Goal: Task Accomplishment & Management: Manage account settings

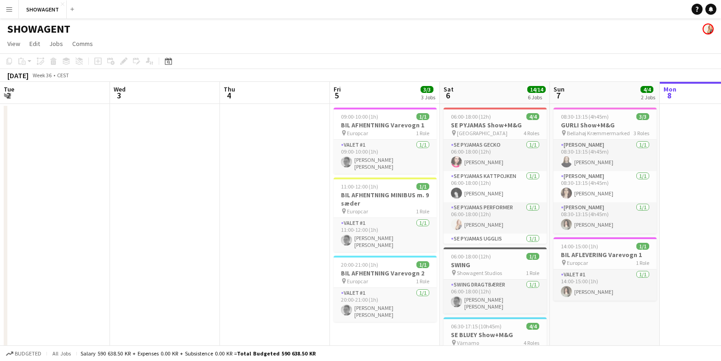
scroll to position [0, 220]
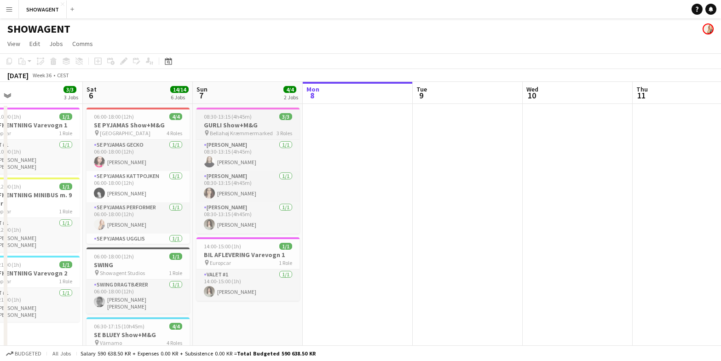
scroll to position [0, 246]
click at [233, 122] on h3 "GURLI Show+M&G" at bounding box center [248, 125] width 103 height 8
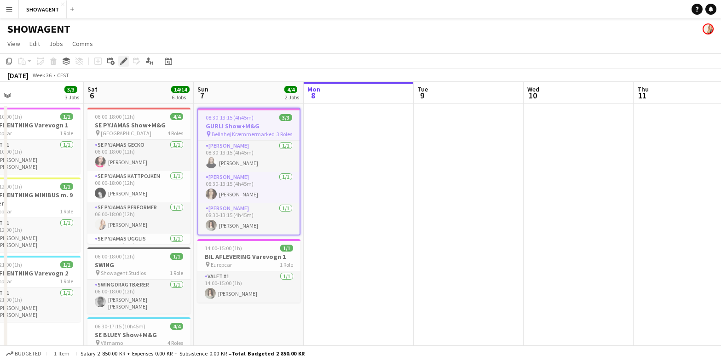
click at [125, 62] on icon "Edit" at bounding box center [123, 61] width 7 height 7
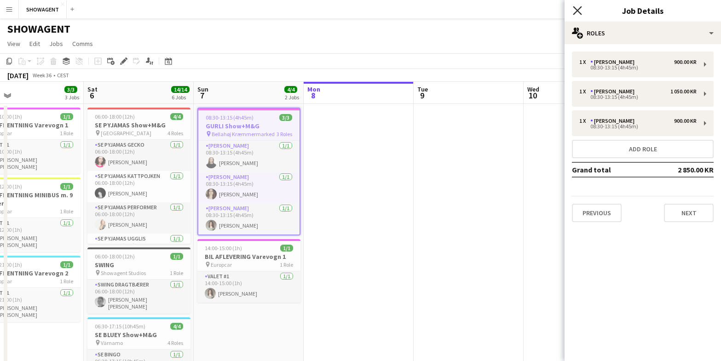
click at [580, 12] on icon "Close pop-in" at bounding box center [577, 10] width 9 height 9
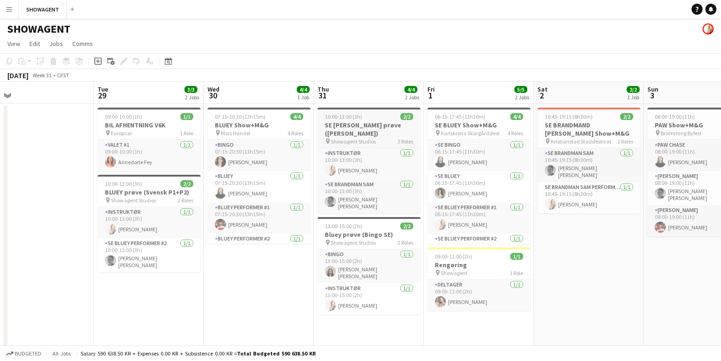
scroll to position [0, 348]
click at [454, 121] on h3 "SE BLUEY Show+M&G" at bounding box center [477, 125] width 103 height 8
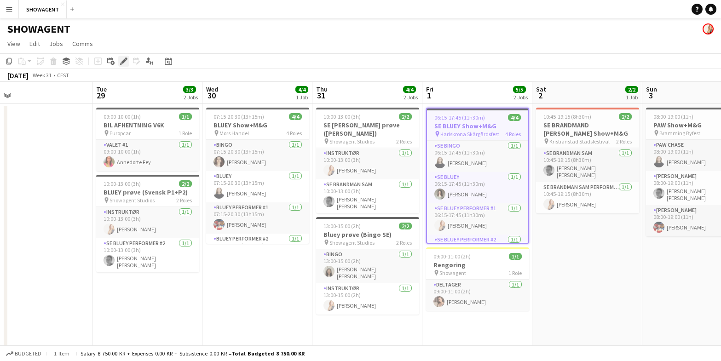
click at [123, 61] on icon at bounding box center [123, 61] width 5 height 5
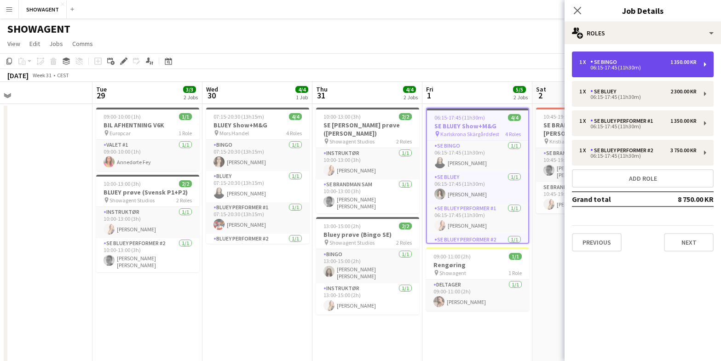
click at [604, 67] on div "06:15-17:45 (11h30m)" at bounding box center [638, 67] width 117 height 5
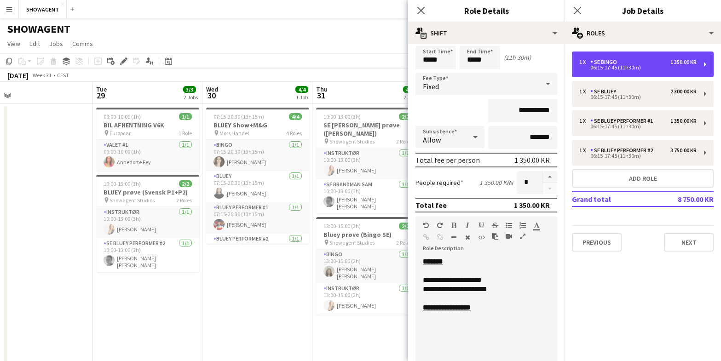
scroll to position [29, 0]
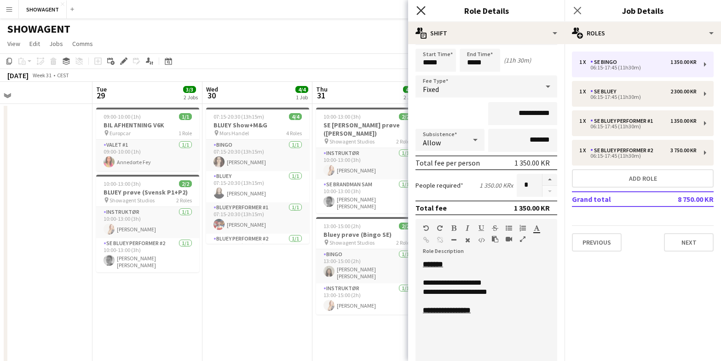
click at [422, 12] on icon at bounding box center [421, 10] width 9 height 9
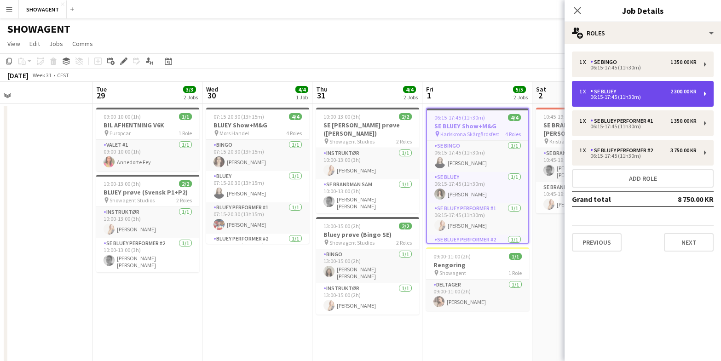
click at [622, 95] on div "06:15-17:45 (11h30m)" at bounding box center [638, 97] width 117 height 5
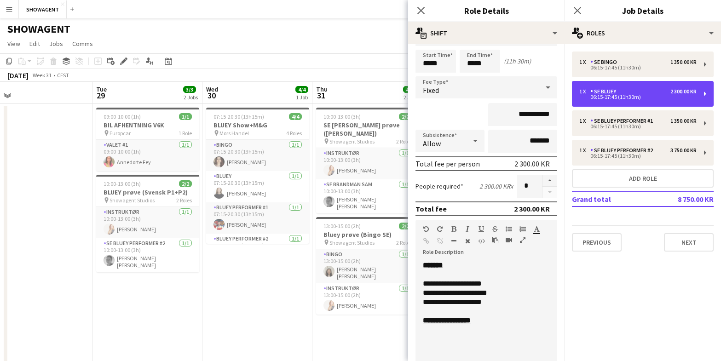
scroll to position [36, 0]
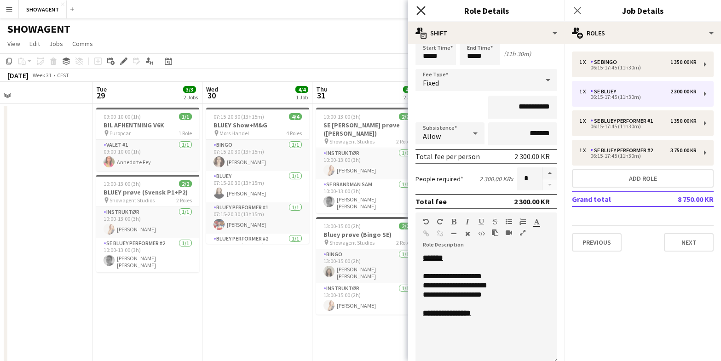
click at [420, 12] on icon at bounding box center [421, 10] width 9 height 9
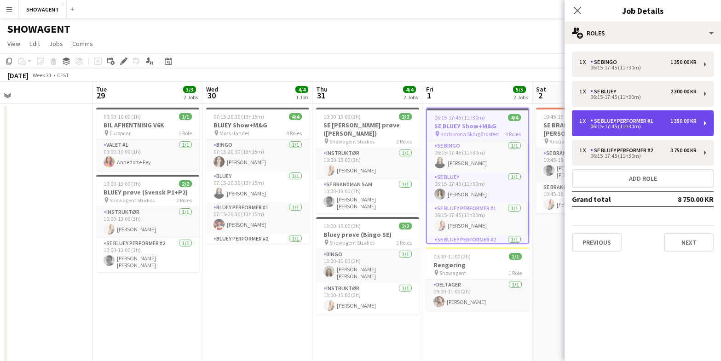
click at [598, 119] on div "SE BLUEY Performer #1" at bounding box center [624, 121] width 66 height 6
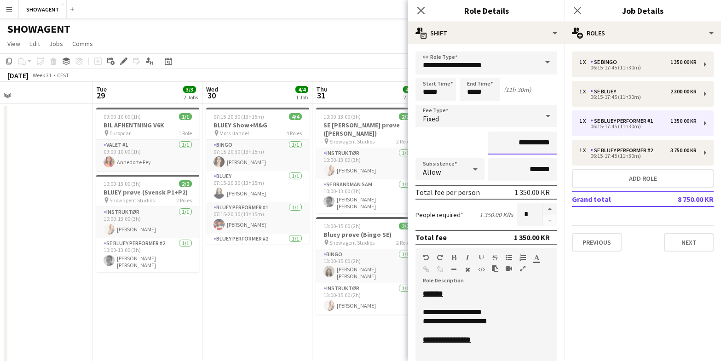
click at [546, 143] on input "**********" at bounding box center [522, 143] width 69 height 23
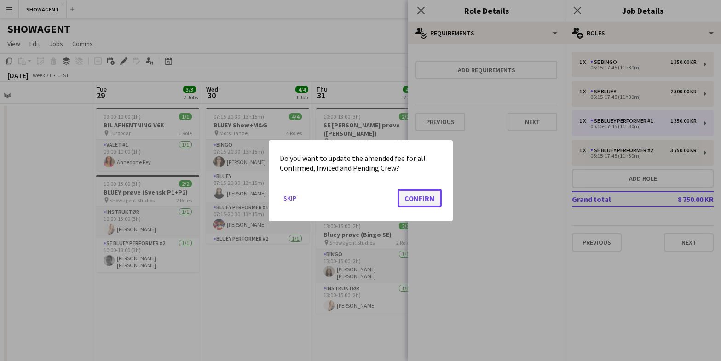
click at [406, 203] on button "Confirm" at bounding box center [420, 198] width 44 height 18
type input "*******"
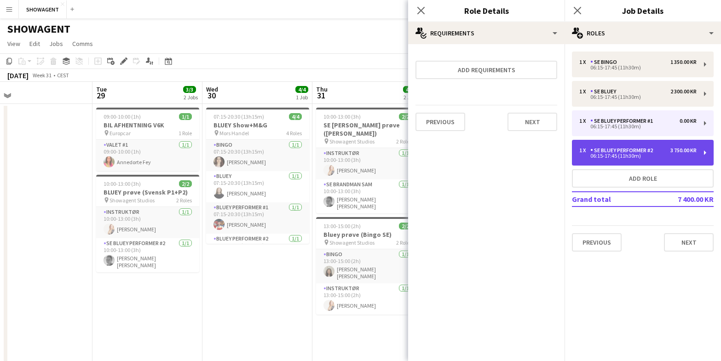
click at [630, 154] on div "06:15-17:45 (11h30m)" at bounding box center [638, 156] width 117 height 5
type input "**********"
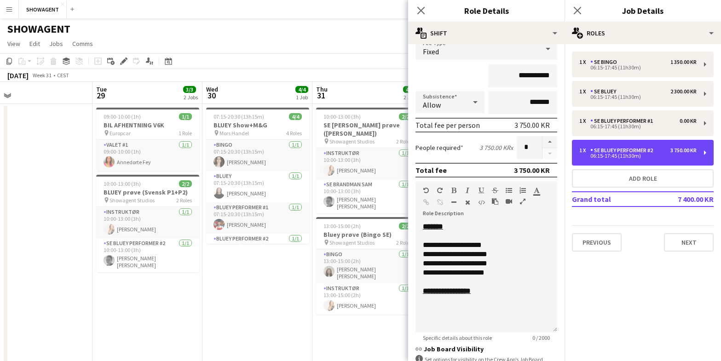
scroll to position [0, 0]
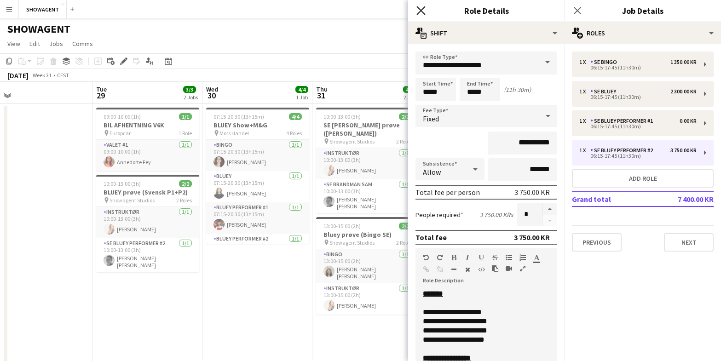
click at [422, 10] on icon at bounding box center [421, 10] width 9 height 9
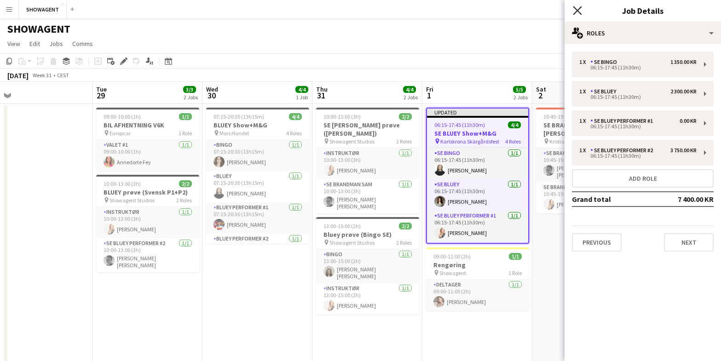
click at [581, 10] on icon "Close pop-in" at bounding box center [577, 10] width 9 height 9
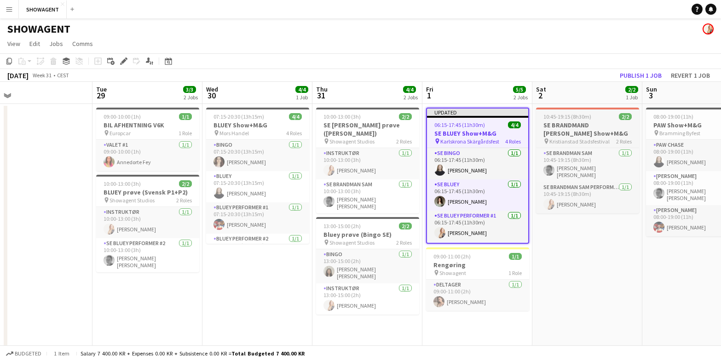
click at [585, 126] on h3 "SE BRANDMAND SAM Show+M&G" at bounding box center [587, 129] width 103 height 17
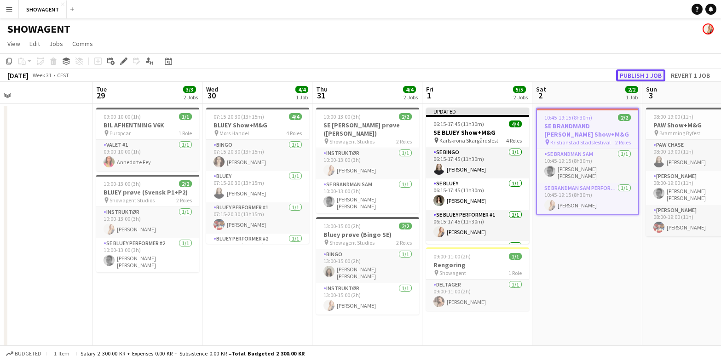
click at [631, 75] on button "Publish 1 job" at bounding box center [640, 76] width 49 height 12
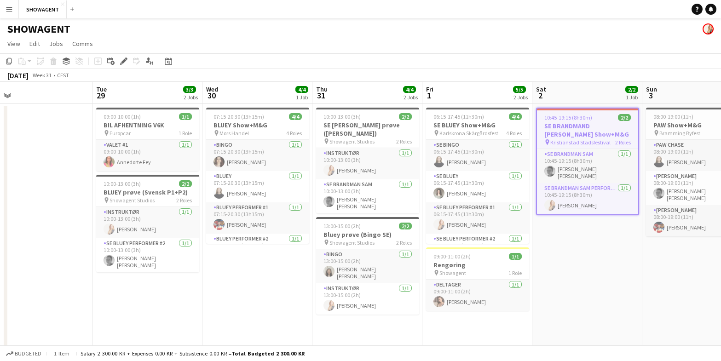
click at [583, 120] on span "10:45-19:15 (8h30m)" at bounding box center [569, 117] width 48 height 7
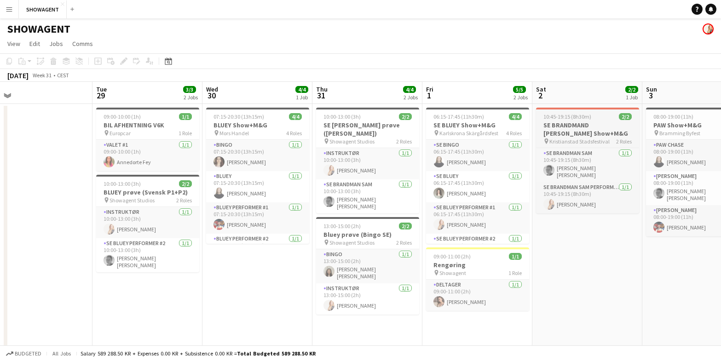
click at [583, 120] on app-job-card "10:45-19:15 (8h30m) 2/2 SE BRANDMAND SAM Show+M&G pin Kristianstad Stadsfestiva…" at bounding box center [587, 161] width 103 height 106
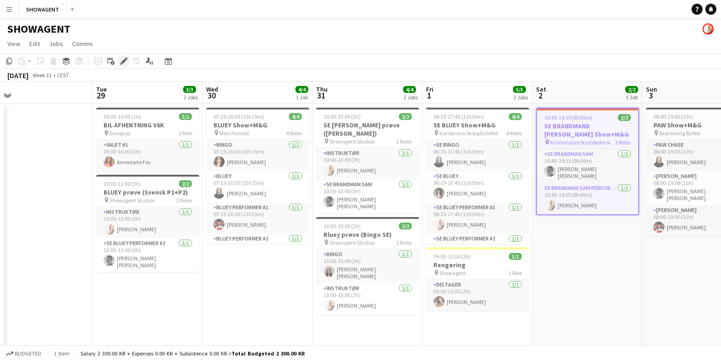
click at [125, 60] on icon at bounding box center [123, 61] width 5 height 5
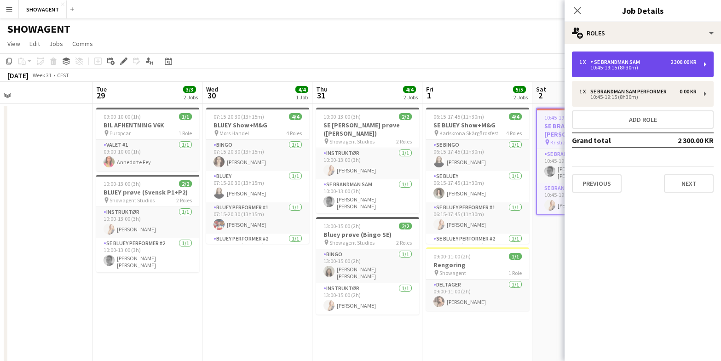
click at [601, 69] on div "10:45-19:15 (8h30m)" at bounding box center [638, 67] width 117 height 5
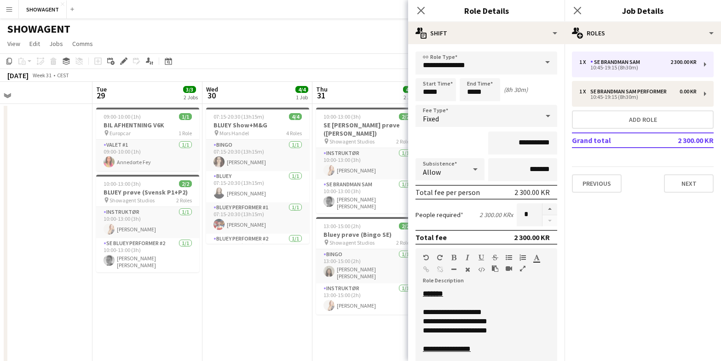
click at [519, 331] on div "**********" at bounding box center [486, 330] width 127 height 9
click at [473, 341] on div "**********" at bounding box center [486, 340] width 127 height 9
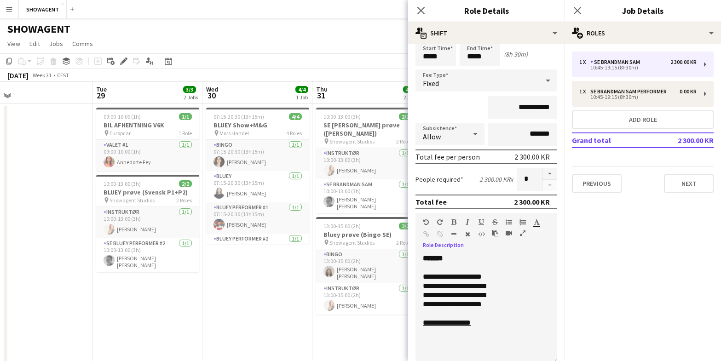
click at [448, 323] on u "**********" at bounding box center [447, 322] width 48 height 7
click at [522, 107] on input "**********" at bounding box center [522, 107] width 69 height 23
click at [516, 134] on input "*******" at bounding box center [522, 134] width 69 height 23
drag, startPoint x: 539, startPoint y: 269, endPoint x: 535, endPoint y: 265, distance: 5.9
click at [538, 267] on div at bounding box center [486, 267] width 127 height 9
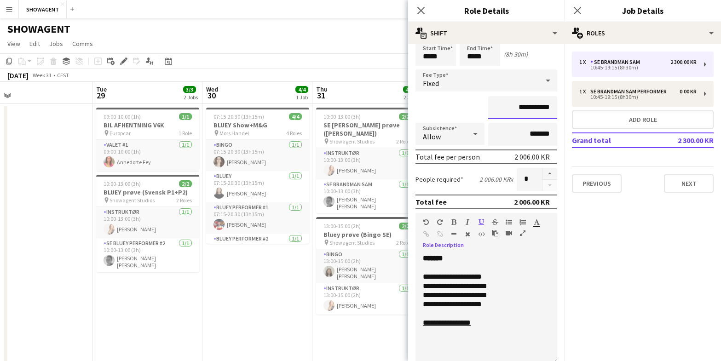
click at [530, 107] on input "**********" at bounding box center [522, 107] width 69 height 23
type input "********"
click at [448, 105] on div "********" at bounding box center [487, 107] width 142 height 23
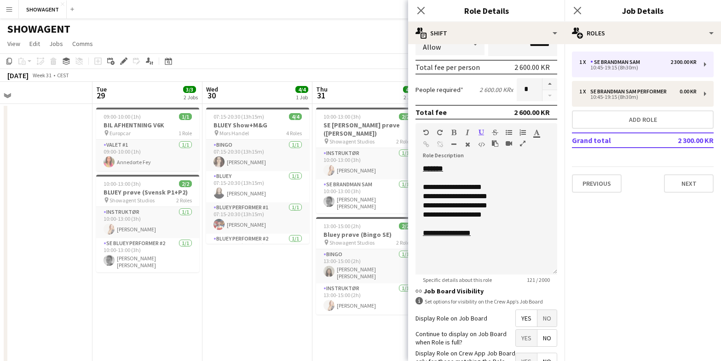
scroll to position [191, 0]
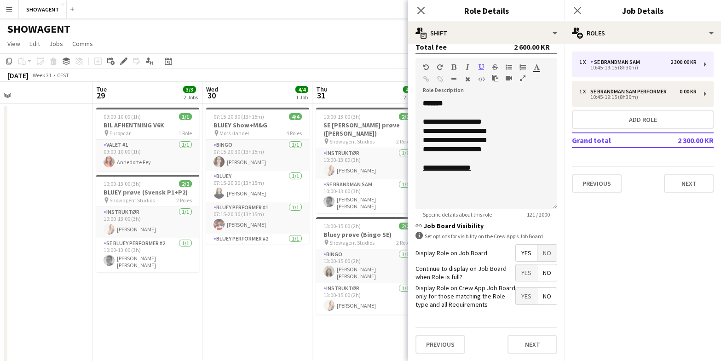
drag, startPoint x: 530, startPoint y: 272, endPoint x: 529, endPoint y: 288, distance: 16.1
click at [530, 273] on span "Yes" at bounding box center [526, 273] width 21 height 17
click at [529, 290] on span "Yes" at bounding box center [526, 296] width 21 height 17
click at [540, 345] on button "Next" at bounding box center [533, 345] width 50 height 18
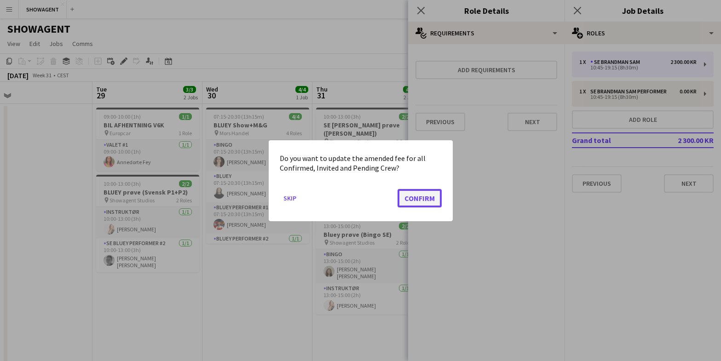
click at [423, 196] on button "Confirm" at bounding box center [420, 198] width 44 height 18
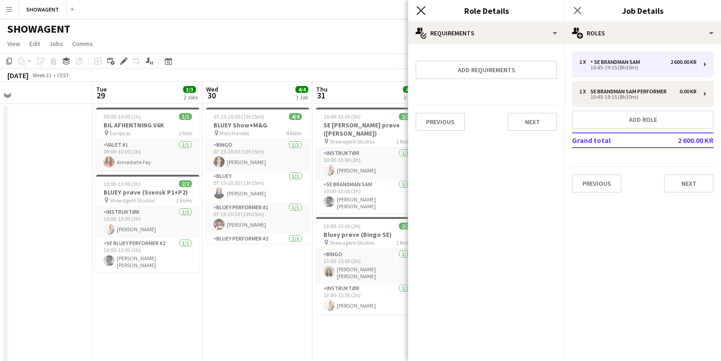
click at [425, 12] on icon "Close pop-in" at bounding box center [421, 10] width 9 height 9
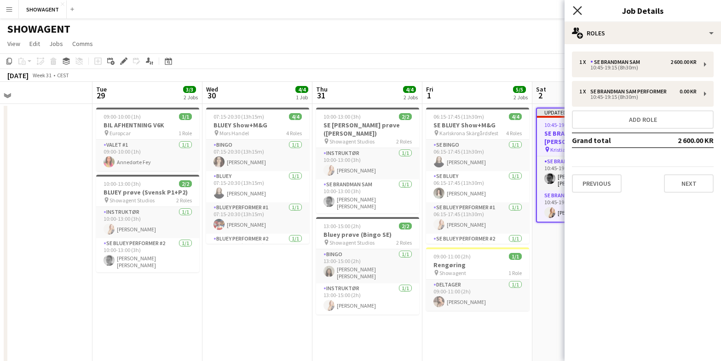
click at [575, 11] on icon "Close pop-in" at bounding box center [577, 10] width 9 height 9
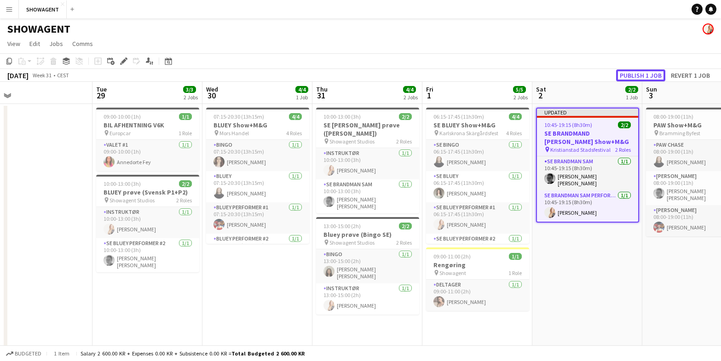
click at [643, 72] on button "Publish 1 job" at bounding box center [640, 76] width 49 height 12
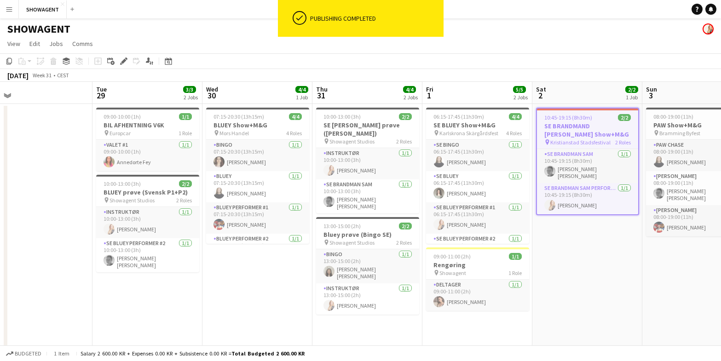
click at [595, 125] on h3 "SE BRANDMAND SAM Show+M&G" at bounding box center [587, 130] width 101 height 17
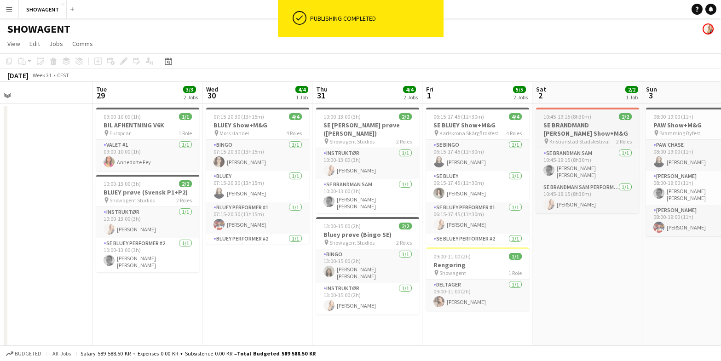
click at [595, 125] on h3 "SE BRANDMAND SAM Show+M&G" at bounding box center [587, 129] width 103 height 17
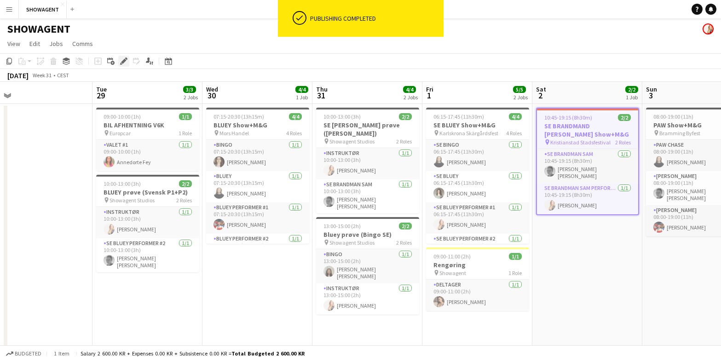
click at [121, 62] on icon "Edit" at bounding box center [123, 61] width 7 height 7
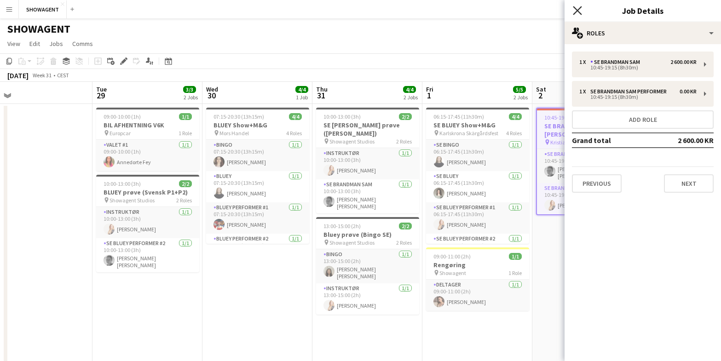
click at [581, 7] on icon at bounding box center [577, 10] width 9 height 9
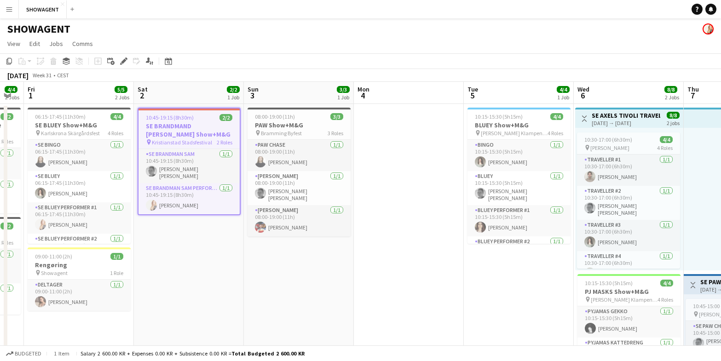
scroll to position [0, 311]
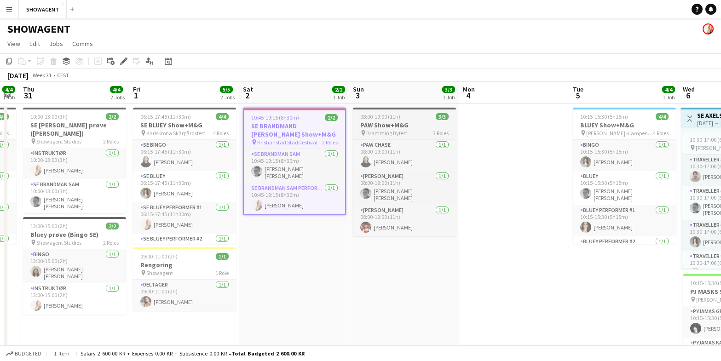
click at [404, 115] on div "08:00-19:00 (11h) 3/3" at bounding box center [404, 116] width 103 height 7
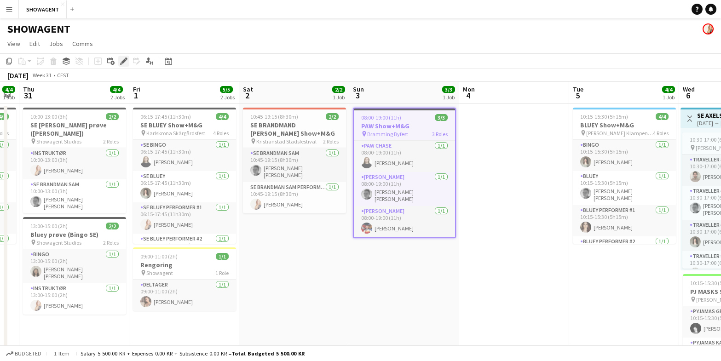
click at [122, 61] on icon "Edit" at bounding box center [123, 61] width 7 height 7
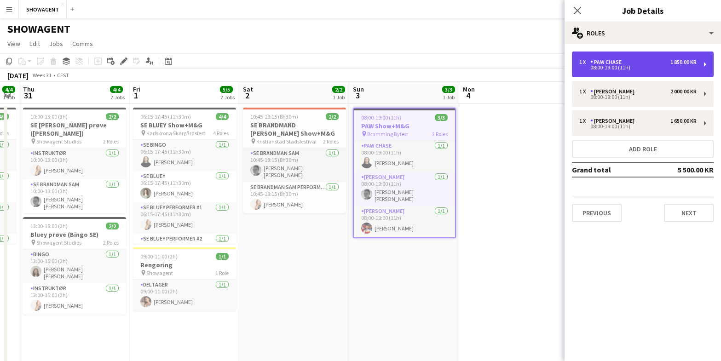
click at [620, 62] on div "PAW CHASE" at bounding box center [608, 62] width 35 height 6
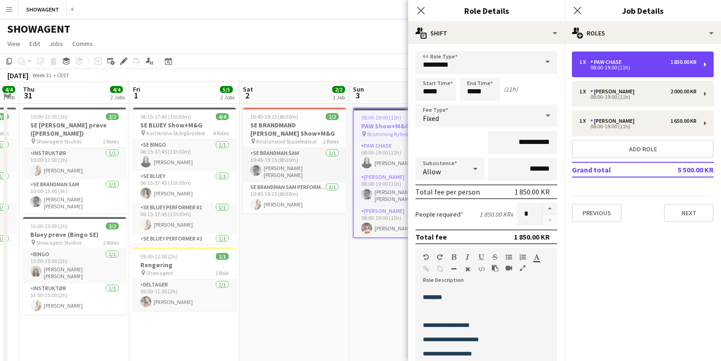
scroll to position [0, 0]
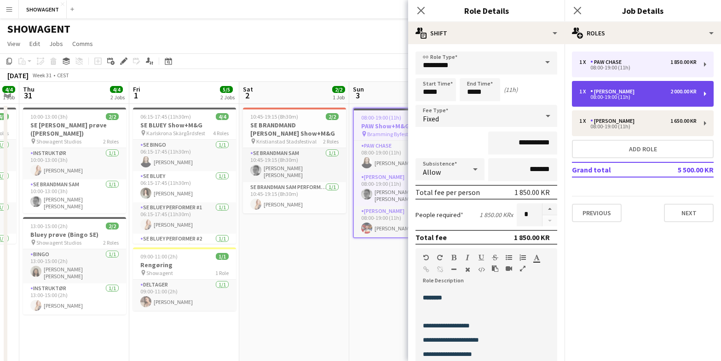
click at [604, 88] on div "[PERSON_NAME]" at bounding box center [615, 91] width 48 height 6
type input "**********"
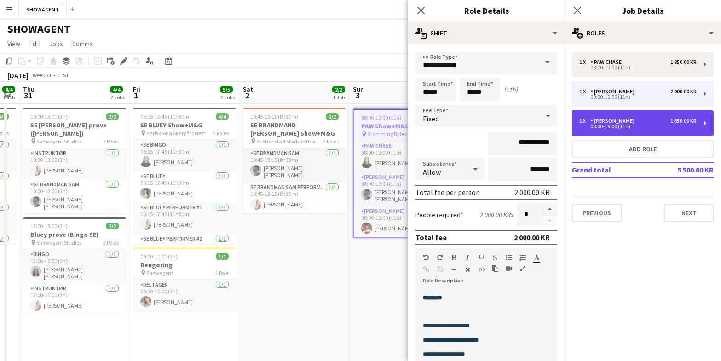
click at [642, 119] on div "1 x PAW RYDER 1 650.00 KR" at bounding box center [638, 121] width 117 height 6
type input "*********"
type input "**********"
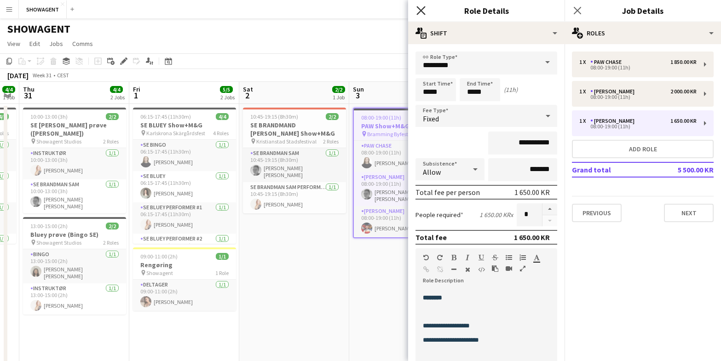
click at [420, 12] on icon at bounding box center [421, 10] width 9 height 9
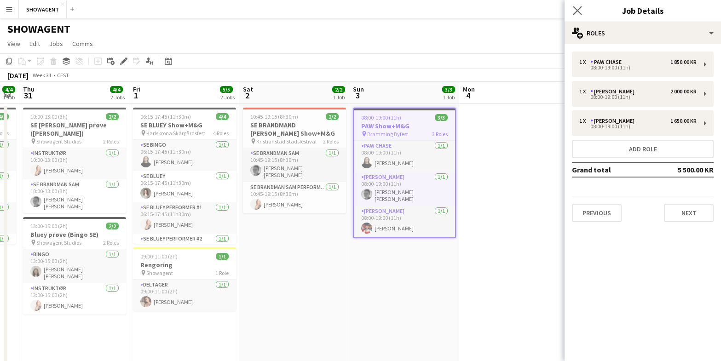
drag, startPoint x: 575, startPoint y: 8, endPoint x: 581, endPoint y: 7, distance: 6.9
click at [575, 8] on icon at bounding box center [577, 10] width 9 height 9
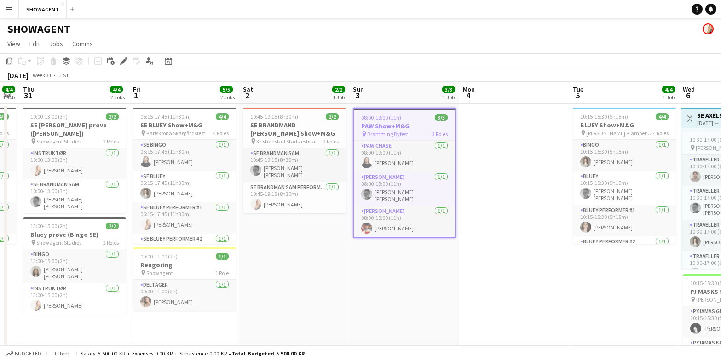
click at [397, 120] on span "08:00-19:00 (11h)" at bounding box center [381, 117] width 40 height 7
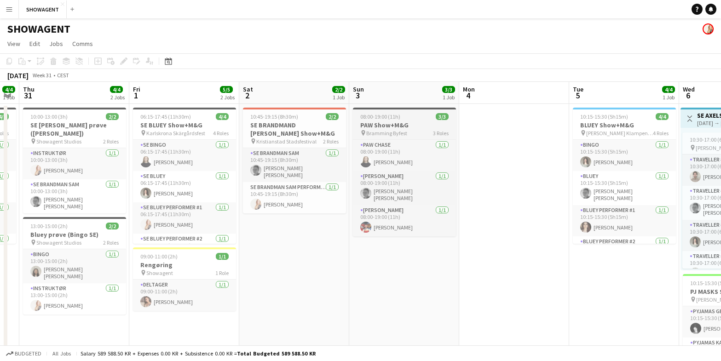
click at [397, 120] on span "08:00-19:00 (11h)" at bounding box center [380, 116] width 40 height 7
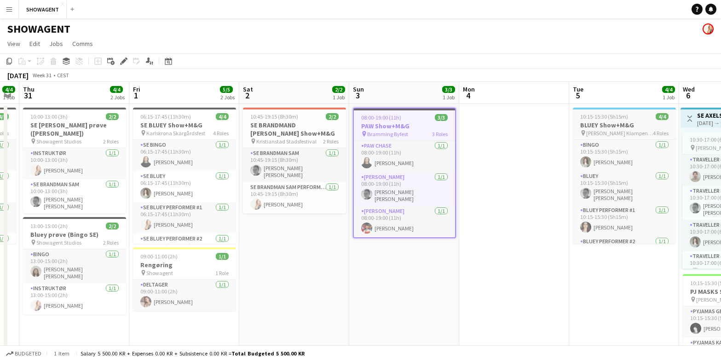
click at [604, 121] on h3 "BLUEY Show+M&G" at bounding box center [624, 125] width 103 height 8
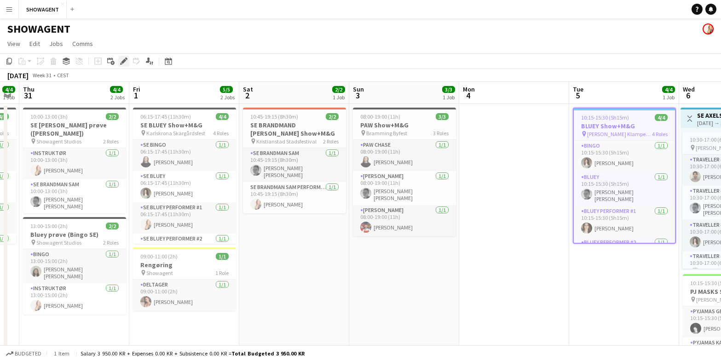
click at [123, 60] on icon at bounding box center [123, 61] width 5 height 5
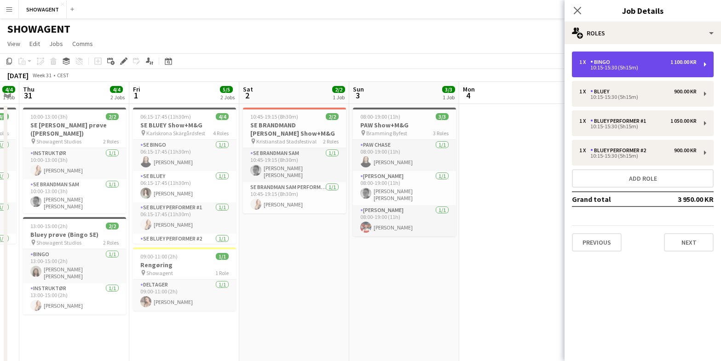
click at [645, 70] on div "1 x BINGO 1 100.00 KR 10:15-15:30 (5h15m)" at bounding box center [643, 65] width 142 height 26
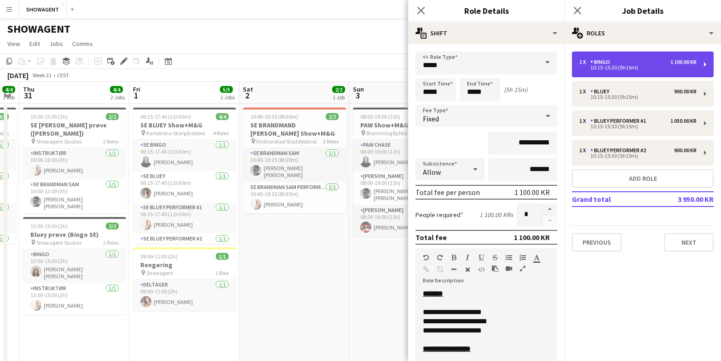
scroll to position [0, 0]
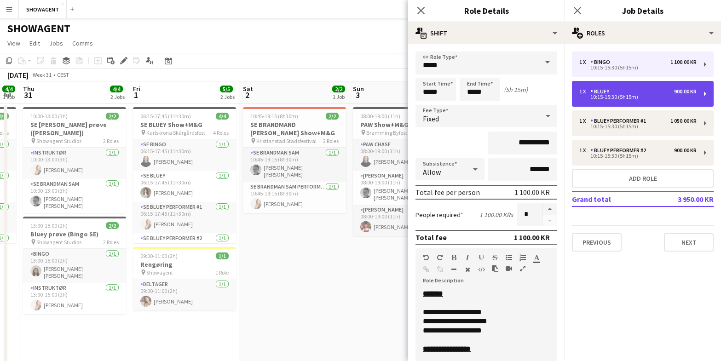
click at [646, 87] on div "1 x BLUEY 900.00 KR 10:15-15:30 (5h15m)" at bounding box center [643, 94] width 142 height 26
type input "*****"
type input "*********"
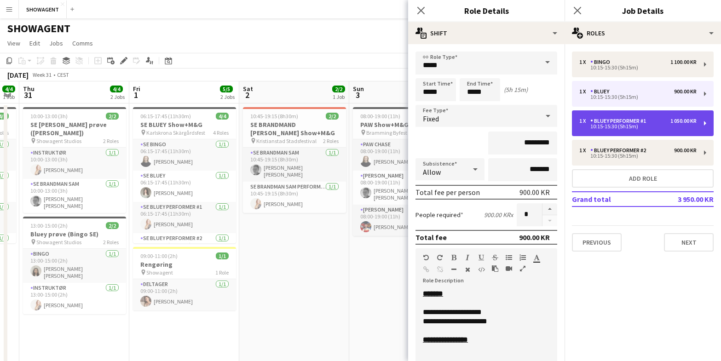
click at [634, 117] on div "1 x BLUEY Performer #1 1 050.00 KR 10:15-15:30 (5h15m)" at bounding box center [643, 123] width 142 height 26
type input "**********"
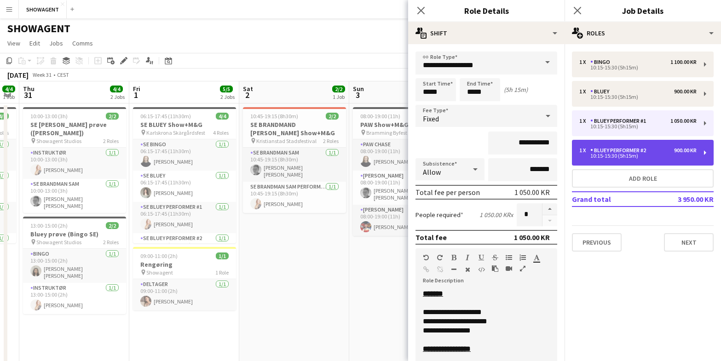
click at [639, 150] on div "BLUEY Performer #2" at bounding box center [620, 150] width 59 height 6
type input "**********"
type input "*********"
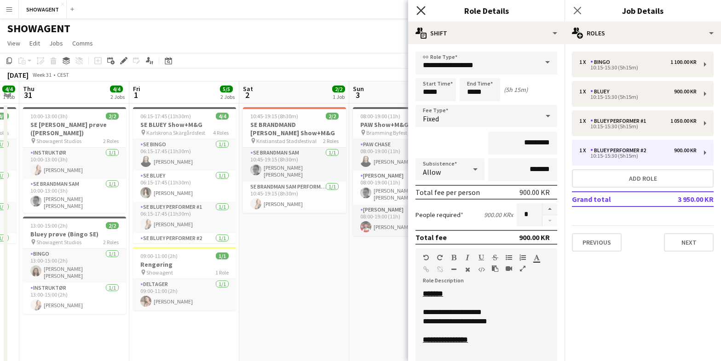
drag, startPoint x: 419, startPoint y: 7, endPoint x: 445, endPoint y: 8, distance: 25.8
click at [419, 7] on icon "Close pop-in" at bounding box center [421, 10] width 9 height 9
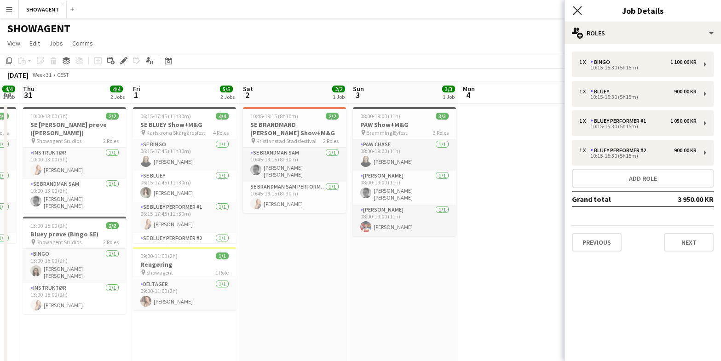
click at [580, 9] on icon "Close pop-in" at bounding box center [577, 10] width 9 height 9
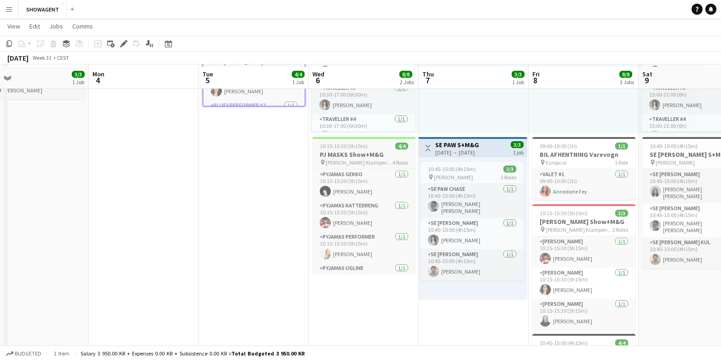
scroll to position [135, 0]
click at [340, 146] on span "10:15-15:30 (5h15m)" at bounding box center [344, 147] width 48 height 7
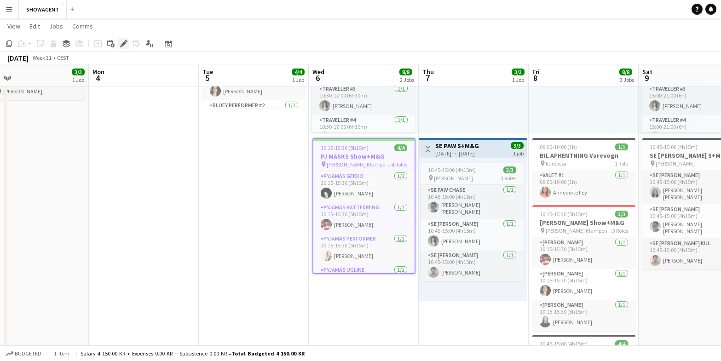
click at [121, 43] on icon "Edit" at bounding box center [123, 43] width 7 height 7
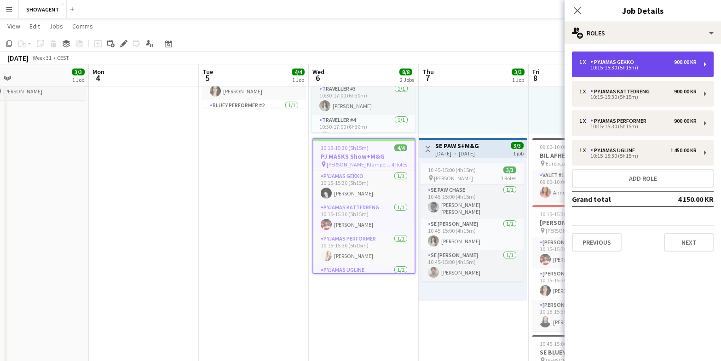
click at [639, 65] on div "10:15-15:30 (5h15m)" at bounding box center [638, 67] width 117 height 5
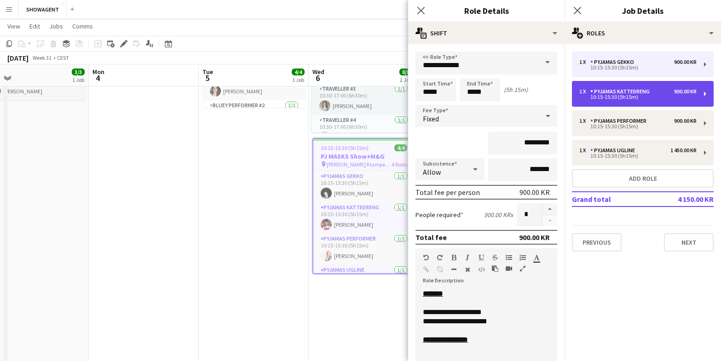
click at [635, 91] on div "PYJAMAS KATTEDRENG" at bounding box center [622, 91] width 63 height 6
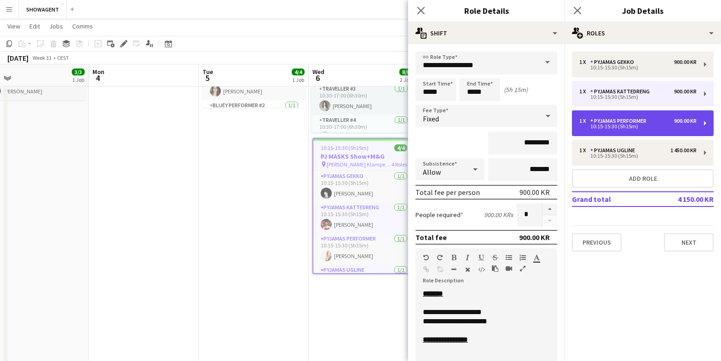
click at [633, 116] on div "1 x PYJAMAS Performer 900.00 KR 10:15-15:30 (5h15m)" at bounding box center [643, 123] width 142 height 26
type input "**********"
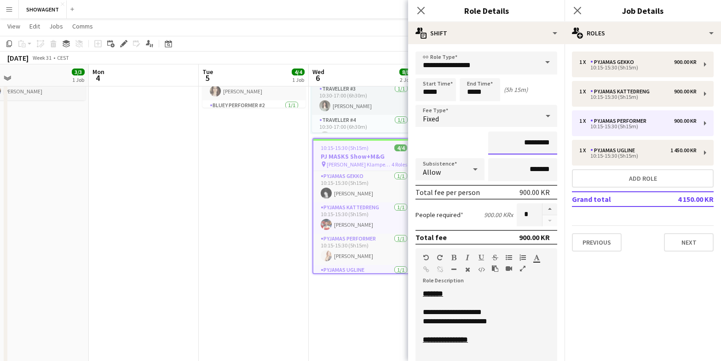
click at [536, 143] on input "*********" at bounding box center [522, 143] width 69 height 23
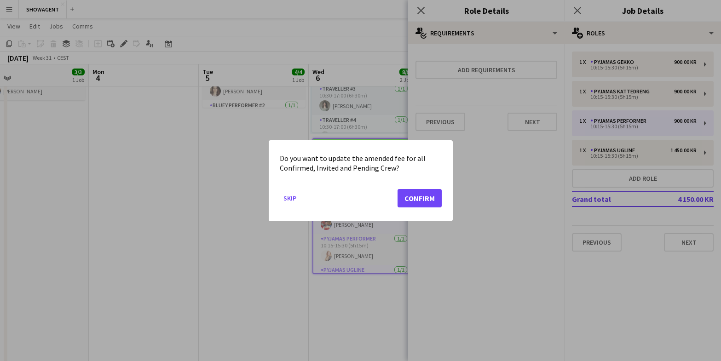
scroll to position [0, 0]
click at [437, 202] on button "Confirm" at bounding box center [420, 198] width 44 height 18
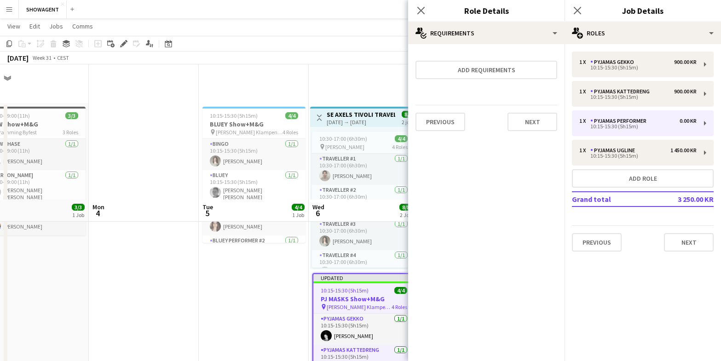
type input "*******"
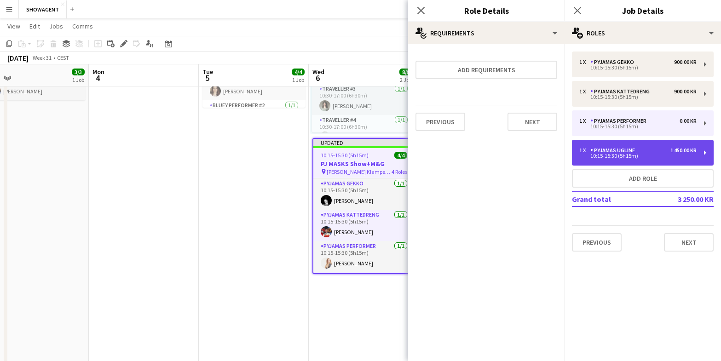
click at [626, 153] on div "PYJAMAS UGLINE" at bounding box center [615, 150] width 48 height 6
type input "**********"
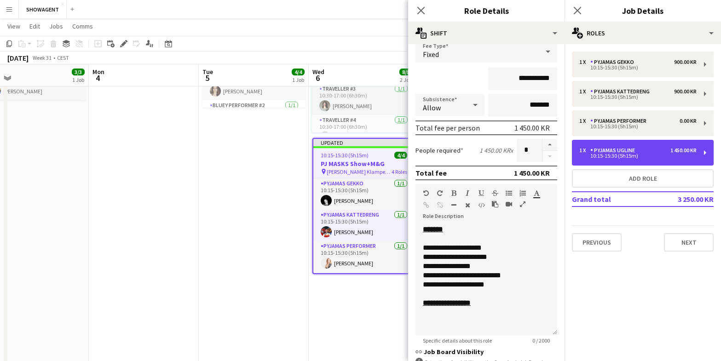
scroll to position [65, 0]
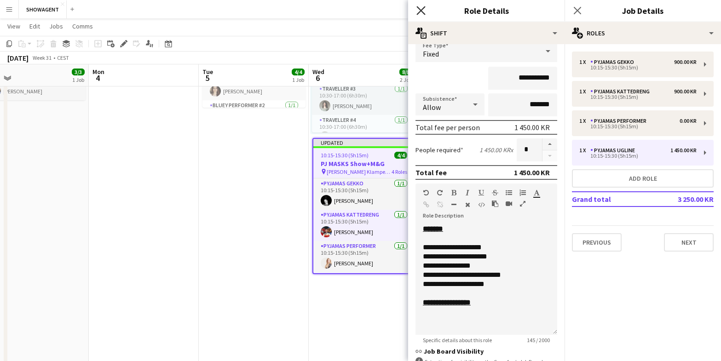
click at [418, 7] on icon at bounding box center [421, 10] width 9 height 9
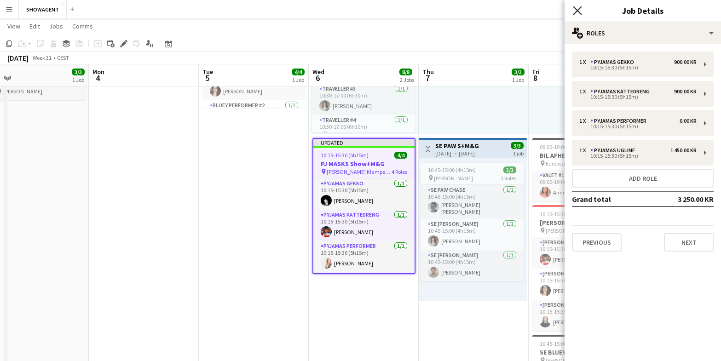
click at [578, 9] on icon "Close pop-in" at bounding box center [577, 10] width 9 height 9
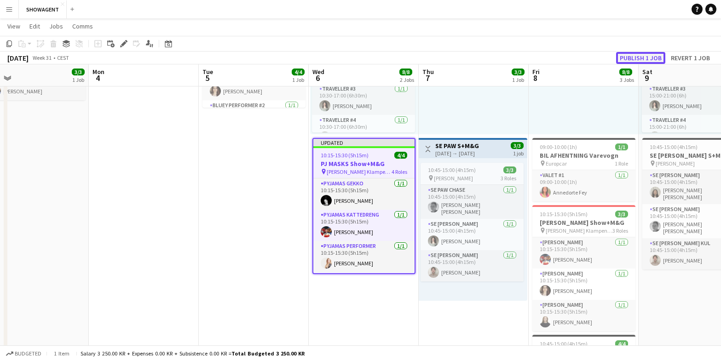
click at [634, 58] on button "Publish 1 job" at bounding box center [640, 58] width 49 height 12
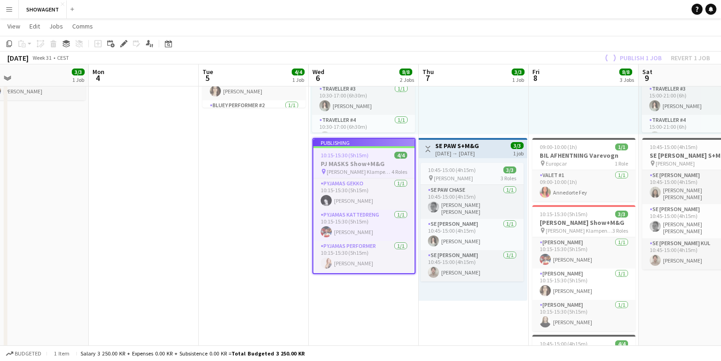
click at [479, 142] on h3 "SE PAW S+M&G" at bounding box center [457, 146] width 44 height 8
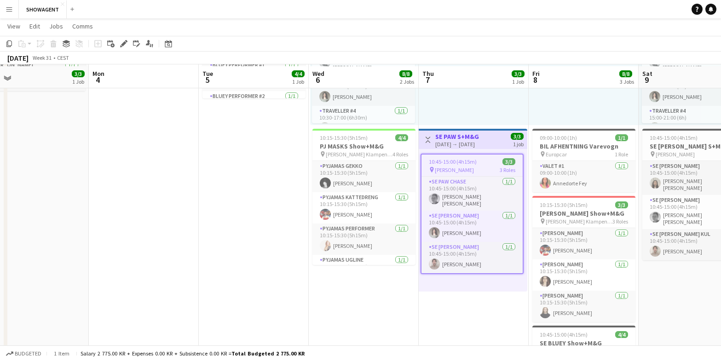
scroll to position [140, 0]
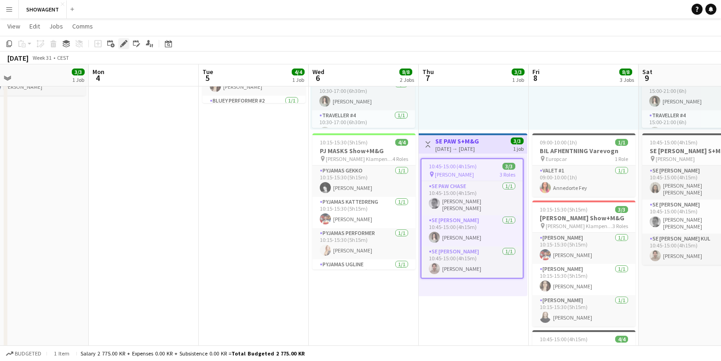
click at [126, 43] on icon "Edit" at bounding box center [123, 43] width 7 height 7
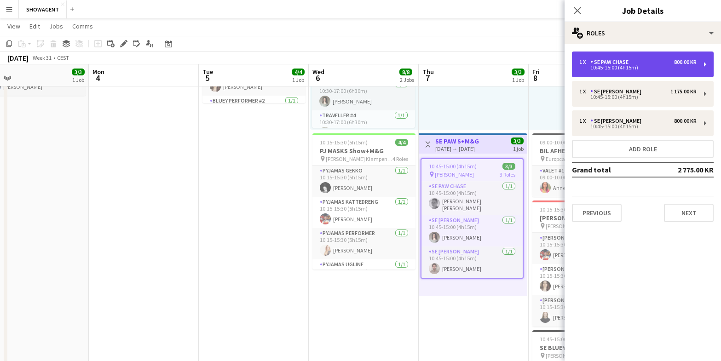
click at [614, 69] on div "10:45-15:00 (4h15m)" at bounding box center [638, 67] width 117 height 5
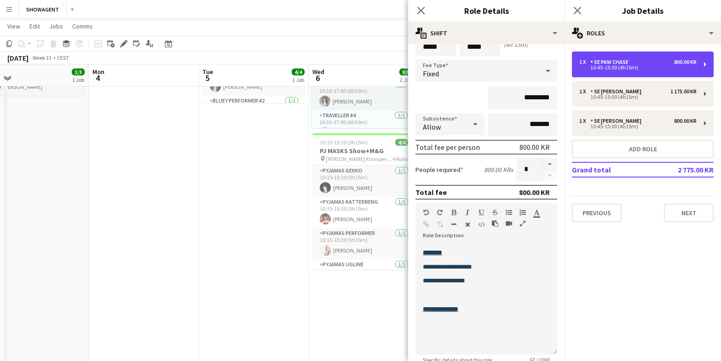
scroll to position [0, 0]
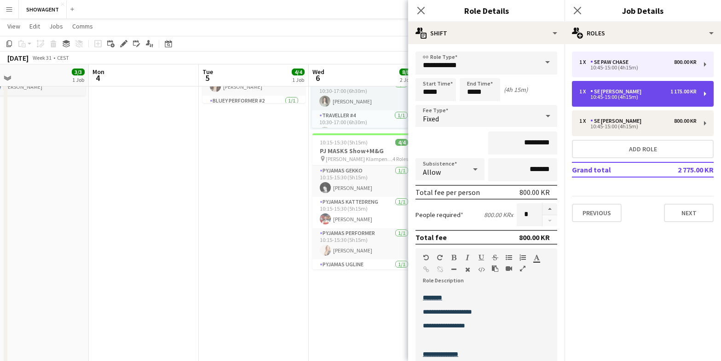
click at [644, 93] on div "1 x SE PAW MARSHALL 1 175.00 KR" at bounding box center [638, 91] width 117 height 6
type input "**********"
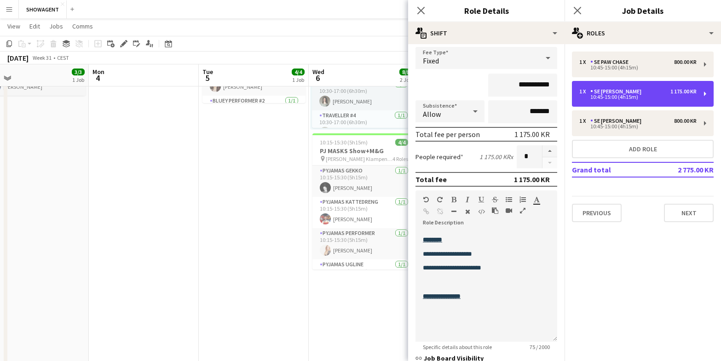
scroll to position [59, 0]
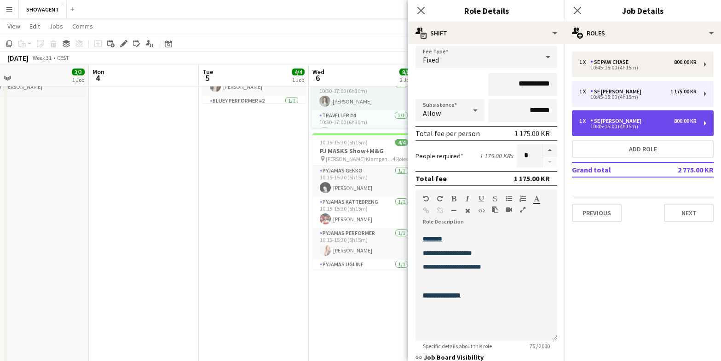
click at [637, 126] on div "10:45-15:00 (4h15m)" at bounding box center [638, 126] width 117 height 5
type input "**********"
type input "*********"
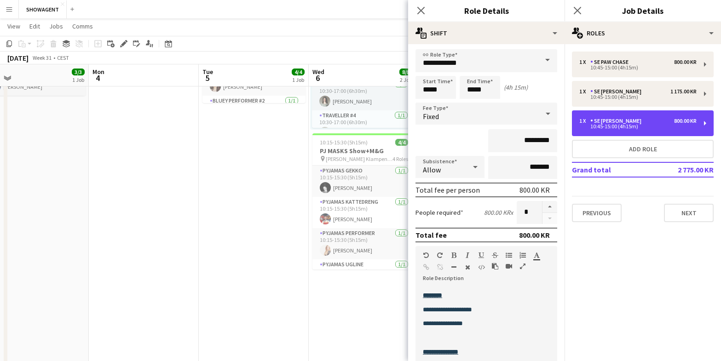
scroll to position [0, 0]
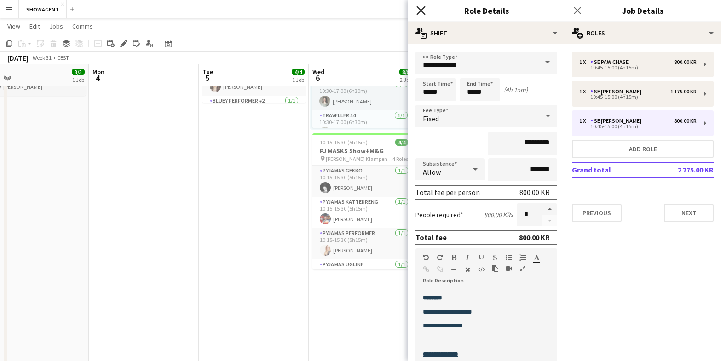
click at [424, 8] on icon "Close pop-in" at bounding box center [421, 10] width 9 height 9
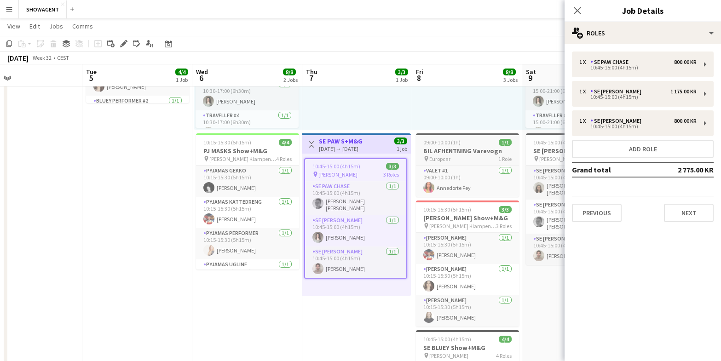
scroll to position [0, 370]
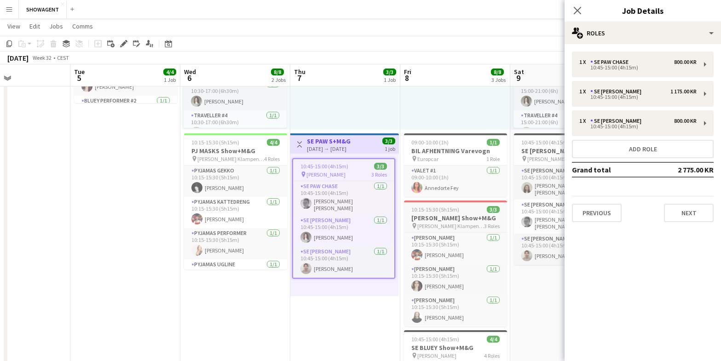
click at [440, 216] on h3 "GURLI GRIS Show+M&G" at bounding box center [455, 218] width 103 height 8
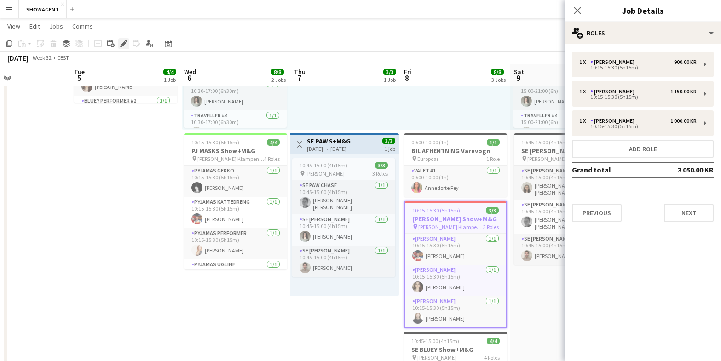
click at [126, 43] on icon "Edit" at bounding box center [123, 43] width 7 height 7
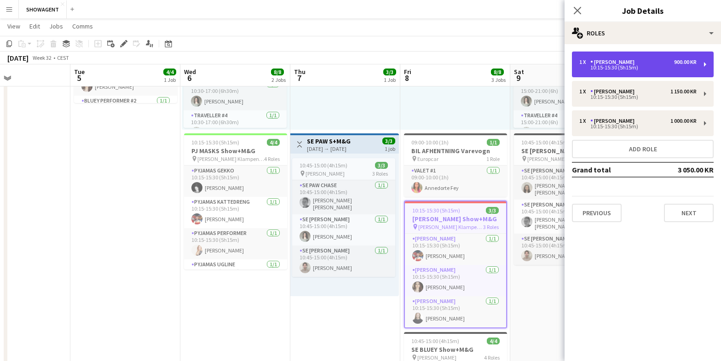
click at [610, 65] on div "10:15-15:30 (5h15m)" at bounding box center [638, 67] width 117 height 5
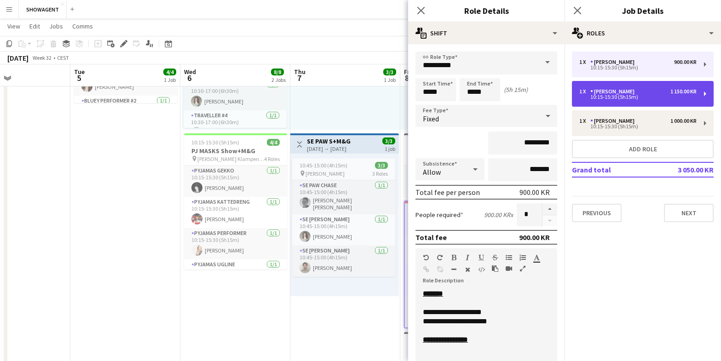
click at [606, 98] on div "10:15-15:30 (5h15m)" at bounding box center [638, 97] width 117 height 5
type input "**********"
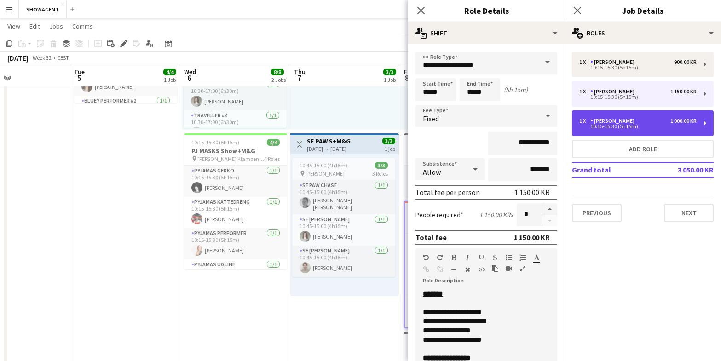
click at [597, 125] on div "10:15-15:30 (5h15m)" at bounding box center [638, 126] width 117 height 5
type input "**********"
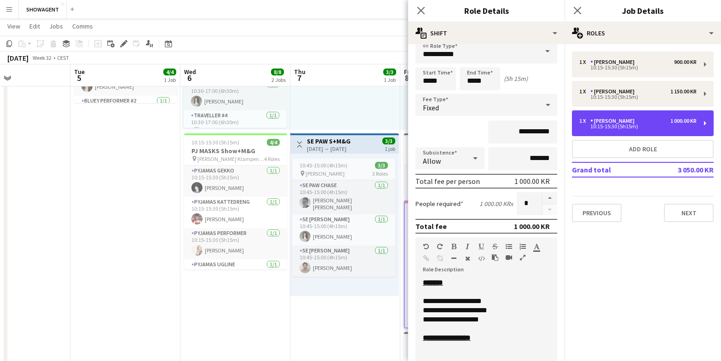
scroll to position [0, 0]
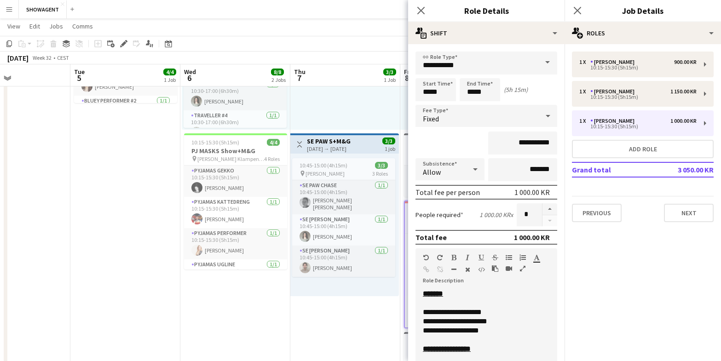
drag, startPoint x: 419, startPoint y: 10, endPoint x: 426, endPoint y: 8, distance: 7.1
click at [418, 8] on icon "Close pop-in" at bounding box center [421, 10] width 7 height 7
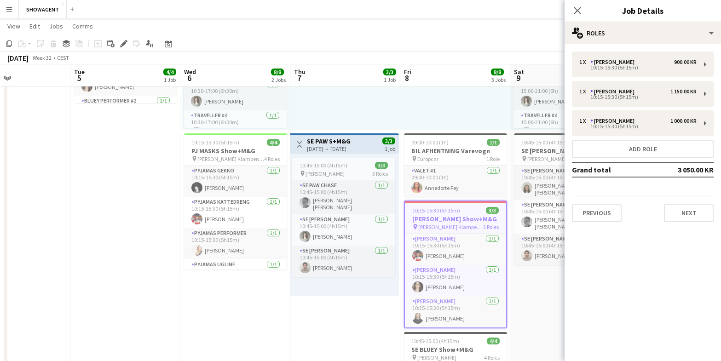
click at [570, 13] on div "Close pop-in" at bounding box center [578, 10] width 26 height 21
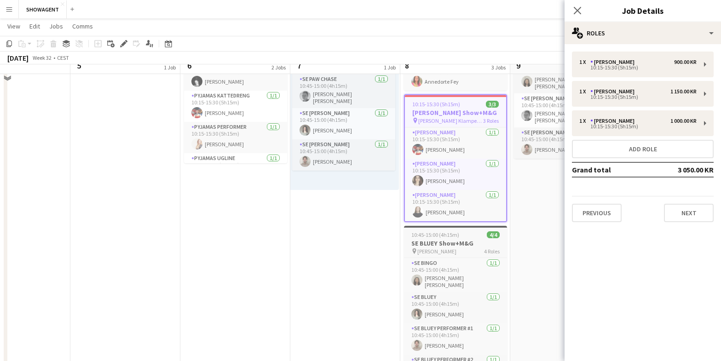
scroll to position [247, 0]
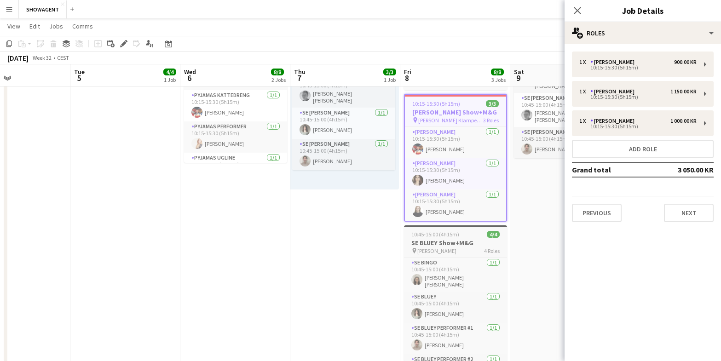
click at [443, 232] on span "10:45-15:00 (4h15m)" at bounding box center [436, 234] width 48 height 7
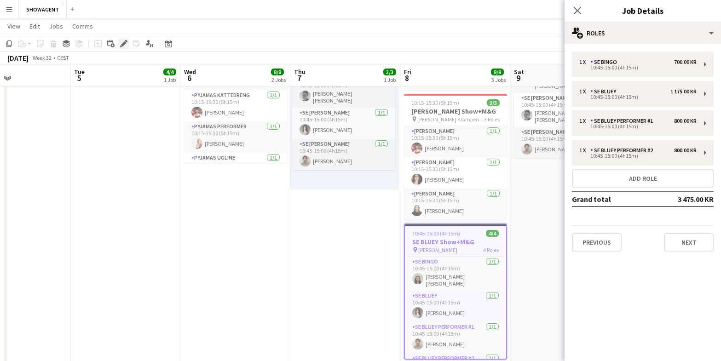
click at [121, 43] on icon "Edit" at bounding box center [123, 43] width 7 height 7
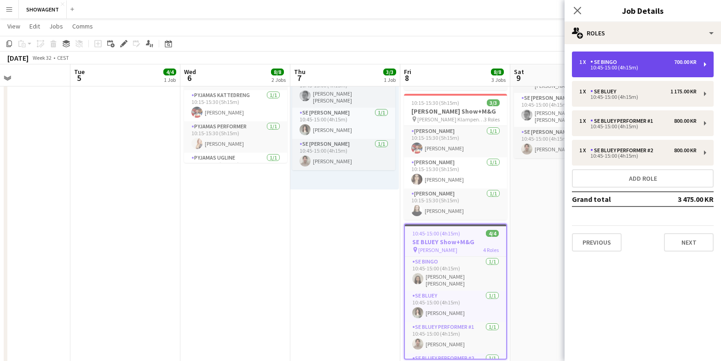
click at [618, 68] on div "10:45-15:00 (4h15m)" at bounding box center [638, 67] width 117 height 5
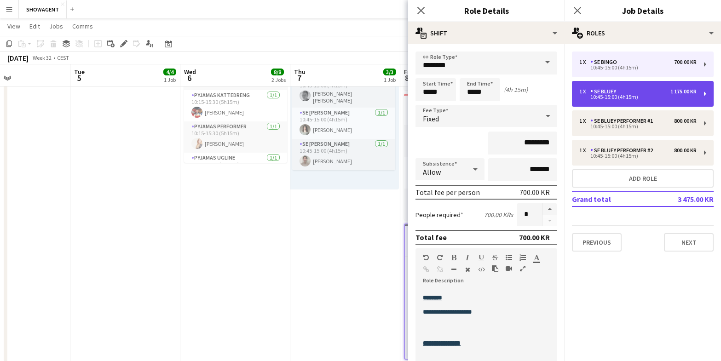
click at [587, 95] on div "10:45-15:00 (4h15m)" at bounding box center [638, 97] width 117 height 5
type input "********"
type input "**********"
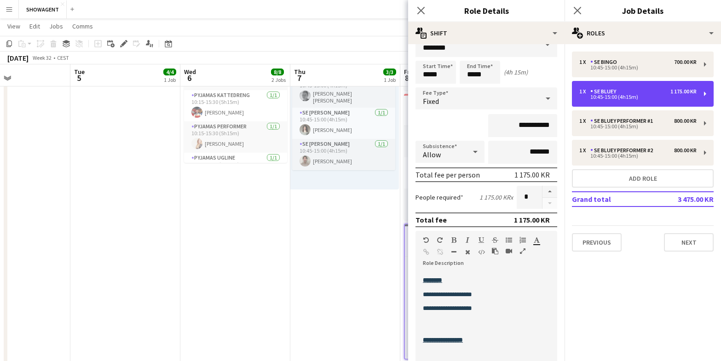
scroll to position [20, 0]
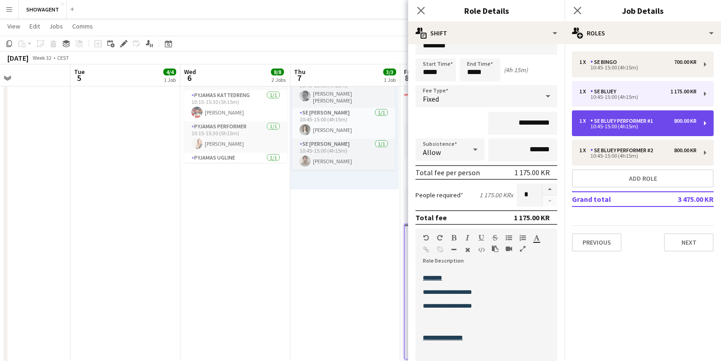
click at [605, 128] on div "10:45-15:00 (4h15m)" at bounding box center [638, 126] width 117 height 5
type input "**********"
type input "*********"
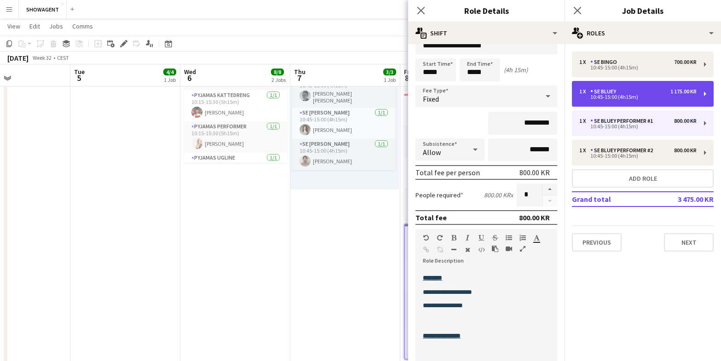
click at [607, 94] on div "SE BLUEY" at bounding box center [605, 91] width 29 height 6
type input "********"
type input "**********"
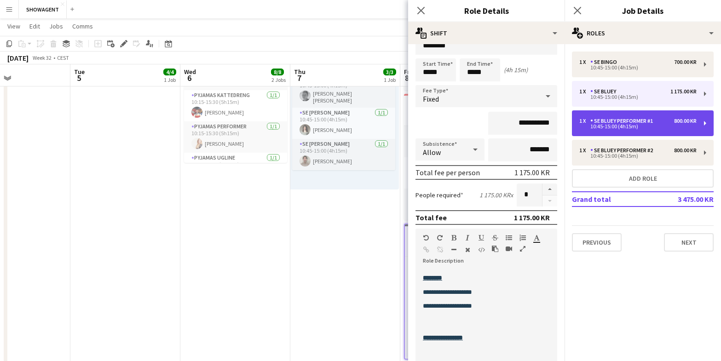
click at [618, 117] on div "1 x SE BLUEY Performer #1 800.00 KR 10:45-15:00 (4h15m)" at bounding box center [643, 123] width 142 height 26
type input "**********"
type input "*********"
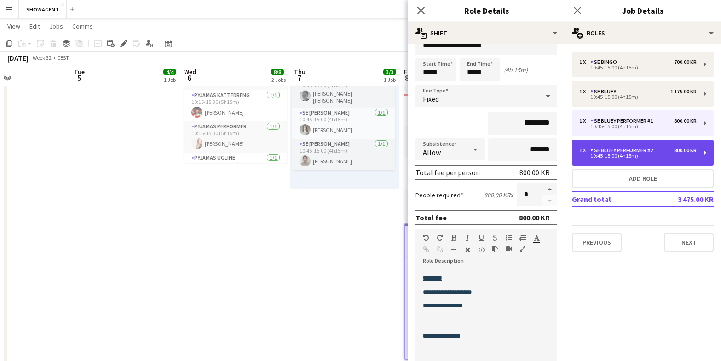
click at [603, 148] on div "SE BLUEY Performer #2" at bounding box center [624, 150] width 66 height 6
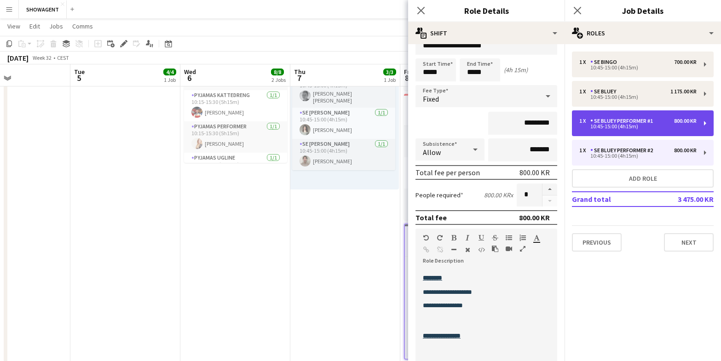
click at [610, 126] on div "10:45-15:00 (4h15m)" at bounding box center [638, 126] width 117 height 5
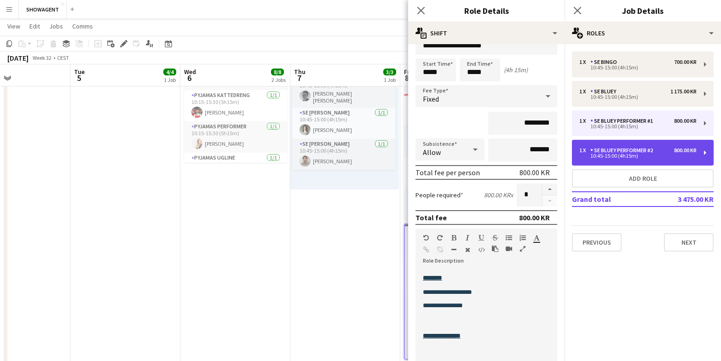
click at [613, 152] on div "SE BLUEY Performer #2" at bounding box center [624, 150] width 66 height 6
type input "**********"
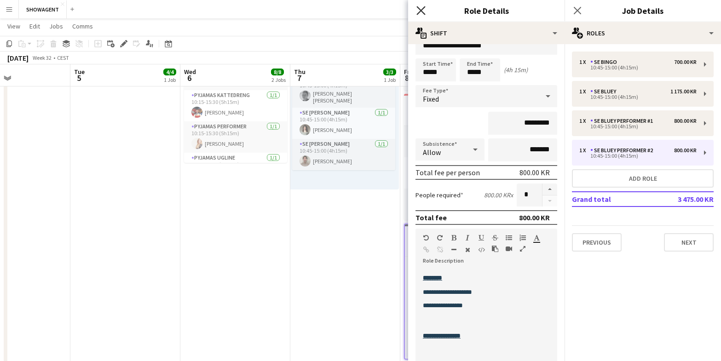
click at [419, 10] on icon "Close pop-in" at bounding box center [421, 10] width 9 height 9
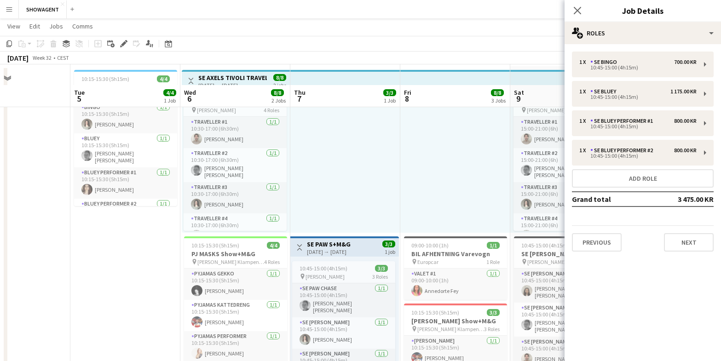
scroll to position [0, 0]
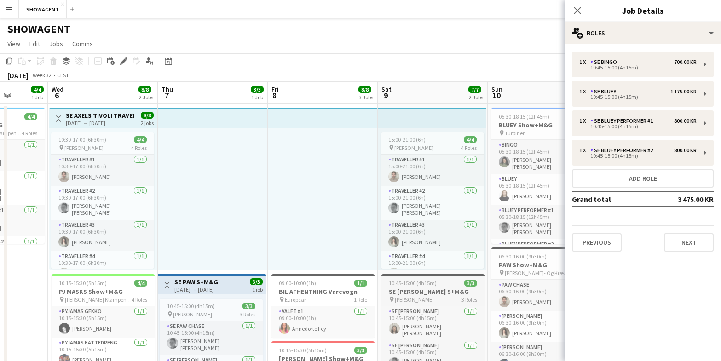
click at [426, 289] on h3 "SE GRETA S+M&G" at bounding box center [433, 292] width 103 height 8
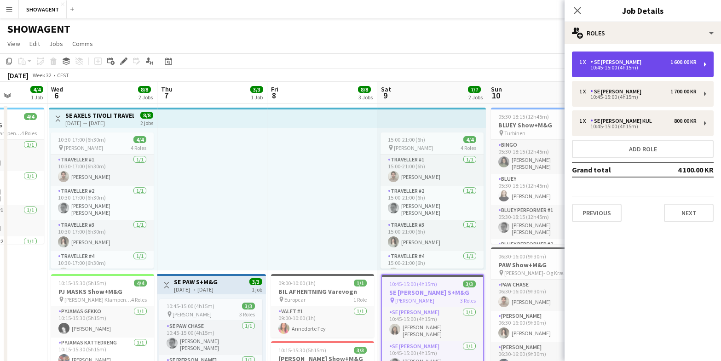
click at [627, 64] on div "SE GEORG Gris" at bounding box center [618, 62] width 55 height 6
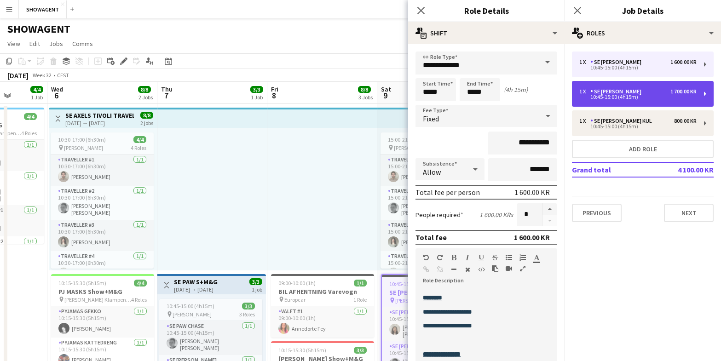
click at [617, 87] on div "1 x SE GRETA Gris 1 700.00 KR 10:45-15:00 (4h15m)" at bounding box center [643, 94] width 142 height 26
type input "**********"
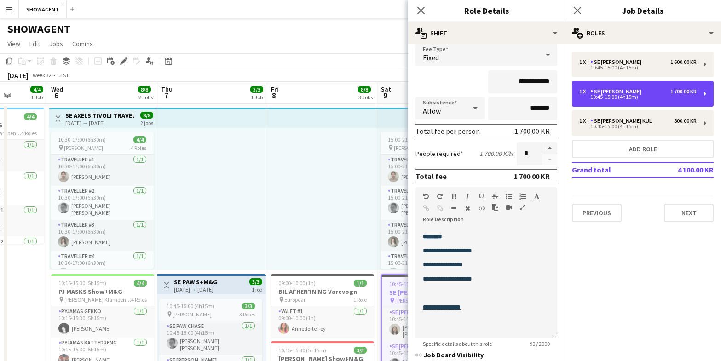
scroll to position [64, 0]
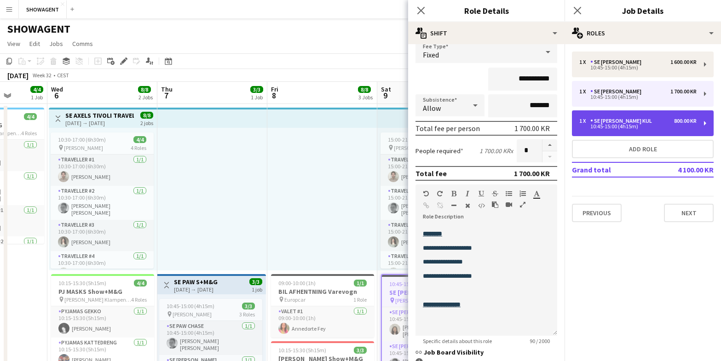
click at [614, 121] on div "SE GRETA Kapten Kul" at bounding box center [623, 121] width 65 height 6
type input "**********"
type input "*********"
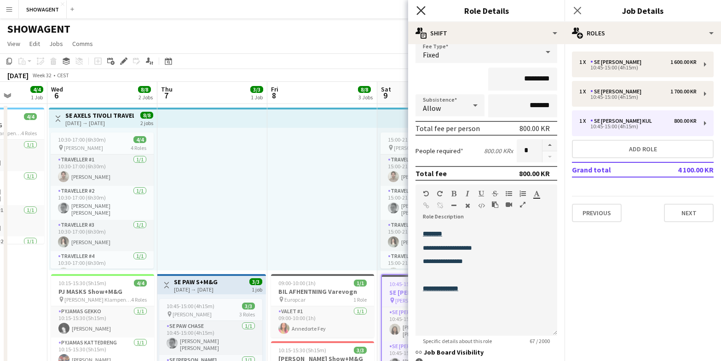
click at [418, 11] on icon "Close pop-in" at bounding box center [421, 10] width 9 height 9
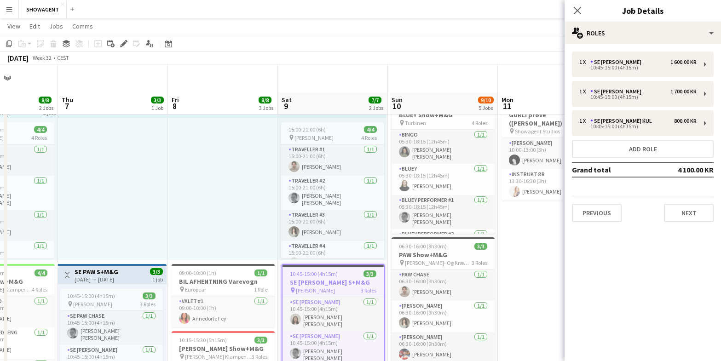
scroll to position [0, 0]
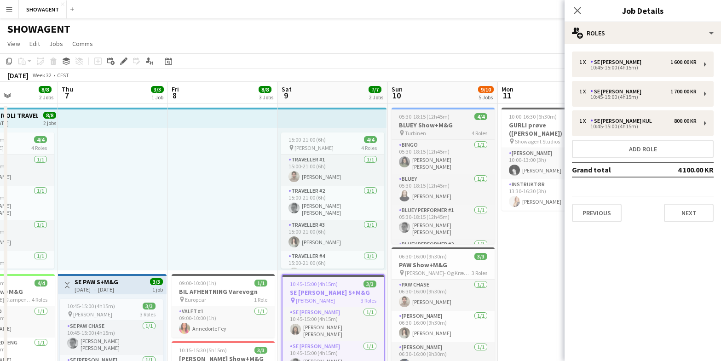
click at [464, 127] on h3 "BLUEY Show+M&G" at bounding box center [443, 125] width 103 height 8
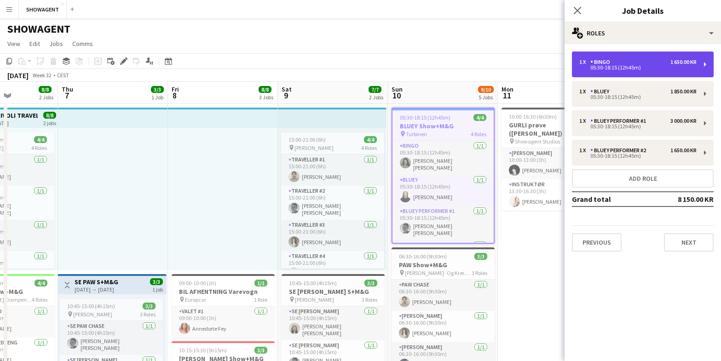
click at [612, 71] on div "1 x BINGO 1 650.00 KR 05:30-18:15 (12h45m)" at bounding box center [643, 65] width 142 height 26
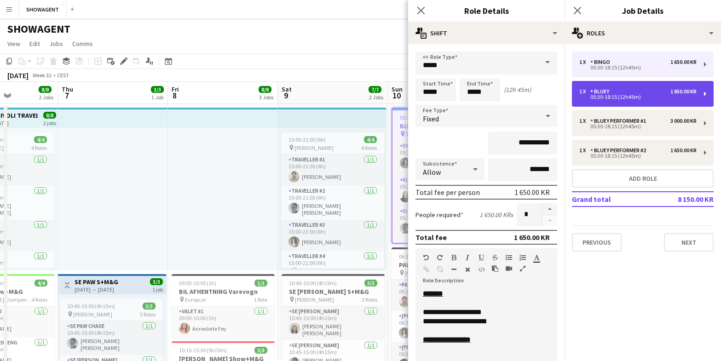
click at [621, 91] on div "1 x BLUEY 1 850.00 KR" at bounding box center [638, 91] width 117 height 6
type input "*****"
type input "**********"
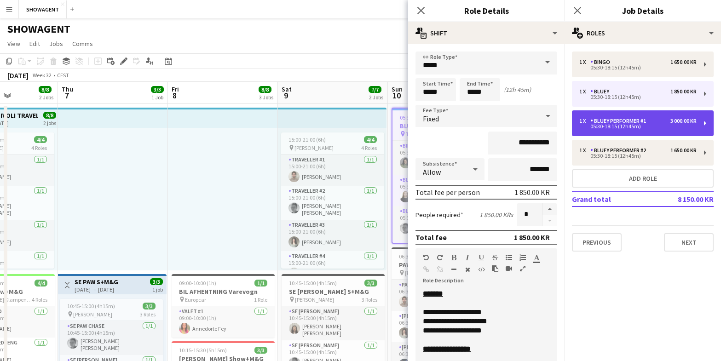
click at [613, 124] on div "BLUEY Performer #1" at bounding box center [620, 121] width 59 height 6
type input "**********"
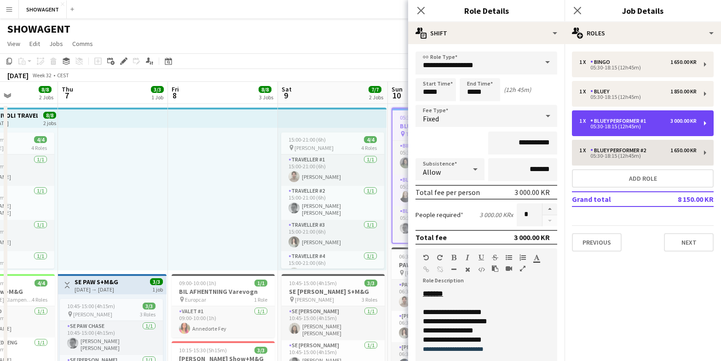
scroll to position [0, 0]
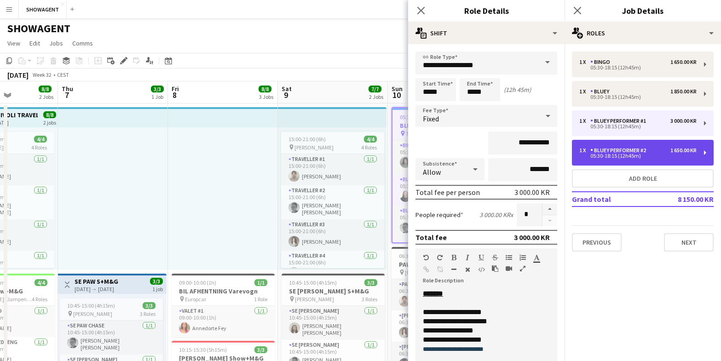
click at [621, 152] on div "BLUEY Performer #2" at bounding box center [620, 150] width 59 height 6
type input "**********"
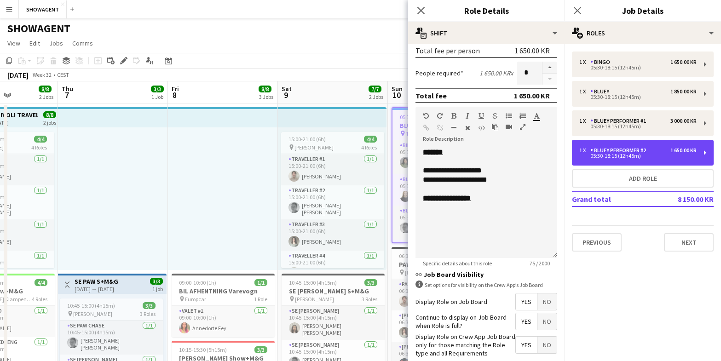
scroll to position [151, 0]
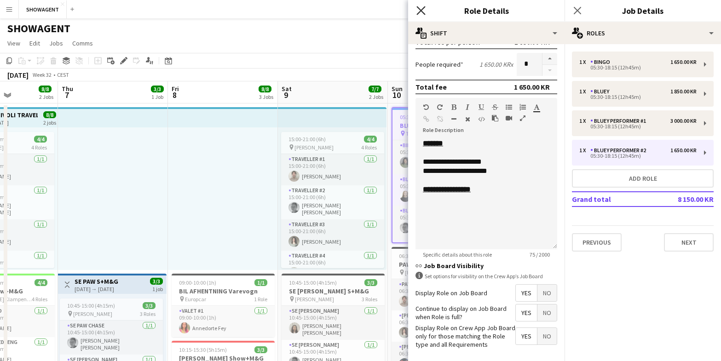
click at [421, 10] on icon at bounding box center [421, 10] width 9 height 9
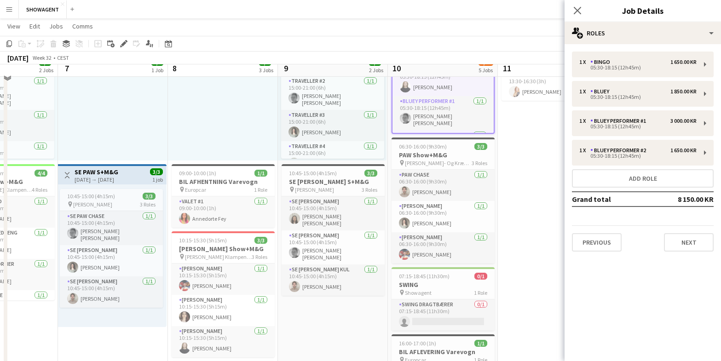
scroll to position [121, 0]
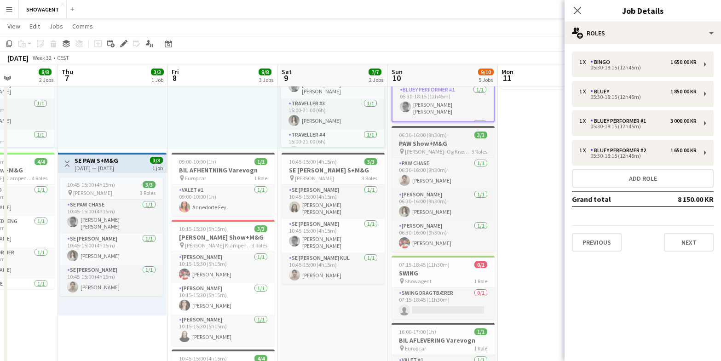
click at [430, 134] on span "06:30-16:00 (9h30m)" at bounding box center [423, 135] width 48 height 7
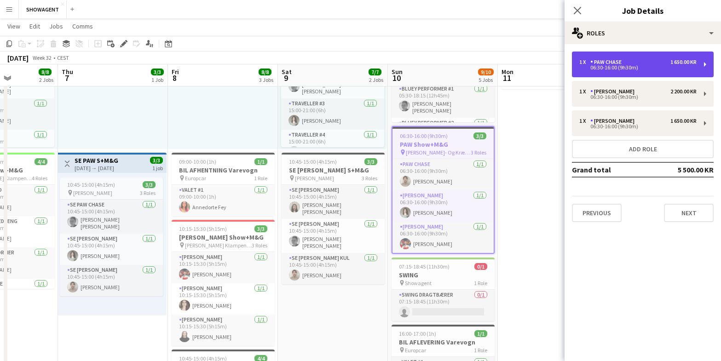
click at [633, 72] on div "1 x PAW CHASE 1 650.00 KR 06:30-16:00 (9h30m)" at bounding box center [643, 65] width 142 height 26
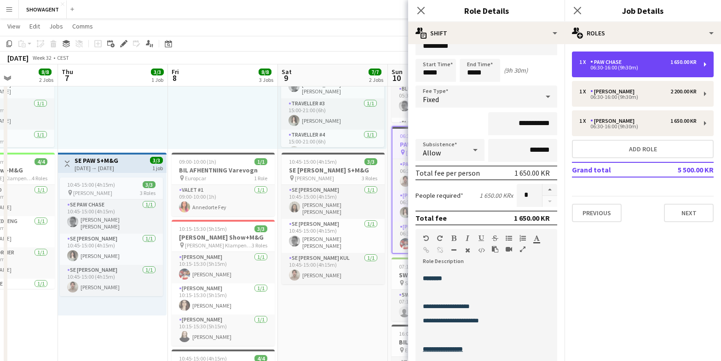
scroll to position [27, 0]
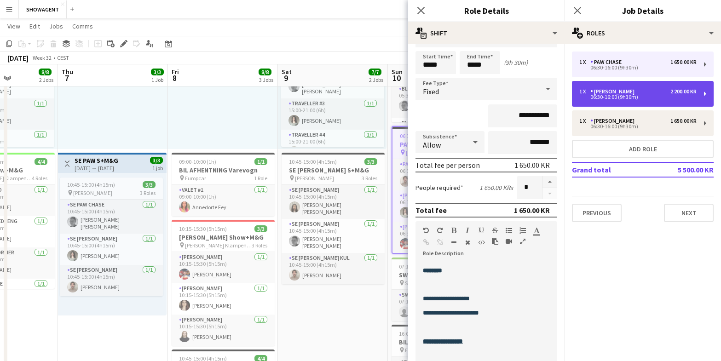
click at [622, 91] on div "[PERSON_NAME]" at bounding box center [615, 91] width 48 height 6
type input "**********"
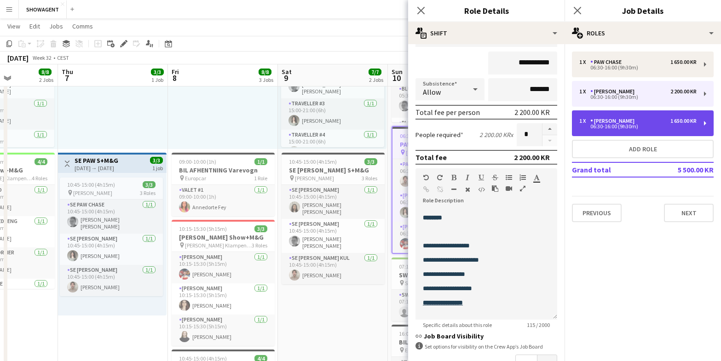
scroll to position [122, 0]
click at [616, 121] on div "[PERSON_NAME]" at bounding box center [615, 121] width 48 height 6
type input "*********"
type input "**********"
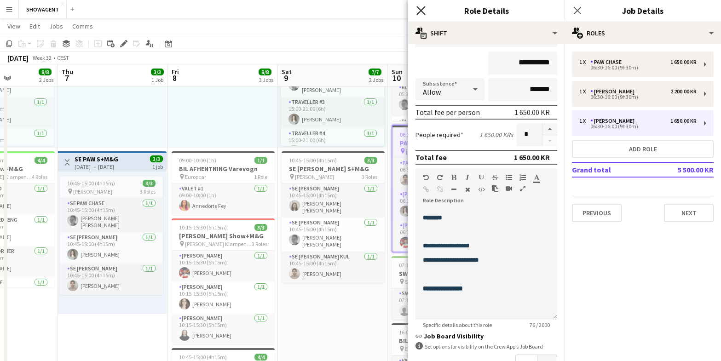
click at [421, 13] on icon "Close pop-in" at bounding box center [421, 10] width 9 height 9
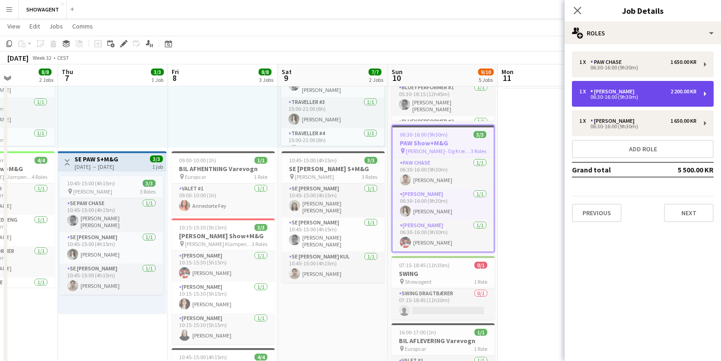
click at [611, 99] on div "06:30-16:00 (9h30m)" at bounding box center [638, 97] width 117 height 5
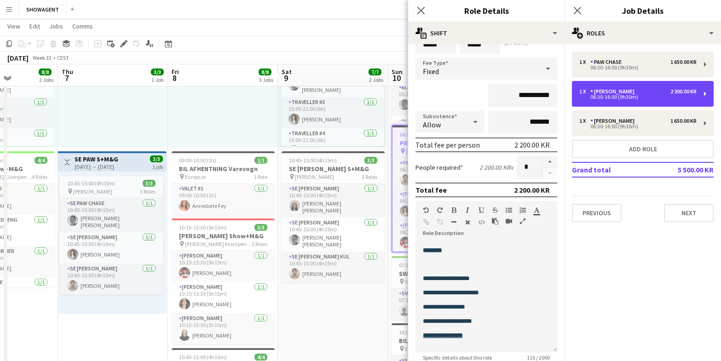
scroll to position [55, 0]
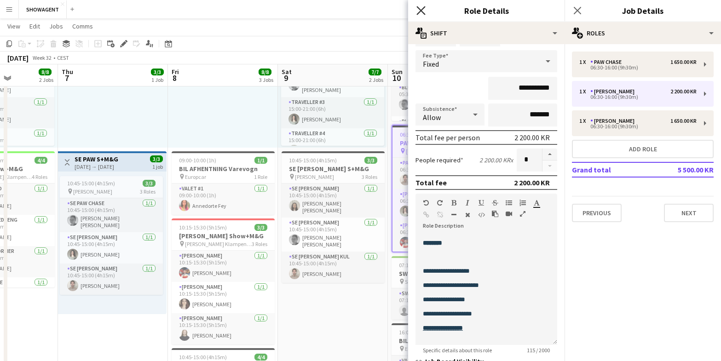
click at [420, 12] on icon "Close pop-in" at bounding box center [421, 10] width 9 height 9
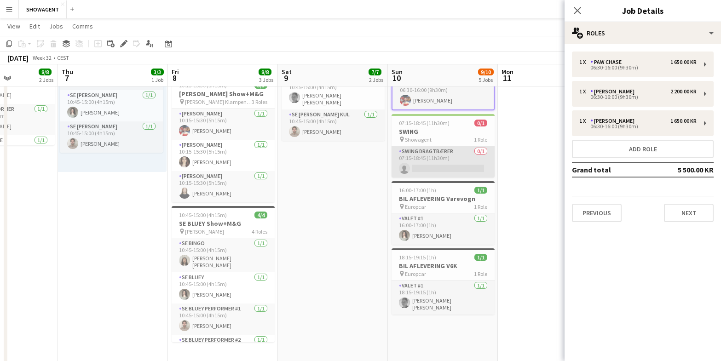
scroll to position [265, 0]
click at [443, 134] on h3 "SWING" at bounding box center [443, 131] width 103 height 8
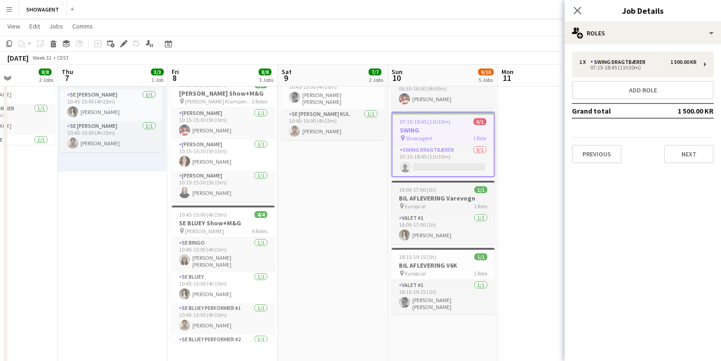
click at [451, 201] on h3 "BIL AFLEVERING Varevogn" at bounding box center [443, 198] width 103 height 8
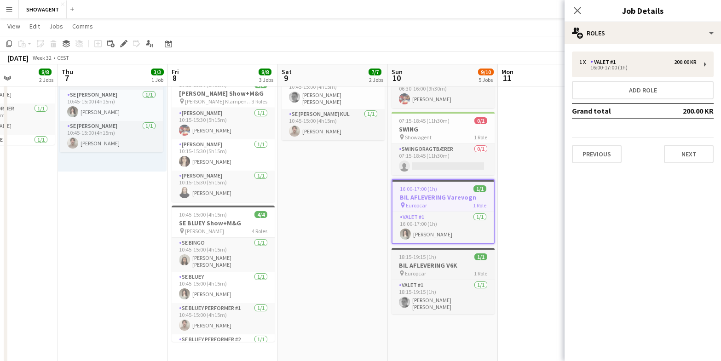
click at [443, 269] on h3 "BIL AFLEVERING V6K" at bounding box center [443, 265] width 103 height 8
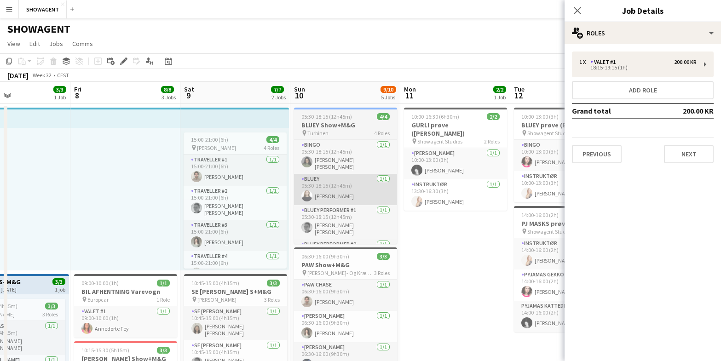
scroll to position [0, 316]
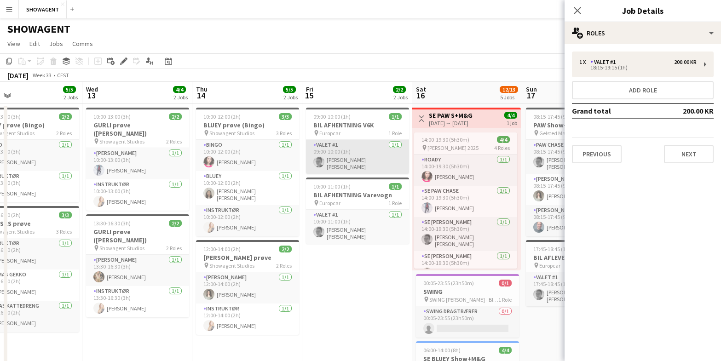
click at [361, 148] on app-card-role "Valet #1 1/1 09:00-10:00 (1h) Anna Sofie Munk Jakobsen" at bounding box center [357, 157] width 103 height 34
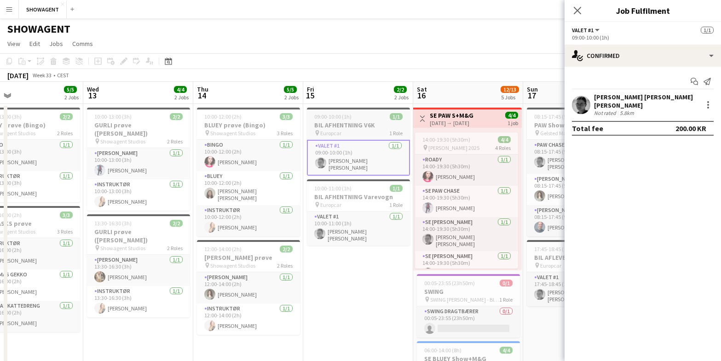
scroll to position [1, 0]
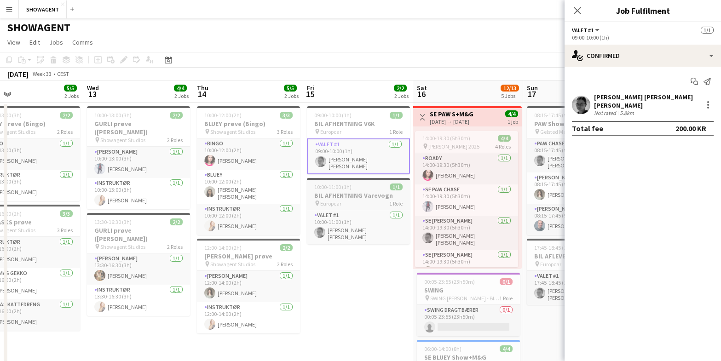
click at [354, 193] on h3 "BIL AFHENTNING Varevogn" at bounding box center [358, 196] width 103 height 8
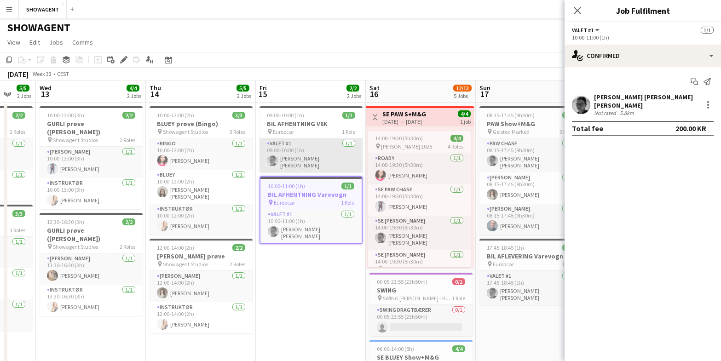
scroll to position [0, 411]
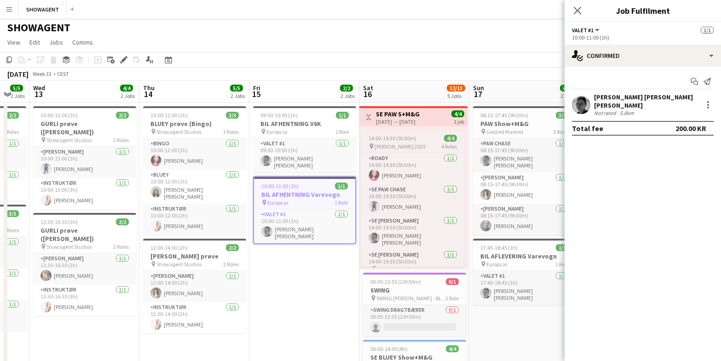
click at [391, 135] on span "14:00-19:30 (5h30m)" at bounding box center [393, 138] width 48 height 7
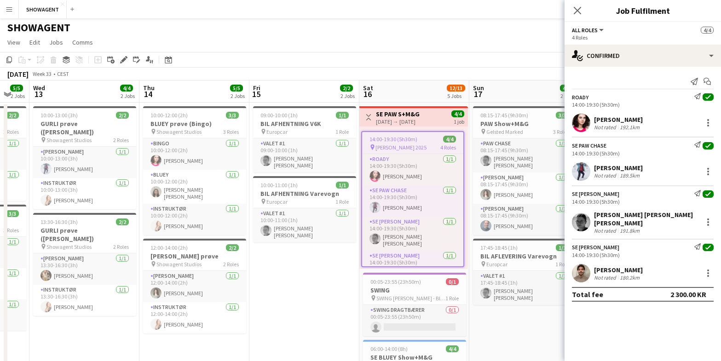
click at [383, 114] on h3 "SE PAW S+M&G" at bounding box center [398, 114] width 44 height 8
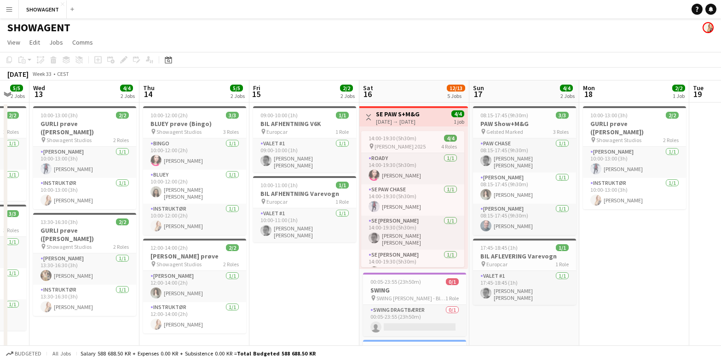
click at [382, 115] on h3 "SE PAW S+M&G" at bounding box center [398, 114] width 44 height 8
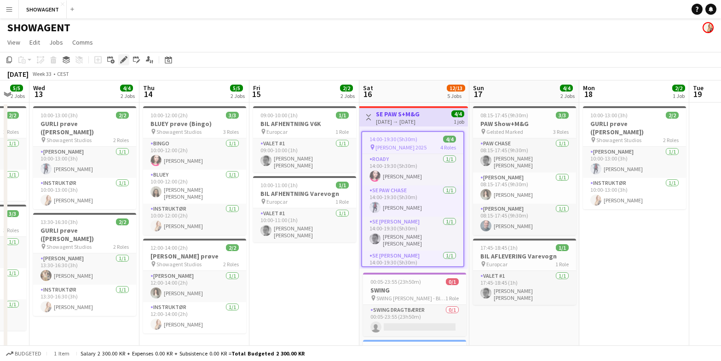
click at [123, 60] on icon at bounding box center [123, 60] width 5 height 5
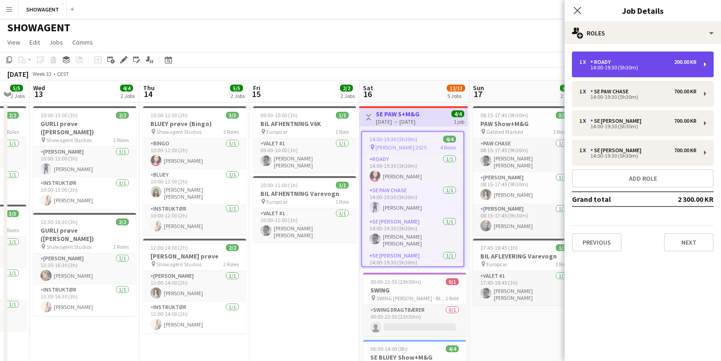
click at [629, 59] on div "1 x Roady 200.00 KR" at bounding box center [638, 62] width 117 height 6
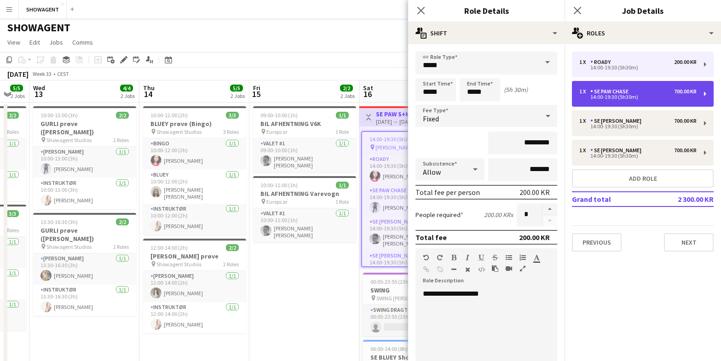
click at [621, 97] on div "14:00-19:30 (5h30m)" at bounding box center [638, 97] width 117 height 5
type input "**********"
type input "*********"
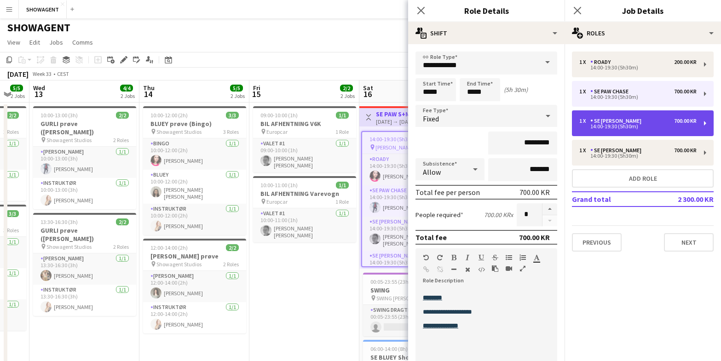
click at [620, 122] on div "SE [PERSON_NAME]" at bounding box center [618, 121] width 55 height 6
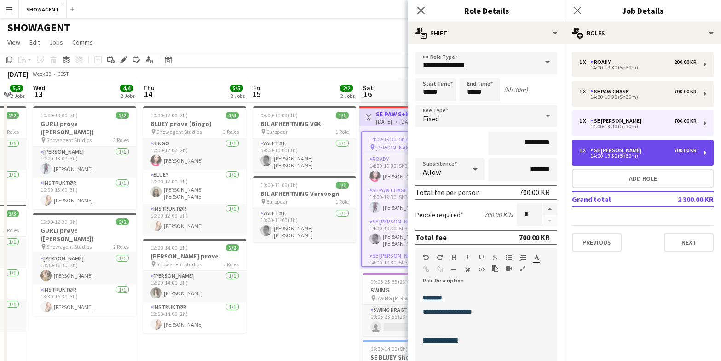
click at [625, 153] on div "SE [PERSON_NAME]" at bounding box center [618, 150] width 55 height 6
type input "**********"
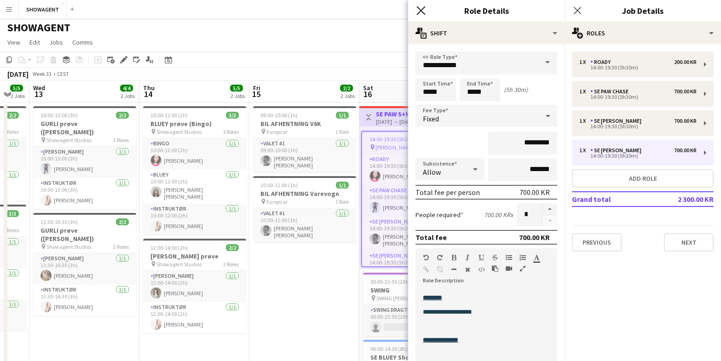
click at [418, 6] on icon "Close pop-in" at bounding box center [421, 10] width 9 height 9
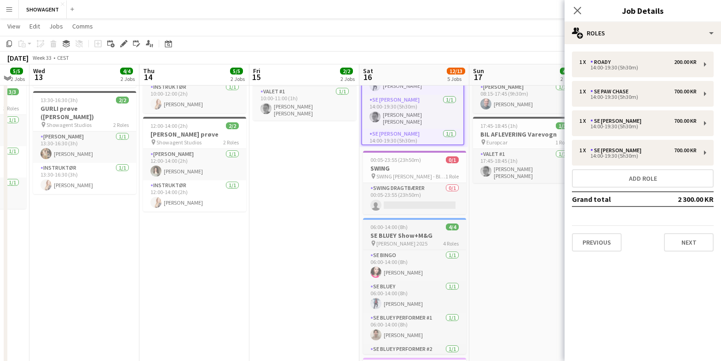
scroll to position [123, 0]
click at [425, 235] on h3 "SE BLUEY Show+M&G" at bounding box center [414, 235] width 103 height 8
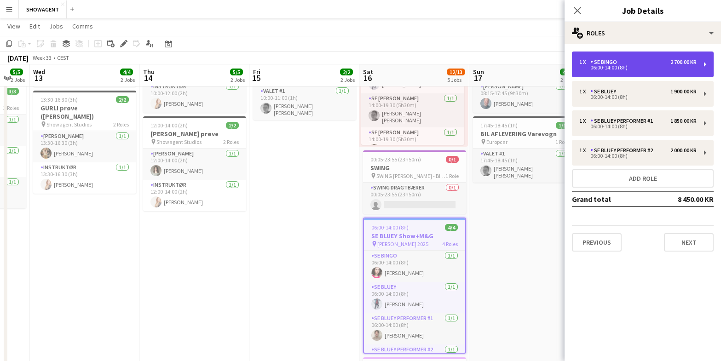
click at [615, 64] on div "SE BINGO" at bounding box center [606, 62] width 30 height 6
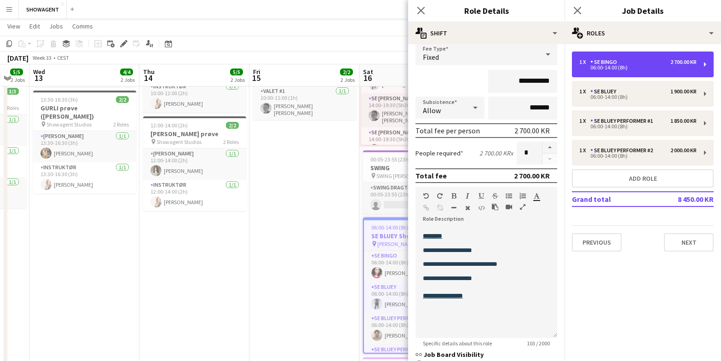
scroll to position [68, 0]
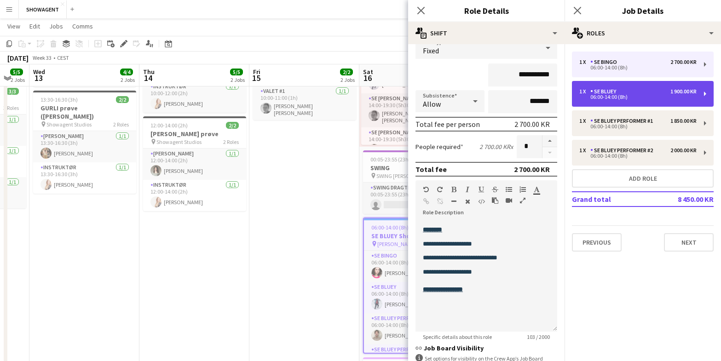
click at [626, 95] on div "06:00-14:00 (8h)" at bounding box center [638, 97] width 117 height 5
type input "********"
type input "**********"
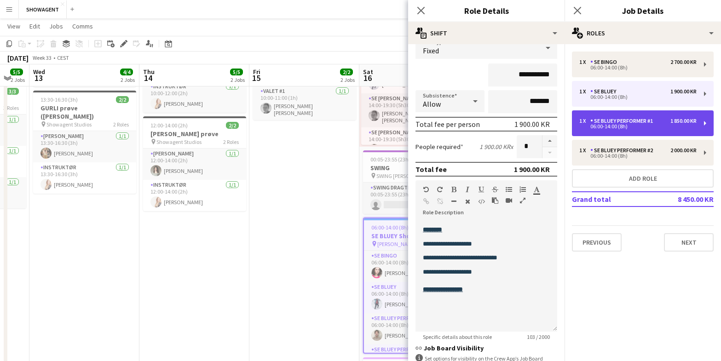
click at [618, 123] on div "SE BLUEY Performer #1" at bounding box center [624, 121] width 66 height 6
type input "**********"
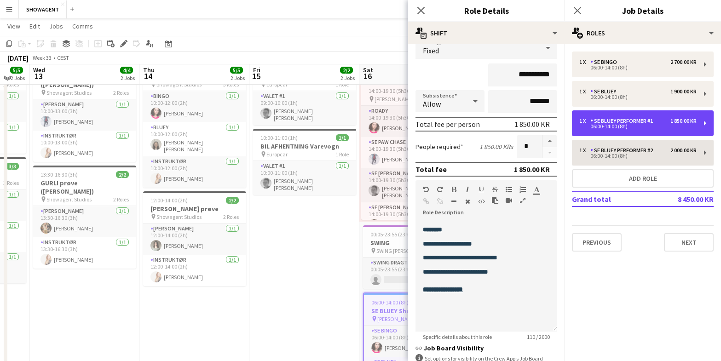
scroll to position [46, 0]
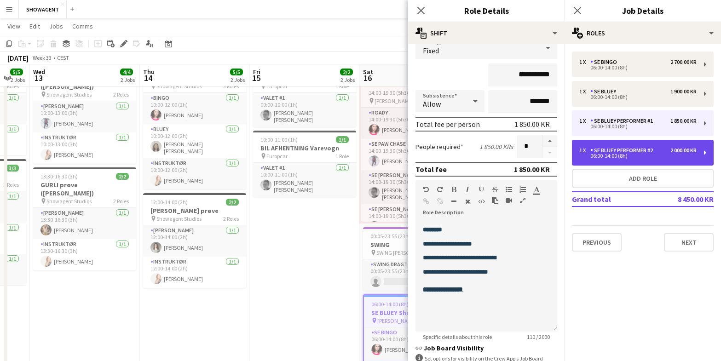
click at [615, 151] on div "SE BLUEY Performer #2" at bounding box center [624, 150] width 66 height 6
type input "**********"
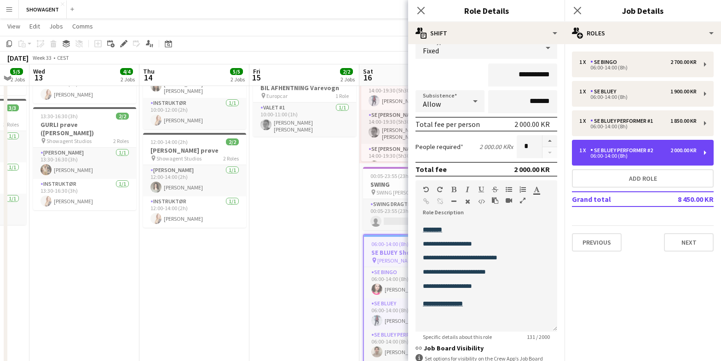
scroll to position [107, 0]
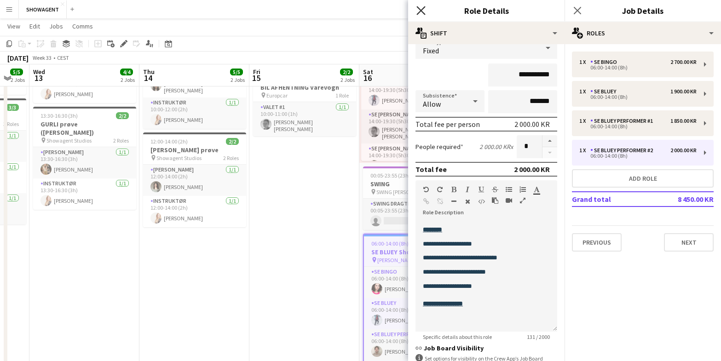
click at [419, 11] on icon "Close pop-in" at bounding box center [421, 10] width 9 height 9
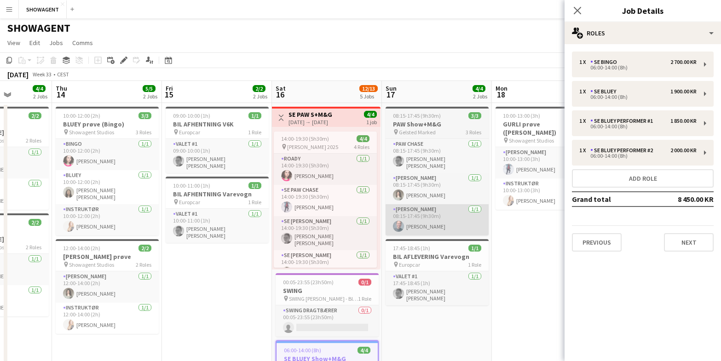
scroll to position [0, 0]
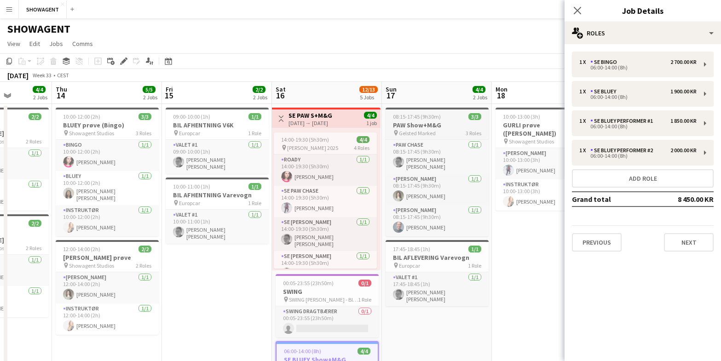
click at [418, 116] on span "08:15-17:45 (9h30m)" at bounding box center [417, 116] width 48 height 7
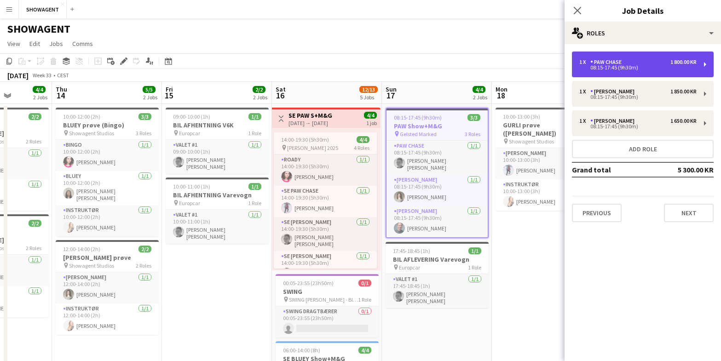
click at [632, 65] on div "08:15-17:45 (9h30m)" at bounding box center [638, 67] width 117 height 5
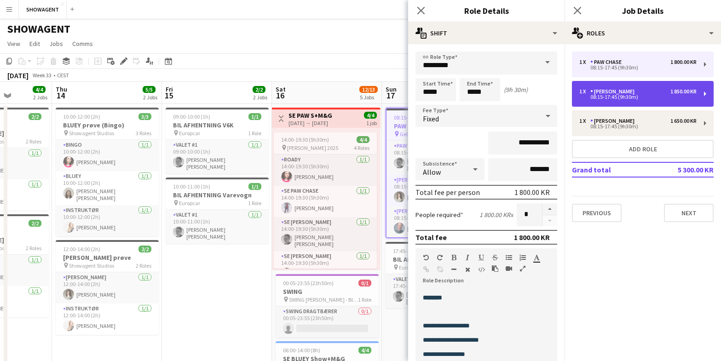
click at [618, 99] on div "08:15-17:45 (9h30m)" at bounding box center [638, 97] width 117 height 5
type input "**********"
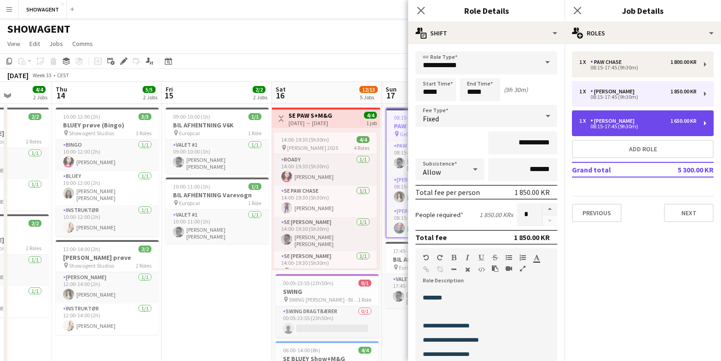
click at [617, 122] on div "[PERSON_NAME]" at bounding box center [615, 121] width 48 height 6
type input "*********"
type input "**********"
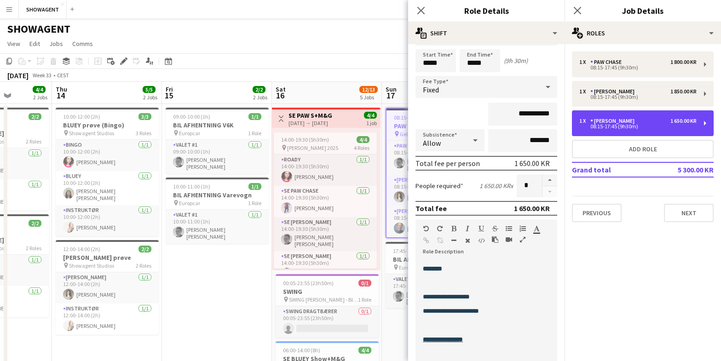
scroll to position [30, 0]
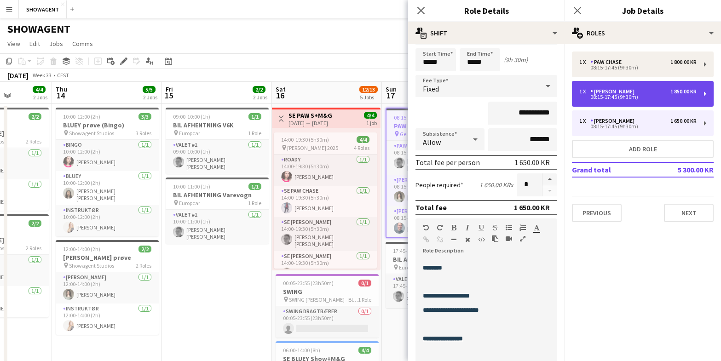
click at [619, 102] on div "1 x PAW MARSHALL 1 850.00 KR 08:15-17:45 (9h30m)" at bounding box center [643, 94] width 142 height 26
type input "**********"
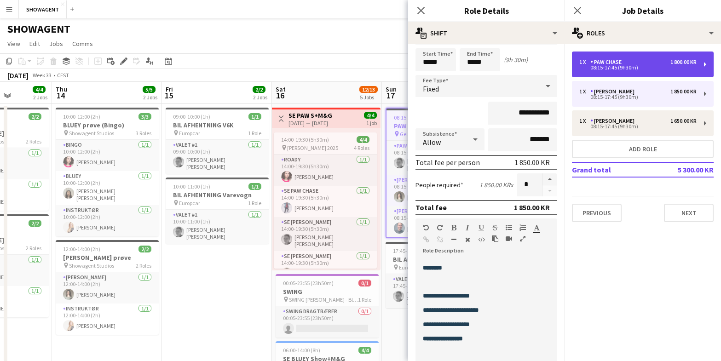
click at [637, 65] on div "08:15-17:45 (9h30m)" at bounding box center [638, 67] width 117 height 5
type input "*********"
type input "**********"
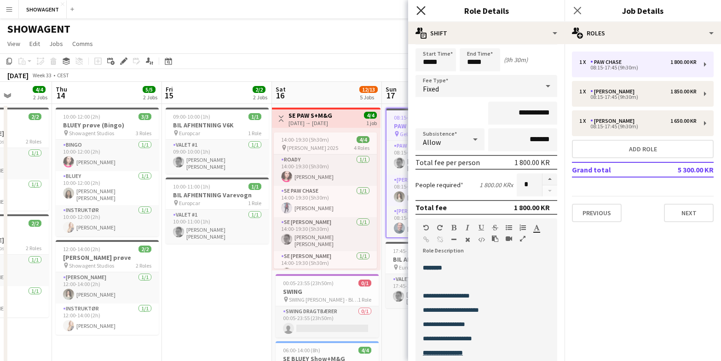
click at [424, 12] on icon at bounding box center [421, 10] width 9 height 9
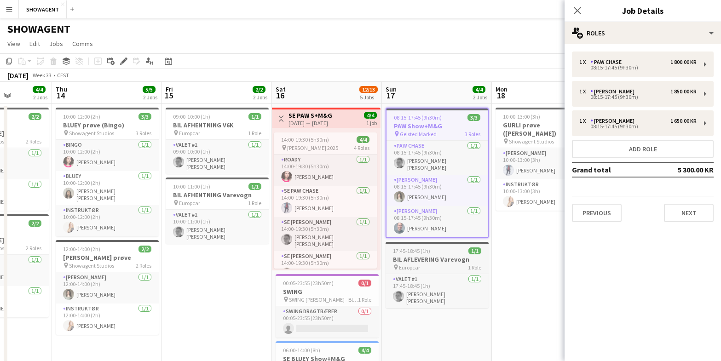
click at [456, 255] on h3 "BIL AFLEVERING Varevogn" at bounding box center [437, 259] width 103 height 8
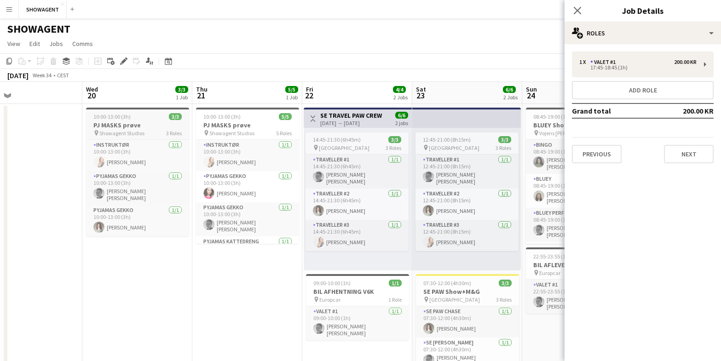
scroll to position [0, 363]
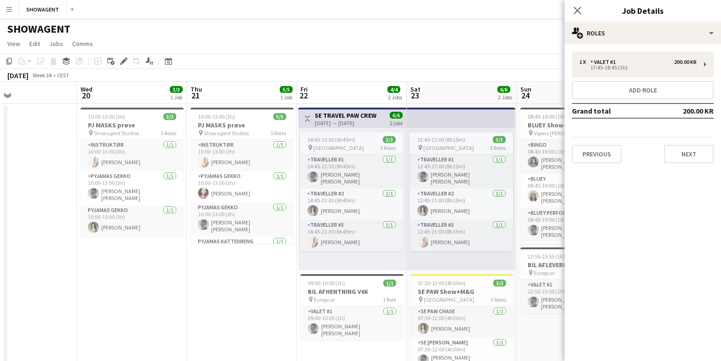
click at [349, 114] on h3 "SE TRAVEL PAW CREW" at bounding box center [346, 115] width 62 height 8
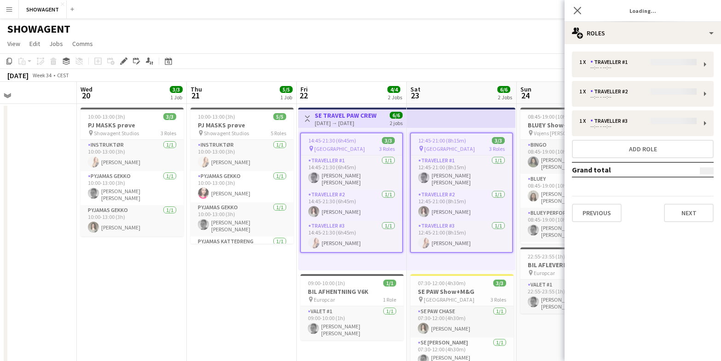
scroll to position [0, 0]
click at [348, 117] on h3 "SE TRAVEL PAW CREW" at bounding box center [346, 115] width 62 height 8
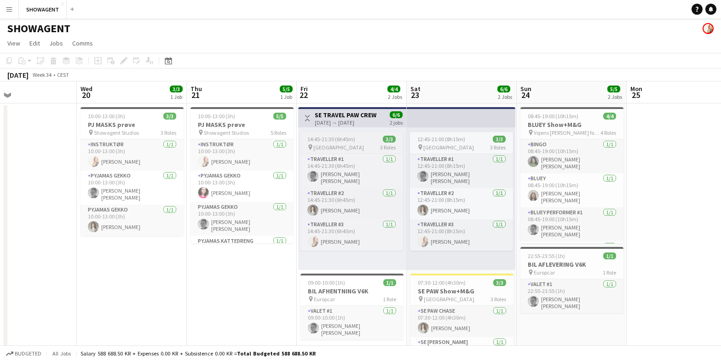
drag, startPoint x: 339, startPoint y: 153, endPoint x: 342, endPoint y: 141, distance: 12.4
click at [339, 152] on app-job-card "14:45-21:30 (6h45m) 3/3 pin Kumla Stadspark 3 Roles Traveller #1 1/1 14:45-21:3…" at bounding box center [351, 191] width 103 height 119
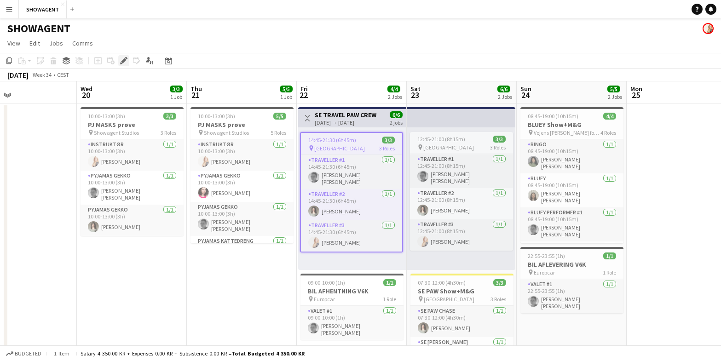
click at [127, 60] on icon "Edit" at bounding box center [123, 60] width 7 height 7
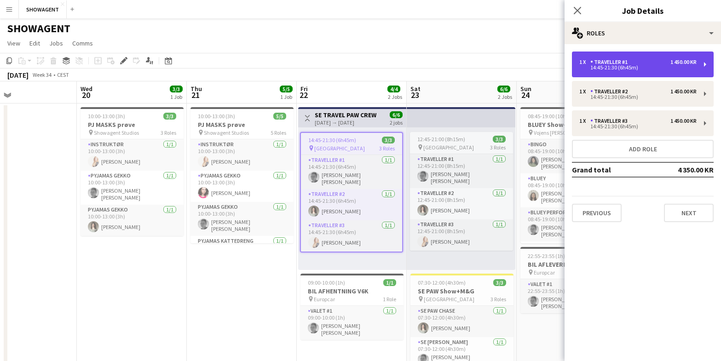
click at [633, 61] on div "1 x Traveller #1 1 450.00 KR" at bounding box center [638, 62] width 117 height 6
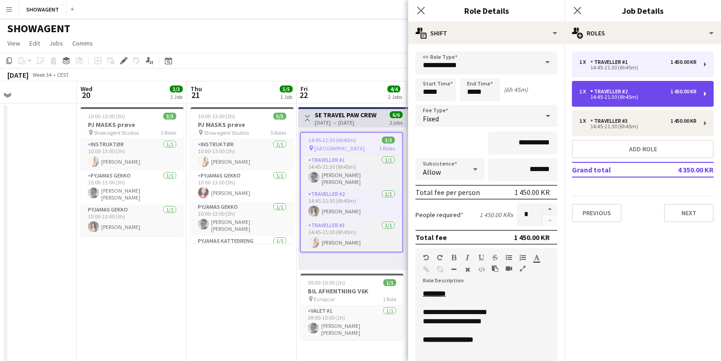
click at [613, 91] on div "Traveller #2" at bounding box center [611, 91] width 41 height 6
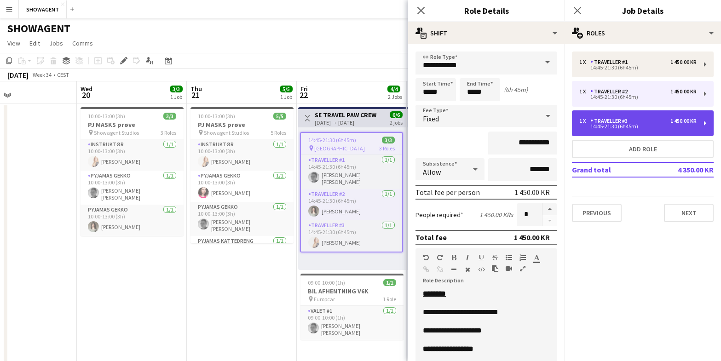
click at [615, 115] on div "1 x Traveller #3 1 450.00 KR 14:45-21:30 (6h45m)" at bounding box center [643, 123] width 142 height 26
type input "**********"
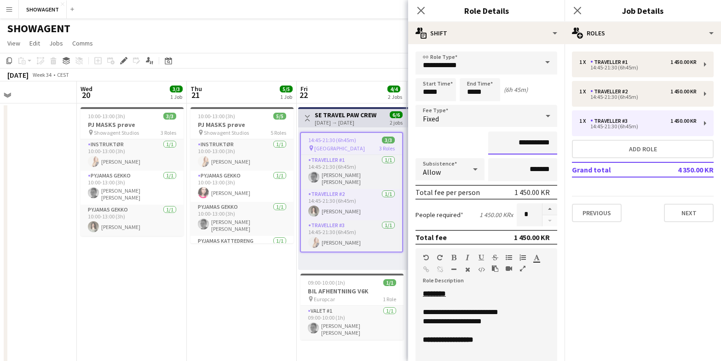
click at [528, 141] on input "**********" at bounding box center [522, 143] width 69 height 23
type input "****"
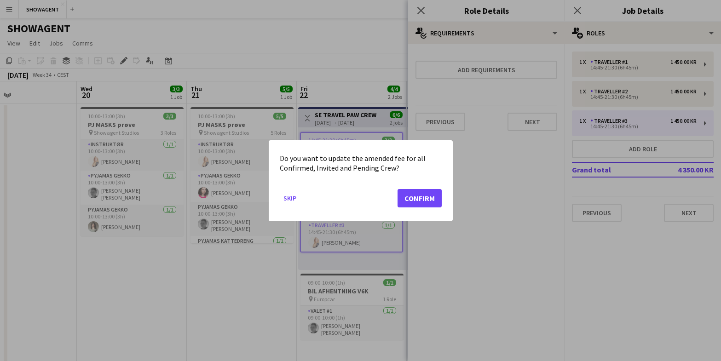
scroll to position [0, 0]
click at [433, 197] on button "Confirm" at bounding box center [420, 198] width 44 height 18
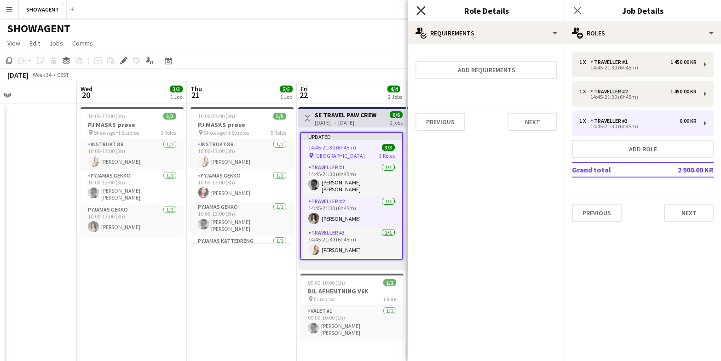
click at [422, 9] on icon at bounding box center [421, 10] width 9 height 9
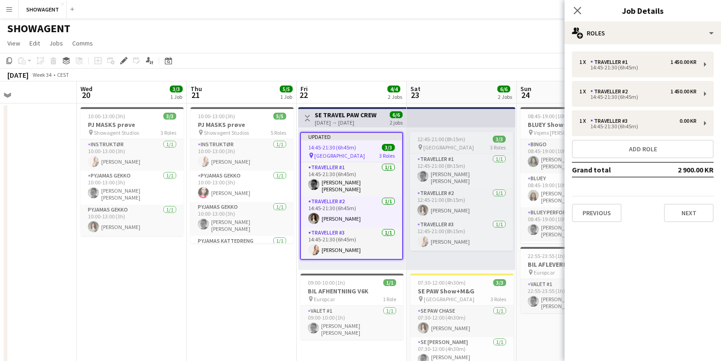
click at [445, 146] on span "[GEOGRAPHIC_DATA]" at bounding box center [449, 147] width 51 height 7
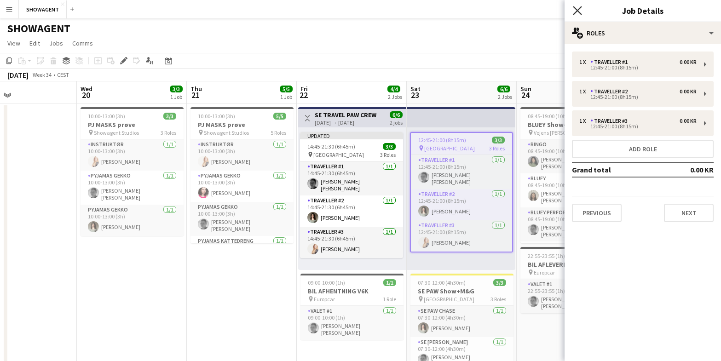
click at [575, 12] on icon "Close pop-in" at bounding box center [577, 10] width 9 height 9
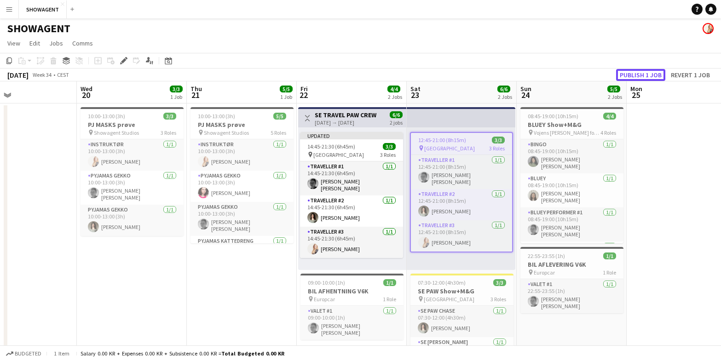
drag, startPoint x: 636, startPoint y: 75, endPoint x: 599, endPoint y: 88, distance: 38.9
click at [636, 75] on button "Publish 1 job" at bounding box center [640, 75] width 49 height 12
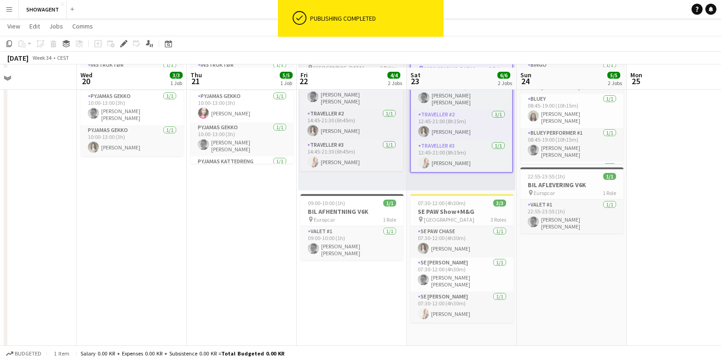
scroll to position [86, 0]
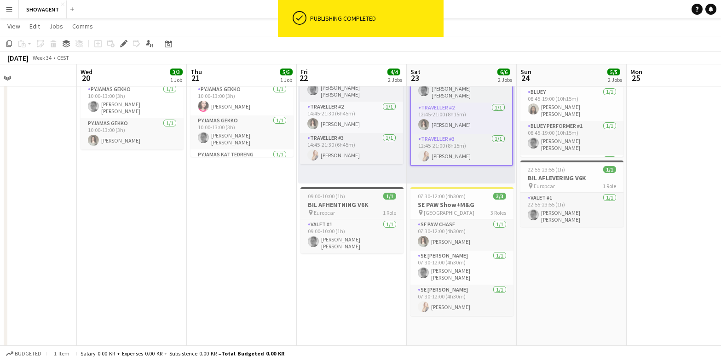
click at [370, 202] on h3 "BIL AFHENTNING V6K" at bounding box center [352, 205] width 103 height 8
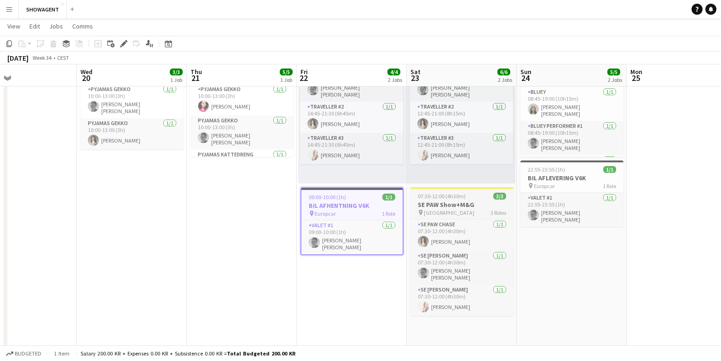
click at [471, 198] on div "07:30-12:00 (4h30m) 3/3" at bounding box center [462, 196] width 103 height 7
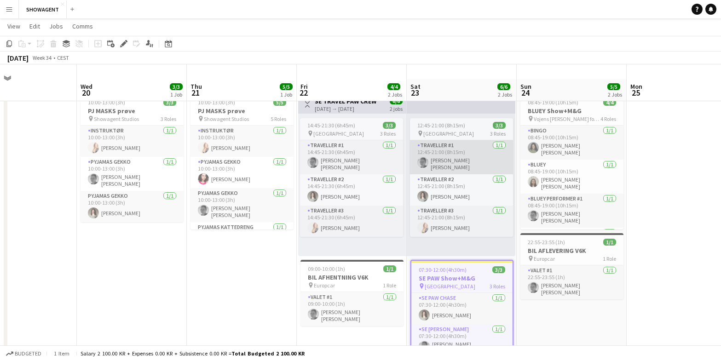
scroll to position [17, 0]
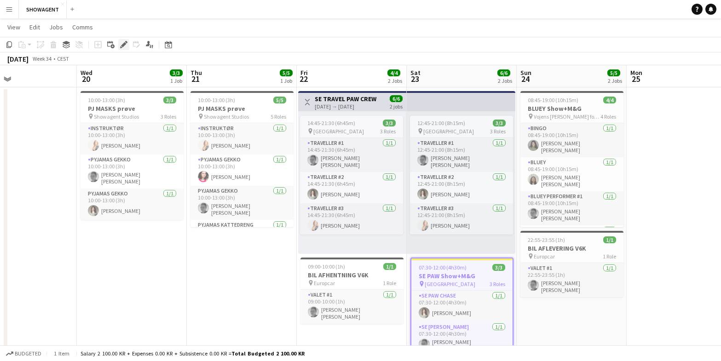
click at [125, 44] on icon at bounding box center [123, 44] width 5 height 5
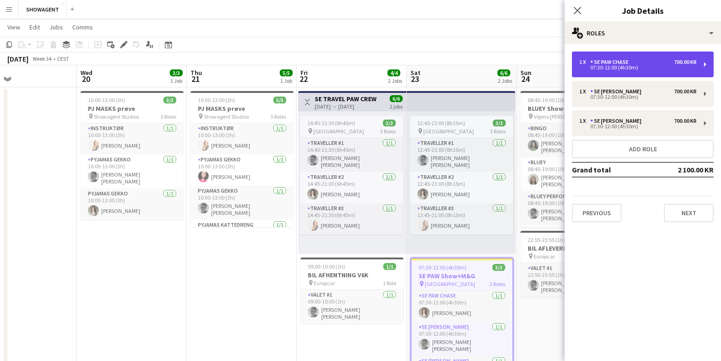
click at [630, 64] on div "SE PAW CHASE" at bounding box center [612, 62] width 42 height 6
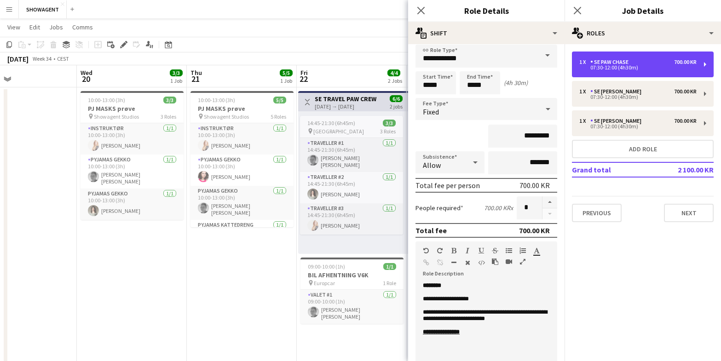
scroll to position [9, 0]
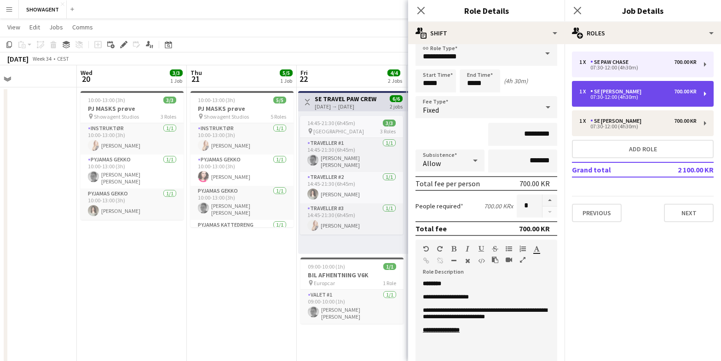
click at [616, 92] on div "SE [PERSON_NAME]" at bounding box center [618, 91] width 55 height 6
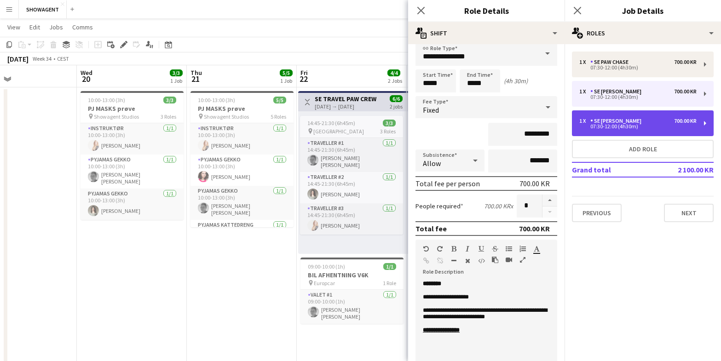
click at [617, 124] on div "07:30-12:00 (4h30m)" at bounding box center [638, 126] width 117 height 5
type input "**********"
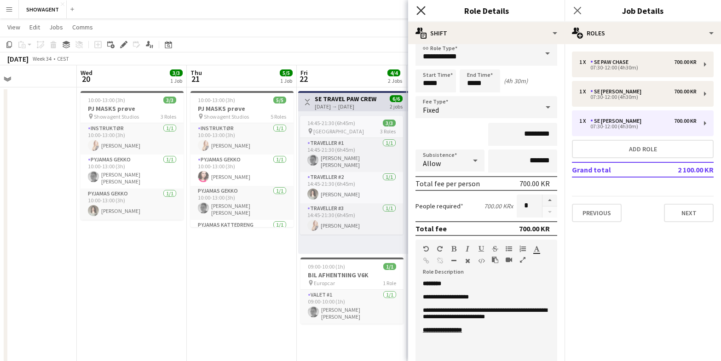
click at [421, 12] on icon "Close pop-in" at bounding box center [421, 10] width 9 height 9
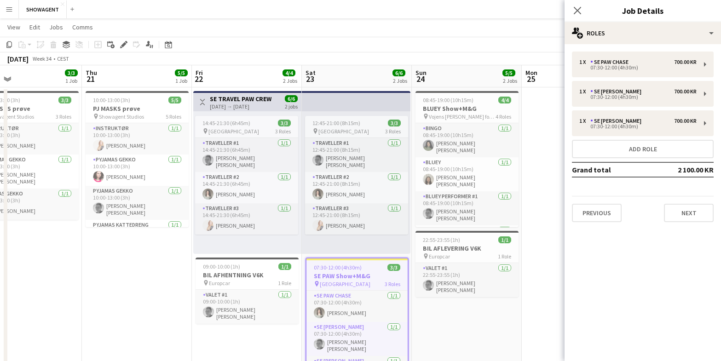
scroll to position [0, 369]
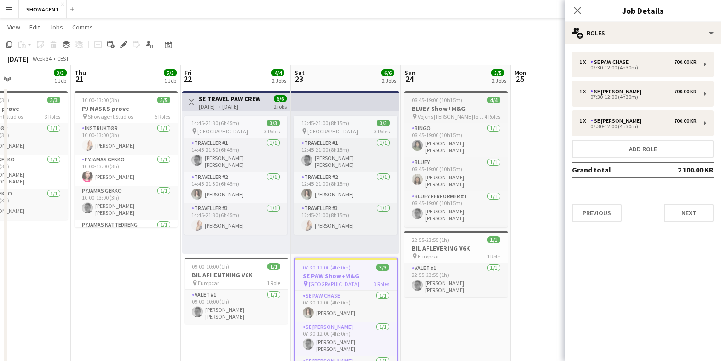
click at [450, 104] on app-job-card "08:45-19:00 (10h15m) 4/4 BLUEY Show+M&G pin Vojens Høtte for Herning Tivoli Par…" at bounding box center [456, 159] width 103 height 136
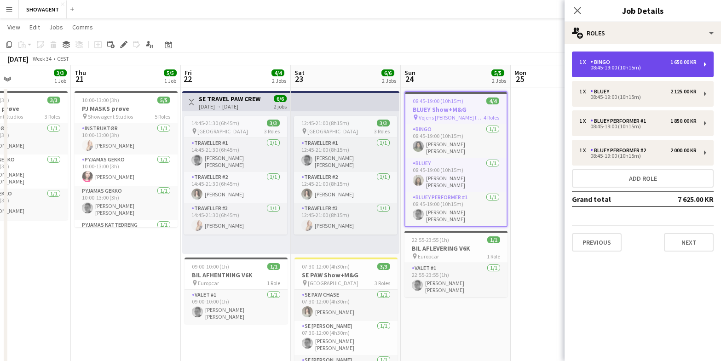
click at [616, 65] on div "08:45-19:00 (10h15m)" at bounding box center [638, 67] width 117 height 5
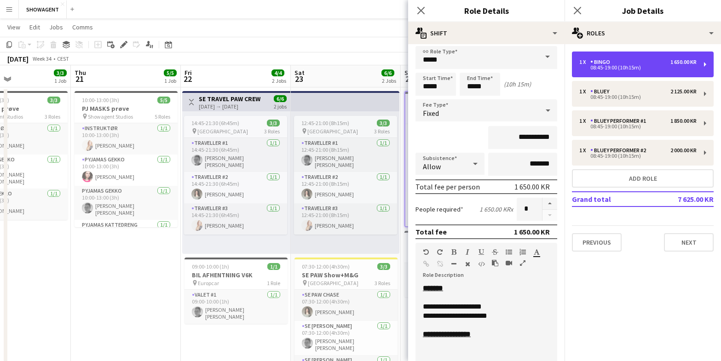
scroll to position [0, 0]
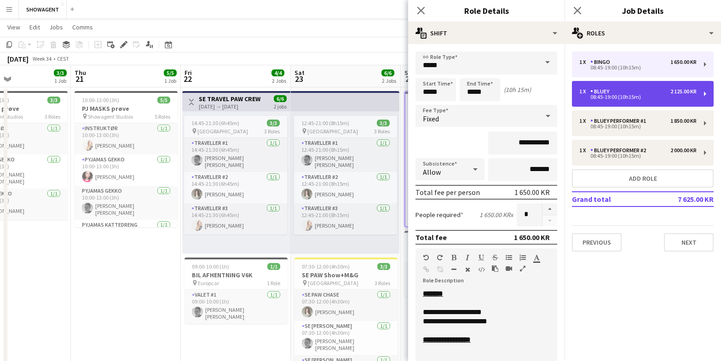
click at [639, 95] on div "08:45-19:00 (10h15m)" at bounding box center [638, 97] width 117 height 5
type input "*****"
type input "**********"
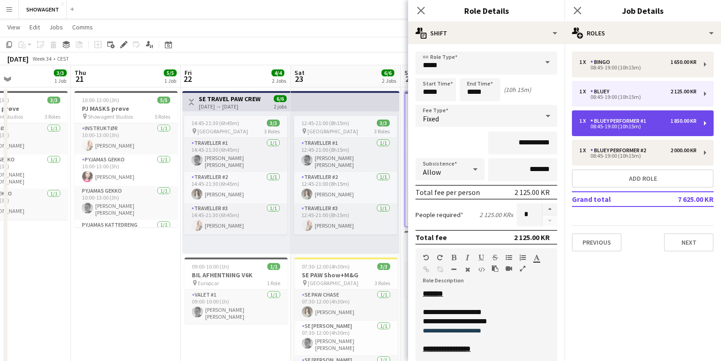
click at [613, 127] on div "08:45-19:00 (10h15m)" at bounding box center [638, 126] width 117 height 5
type input "**********"
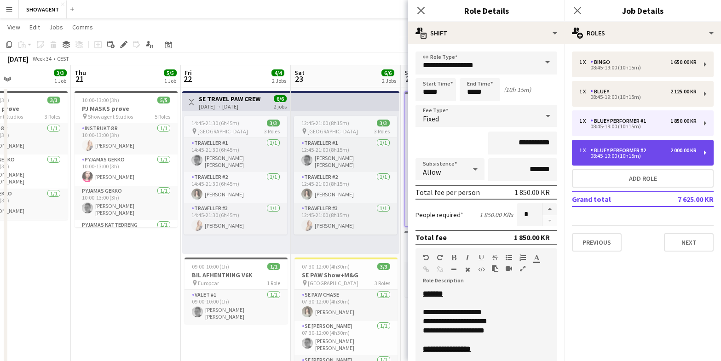
click at [620, 157] on div "08:45-19:00 (10h15m)" at bounding box center [638, 156] width 117 height 5
type input "**********"
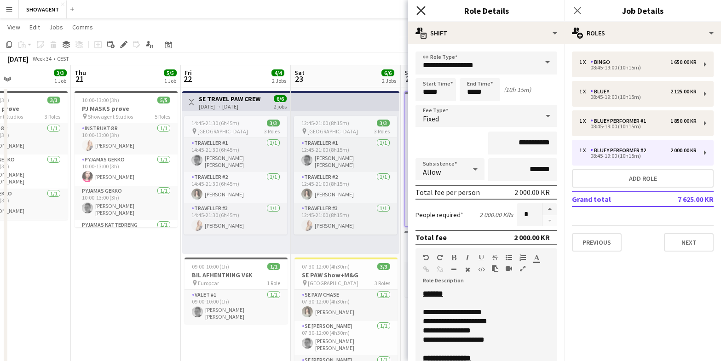
click at [424, 10] on icon "Close pop-in" at bounding box center [421, 10] width 9 height 9
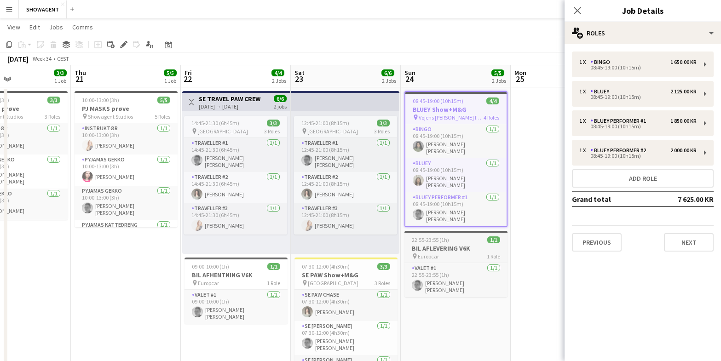
click at [448, 238] on span "22:55-23:55 (1h)" at bounding box center [430, 240] width 37 height 7
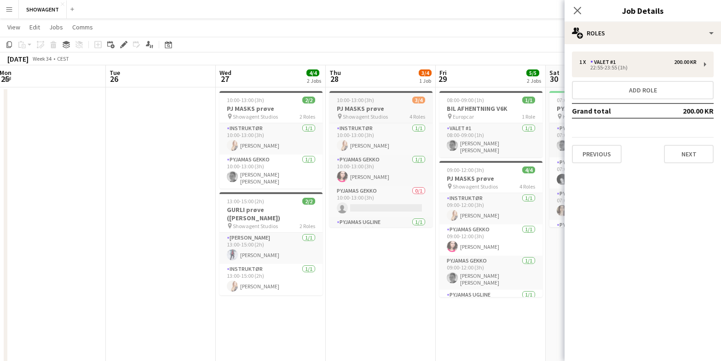
scroll to position [0, 335]
click at [476, 111] on h3 "BIL AFHENTNING V6K" at bounding box center [490, 108] width 103 height 8
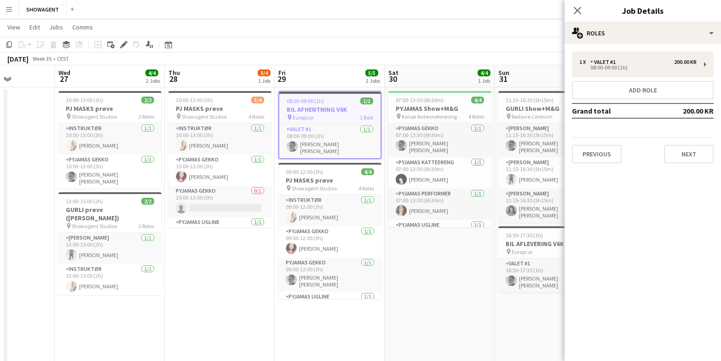
scroll to position [0, 396]
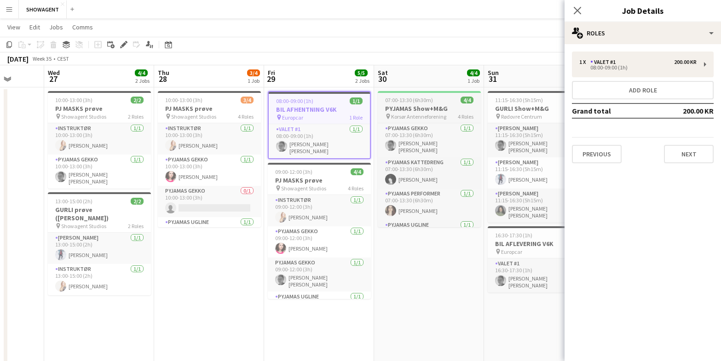
drag, startPoint x: 447, startPoint y: 105, endPoint x: 442, endPoint y: 107, distance: 5.0
click at [447, 105] on h3 "PYJAMAS Show+M&G" at bounding box center [429, 108] width 103 height 8
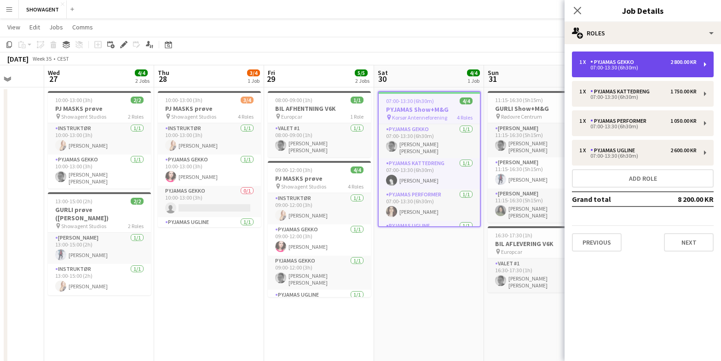
click at [606, 52] on div "1 x PYJAMAS GEKKO 2 800.00 KR 07:00-13:30 (6h30m)" at bounding box center [643, 65] width 142 height 26
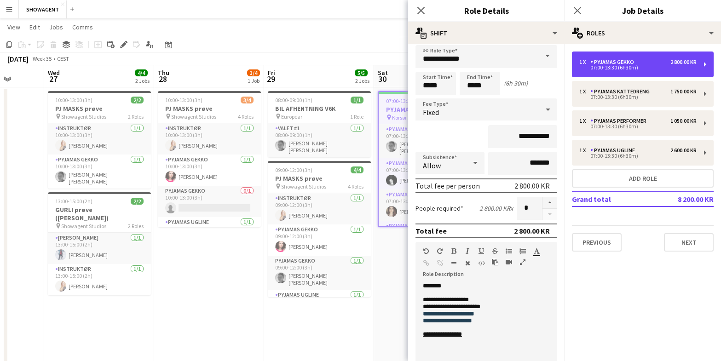
scroll to position [8, 0]
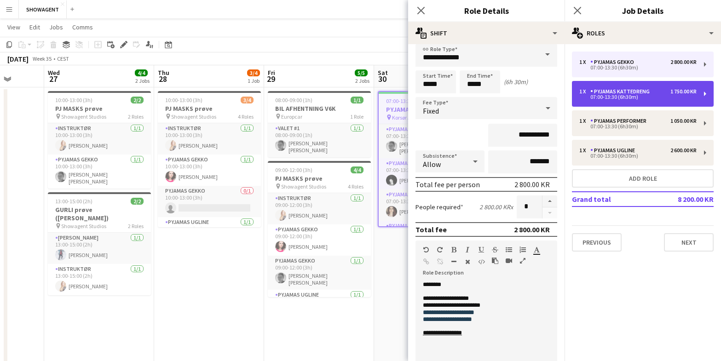
click at [610, 94] on div "PYJAMAS KATTEDRENG" at bounding box center [622, 91] width 63 height 6
type input "**********"
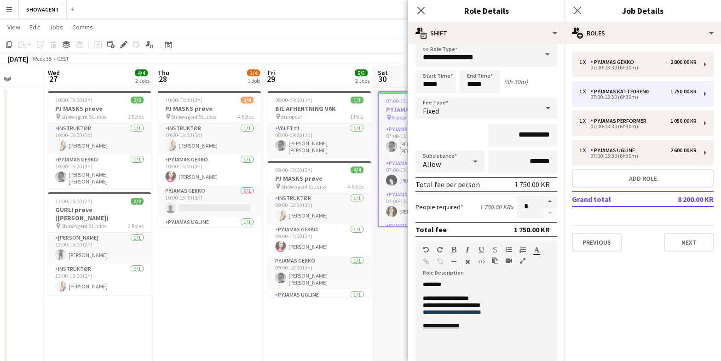
click at [449, 325] on span "**********" at bounding box center [441, 326] width 37 height 6
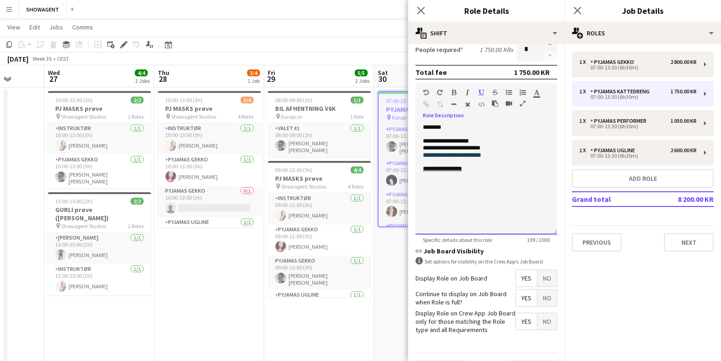
scroll to position [191, 0]
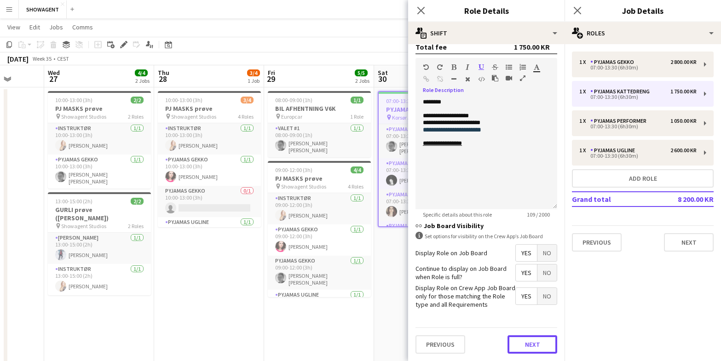
click at [536, 340] on button "Next" at bounding box center [533, 345] width 50 height 18
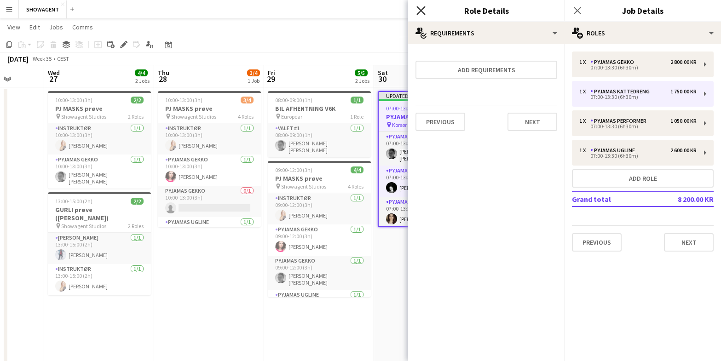
click at [420, 12] on icon at bounding box center [421, 10] width 9 height 9
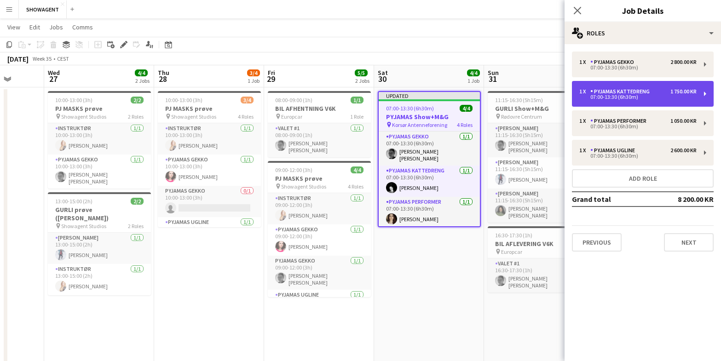
click at [595, 94] on div "PYJAMAS KATTEDRENG" at bounding box center [622, 91] width 63 height 6
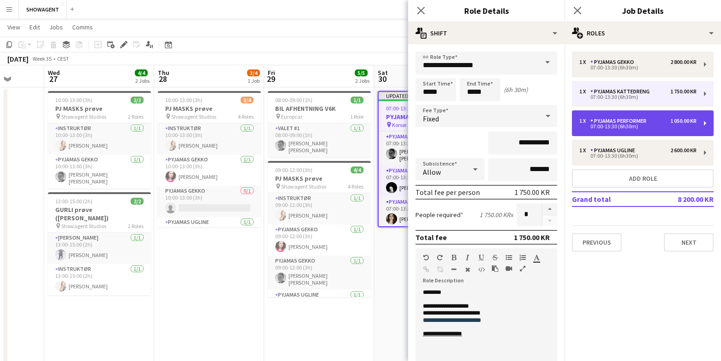
click at [615, 124] on div "07:00-13:30 (6h30m)" at bounding box center [638, 126] width 117 height 5
type input "**********"
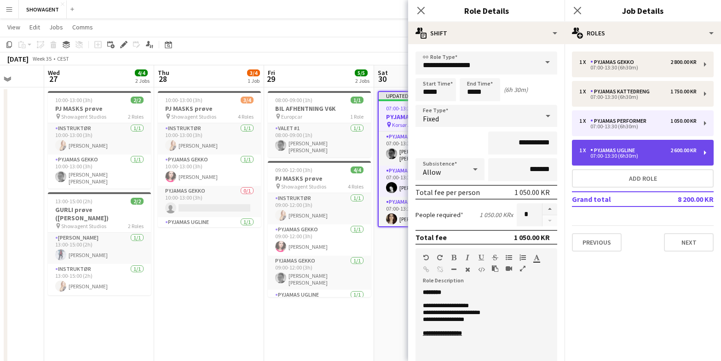
click at [615, 151] on div "PYJAMAS UGLINE" at bounding box center [615, 150] width 48 height 6
type input "**********"
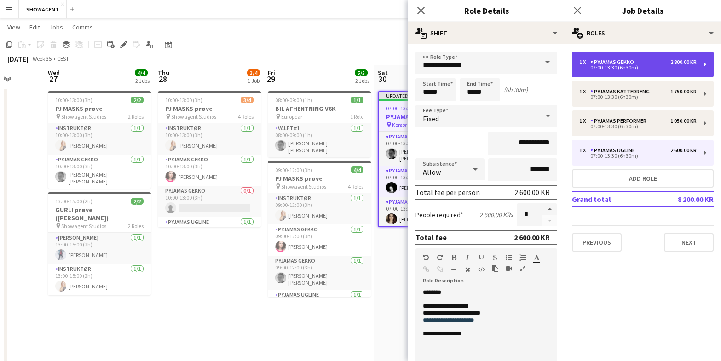
click at [654, 62] on div "1 x PYJAMAS GEKKO 2 800.00 KR" at bounding box center [638, 62] width 117 height 6
type input "**********"
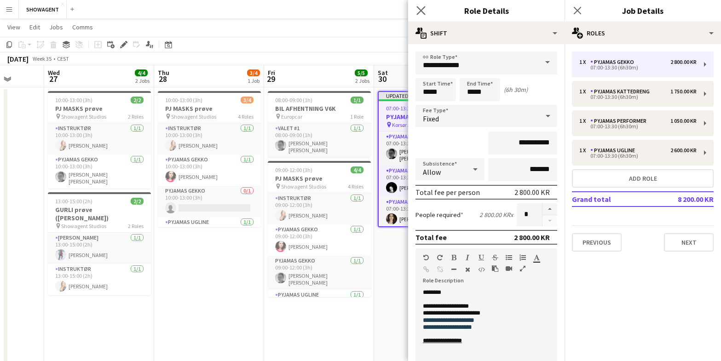
click at [420, 9] on icon "Close pop-in" at bounding box center [421, 10] width 9 height 9
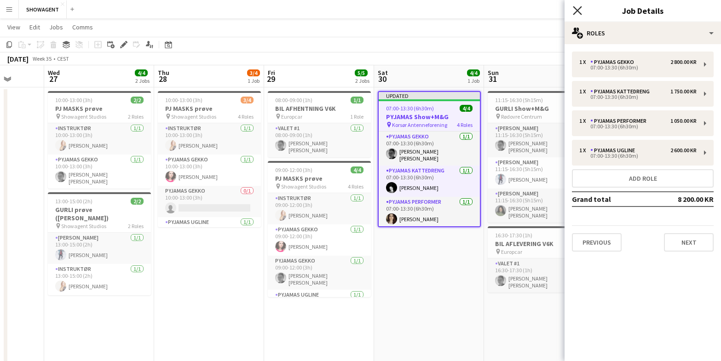
click at [580, 10] on icon "Close pop-in" at bounding box center [577, 10] width 9 height 9
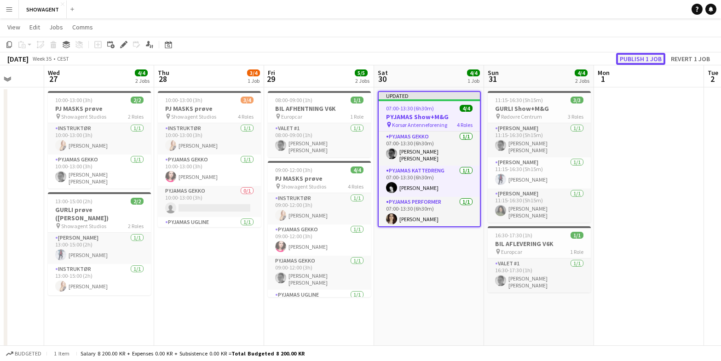
click at [641, 56] on button "Publish 1 job" at bounding box center [640, 59] width 49 height 12
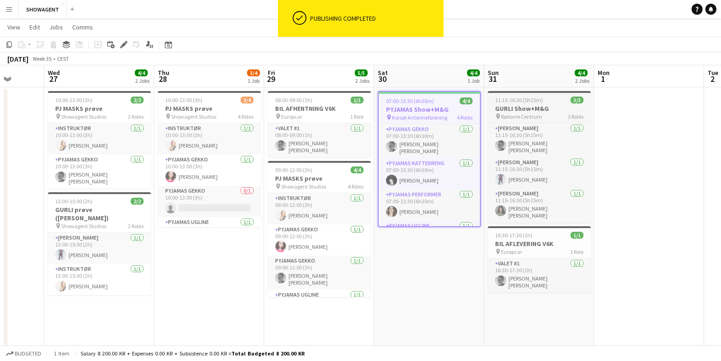
click at [526, 101] on span "11:15-16:30 (5h15m)" at bounding box center [519, 100] width 48 height 7
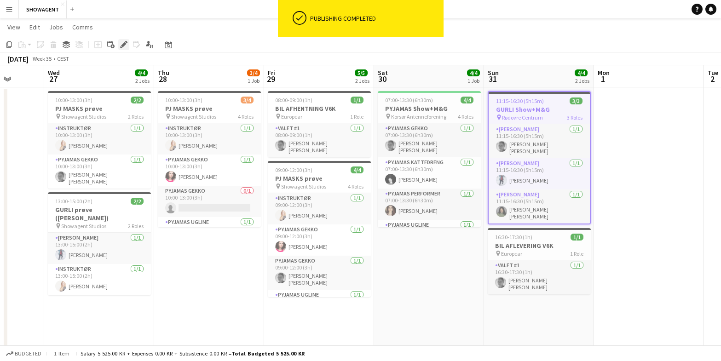
click at [126, 45] on icon "Edit" at bounding box center [123, 44] width 7 height 7
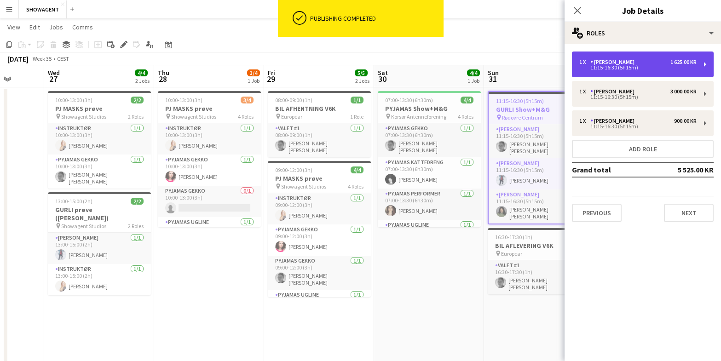
click at [611, 62] on div "[PERSON_NAME]" at bounding box center [615, 62] width 48 height 6
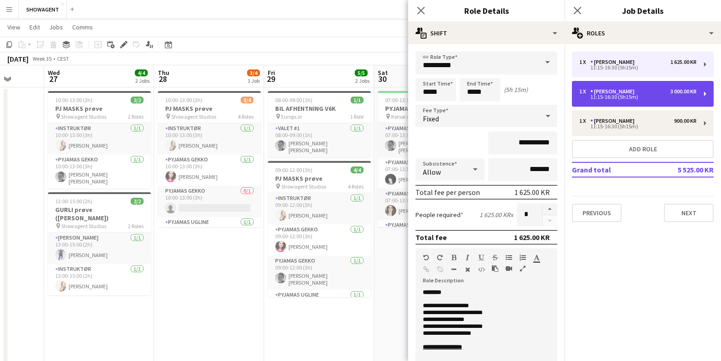
click at [671, 93] on div "3 000.00 KR" at bounding box center [684, 91] width 26 height 6
type input "**********"
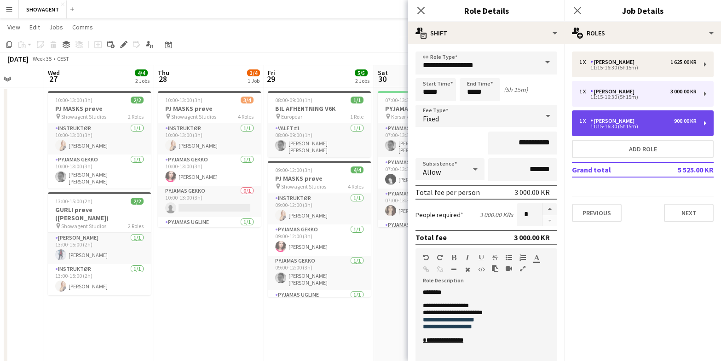
click at [619, 120] on div "[PERSON_NAME]" at bounding box center [615, 121] width 48 height 6
type input "**********"
type input "*********"
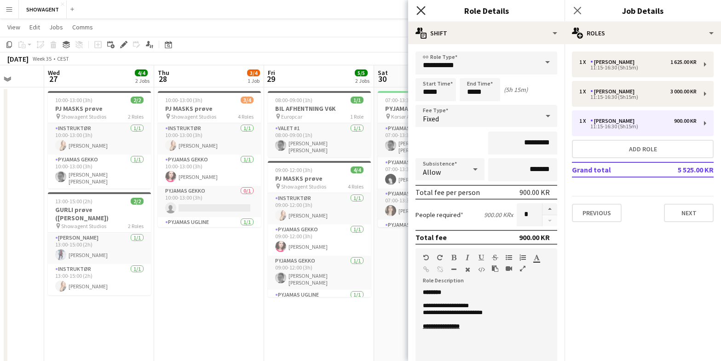
click at [422, 12] on icon at bounding box center [421, 10] width 9 height 9
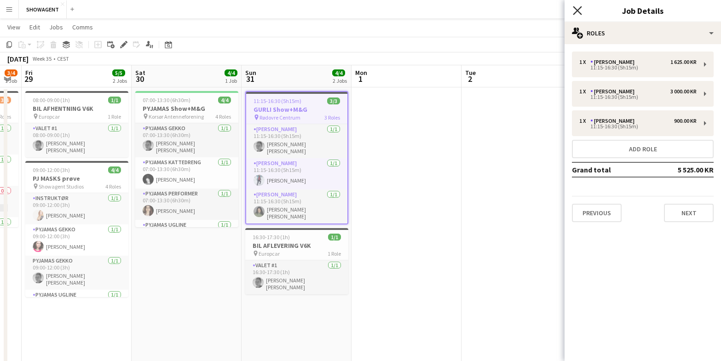
scroll to position [19, 0]
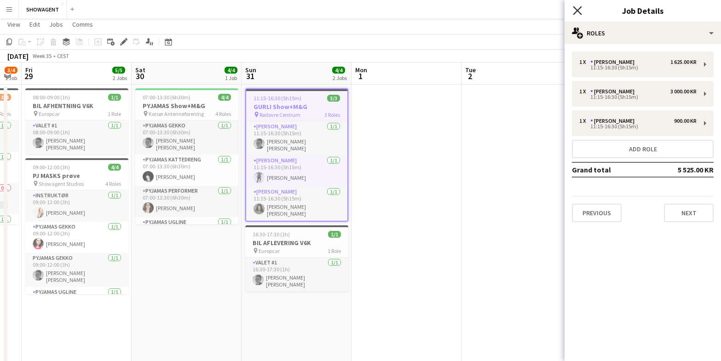
click at [577, 11] on icon at bounding box center [577, 10] width 9 height 9
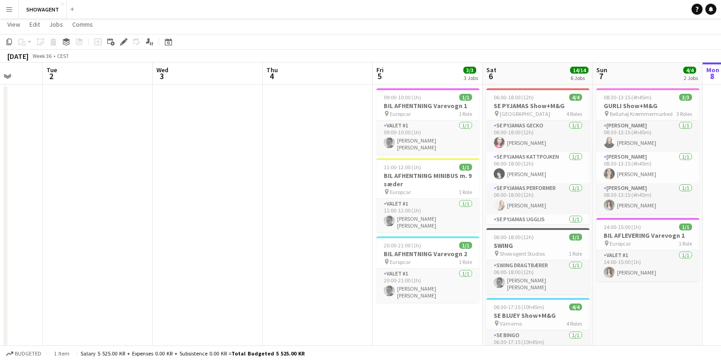
scroll to position [0, 305]
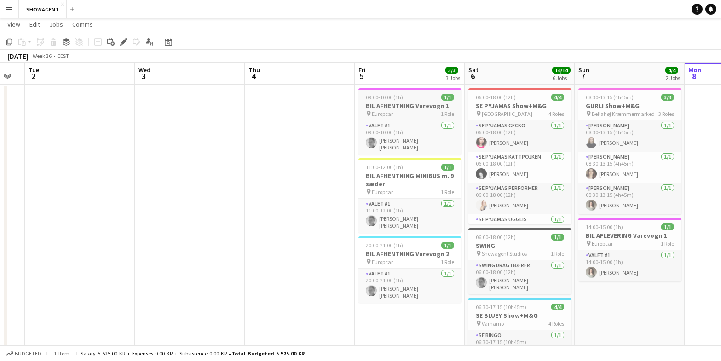
click at [391, 103] on h3 "BIL AFHENTNING Varevogn 1" at bounding box center [410, 106] width 103 height 8
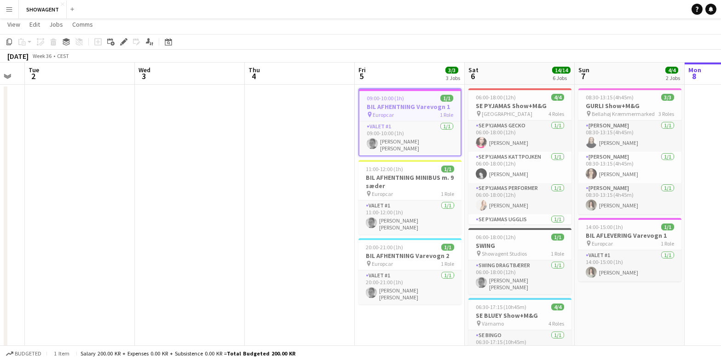
click at [413, 101] on div "09:00-10:00 (1h) 1/1" at bounding box center [410, 98] width 101 height 7
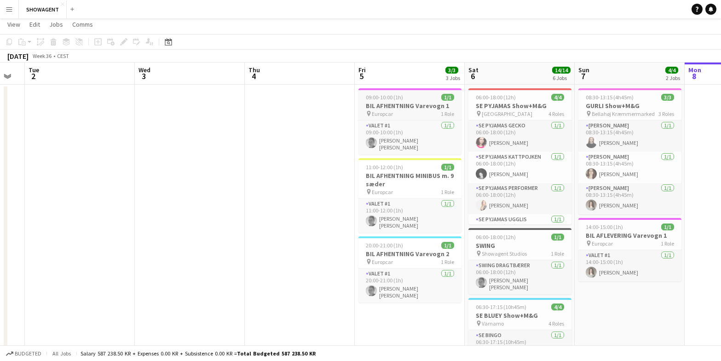
click at [413, 101] on app-job-card "09:00-10:00 (1h) 1/1 BIL AFHENTNING Varevogn 1 pin Europcar 1 Role Valet #1 1/1…" at bounding box center [410, 121] width 103 height 66
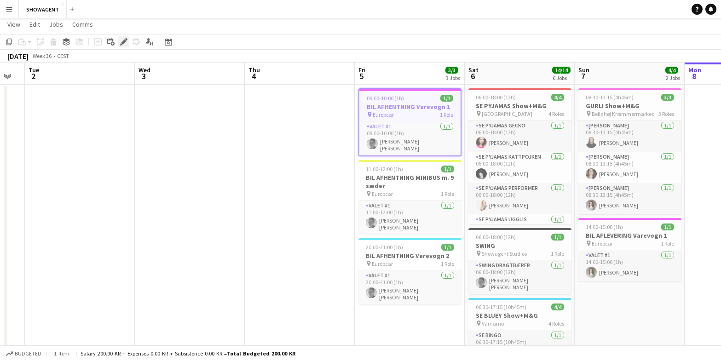
click at [123, 43] on icon at bounding box center [123, 42] width 5 height 5
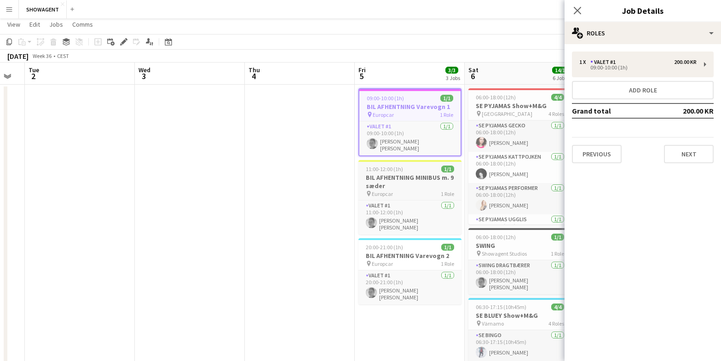
click at [410, 168] on div "11:00-12:00 (1h) 1/1" at bounding box center [410, 169] width 103 height 7
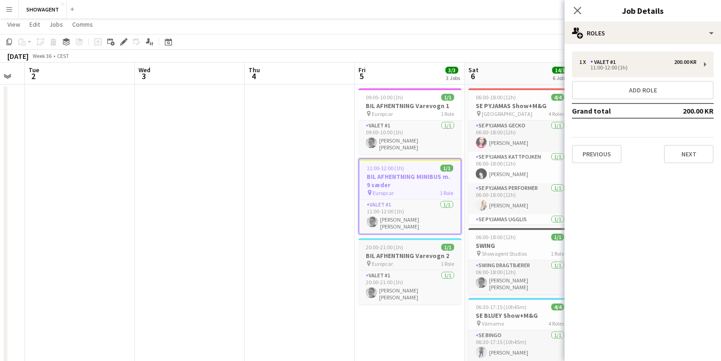
click at [414, 252] on h3 "BIL AFHENTNING Varevogn 2" at bounding box center [410, 256] width 103 height 8
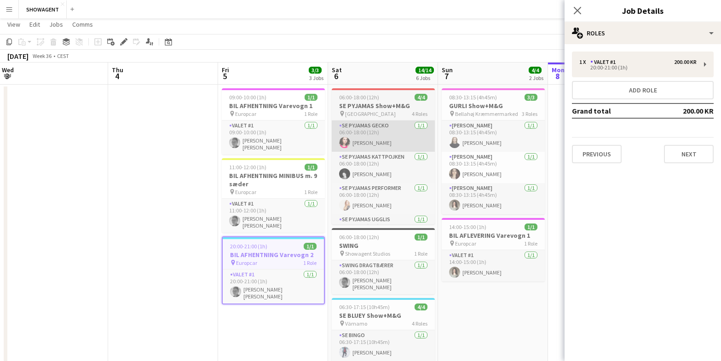
scroll to position [0, 332]
click at [372, 103] on h3 "SE PYJAMAS Show+M&G" at bounding box center [382, 106] width 103 height 8
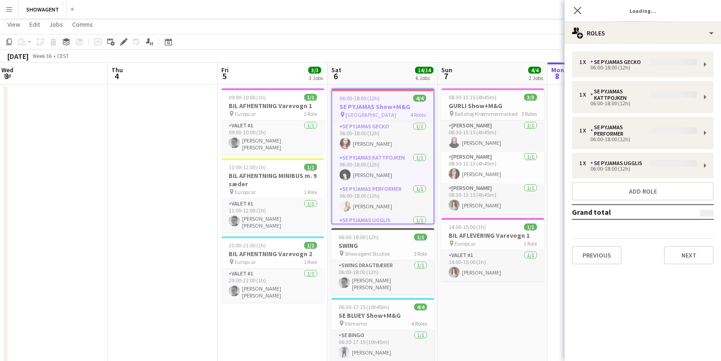
scroll to position [0, 333]
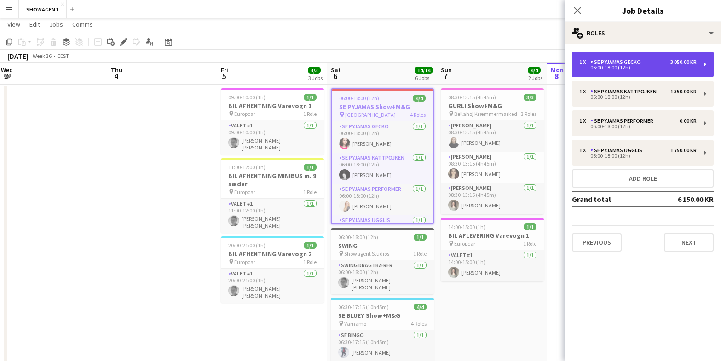
click at [645, 67] on div "06:00-18:00 (12h)" at bounding box center [638, 67] width 117 height 5
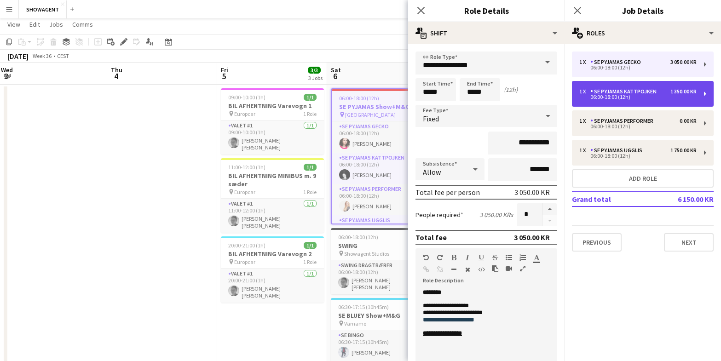
click at [638, 92] on div "SE PYJAMAS KATTPOJKEN" at bounding box center [626, 91] width 70 height 6
type input "**********"
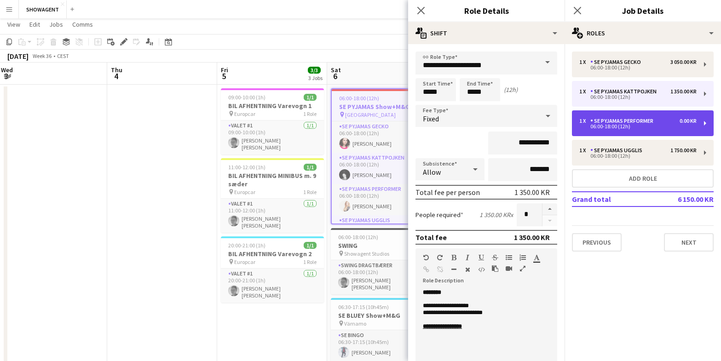
click at [629, 123] on div "SE PYJAMAS Performer" at bounding box center [624, 121] width 67 height 6
type input "**********"
type input "*******"
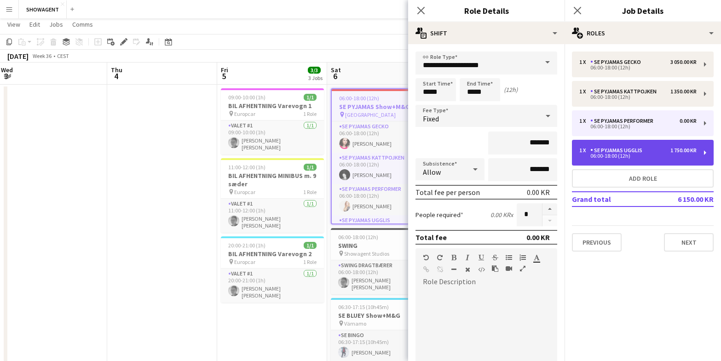
click at [627, 151] on div "SE PYJAMAS UGGLIS" at bounding box center [619, 150] width 56 height 6
type input "**********"
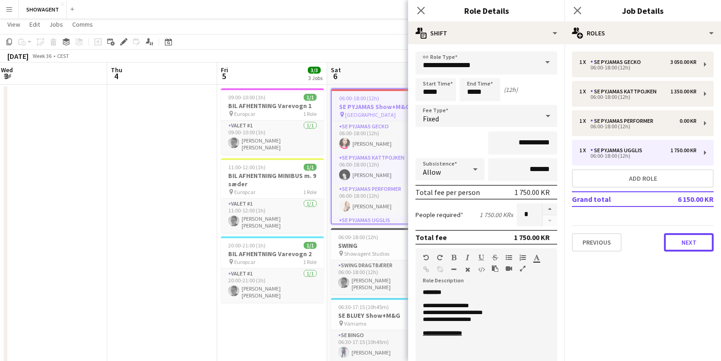
click at [702, 245] on button "Next" at bounding box center [689, 242] width 50 height 18
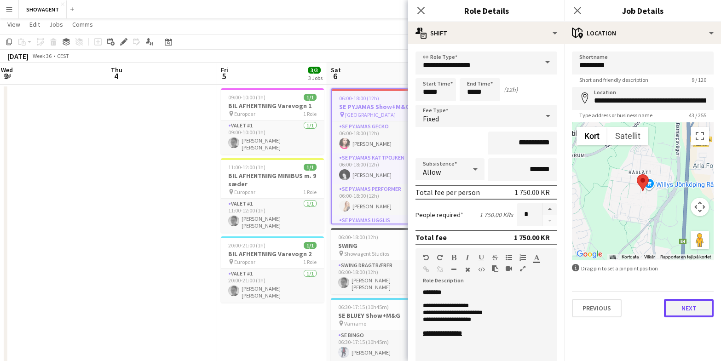
click at [687, 310] on button "Next" at bounding box center [689, 308] width 50 height 18
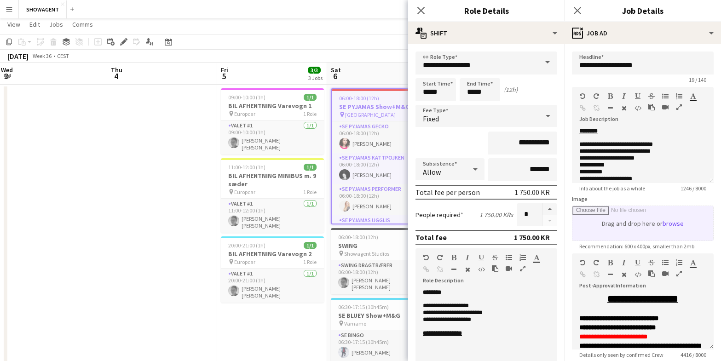
scroll to position [115, 0]
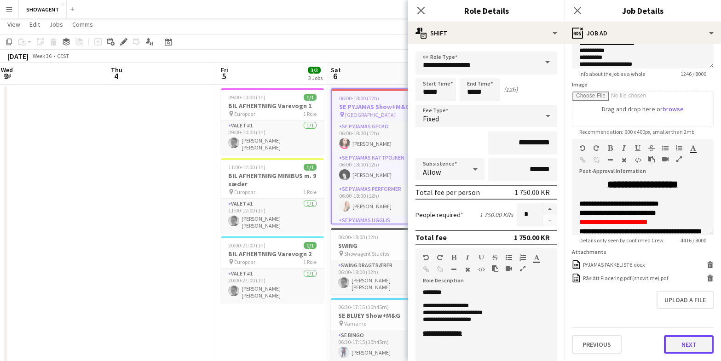
click at [692, 348] on button "Next" at bounding box center [689, 345] width 50 height 18
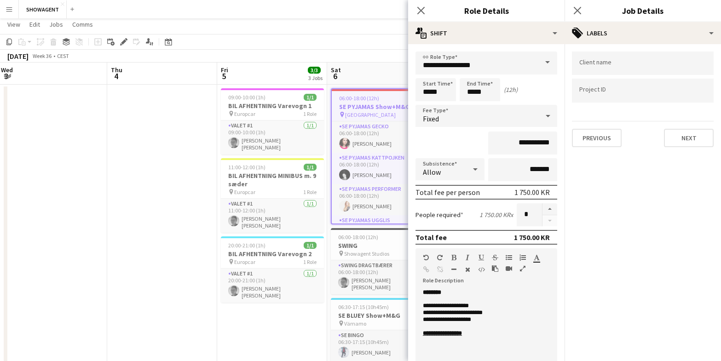
scroll to position [0, 0]
click at [691, 144] on button "Next" at bounding box center [689, 138] width 50 height 18
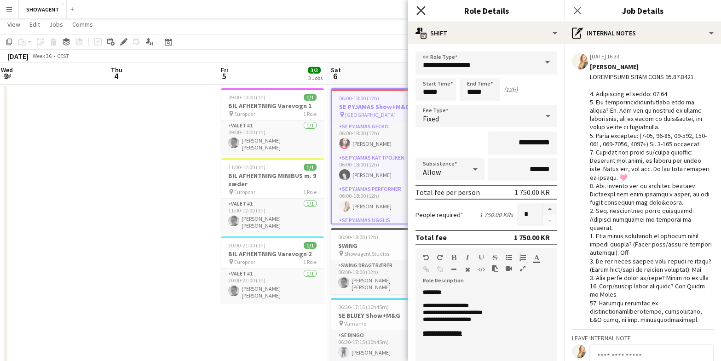
click at [420, 10] on icon "Close pop-in" at bounding box center [421, 10] width 9 height 9
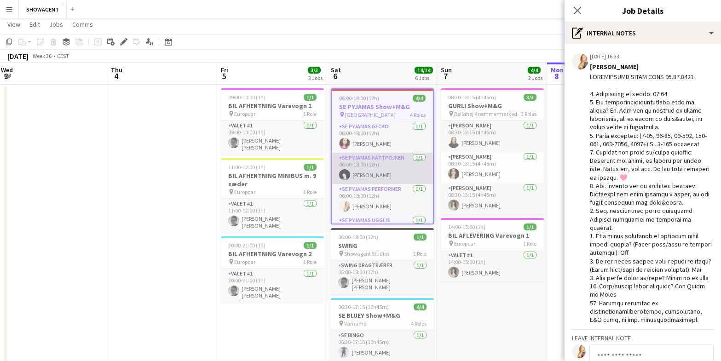
scroll to position [23, 0]
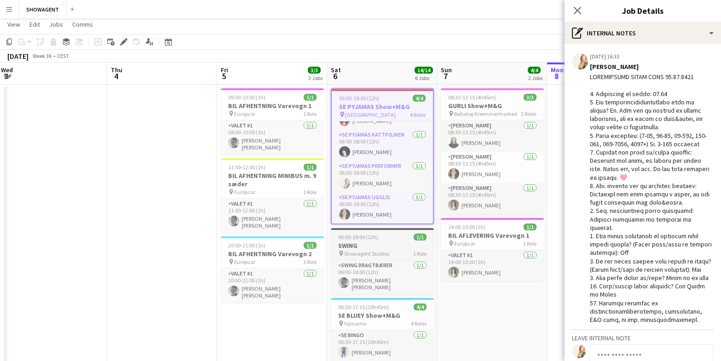
click at [393, 242] on h3 "SWING" at bounding box center [382, 246] width 103 height 8
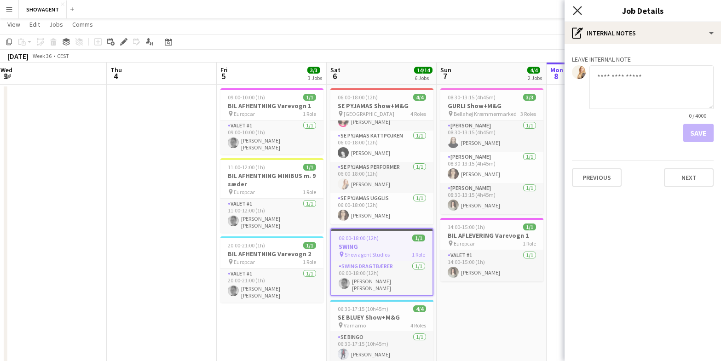
click at [578, 9] on icon at bounding box center [577, 10] width 9 height 9
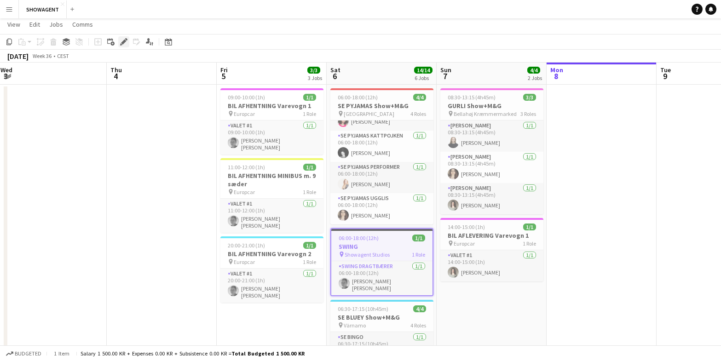
click at [124, 41] on icon at bounding box center [123, 42] width 5 height 5
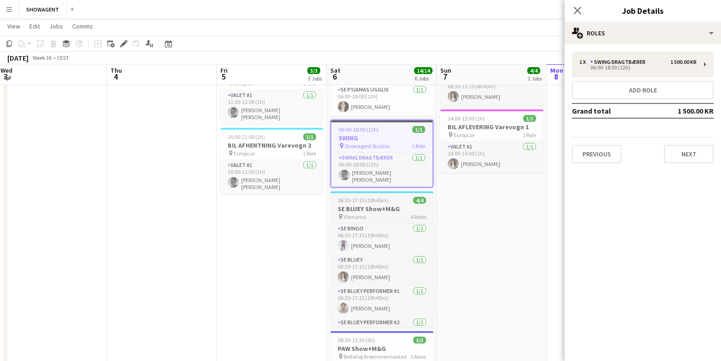
scroll to position [131, 0]
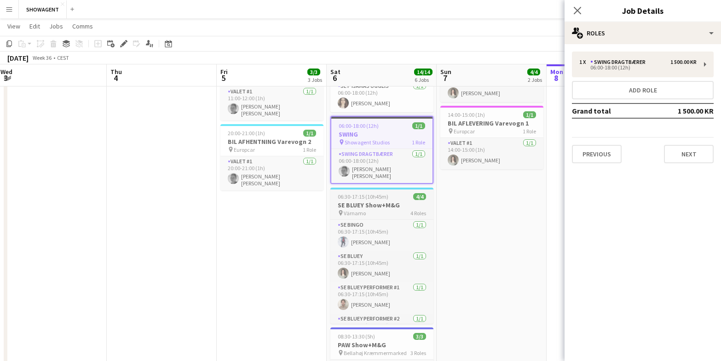
click at [392, 201] on h3 "SE BLUEY Show+M&G" at bounding box center [382, 205] width 103 height 8
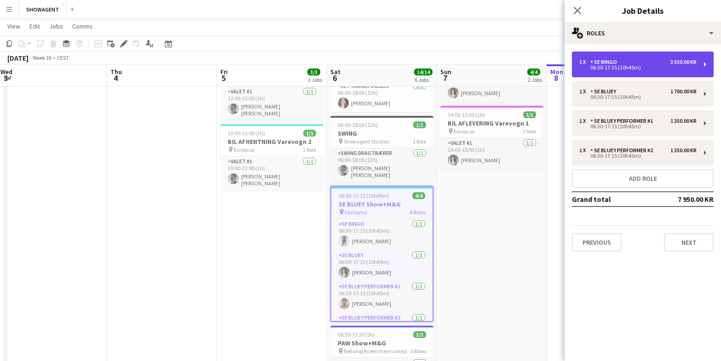
click at [661, 58] on div "1 x SE BINGO 3 550.00 KR 06:30-17:15 (10h45m)" at bounding box center [643, 65] width 142 height 26
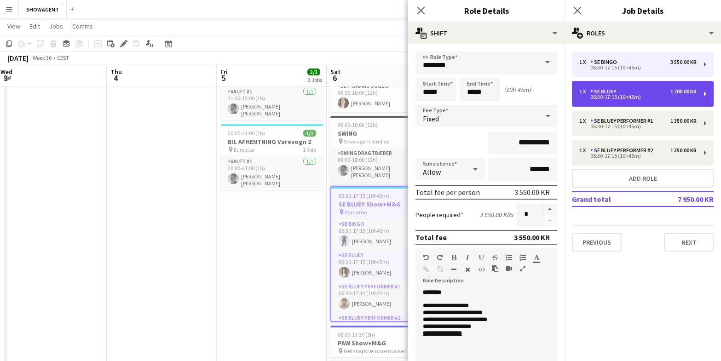
click at [627, 95] on div "06:30-17:15 (10h45m)" at bounding box center [638, 97] width 117 height 5
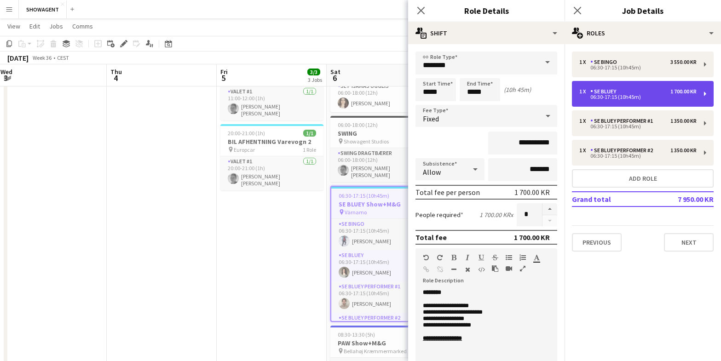
type input "********"
type input "**********"
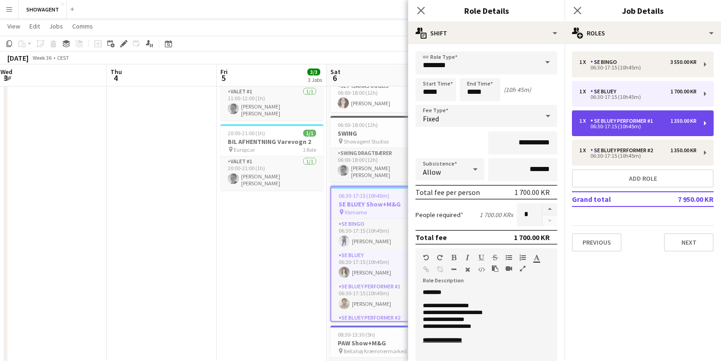
click at [623, 123] on div "SE BLUEY Performer #1" at bounding box center [624, 121] width 66 height 6
type input "**********"
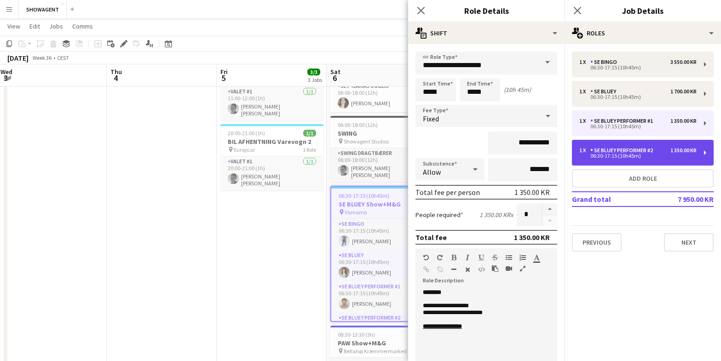
click at [625, 151] on div "SE BLUEY Performer #2" at bounding box center [624, 150] width 66 height 6
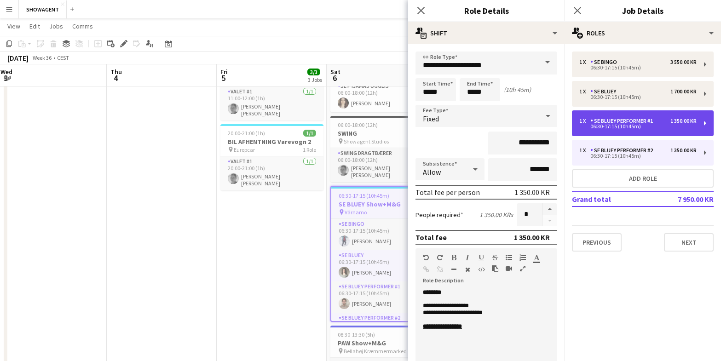
click at [629, 122] on div "SE BLUEY Performer #1" at bounding box center [624, 121] width 66 height 6
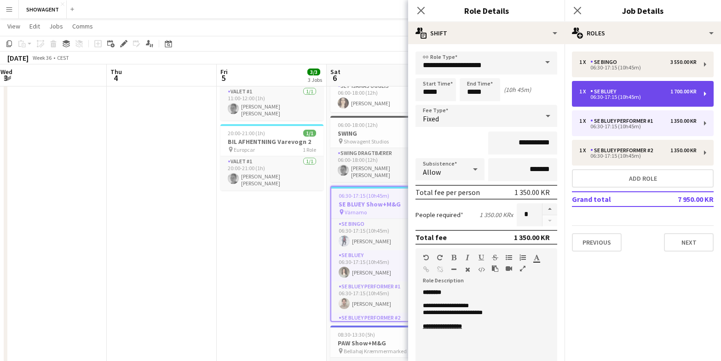
click at [629, 90] on div "1 x SE BLUEY 1 700.00 KR" at bounding box center [638, 91] width 117 height 6
type input "********"
type input "**********"
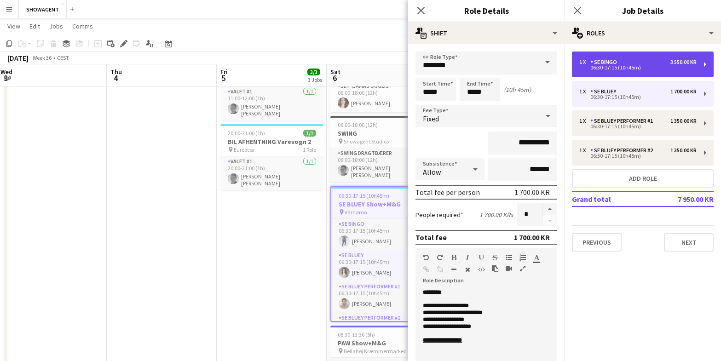
click at [637, 65] on div "06:30-17:15 (10h45m)" at bounding box center [638, 67] width 117 height 5
type input "********"
type input "**********"
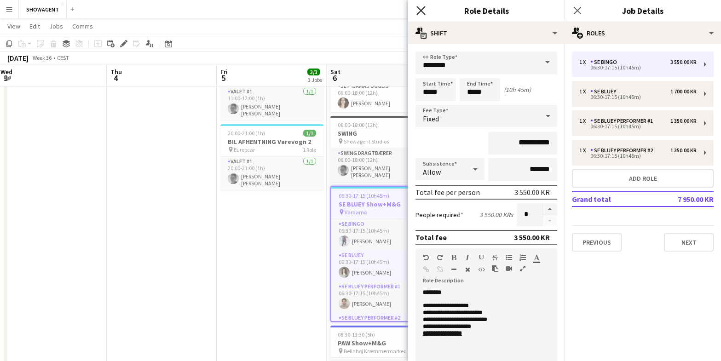
click at [422, 9] on icon "Close pop-in" at bounding box center [421, 10] width 9 height 9
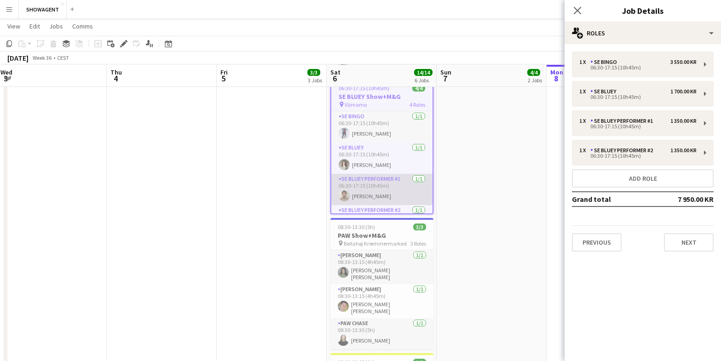
scroll to position [239, 0]
click at [388, 227] on div "08:30-13:30 (5h) 3/3" at bounding box center [382, 226] width 103 height 7
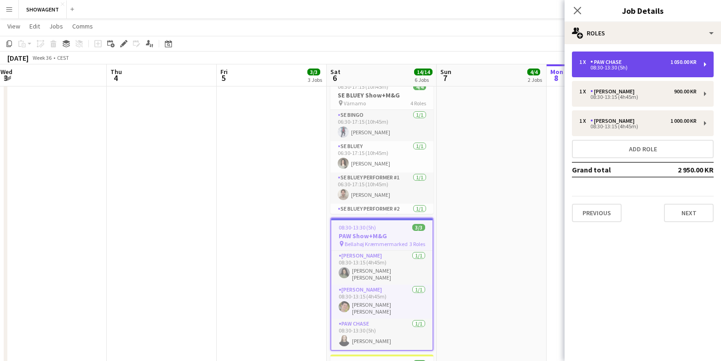
click at [621, 65] on div "08:30-13:30 (5h)" at bounding box center [638, 67] width 117 height 5
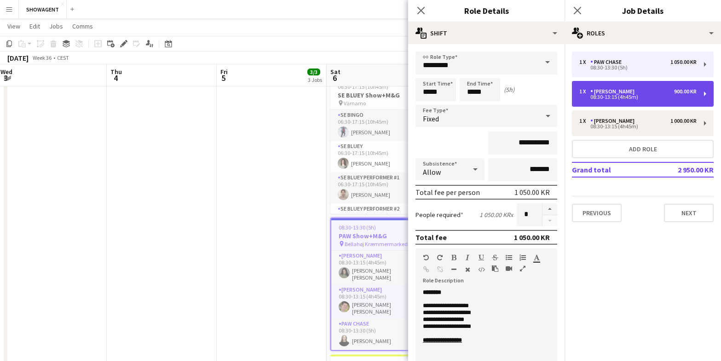
click at [625, 97] on div "08:30-13:15 (4h45m)" at bounding box center [638, 97] width 117 height 5
type input "**********"
type input "*****"
type input "*********"
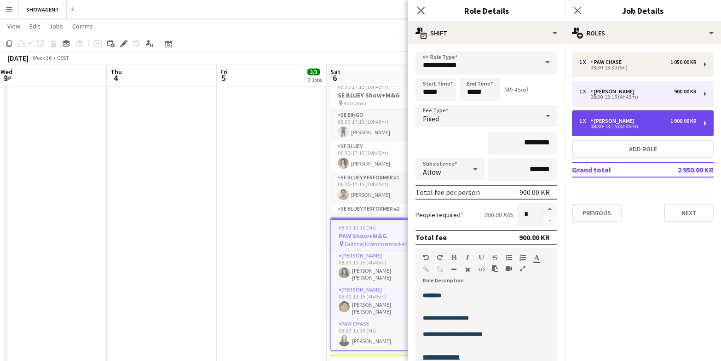
click at [626, 124] on div "08:30-13:15 (4h45m)" at bounding box center [638, 126] width 117 height 5
type input "*********"
type input "**********"
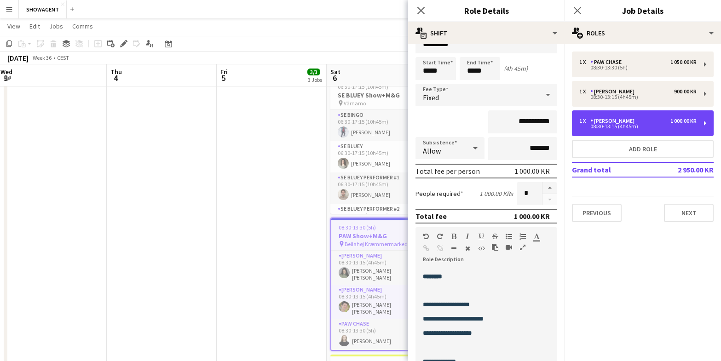
scroll to position [0, 0]
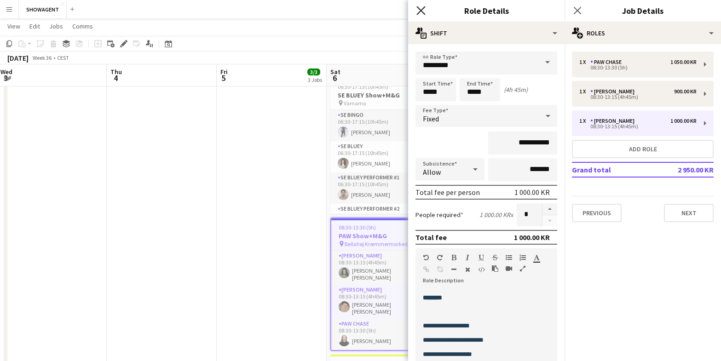
click at [421, 10] on icon at bounding box center [421, 10] width 9 height 9
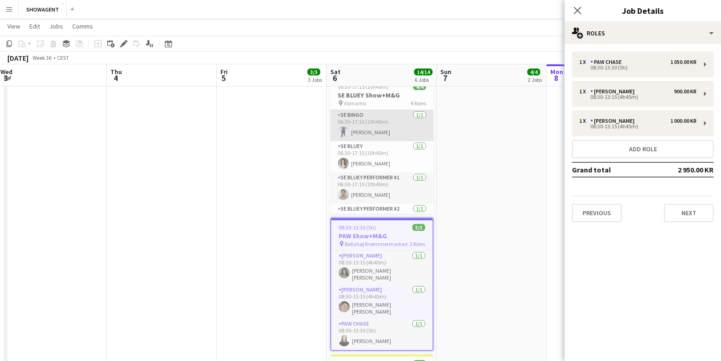
scroll to position [21, 0]
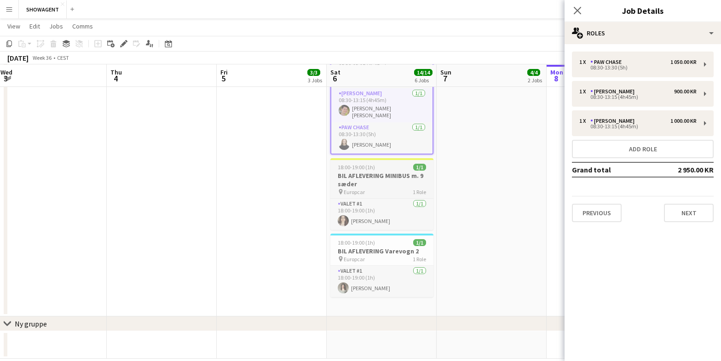
click at [392, 177] on h3 "BIL AFLEVERING MINIBUS m. 9 sæder" at bounding box center [382, 180] width 103 height 17
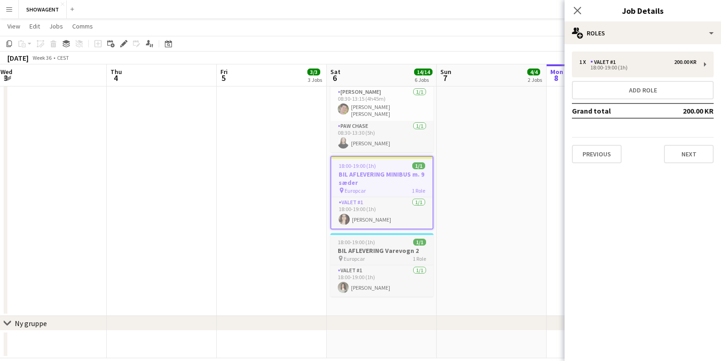
click at [375, 240] on div "18:00-19:00 (1h) 1/1" at bounding box center [382, 242] width 103 height 7
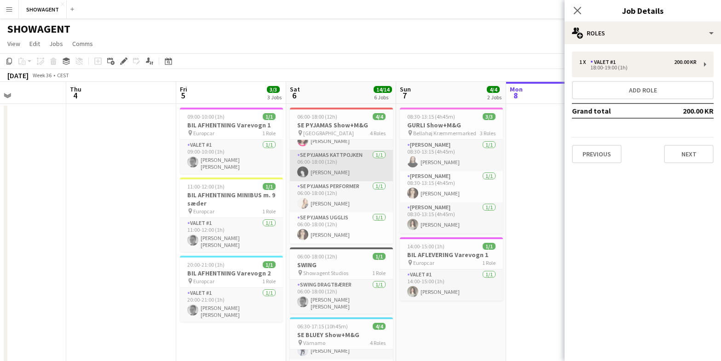
scroll to position [0, 377]
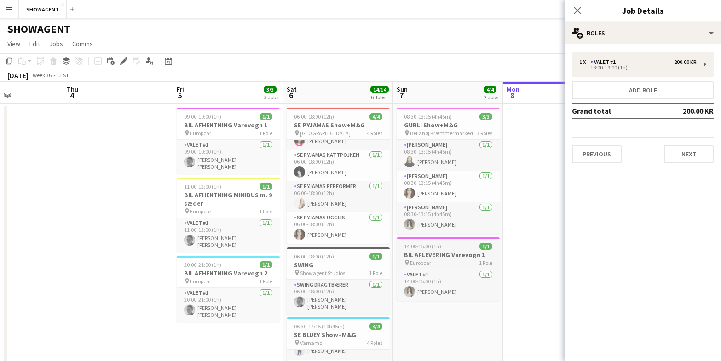
click at [439, 255] on h3 "BIL AFLEVERING Varevogn 1" at bounding box center [448, 255] width 103 height 8
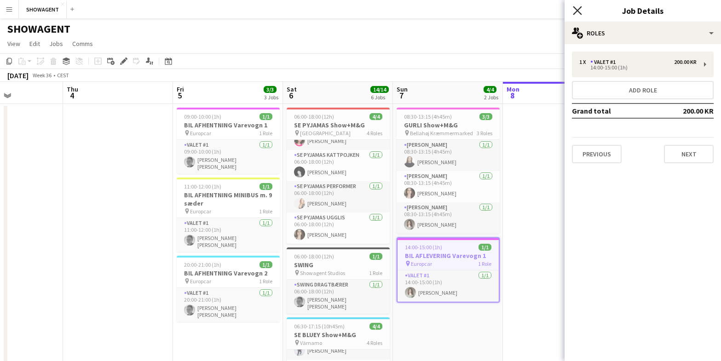
click at [576, 10] on icon "Close pop-in" at bounding box center [577, 10] width 9 height 9
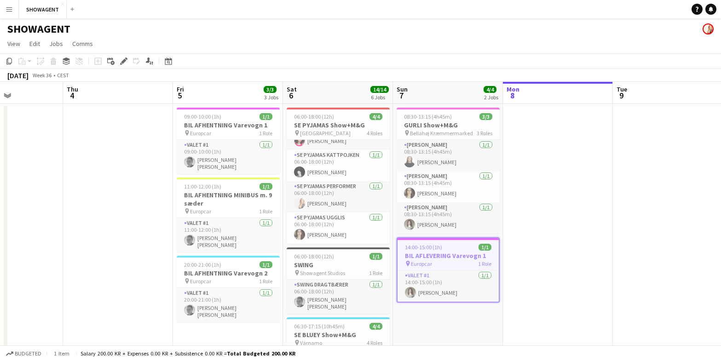
click at [7, 11] on app-icon "Menu" at bounding box center [9, 9] width 7 height 7
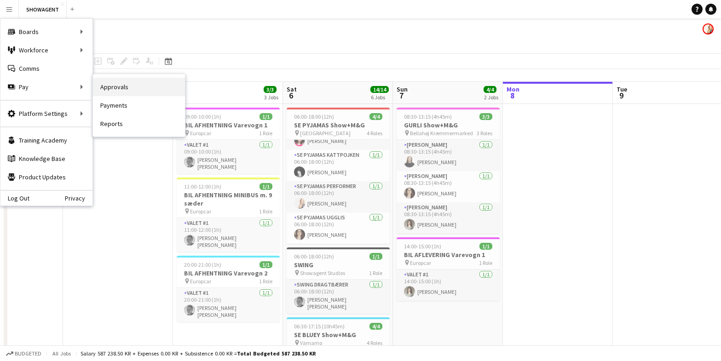
click at [134, 93] on link "Approvals" at bounding box center [139, 87] width 92 height 18
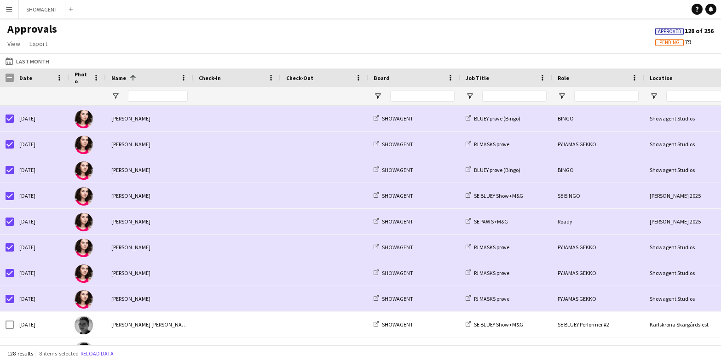
click at [3, 11] on button "Menu" at bounding box center [9, 9] width 18 height 18
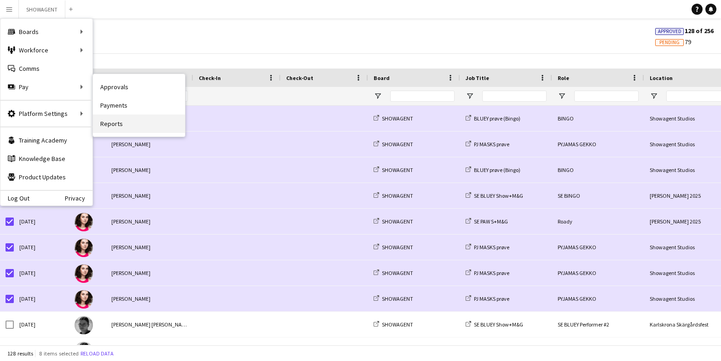
click at [145, 122] on link "Reports" at bounding box center [139, 124] width 92 height 18
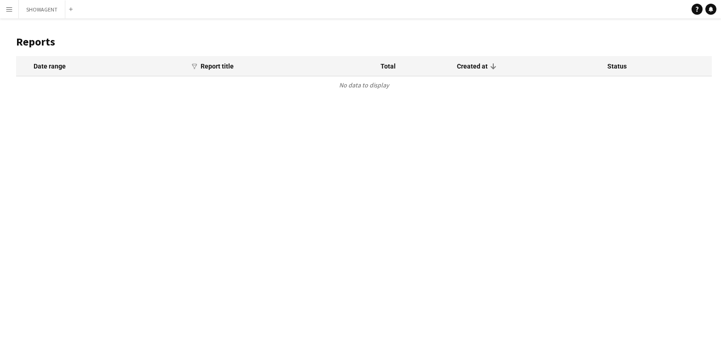
click at [12, 10] on app-icon "Menu" at bounding box center [9, 9] width 7 height 7
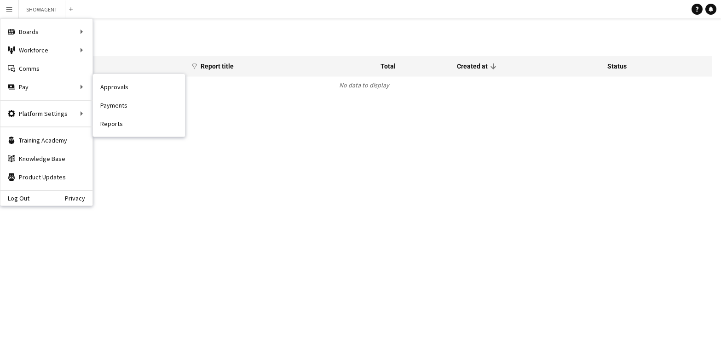
click at [112, 103] on link "Payments" at bounding box center [139, 105] width 92 height 18
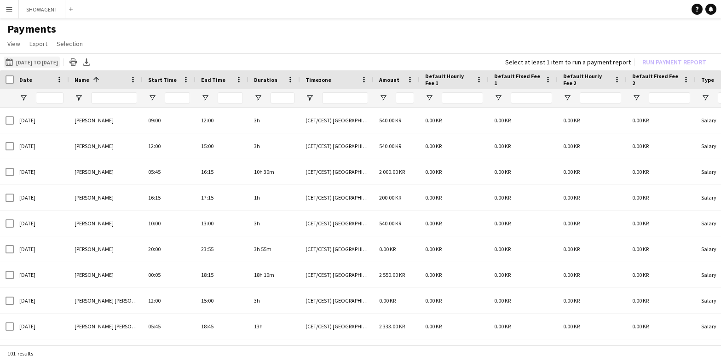
click at [36, 62] on button "01-05-2025 to 31-05-2025 01-05-2025 to 31-05-2025" at bounding box center [32, 62] width 56 height 11
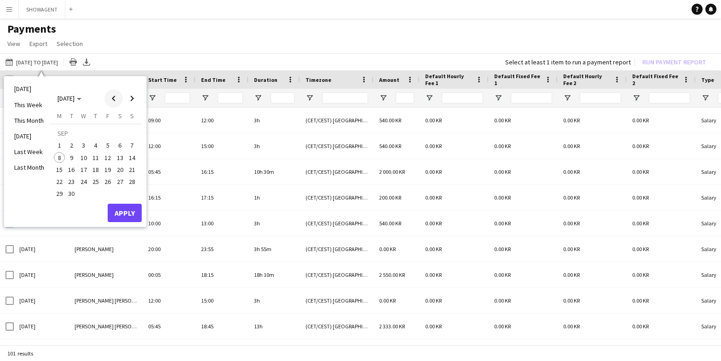
click at [116, 101] on span "Previous month" at bounding box center [113, 98] width 18 height 18
click at [109, 132] on span "1" at bounding box center [107, 134] width 11 height 13
click at [132, 185] on span "31" at bounding box center [132, 184] width 11 height 11
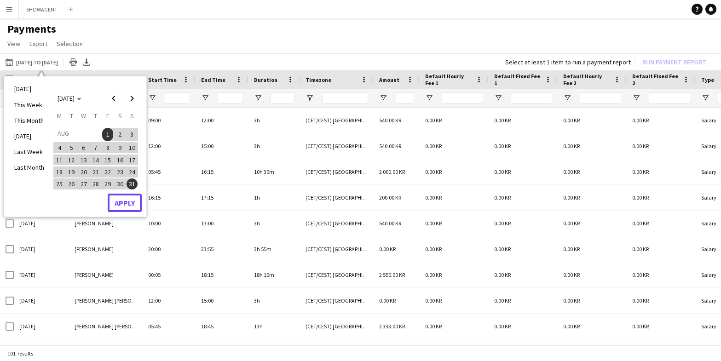
click at [129, 208] on button "Apply" at bounding box center [125, 203] width 34 height 18
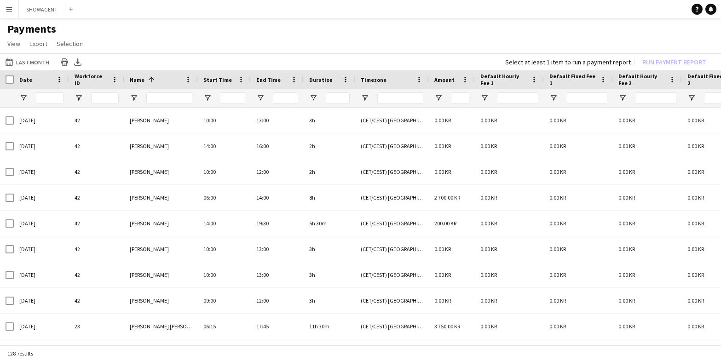
click at [674, 64] on div "Select at least 1 item to run a payment report Run Payment Report" at bounding box center [608, 62] width 220 height 13
click at [662, 59] on div "Select at least 1 item to run a payment report Run Payment Report" at bounding box center [608, 62] width 220 height 13
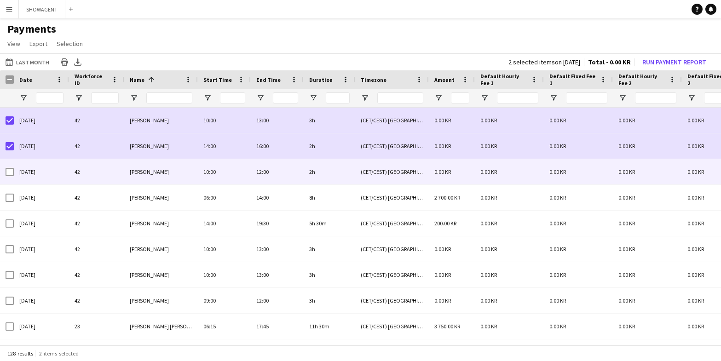
click at [7, 176] on div at bounding box center [10, 172] width 8 height 26
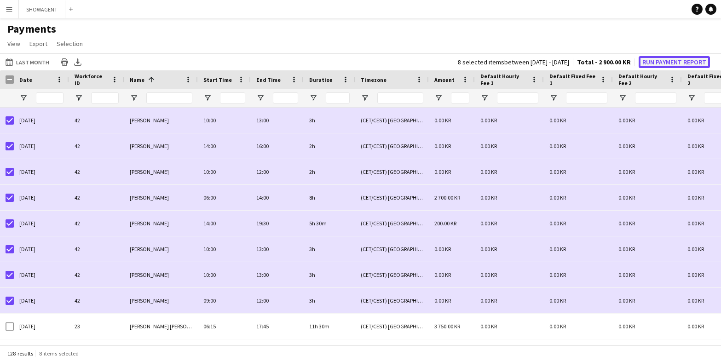
click at [662, 63] on button "Run Payment Report" at bounding box center [674, 62] width 71 height 12
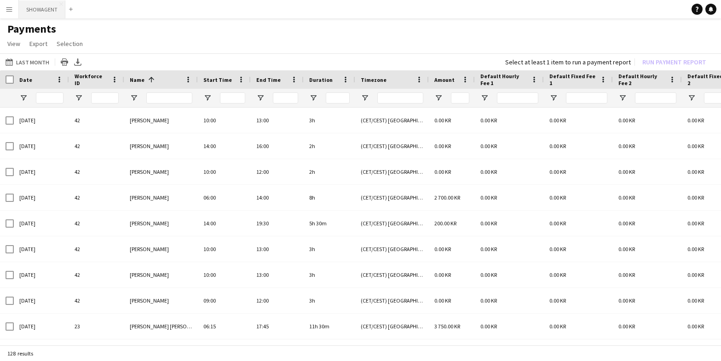
click at [37, 8] on button "SHOWAGENT Close" at bounding box center [42, 9] width 46 height 18
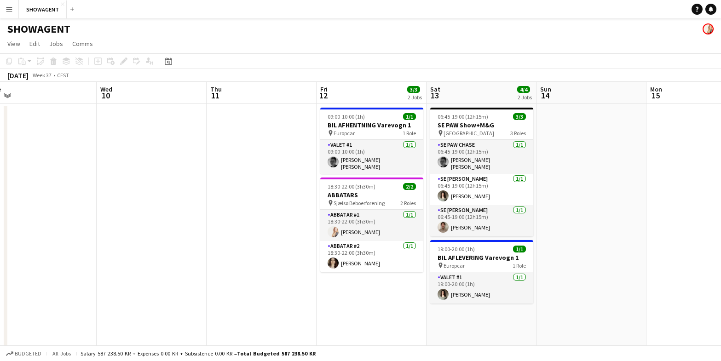
scroll to position [0, 232]
click at [373, 122] on h3 "BIL AFHENTNING Varevogn 1" at bounding box center [372, 125] width 103 height 8
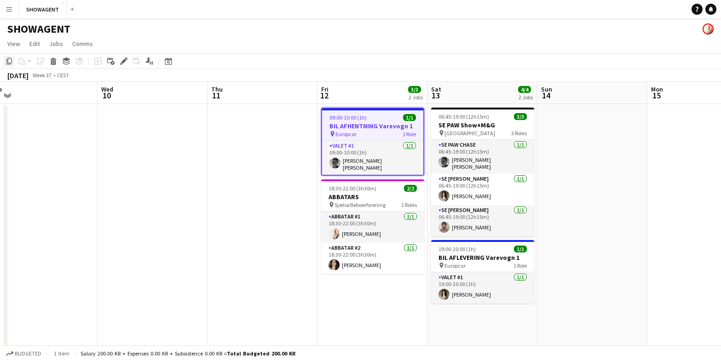
click at [12, 61] on icon at bounding box center [9, 61] width 6 height 6
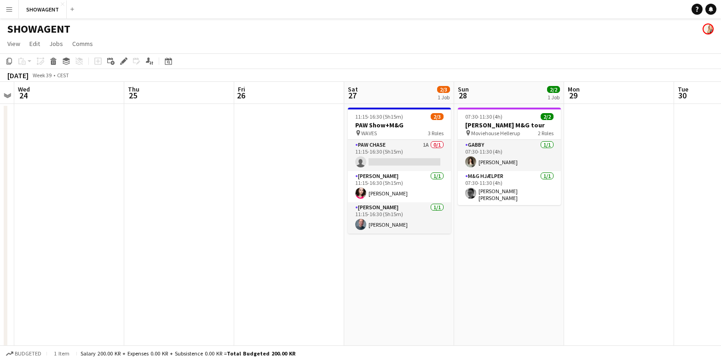
scroll to position [0, 319]
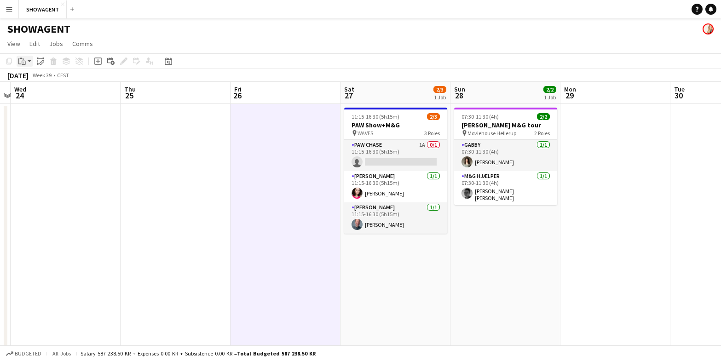
click at [18, 64] on icon at bounding box center [19, 61] width 3 height 6
click at [30, 77] on link "Paste Command V" at bounding box center [60, 79] width 73 height 8
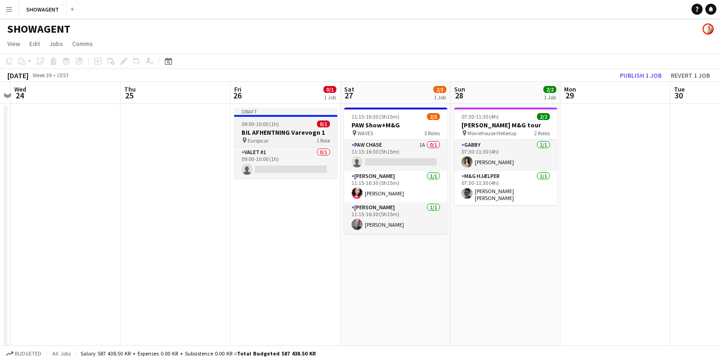
click at [288, 133] on h3 "BIL AFHENTNING Varevogn 1" at bounding box center [285, 132] width 103 height 8
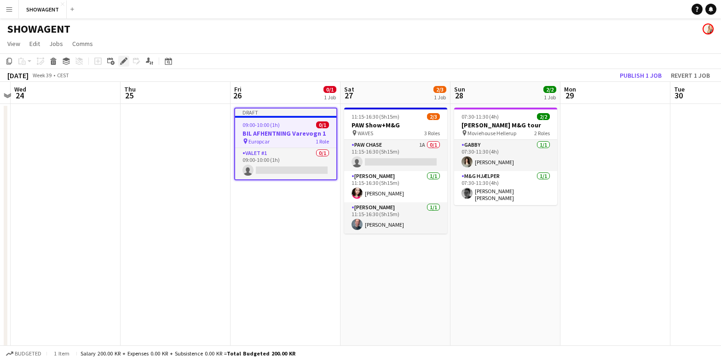
click at [126, 61] on icon "Edit" at bounding box center [123, 61] width 7 height 7
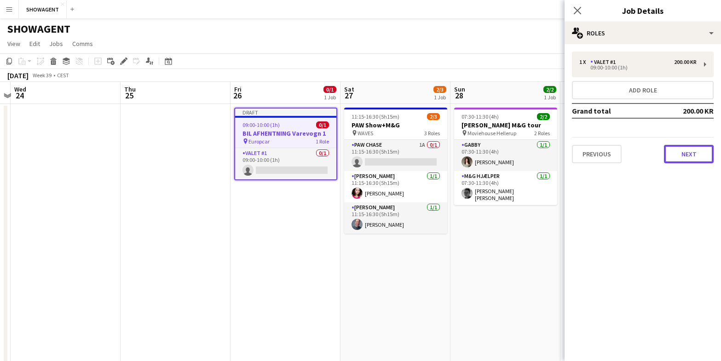
click at [684, 157] on button "Next" at bounding box center [689, 154] width 50 height 18
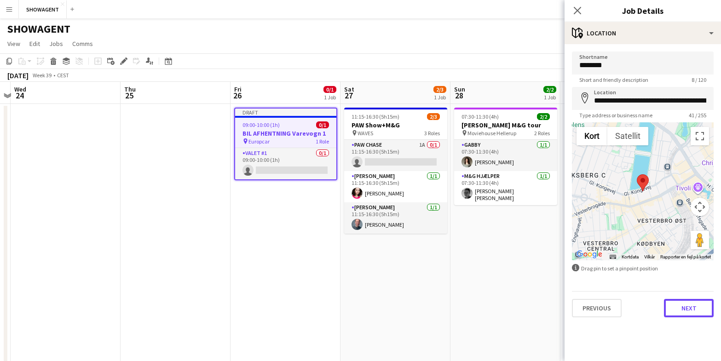
click at [686, 309] on button "Next" at bounding box center [689, 308] width 50 height 18
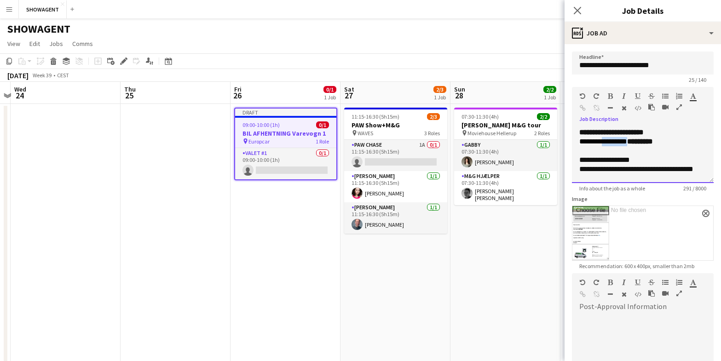
drag, startPoint x: 639, startPoint y: 140, endPoint x: 605, endPoint y: 139, distance: 34.5
click at [605, 139] on div "**********" at bounding box center [643, 141] width 127 height 9
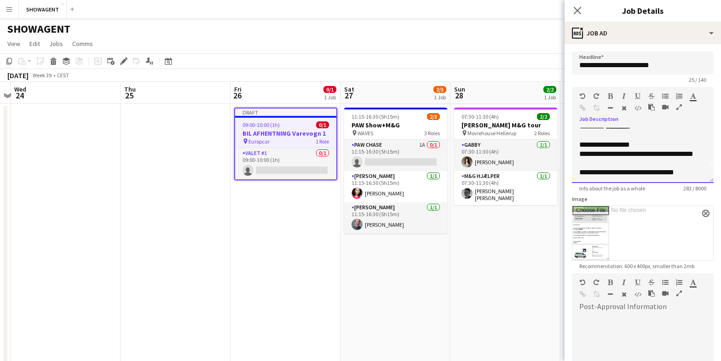
scroll to position [17, 0]
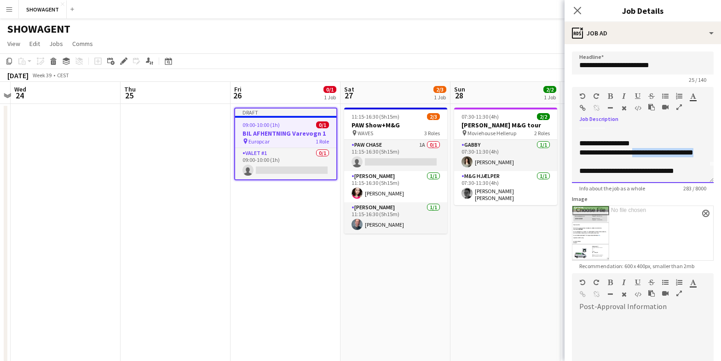
drag, startPoint x: 639, startPoint y: 154, endPoint x: 650, endPoint y: 164, distance: 15.0
click at [650, 157] on div "**********" at bounding box center [643, 152] width 127 height 9
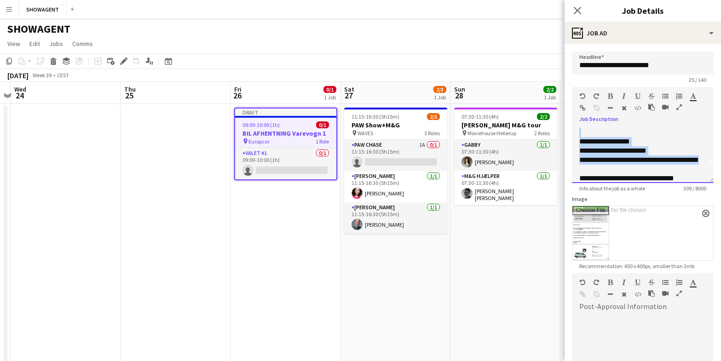
scroll to position [0, 0]
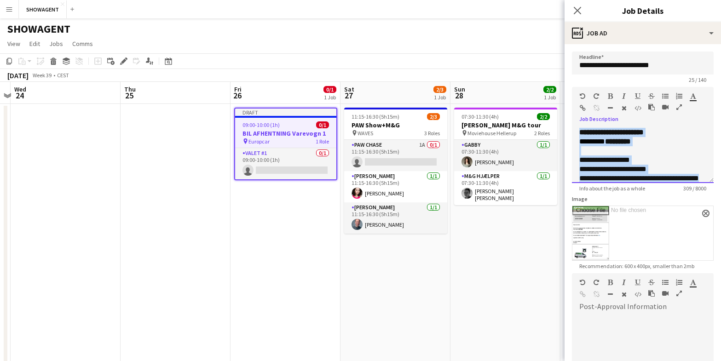
drag, startPoint x: 614, startPoint y: 175, endPoint x: 575, endPoint y: 133, distance: 57.0
click at [575, 133] on div "**********" at bounding box center [643, 155] width 142 height 55
copy div "**********"
click at [679, 149] on div at bounding box center [643, 150] width 127 height 9
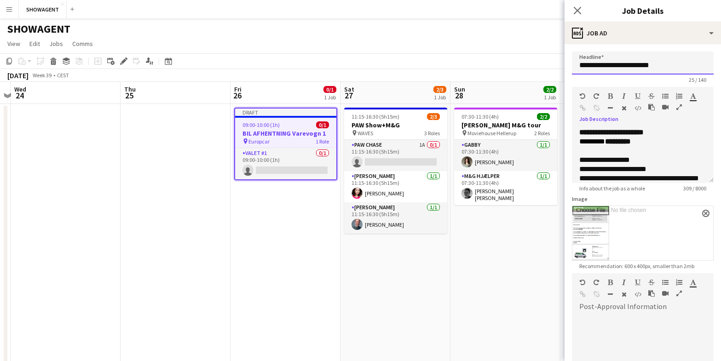
click at [674, 68] on input "**********" at bounding box center [643, 63] width 142 height 23
type input "**********"
drag, startPoint x: 673, startPoint y: 200, endPoint x: 667, endPoint y: 197, distance: 6.6
click at [673, 200] on div "Image close" at bounding box center [643, 228] width 142 height 65
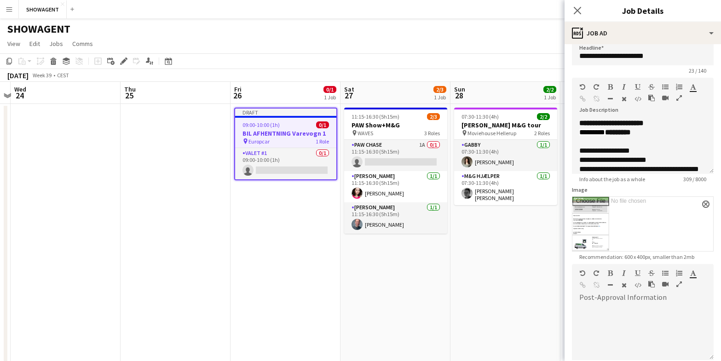
scroll to position [11, 0]
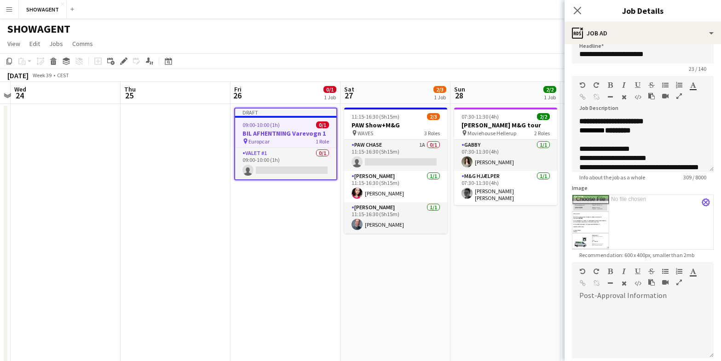
click at [706, 201] on app-icon "close" at bounding box center [706, 203] width 6 height 4
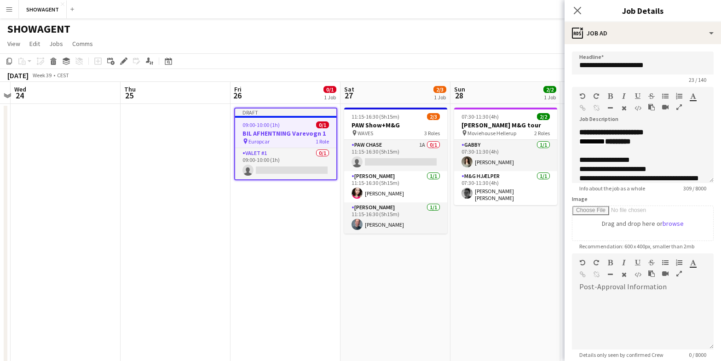
scroll to position [94, 0]
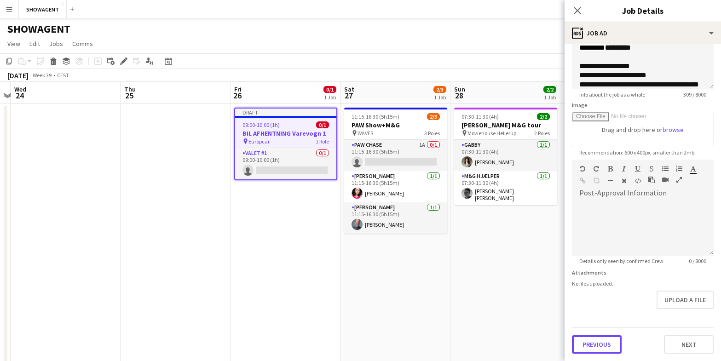
click at [601, 344] on button "Previous" at bounding box center [597, 345] width 50 height 18
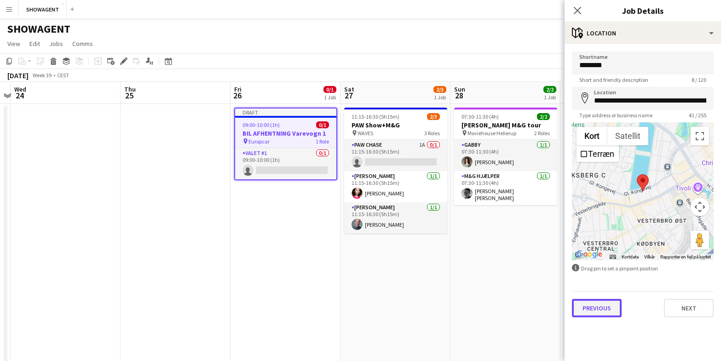
click at [602, 312] on button "Previous" at bounding box center [597, 308] width 50 height 18
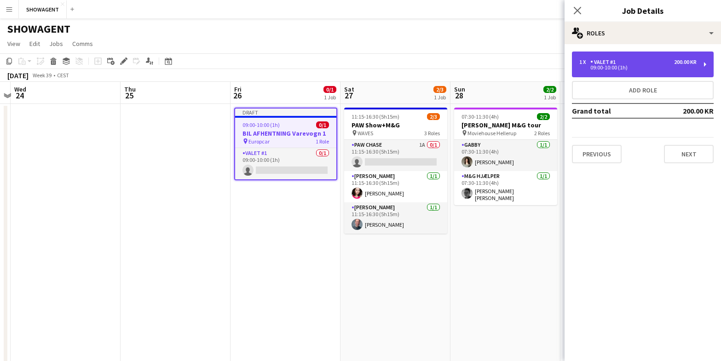
click at [633, 62] on div "1 x Valet #1 200.00 KR" at bounding box center [638, 62] width 117 height 6
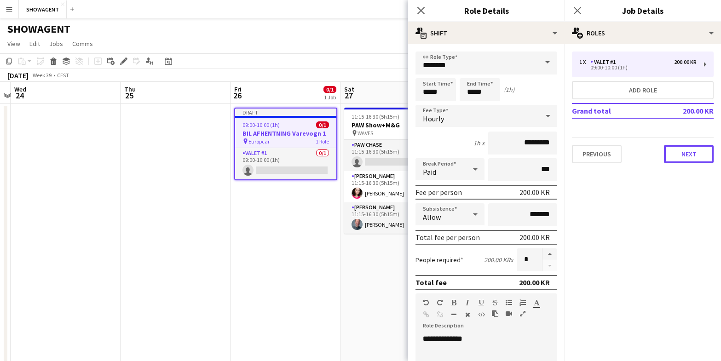
click at [688, 155] on button "Next" at bounding box center [689, 154] width 50 height 18
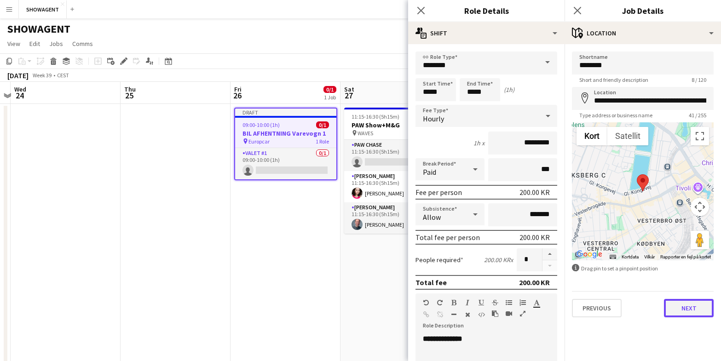
click at [686, 308] on button "Next" at bounding box center [689, 308] width 50 height 18
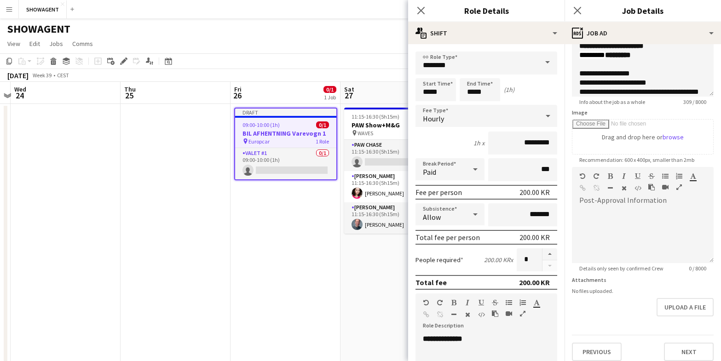
scroll to position [94, 0]
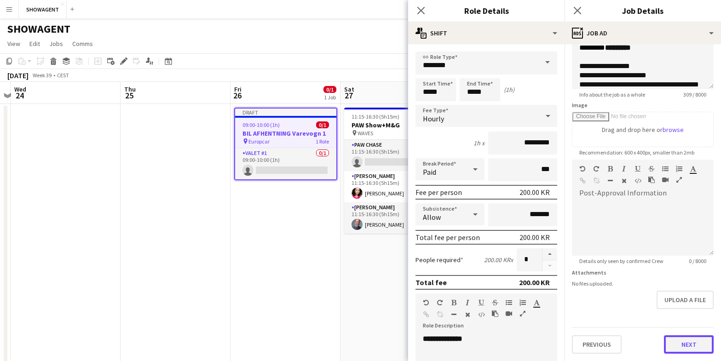
click at [690, 347] on button "Next" at bounding box center [689, 345] width 50 height 18
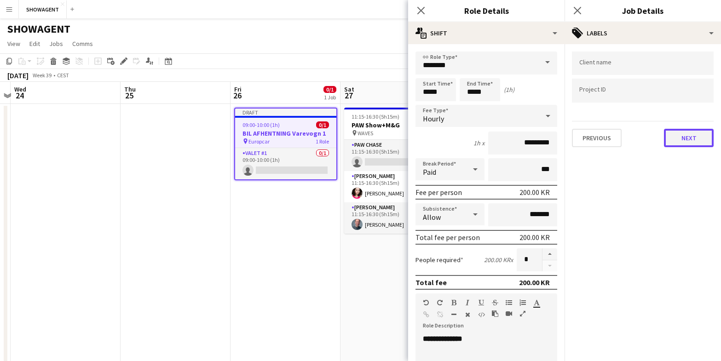
click at [705, 140] on button "Next" at bounding box center [689, 138] width 50 height 18
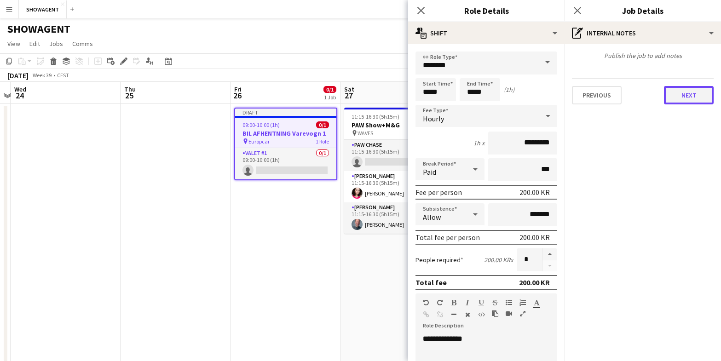
click at [687, 99] on button "Next" at bounding box center [689, 95] width 50 height 18
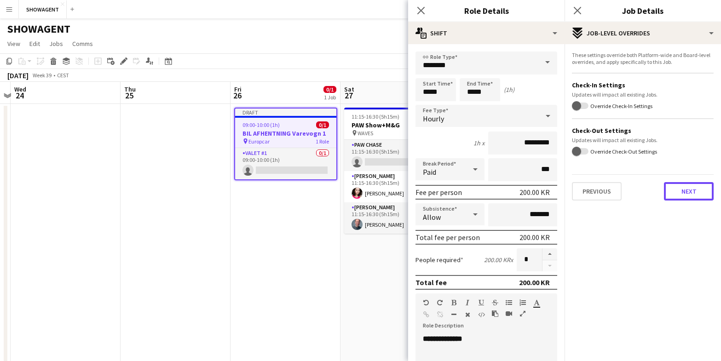
click at [684, 192] on button "Next" at bounding box center [689, 191] width 50 height 18
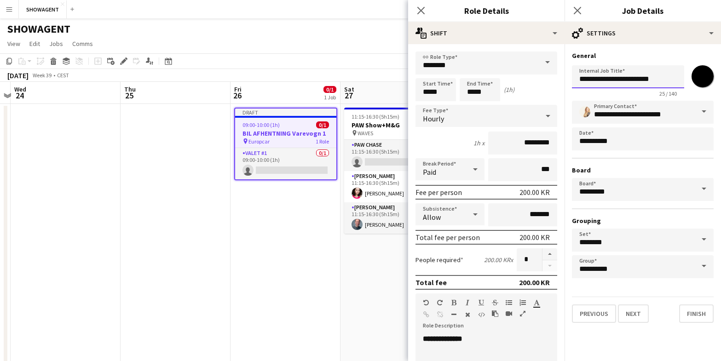
click at [672, 78] on input "**********" at bounding box center [628, 76] width 112 height 23
type input "**********"
click at [704, 308] on button "Finish" at bounding box center [696, 314] width 35 height 18
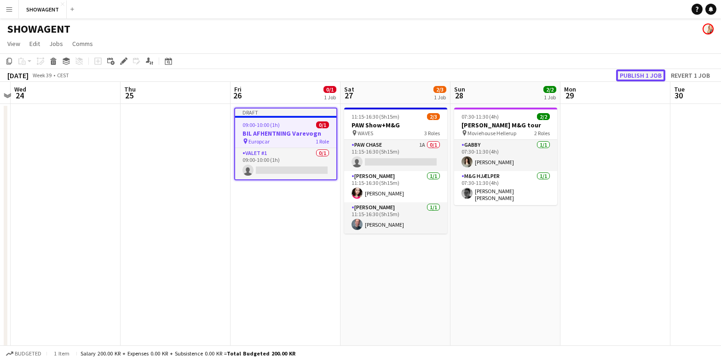
click at [642, 73] on button "Publish 1 job" at bounding box center [640, 76] width 49 height 12
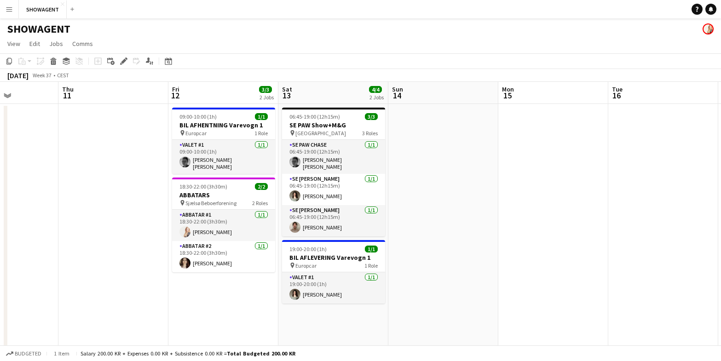
scroll to position [0, 238]
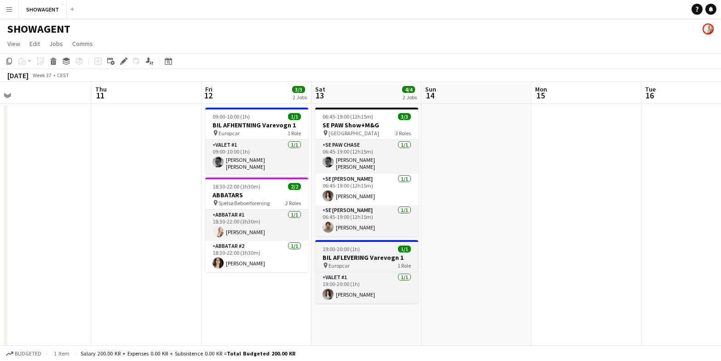
click at [346, 254] on h3 "BIL AFLEVERING Varevogn 1" at bounding box center [366, 258] width 103 height 8
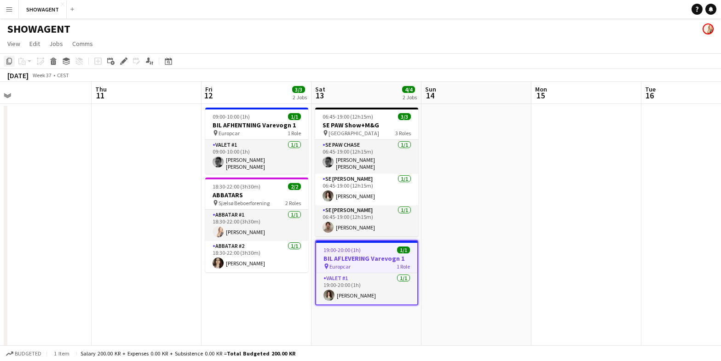
click at [9, 60] on icon "Copy" at bounding box center [9, 61] width 7 height 7
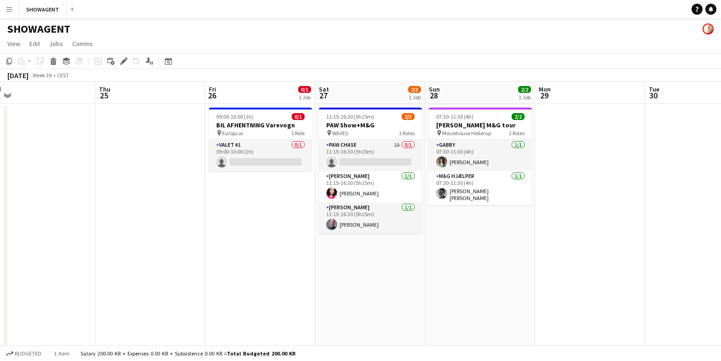
scroll to position [0, 377]
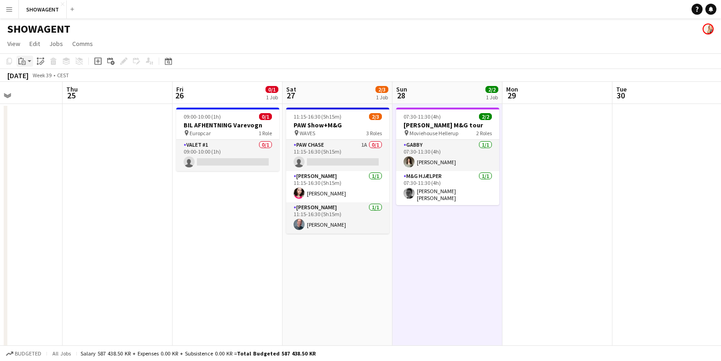
click at [23, 61] on icon "Paste" at bounding box center [21, 61] width 7 height 7
click at [35, 74] on div "Paste Command V Paste with crew Command Shift V" at bounding box center [61, 87] width 88 height 40
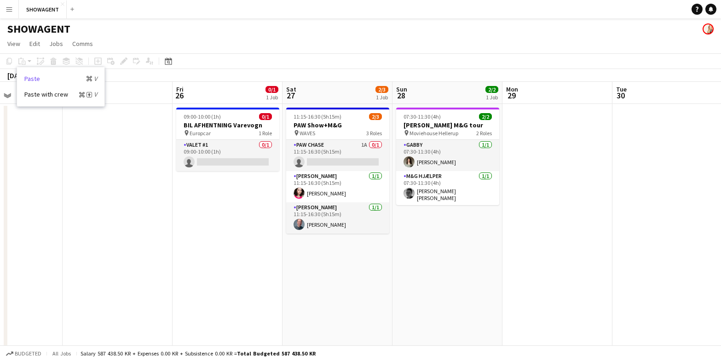
click at [31, 79] on link "Paste Command V" at bounding box center [60, 79] width 73 height 8
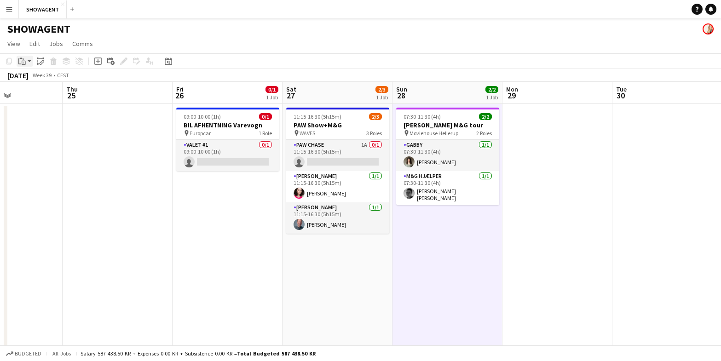
click at [27, 62] on div "Paste" at bounding box center [22, 61] width 11 height 11
click at [34, 80] on link "Paste Command V" at bounding box center [60, 79] width 73 height 8
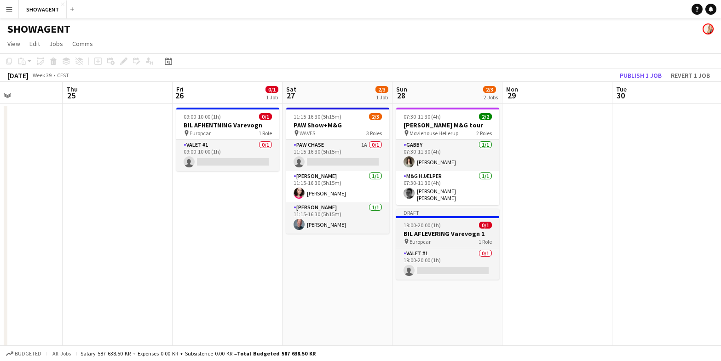
click at [443, 226] on app-job-card "Draft 19:00-20:00 (1h) 0/1 BIL AFLEVERING Varevogn 1 pin Europcar 1 Role Valet …" at bounding box center [447, 244] width 103 height 71
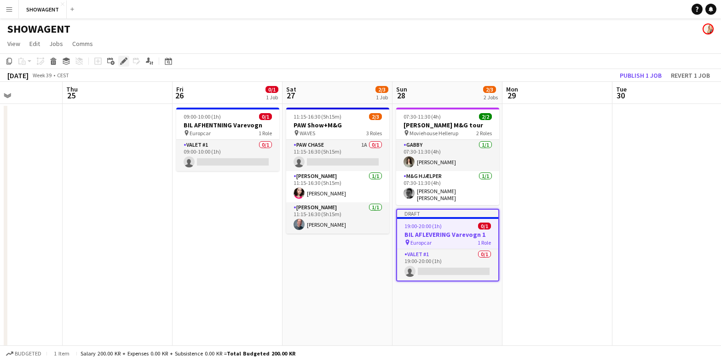
click at [122, 59] on icon "Edit" at bounding box center [123, 61] width 7 height 7
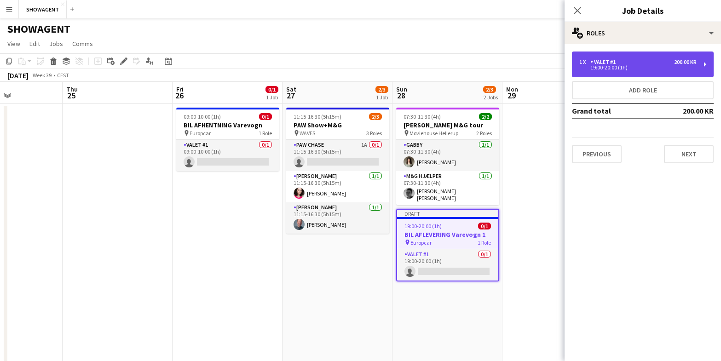
click at [604, 67] on div "19:00-20:00 (1h)" at bounding box center [638, 67] width 117 height 5
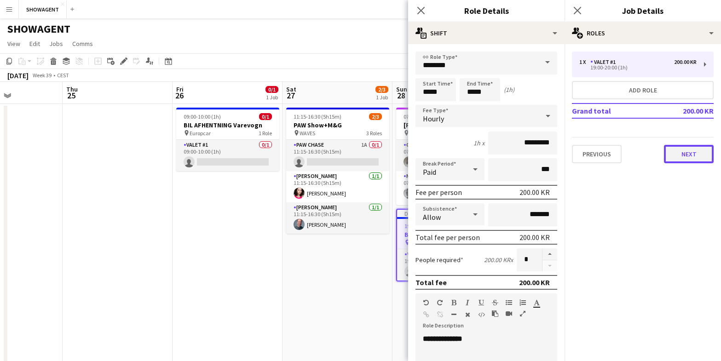
click at [690, 156] on button "Next" at bounding box center [689, 154] width 50 height 18
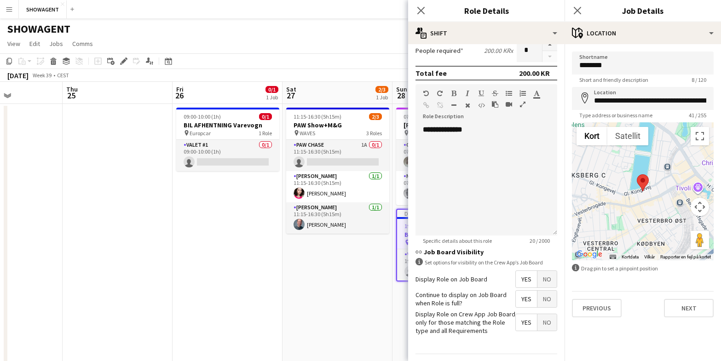
scroll to position [236, 0]
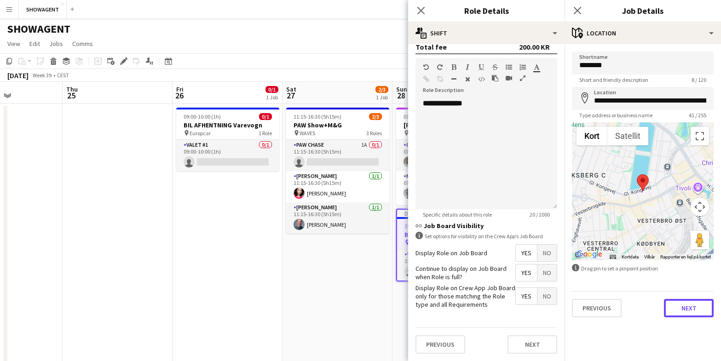
click at [691, 310] on button "Next" at bounding box center [689, 308] width 50 height 18
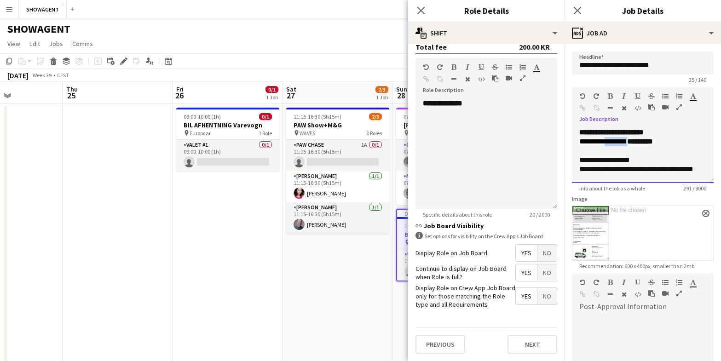
drag, startPoint x: 640, startPoint y: 141, endPoint x: 617, endPoint y: 151, distance: 24.8
click at [608, 142] on div "**********" at bounding box center [643, 141] width 127 height 9
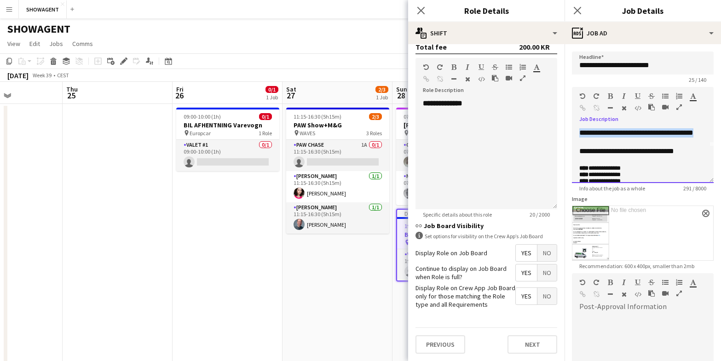
scroll to position [0, 0]
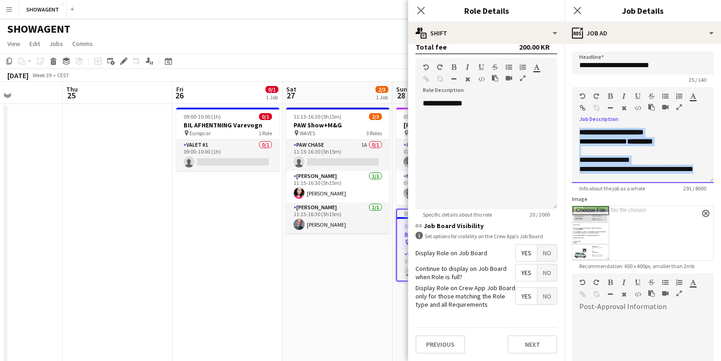
drag, startPoint x: 591, startPoint y: 139, endPoint x: 573, endPoint y: 114, distance: 30.8
click at [573, 114] on div "**********" at bounding box center [643, 135] width 142 height 96
paste div
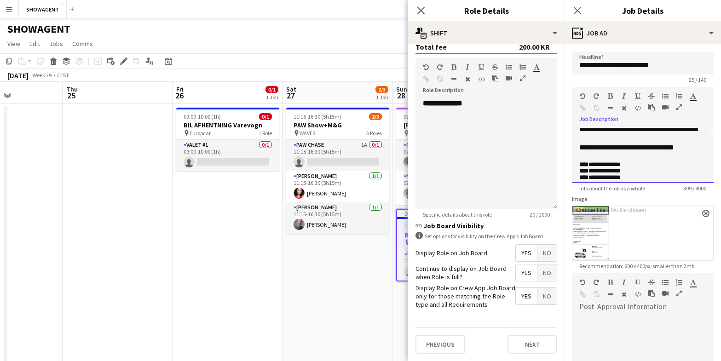
scroll to position [50, 0]
click at [704, 213] on app-icon "close" at bounding box center [706, 214] width 6 height 4
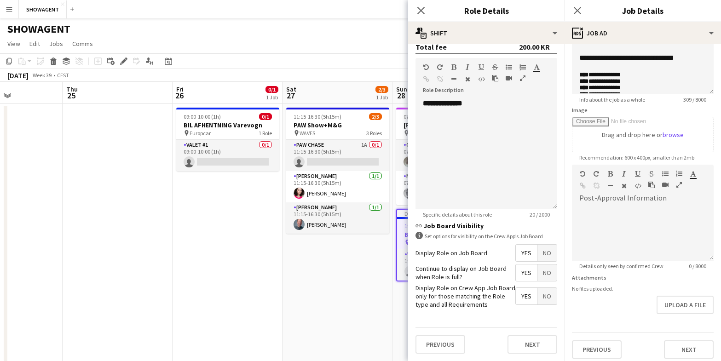
scroll to position [94, 0]
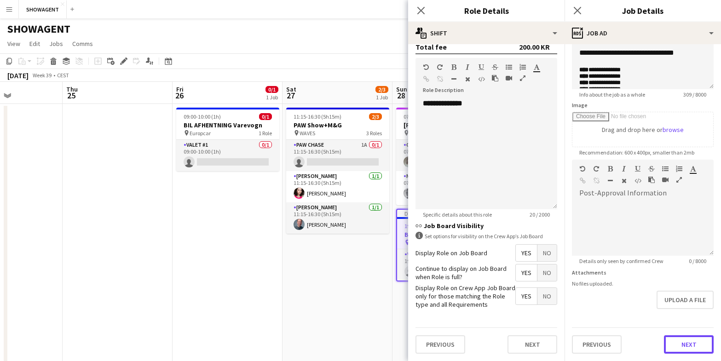
click at [694, 348] on button "Next" at bounding box center [689, 345] width 50 height 18
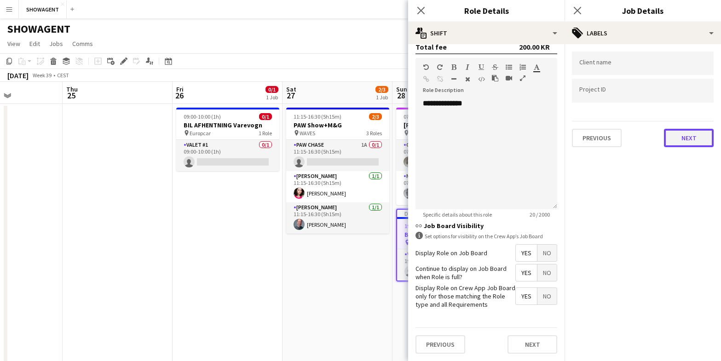
click at [699, 138] on button "Next" at bounding box center [689, 138] width 50 height 18
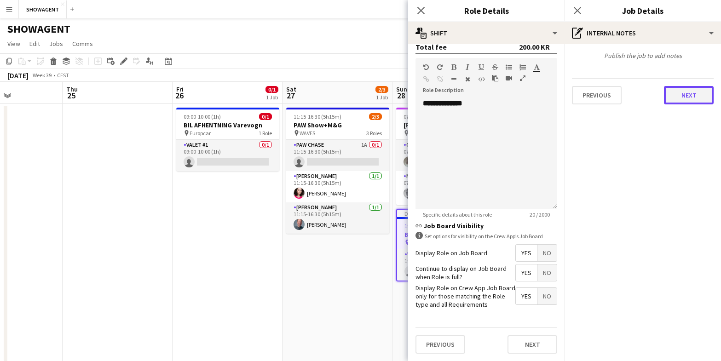
click at [693, 101] on button "Next" at bounding box center [689, 95] width 50 height 18
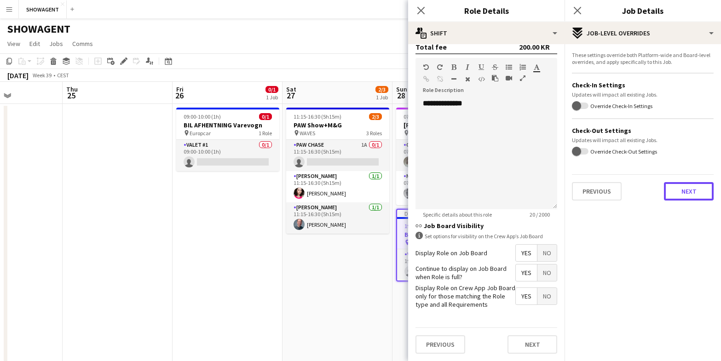
click at [696, 187] on button "Next" at bounding box center [689, 191] width 50 height 18
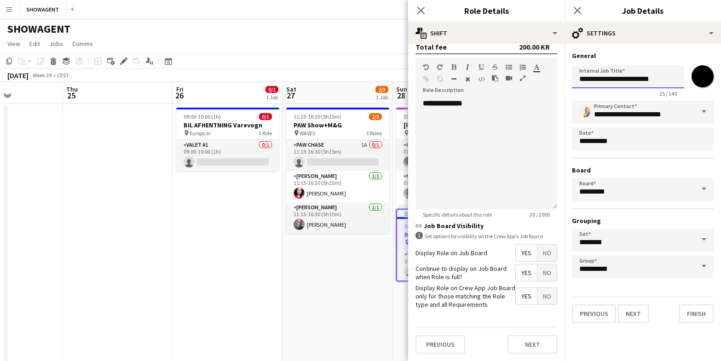
click at [672, 76] on input "**********" at bounding box center [628, 76] width 112 height 23
type input "**********"
click at [702, 312] on button "Finish" at bounding box center [696, 314] width 35 height 18
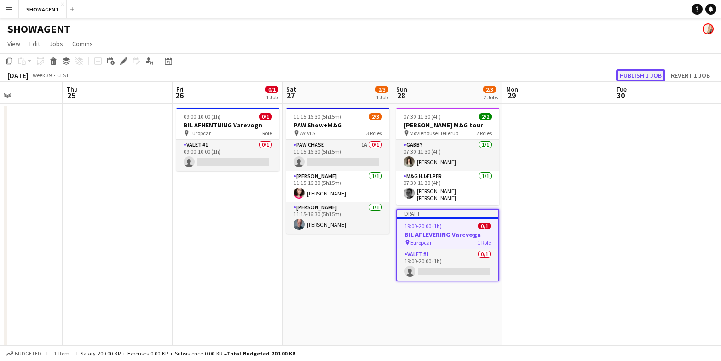
click at [645, 74] on button "Publish 1 job" at bounding box center [640, 76] width 49 height 12
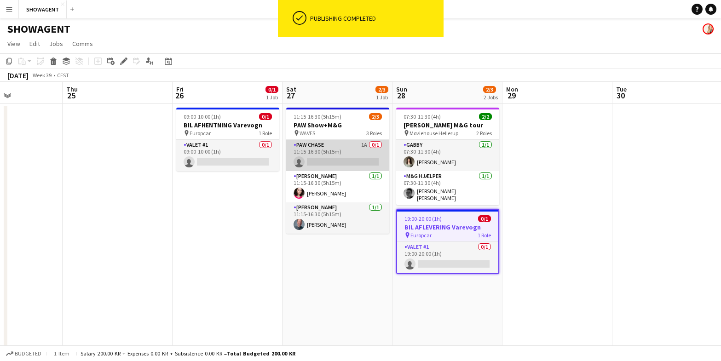
click at [354, 150] on app-card-role "PAW CHASE 1A 0/1 11:15-16:30 (5h15m) single-neutral-actions" at bounding box center [337, 155] width 103 height 31
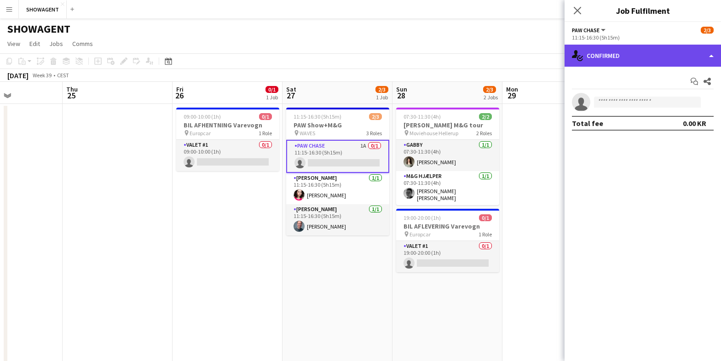
click at [679, 54] on div "single-neutral-actions-check-2 Confirmed" at bounding box center [643, 56] width 157 height 22
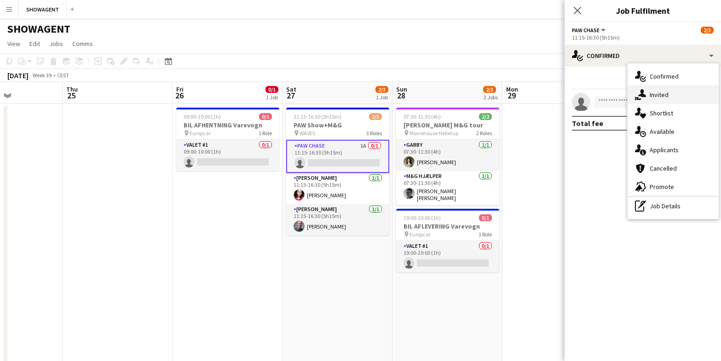
click at [663, 91] on span "Invited" at bounding box center [659, 95] width 19 height 8
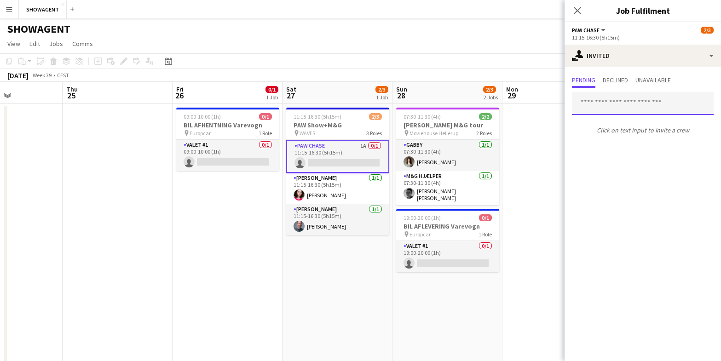
click at [613, 104] on input "text" at bounding box center [643, 103] width 142 height 23
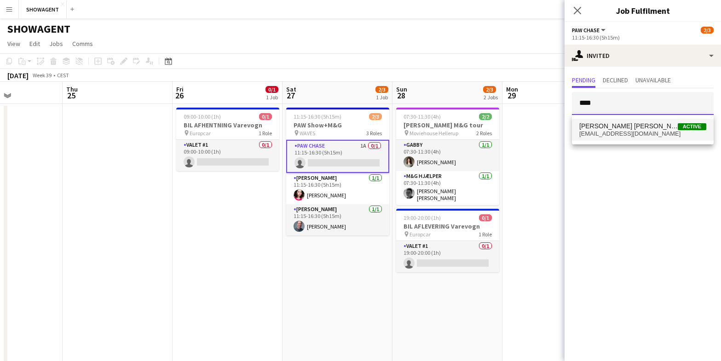
type input "****"
click at [614, 124] on span "[PERSON_NAME] [PERSON_NAME]" at bounding box center [629, 126] width 99 height 8
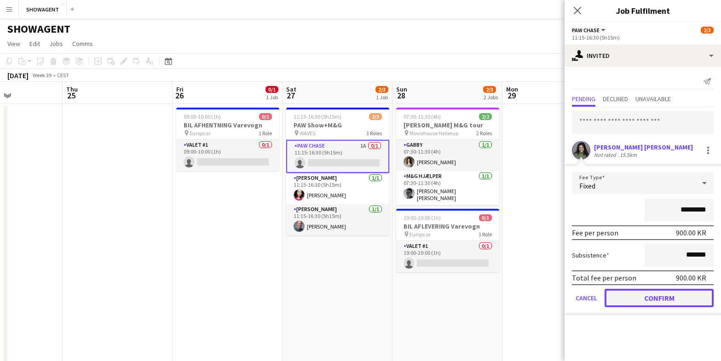
click at [638, 303] on button "Confirm" at bounding box center [659, 298] width 109 height 18
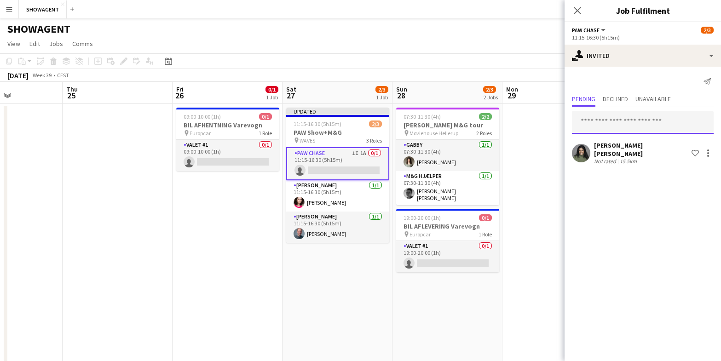
click at [609, 123] on input "text" at bounding box center [643, 122] width 142 height 23
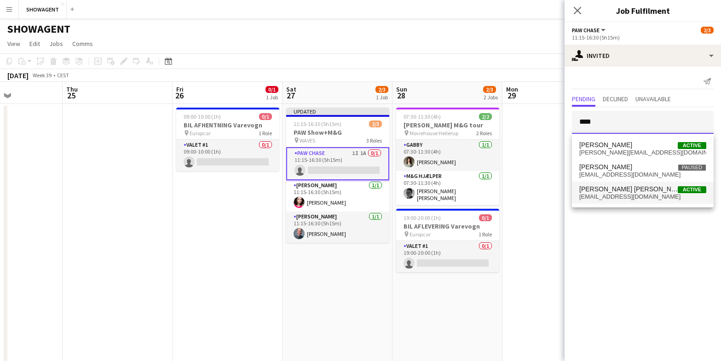
type input "****"
click at [608, 193] on span "[EMAIL_ADDRESS][DOMAIN_NAME]" at bounding box center [643, 196] width 127 height 7
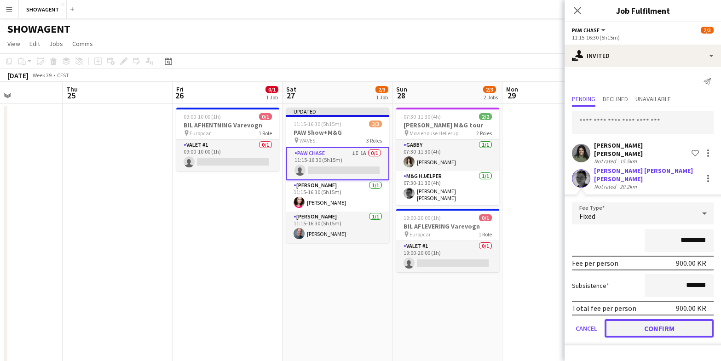
click at [656, 324] on button "Confirm" at bounding box center [659, 328] width 109 height 18
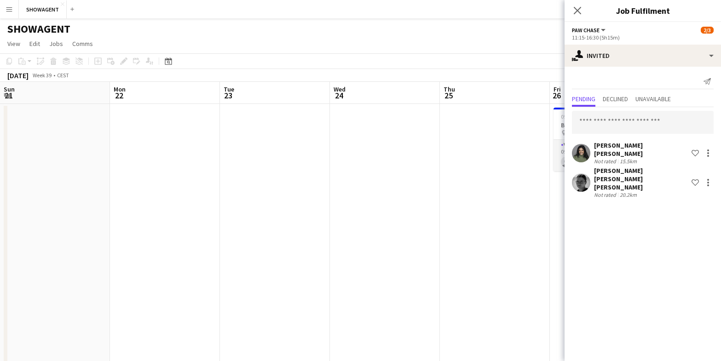
scroll to position [0, 377]
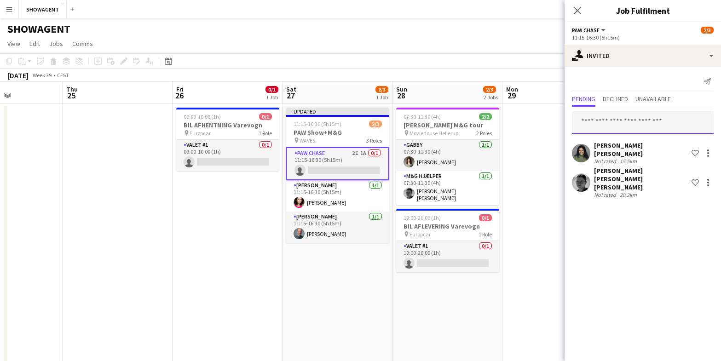
click at [629, 125] on input "text" at bounding box center [643, 122] width 142 height 23
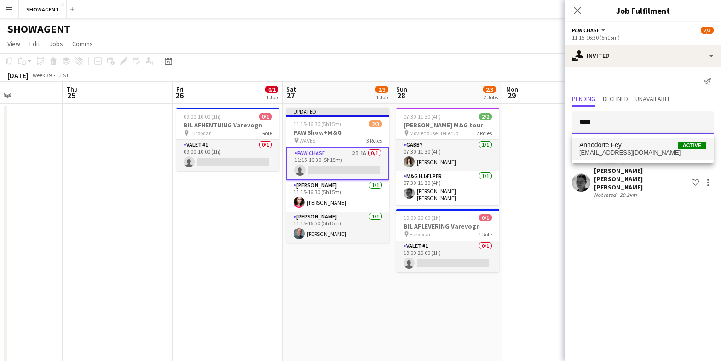
type input "****"
click at [626, 146] on span "Annedorte Fey Active" at bounding box center [643, 145] width 127 height 8
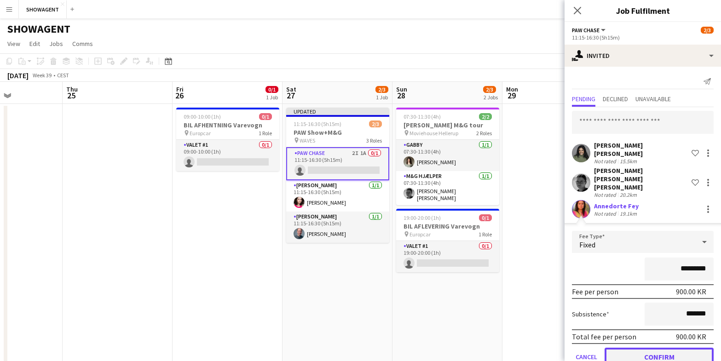
click at [677, 348] on button "Confirm" at bounding box center [659, 357] width 109 height 18
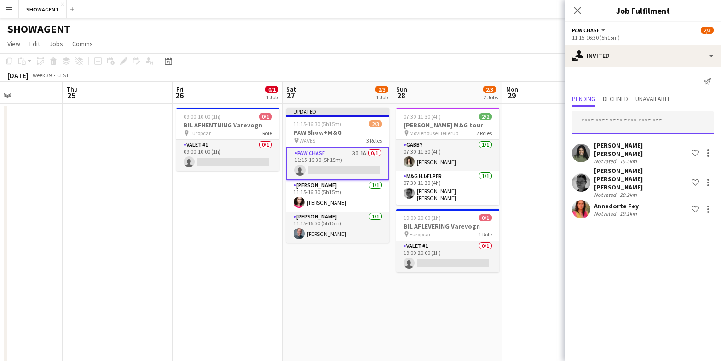
click at [608, 126] on input "text" at bounding box center [643, 122] width 142 height 23
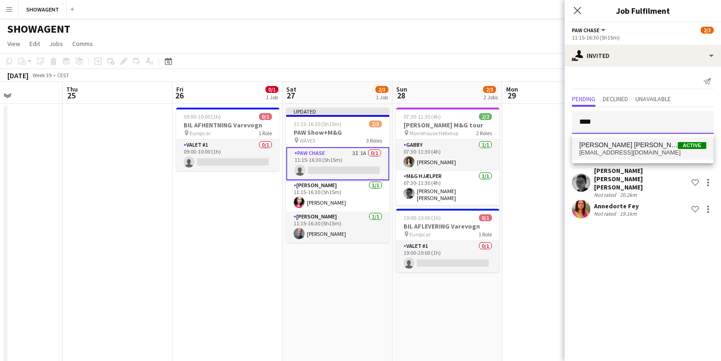
type input "****"
click at [610, 147] on span "Rose Victoria Nørgaard Larsen" at bounding box center [629, 145] width 99 height 8
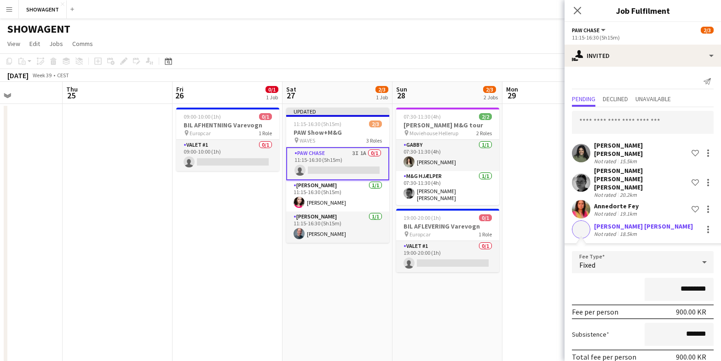
scroll to position [29, 0]
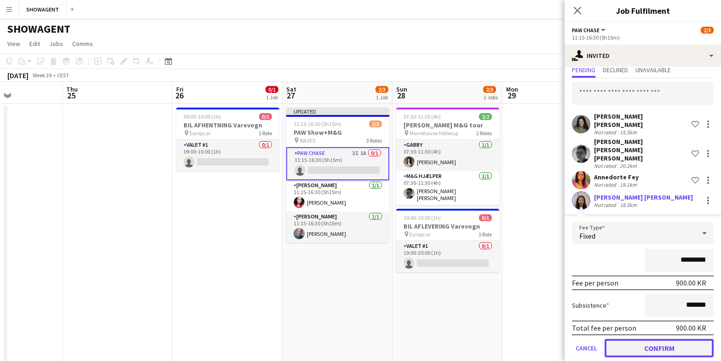
click at [654, 339] on button "Confirm" at bounding box center [659, 348] width 109 height 18
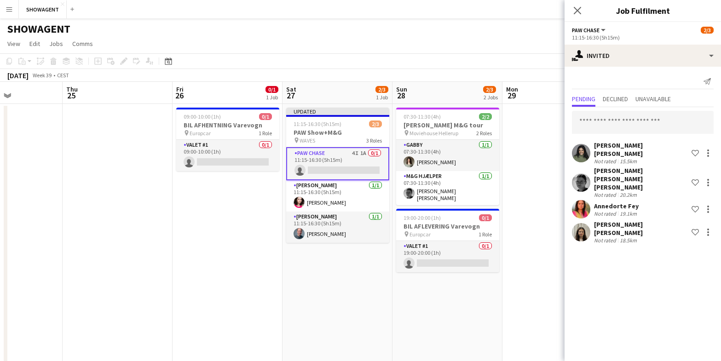
scroll to position [0, 0]
click at [609, 115] on input "text" at bounding box center [643, 122] width 142 height 23
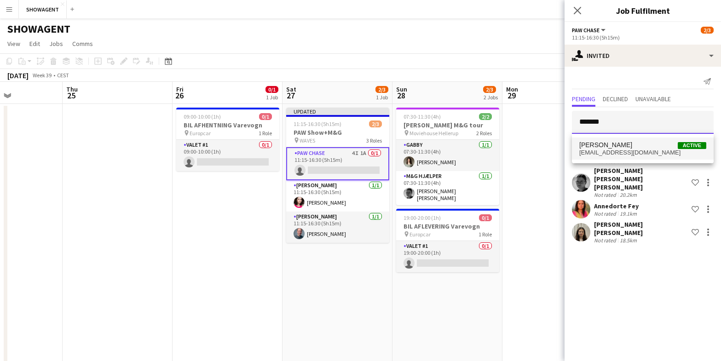
type input "*******"
click at [608, 143] on span "[PERSON_NAME]" at bounding box center [606, 145] width 53 height 8
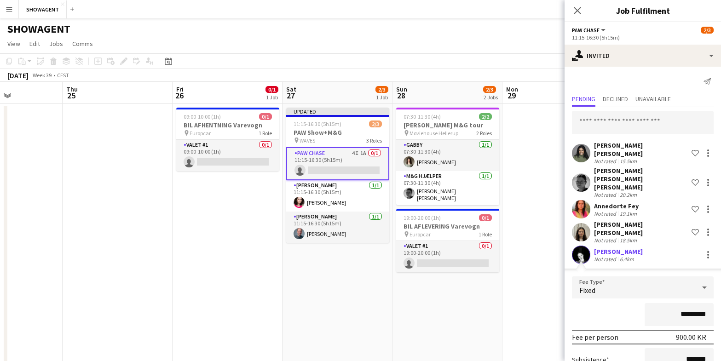
scroll to position [49, 0]
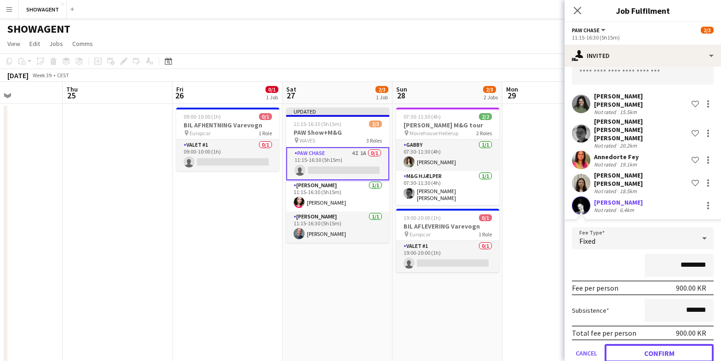
click at [644, 344] on button "Confirm" at bounding box center [659, 353] width 109 height 18
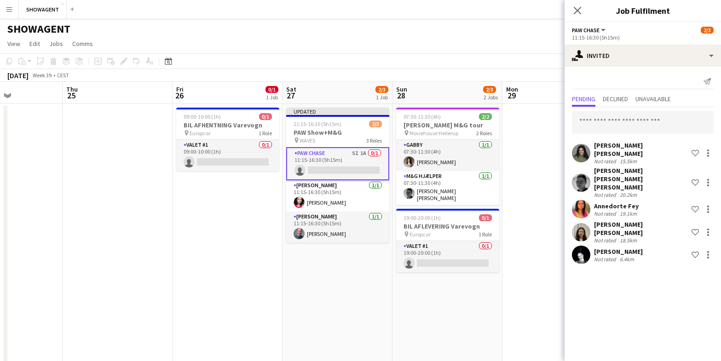
scroll to position [0, 0]
click at [638, 119] on input "text" at bounding box center [643, 122] width 142 height 23
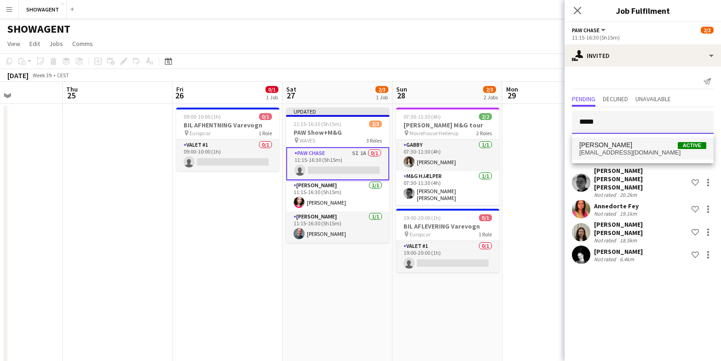
type input "*****"
click at [627, 147] on span "Hanna Thorsen Active" at bounding box center [643, 145] width 127 height 8
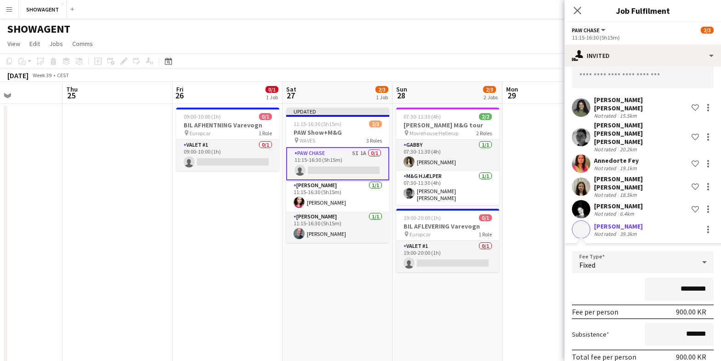
scroll to position [70, 0]
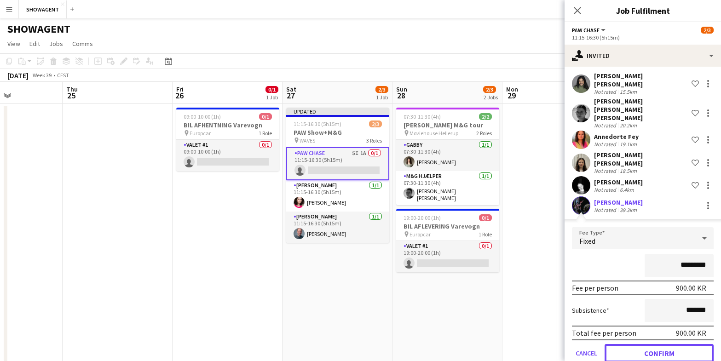
click at [653, 344] on button "Confirm" at bounding box center [659, 353] width 109 height 18
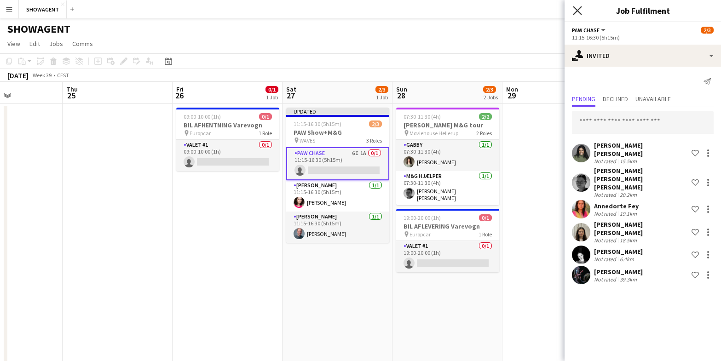
click at [580, 8] on icon at bounding box center [577, 10] width 9 height 9
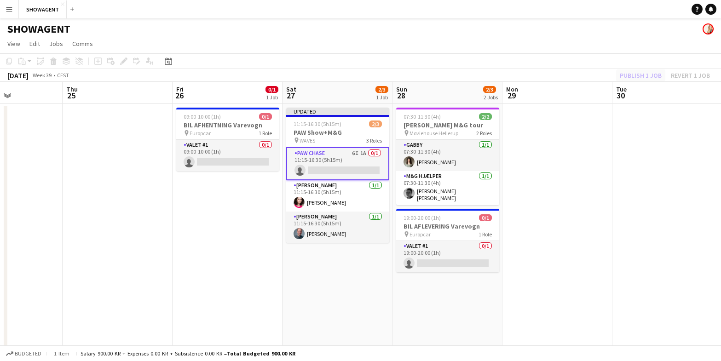
click at [639, 77] on div "Publish 1 job Revert 1 job" at bounding box center [665, 76] width 112 height 12
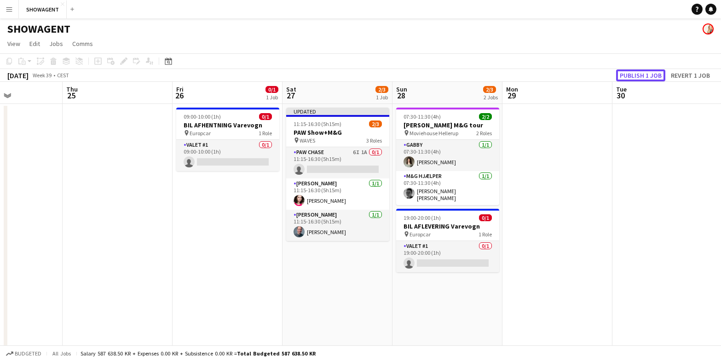
click at [640, 75] on button "Publish 1 job" at bounding box center [640, 76] width 49 height 12
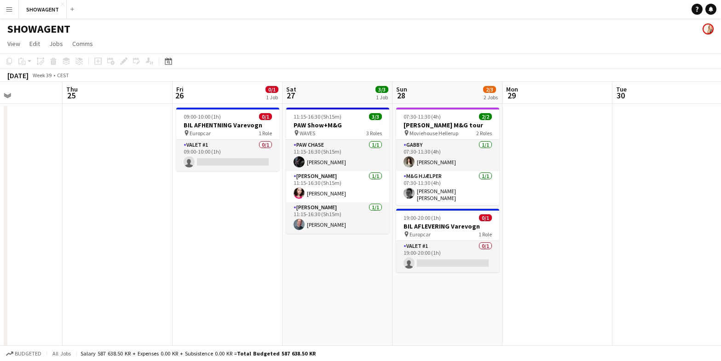
click at [14, 8] on button "Menu" at bounding box center [9, 9] width 18 height 18
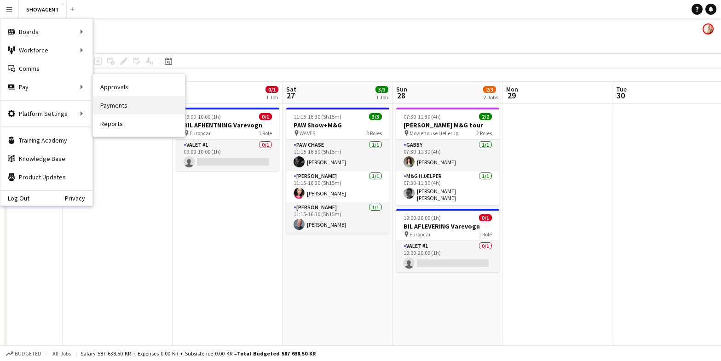
click at [116, 102] on link "Payments" at bounding box center [139, 105] width 92 height 18
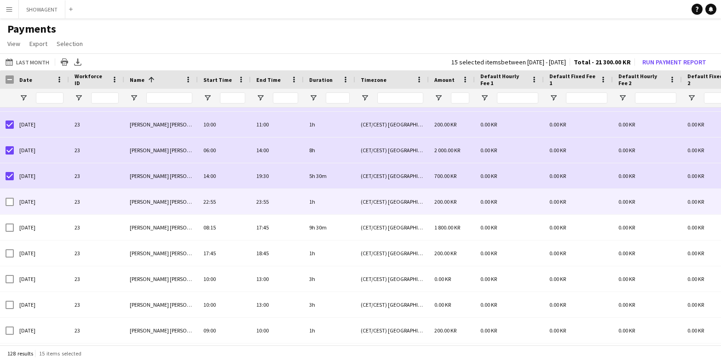
click at [10, 206] on div at bounding box center [10, 202] width 8 height 26
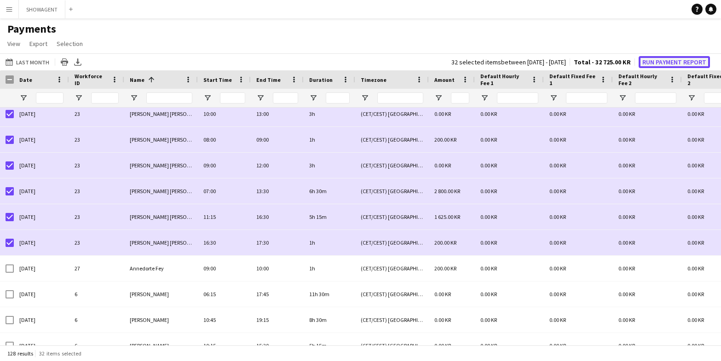
click at [661, 64] on button "Run Payment Report" at bounding box center [674, 62] width 71 height 12
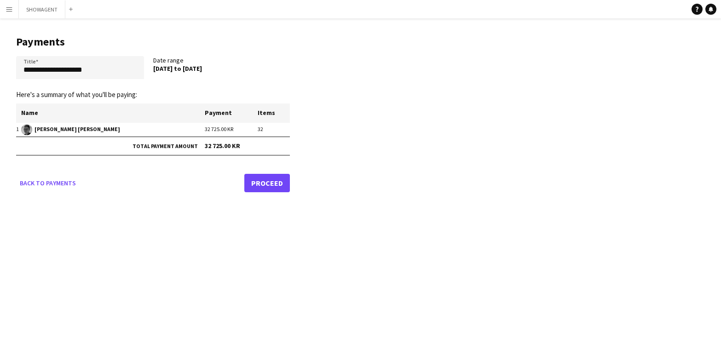
click at [272, 183] on link "Proceed" at bounding box center [267, 183] width 46 height 18
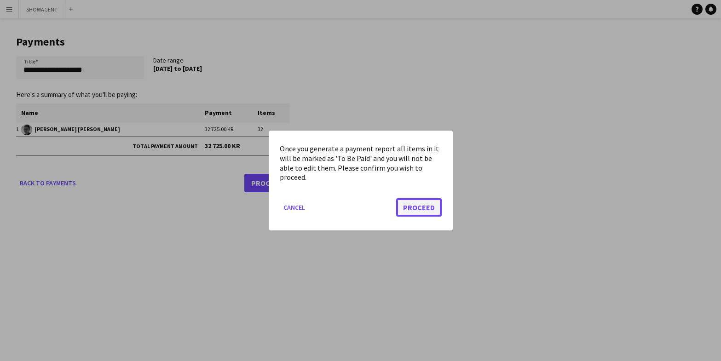
click at [427, 210] on button "Proceed" at bounding box center [419, 207] width 46 height 18
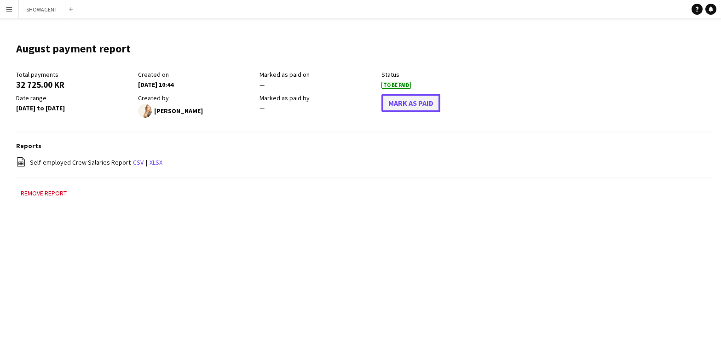
click at [411, 104] on button "Mark As Paid" at bounding box center [411, 103] width 59 height 18
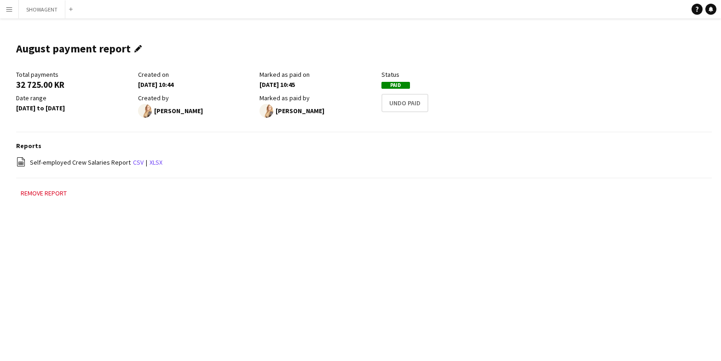
click at [138, 47] on app-icon "Edit this field" at bounding box center [140, 48] width 12 height 7
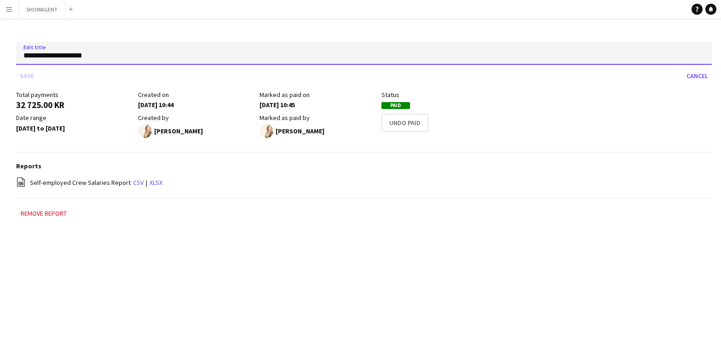
click at [56, 58] on input "**********" at bounding box center [364, 53] width 696 height 23
click at [23, 56] on input "**********" at bounding box center [364, 53] width 696 height 23
type input "**********"
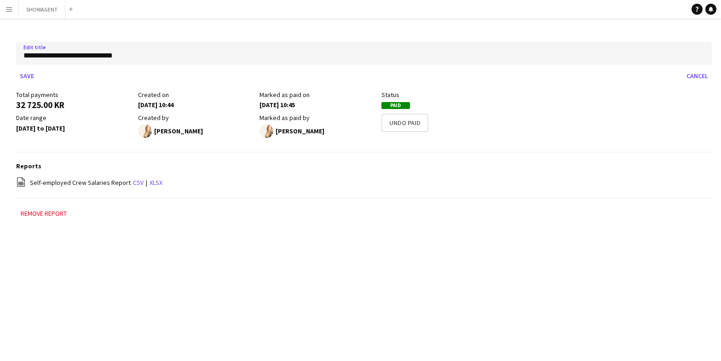
click at [494, 91] on div "Status" at bounding box center [440, 95] width 117 height 8
click at [77, 35] on form "**********" at bounding box center [364, 63] width 696 height 56
click at [12, 6] on app-icon "Menu" at bounding box center [9, 9] width 7 height 7
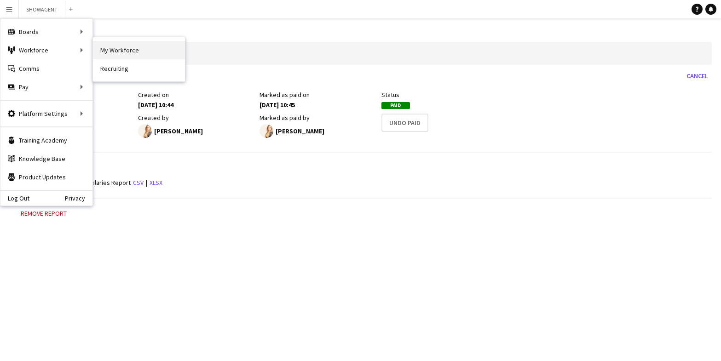
click at [123, 49] on link "My Workforce" at bounding box center [139, 50] width 92 height 18
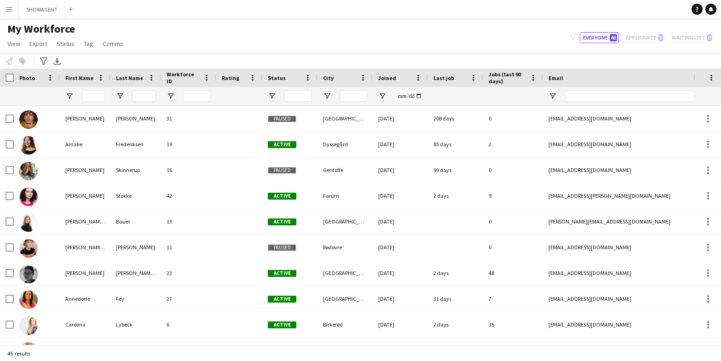
click at [9, 9] on app-icon "Menu" at bounding box center [9, 9] width 7 height 7
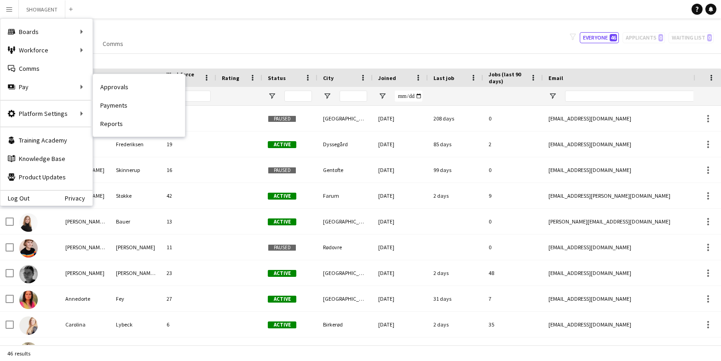
click at [117, 102] on link "Payments" at bounding box center [139, 105] width 92 height 18
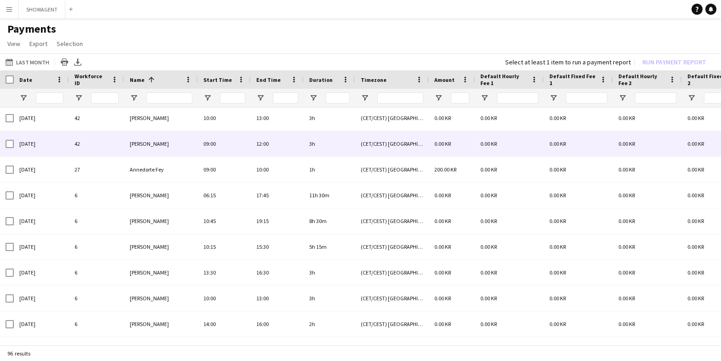
scroll to position [197, 0]
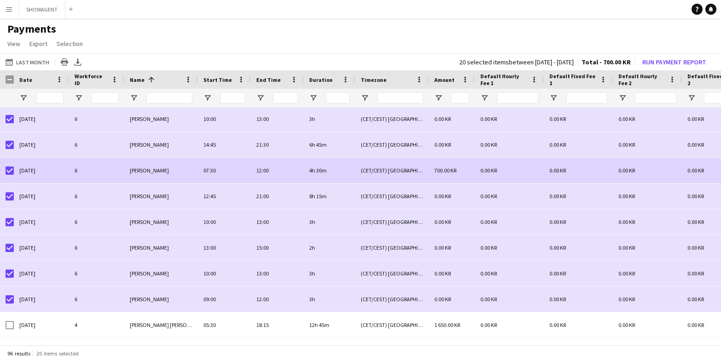
click at [138, 173] on span "[PERSON_NAME]" at bounding box center [149, 170] width 39 height 7
click at [440, 170] on span "700.00 KR" at bounding box center [446, 170] width 22 height 7
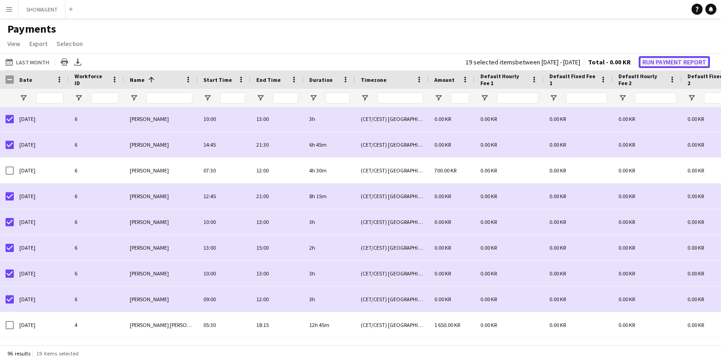
click at [679, 58] on button "Run Payment Report" at bounding box center [674, 62] width 71 height 12
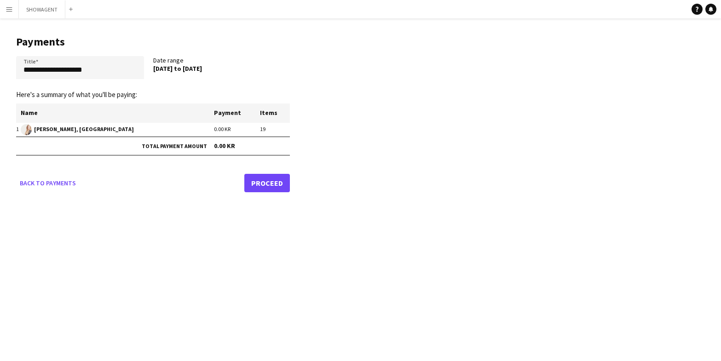
click at [267, 183] on link "Proceed" at bounding box center [267, 183] width 46 height 18
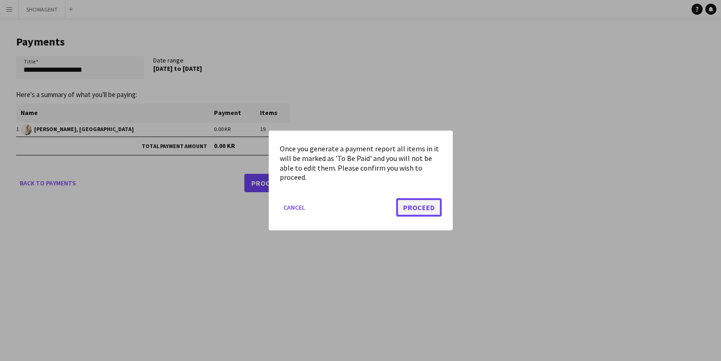
click at [416, 209] on button "Proceed" at bounding box center [419, 207] width 46 height 18
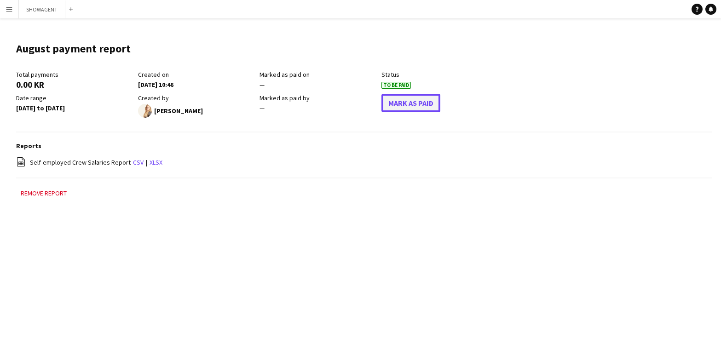
click at [425, 101] on button "Mark As Paid" at bounding box center [411, 103] width 59 height 18
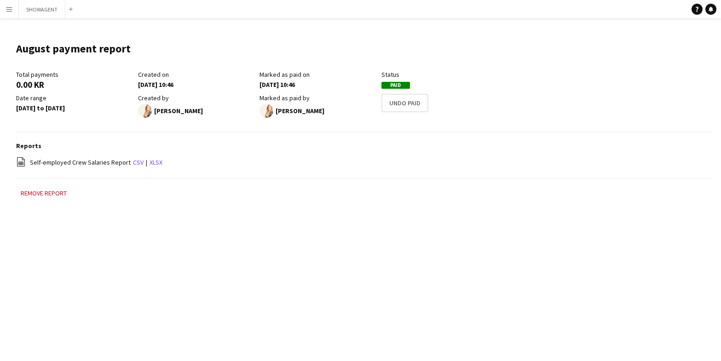
click at [12, 13] on button "Menu" at bounding box center [9, 9] width 18 height 18
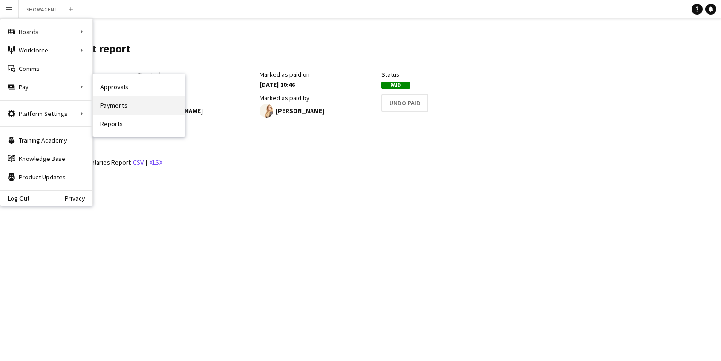
click at [112, 106] on link "Payments" at bounding box center [139, 105] width 92 height 18
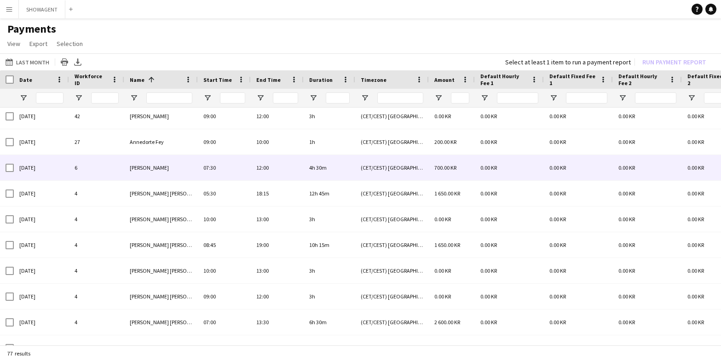
click at [33, 170] on div "23-08-2025" at bounding box center [41, 167] width 55 height 25
click at [26, 166] on div "23-08-2025" at bounding box center [41, 167] width 55 height 25
click at [22, 166] on div "23-08-2025" at bounding box center [41, 167] width 55 height 25
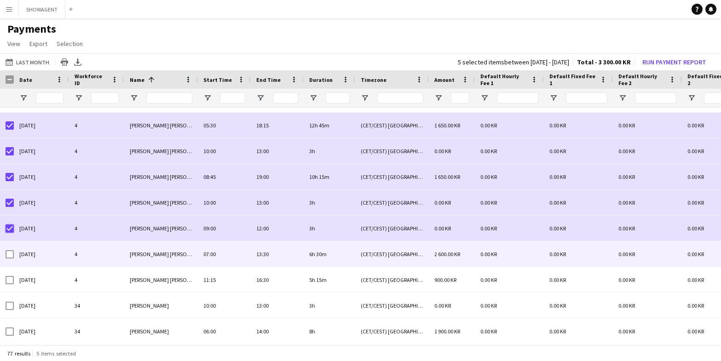
scroll to position [274, 0]
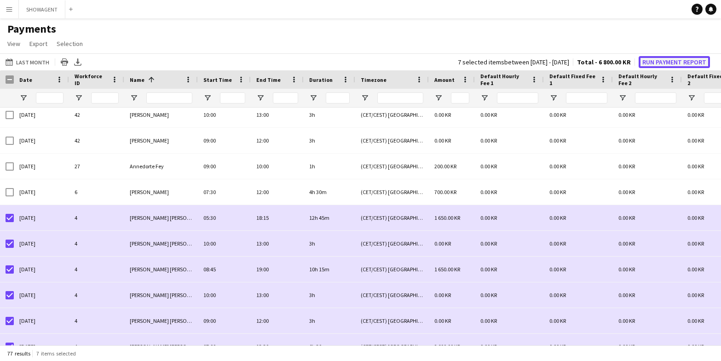
click at [667, 63] on button "Run Payment Report" at bounding box center [674, 62] width 71 height 12
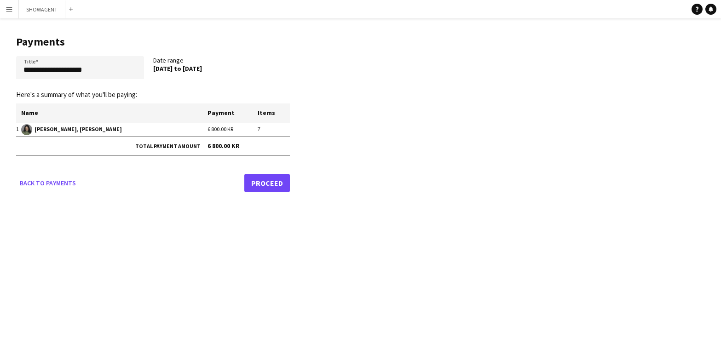
click at [261, 183] on link "Proceed" at bounding box center [267, 183] width 46 height 18
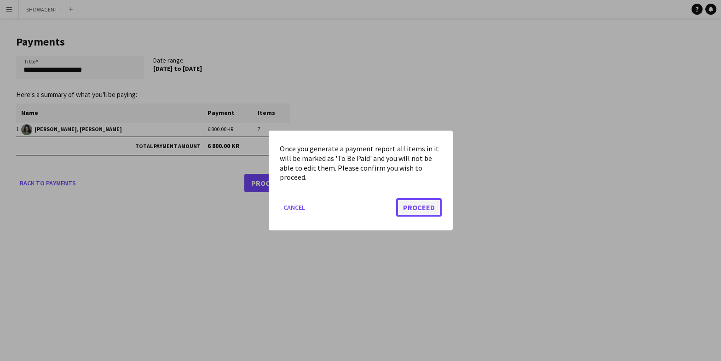
click at [424, 210] on button "Proceed" at bounding box center [419, 207] width 46 height 18
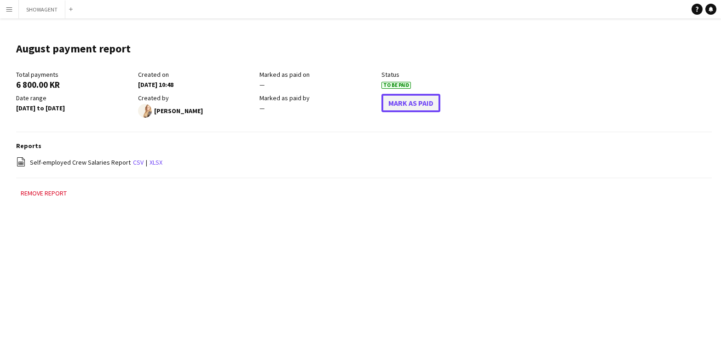
click at [402, 103] on button "Mark As Paid" at bounding box center [411, 103] width 59 height 18
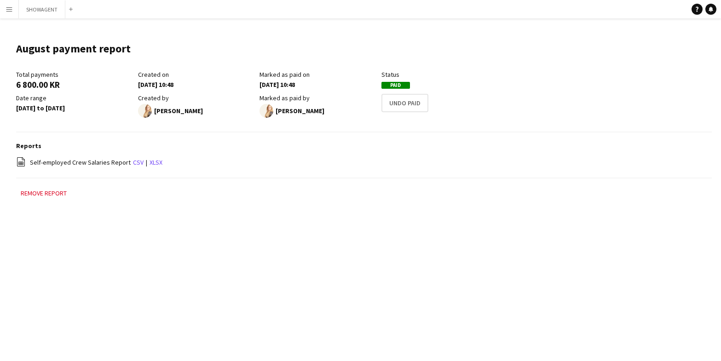
click at [9, 11] on app-icon "Menu" at bounding box center [9, 9] width 7 height 7
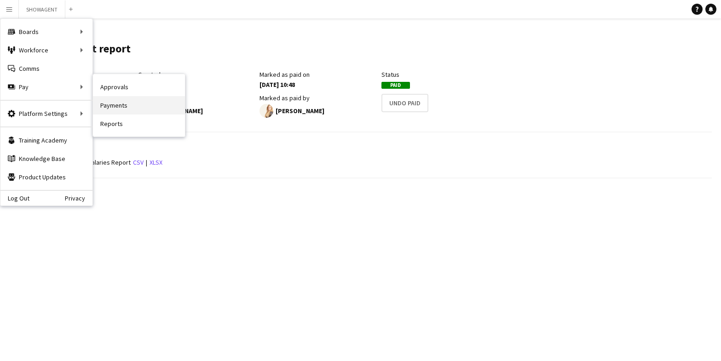
click at [123, 101] on link "Payments" at bounding box center [139, 105] width 92 height 18
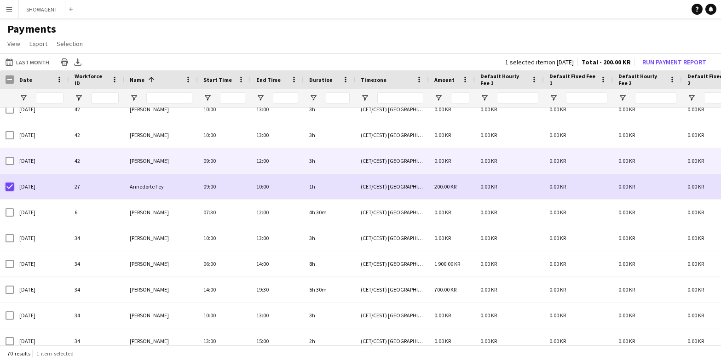
scroll to position [136, 0]
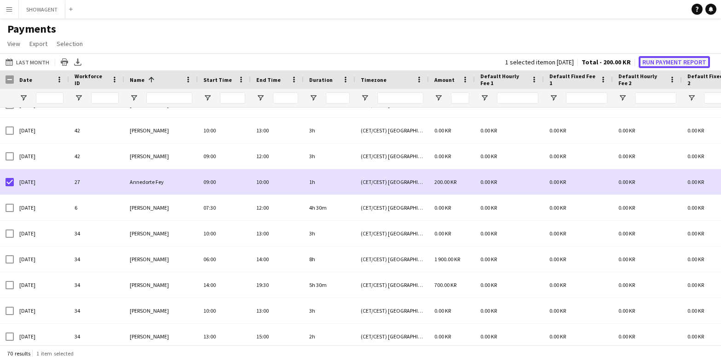
click at [671, 63] on button "Run Payment Report" at bounding box center [674, 62] width 71 height 12
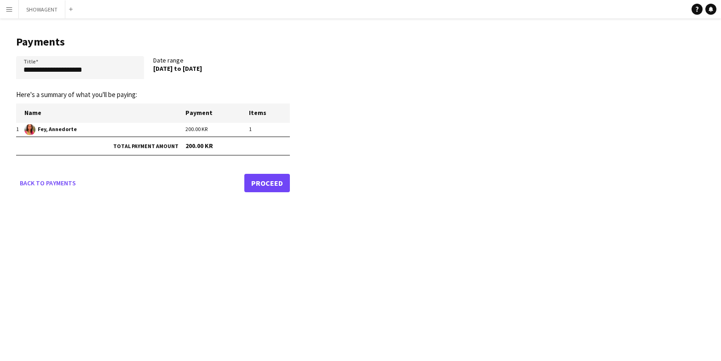
click at [253, 180] on link "Proceed" at bounding box center [267, 183] width 46 height 18
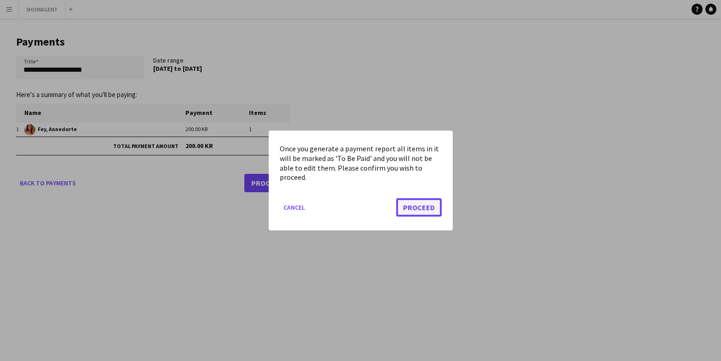
click at [403, 204] on button "Proceed" at bounding box center [419, 207] width 46 height 18
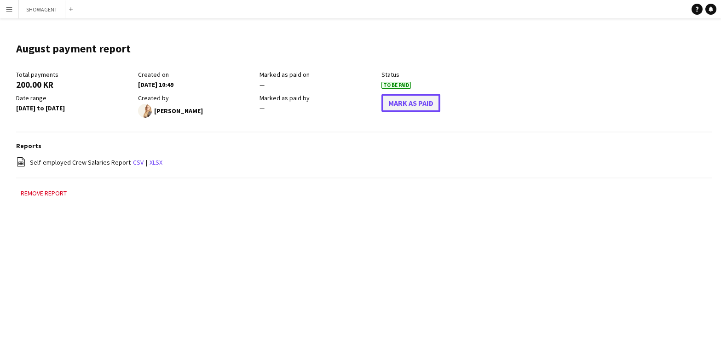
click at [396, 104] on button "Mark As Paid" at bounding box center [411, 103] width 59 height 18
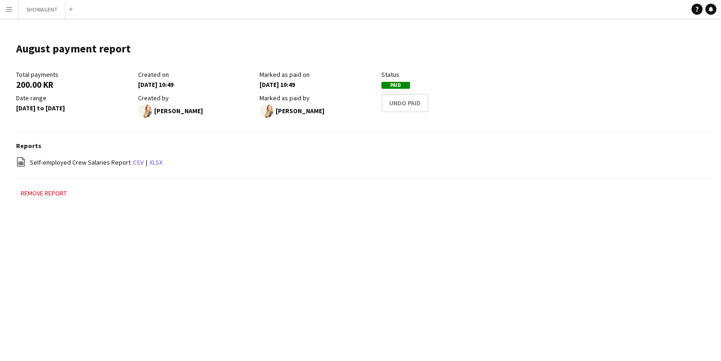
click at [10, 11] on app-icon "Menu" at bounding box center [9, 9] width 7 height 7
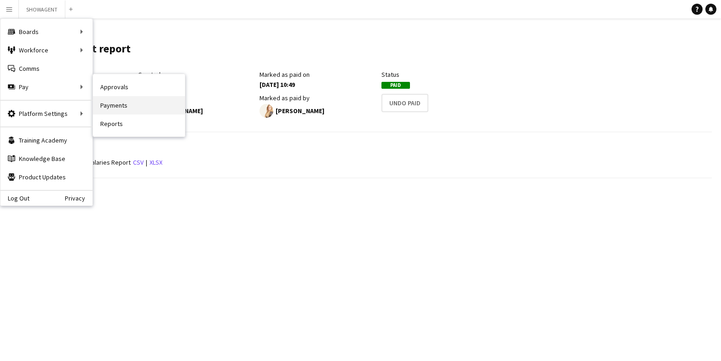
click at [112, 103] on link "Payments" at bounding box center [139, 105] width 92 height 18
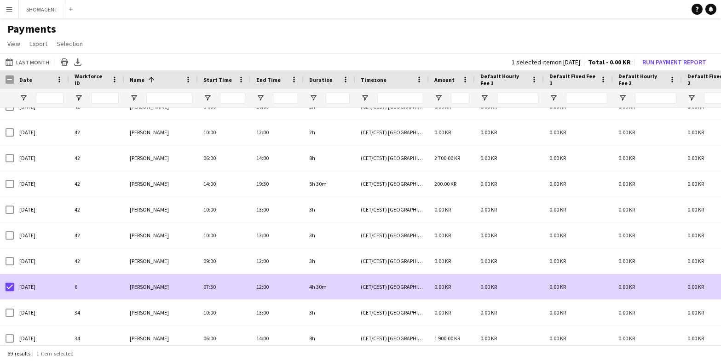
scroll to position [40, 0]
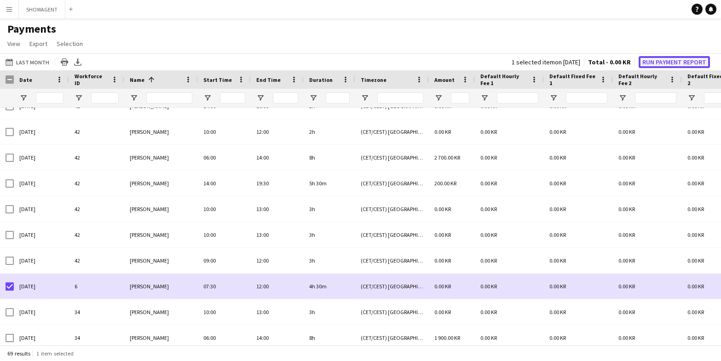
click at [656, 63] on button "Run Payment Report" at bounding box center [674, 62] width 71 height 12
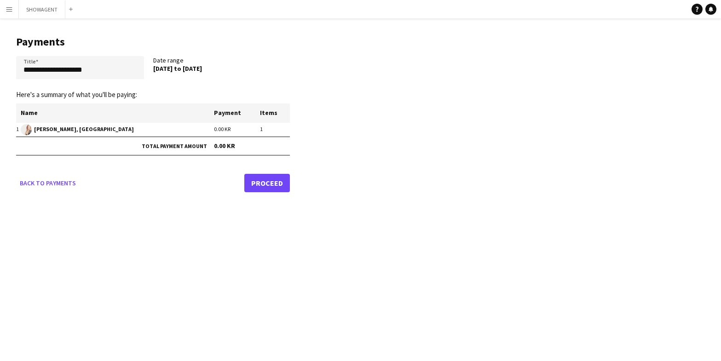
click at [260, 180] on link "Proceed" at bounding box center [267, 183] width 46 height 18
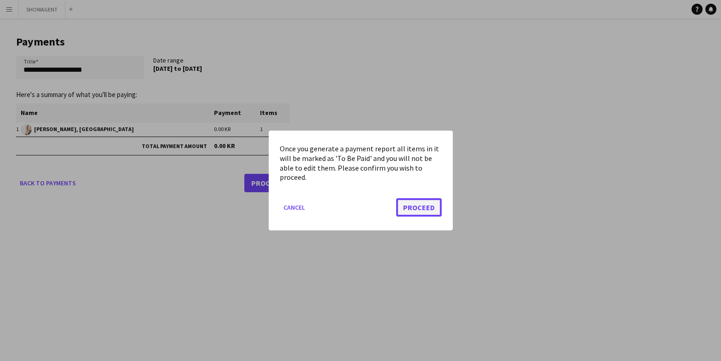
click at [425, 205] on button "Proceed" at bounding box center [419, 207] width 46 height 18
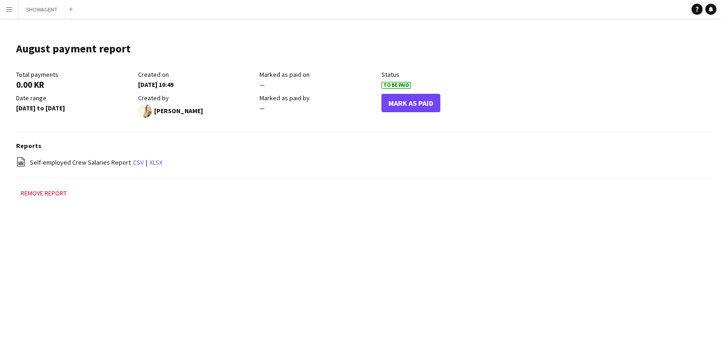
click at [405, 93] on div "Total payments 0.00 KR Created on 08-09-2025 10:49 Marked as paid on — Status T…" at bounding box center [259, 96] width 487 height 52
click at [400, 101] on button "Mark As Paid" at bounding box center [411, 103] width 59 height 18
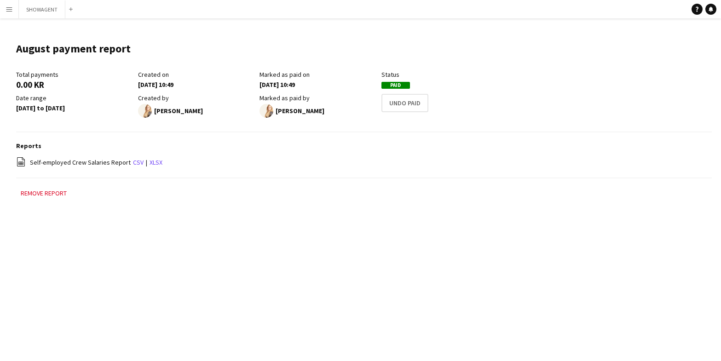
click at [362, 124] on div "Total payments 0.00 KR Created on 08-09-2025 10:49 Marked as paid on 08-09-2025…" at bounding box center [364, 101] width 696 height 62
click at [11, 12] on app-icon "Menu" at bounding box center [9, 9] width 7 height 7
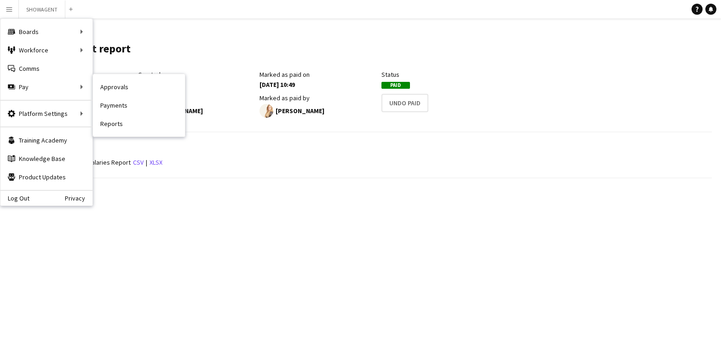
click at [126, 109] on link "Payments" at bounding box center [139, 105] width 92 height 18
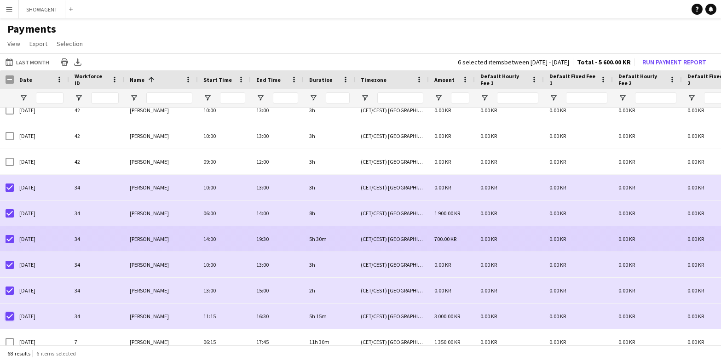
scroll to position [128, 0]
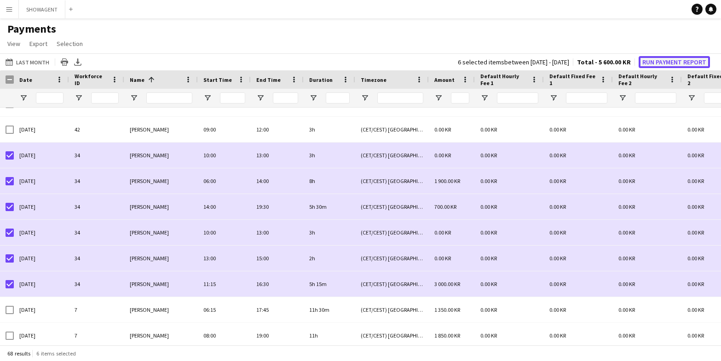
click at [663, 62] on button "Run Payment Report" at bounding box center [674, 62] width 71 height 12
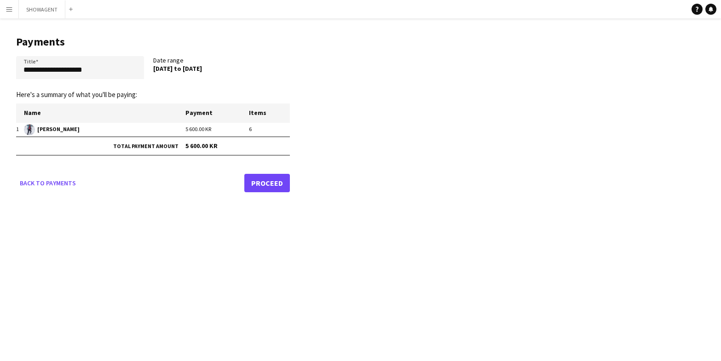
click at [261, 185] on link "Proceed" at bounding box center [267, 183] width 46 height 18
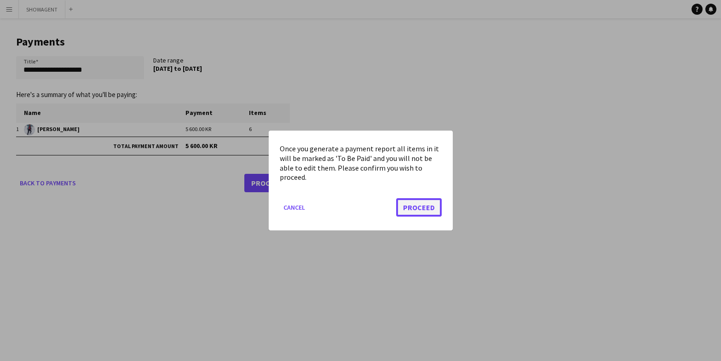
click at [410, 205] on button "Proceed" at bounding box center [419, 207] width 46 height 18
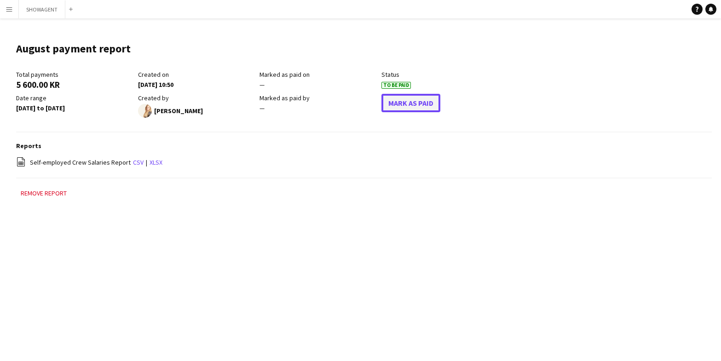
click at [420, 109] on button "Mark As Paid" at bounding box center [411, 103] width 59 height 18
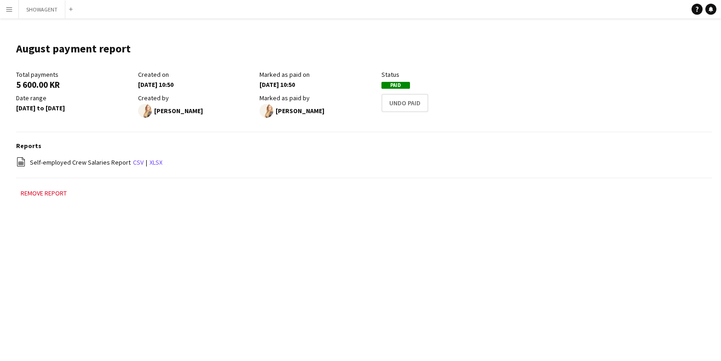
click at [11, 10] on app-icon "Menu" at bounding box center [9, 9] width 7 height 7
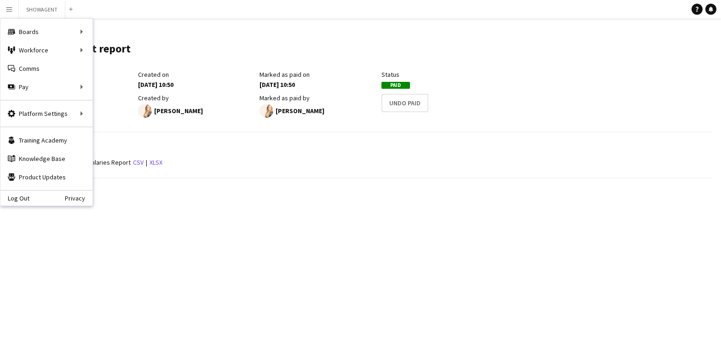
click at [100, 104] on div "13 Aug 2025 to 31 Aug 2025" at bounding box center [74, 108] width 117 height 8
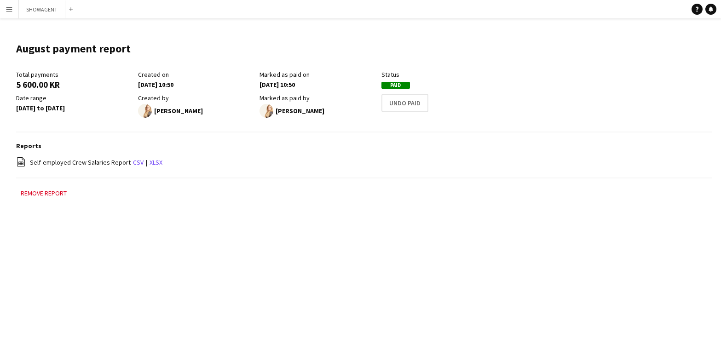
click at [15, 10] on button "Menu" at bounding box center [9, 9] width 18 height 18
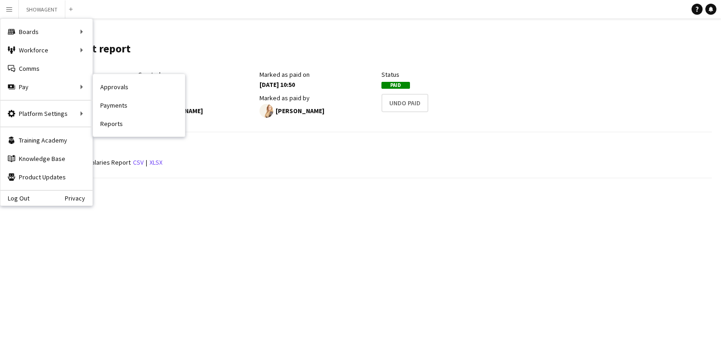
click at [102, 101] on link "Payments" at bounding box center [139, 105] width 92 height 18
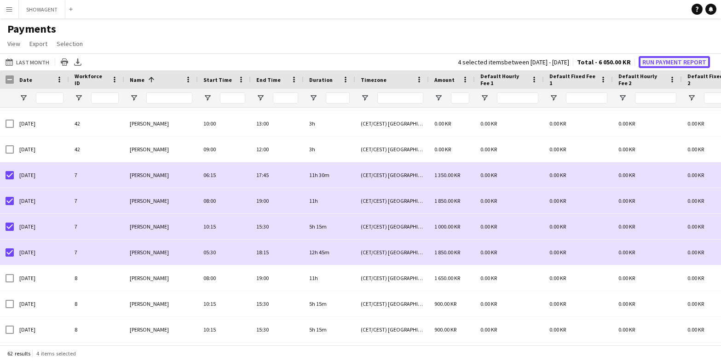
click at [658, 62] on button "Run Payment Report" at bounding box center [674, 62] width 71 height 12
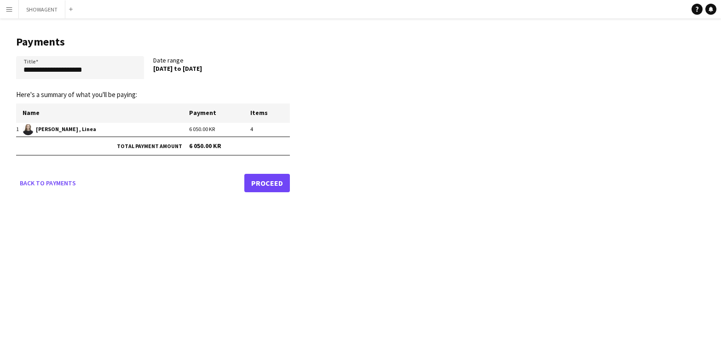
click at [267, 186] on link "Proceed" at bounding box center [267, 183] width 46 height 18
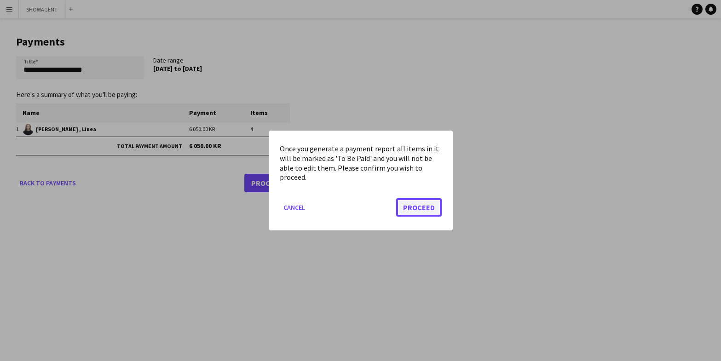
click at [414, 205] on button "Proceed" at bounding box center [419, 207] width 46 height 18
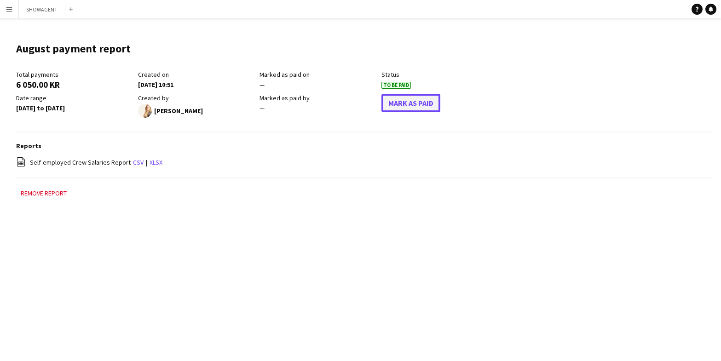
click at [409, 105] on button "Mark As Paid" at bounding box center [411, 103] width 59 height 18
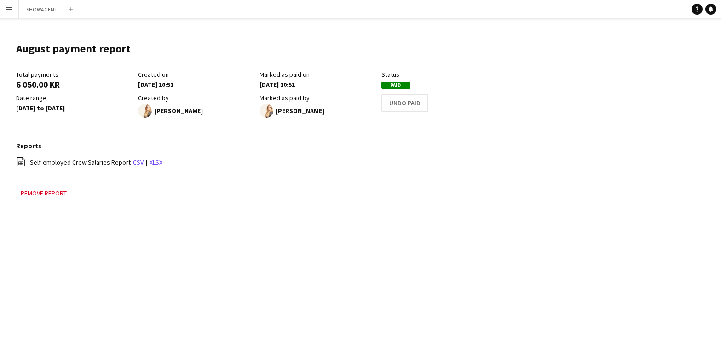
click at [9, 8] on app-icon "Menu" at bounding box center [9, 9] width 7 height 7
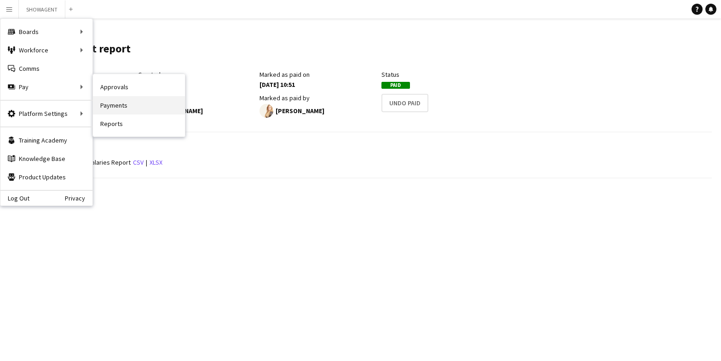
click at [107, 102] on link "Payments" at bounding box center [139, 105] width 92 height 18
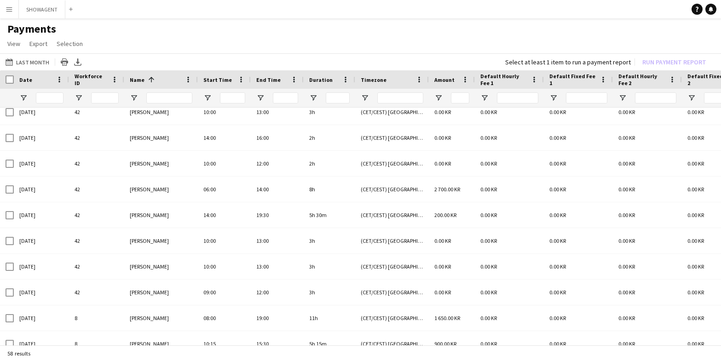
scroll to position [20, 0]
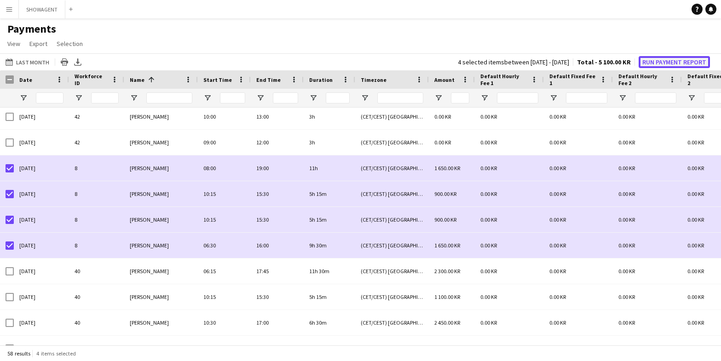
click at [667, 62] on button "Run Payment Report" at bounding box center [674, 62] width 71 height 12
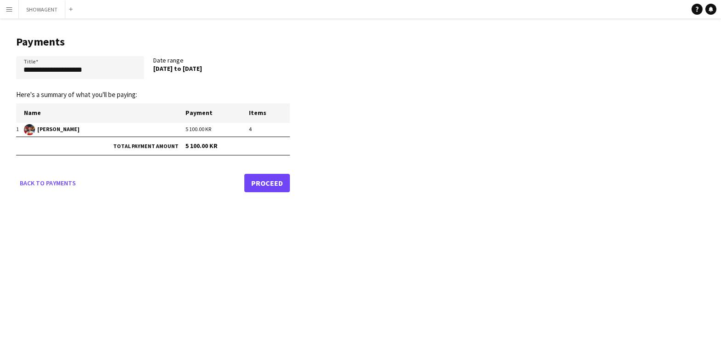
click at [266, 185] on link "Proceed" at bounding box center [267, 183] width 46 height 18
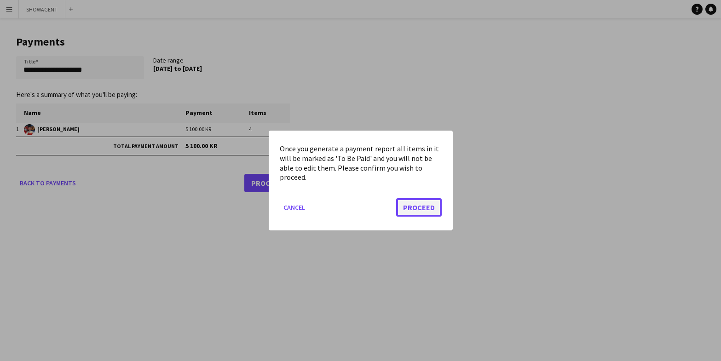
click at [416, 209] on button "Proceed" at bounding box center [419, 207] width 46 height 18
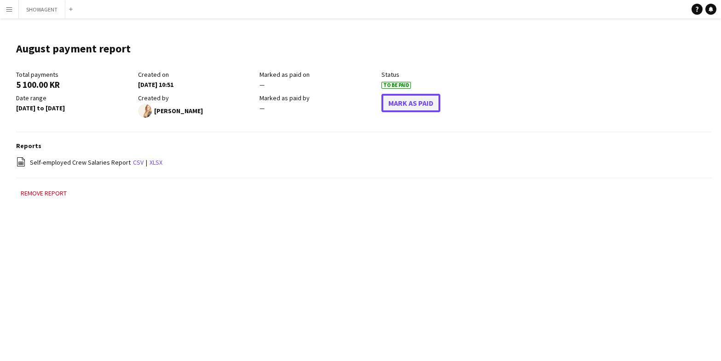
click at [417, 102] on button "Mark As Paid" at bounding box center [411, 103] width 59 height 18
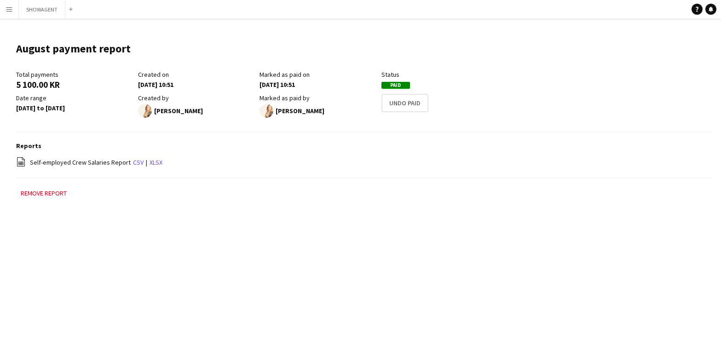
click at [7, 10] on app-icon "Menu" at bounding box center [9, 9] width 7 height 7
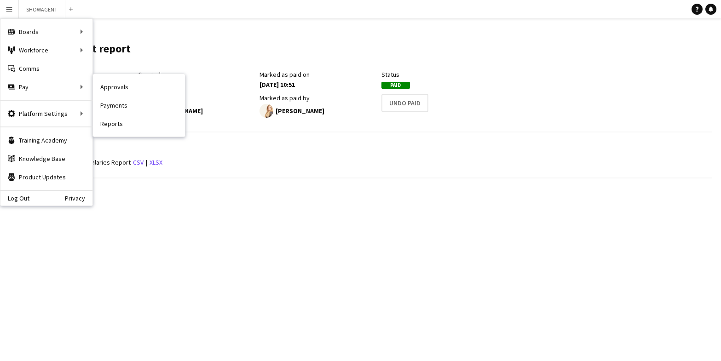
click at [138, 110] on link "Payments" at bounding box center [139, 105] width 92 height 18
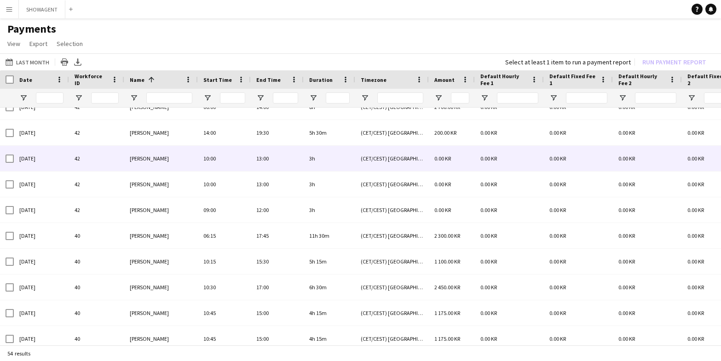
scroll to position [122, 0]
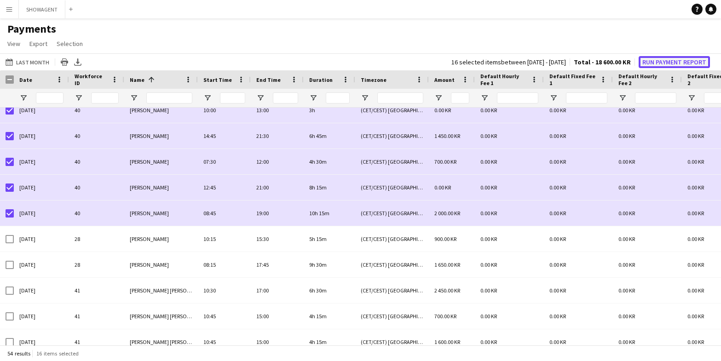
click at [676, 62] on button "Run Payment Report" at bounding box center [674, 62] width 71 height 12
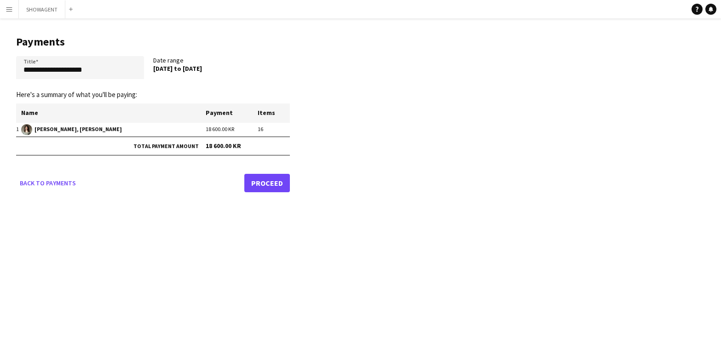
click at [272, 182] on link "Proceed" at bounding box center [267, 183] width 46 height 18
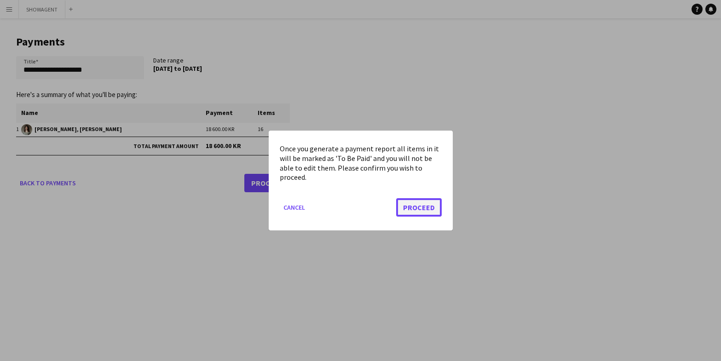
click at [426, 205] on button "Proceed" at bounding box center [419, 207] width 46 height 18
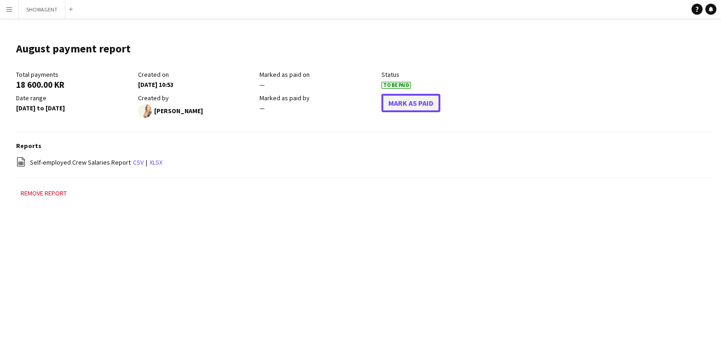
click at [411, 104] on button "Mark As Paid" at bounding box center [411, 103] width 59 height 18
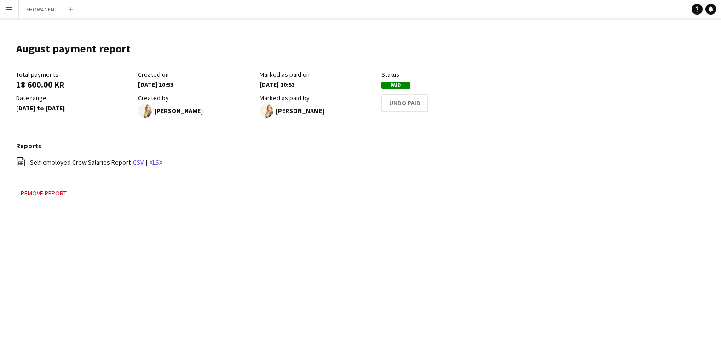
click at [13, 9] on button "Menu" at bounding box center [9, 9] width 18 height 18
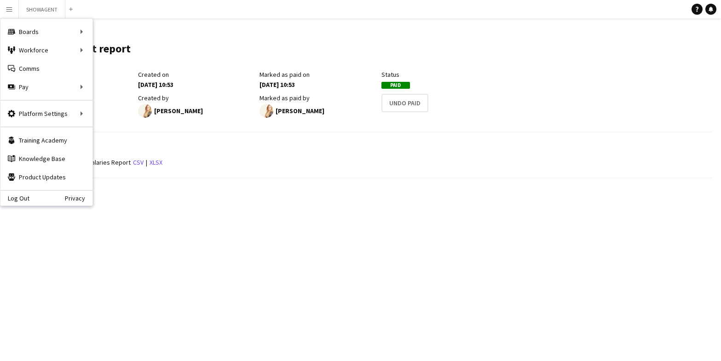
click at [186, 33] on main "August payment report Edit this field Total payments 18 600.00 KR Created on 08…" at bounding box center [360, 124] width 721 height 213
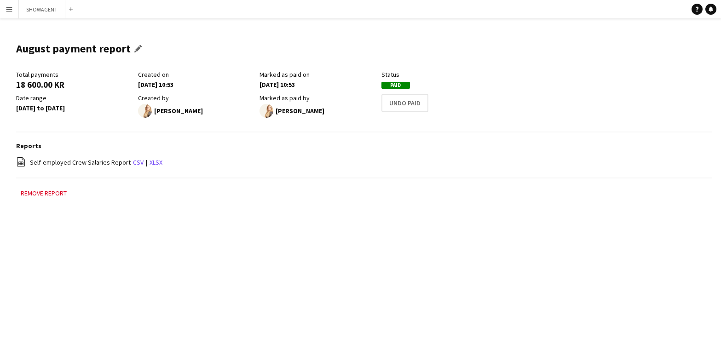
click at [17, 49] on h1 "August payment report" at bounding box center [73, 49] width 115 height 14
drag, startPoint x: 16, startPoint y: 49, endPoint x: 30, endPoint y: 51, distance: 13.9
click at [16, 49] on h1 "August payment report" at bounding box center [73, 49] width 115 height 14
click at [136, 50] on app-icon "Edit this field" at bounding box center [140, 48] width 12 height 7
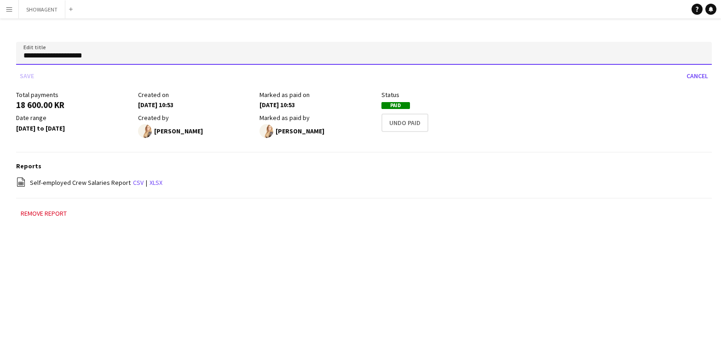
drag, startPoint x: 23, startPoint y: 55, endPoint x: 42, endPoint y: 53, distance: 18.9
click at [24, 55] on input "**********" at bounding box center [364, 53] width 696 height 23
click at [133, 54] on input "**********" at bounding box center [364, 53] width 696 height 23
type input "**********"
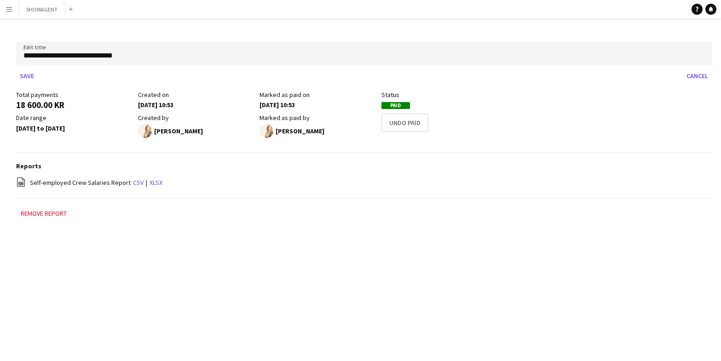
click at [11, 11] on app-icon "Menu" at bounding box center [9, 9] width 7 height 7
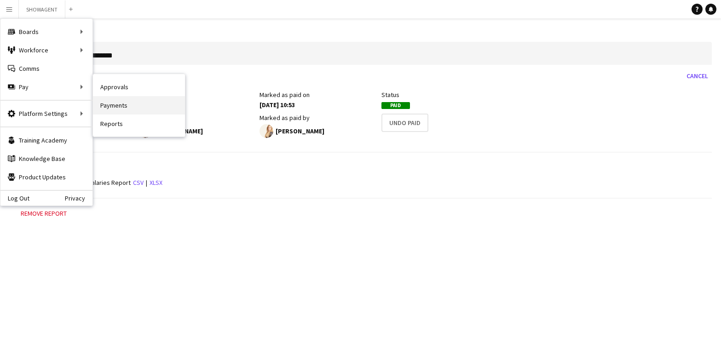
click at [112, 104] on link "Payments" at bounding box center [139, 105] width 92 height 18
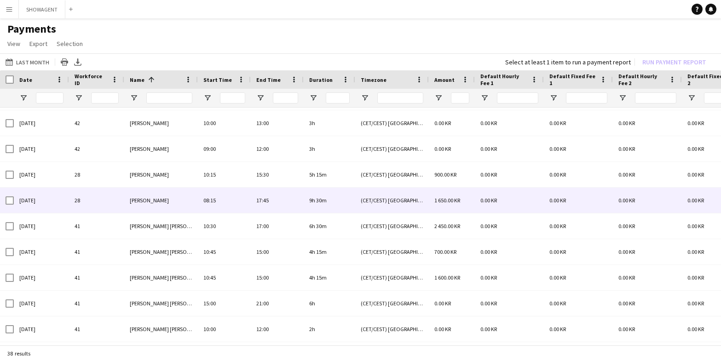
scroll to position [188, 0]
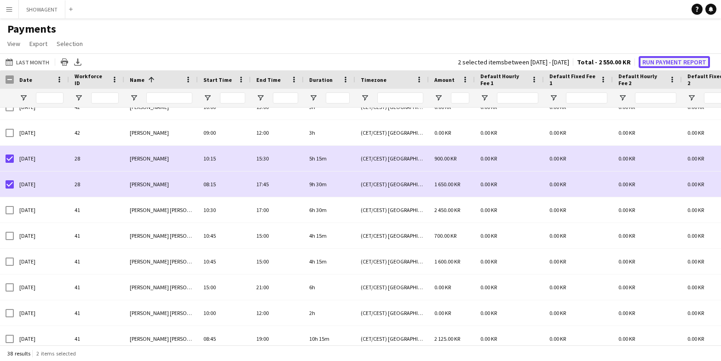
click at [664, 64] on button "Run Payment Report" at bounding box center [674, 62] width 71 height 12
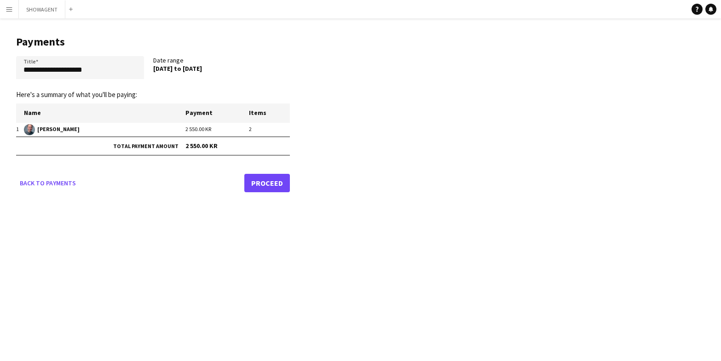
click at [274, 185] on link "Proceed" at bounding box center [267, 183] width 46 height 18
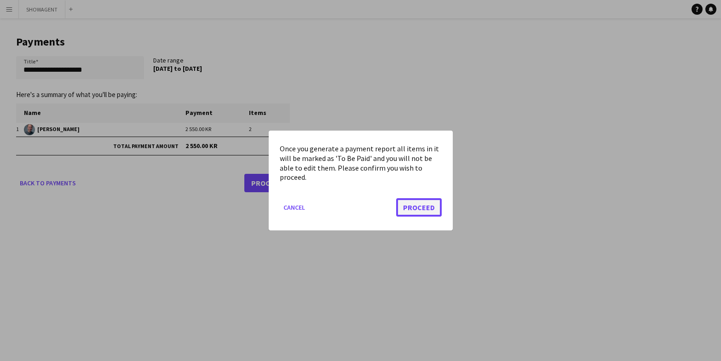
click at [433, 208] on button "Proceed" at bounding box center [419, 207] width 46 height 18
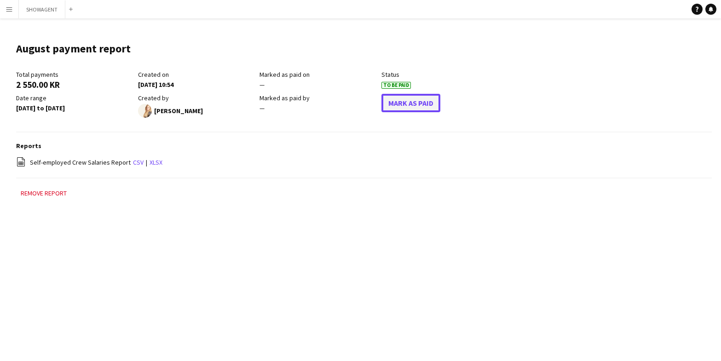
click at [405, 105] on button "Mark As Paid" at bounding box center [411, 103] width 59 height 18
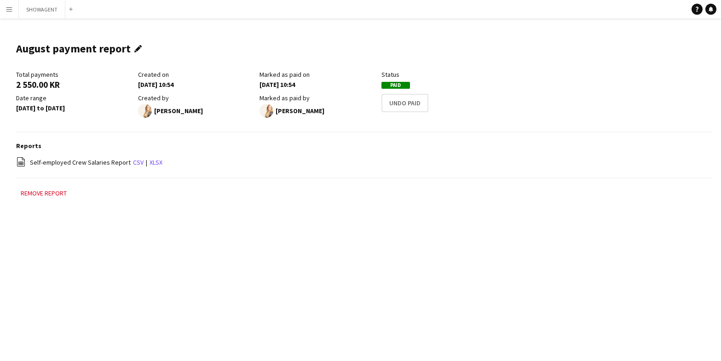
click at [141, 49] on app-icon "Edit this field" at bounding box center [140, 48] width 12 height 7
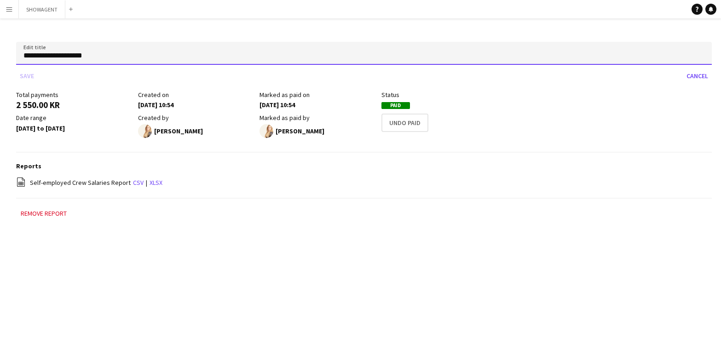
click at [137, 51] on input "**********" at bounding box center [364, 53] width 696 height 23
type input "**********"
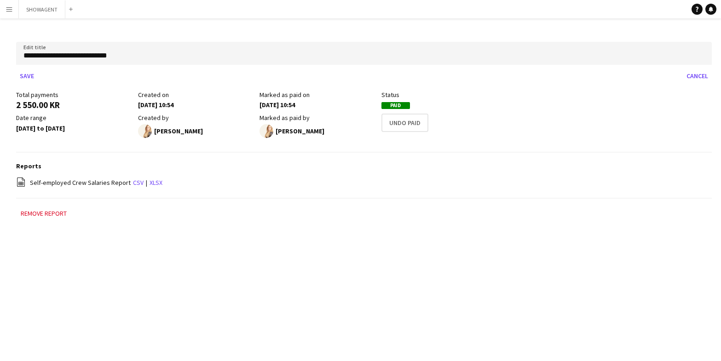
click at [12, 12] on app-icon "Menu" at bounding box center [9, 9] width 7 height 7
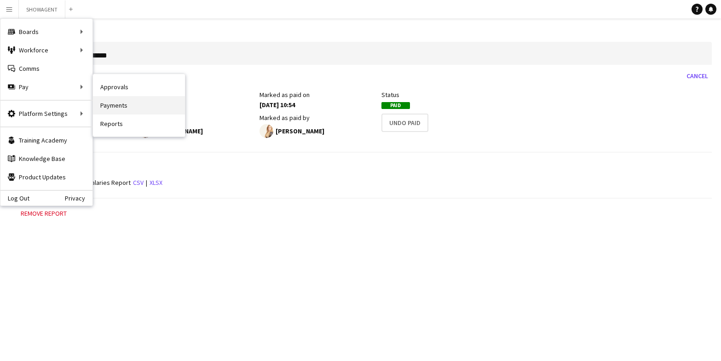
click at [117, 110] on link "Payments" at bounding box center [139, 105] width 92 height 18
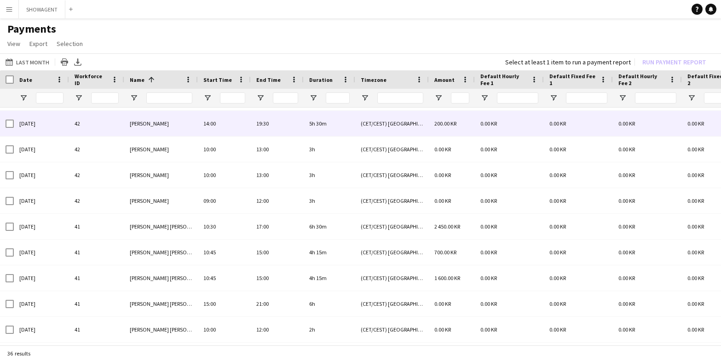
scroll to position [132, 0]
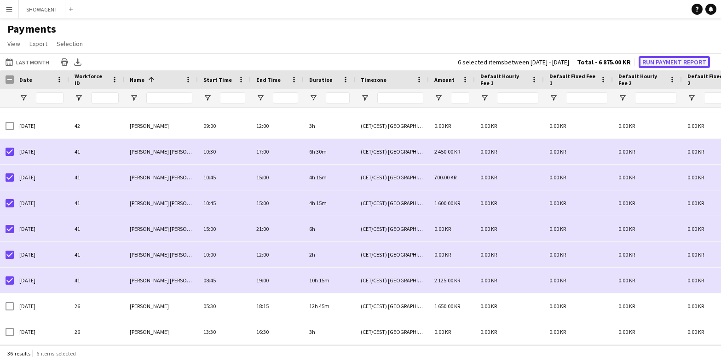
click at [653, 61] on button "Run Payment Report" at bounding box center [674, 62] width 71 height 12
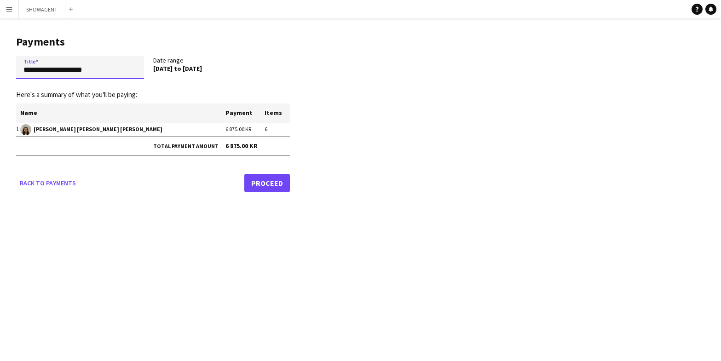
click at [128, 71] on input "**********" at bounding box center [80, 67] width 128 height 23
type input "**********"
click at [264, 181] on link "Proceed" at bounding box center [267, 183] width 46 height 18
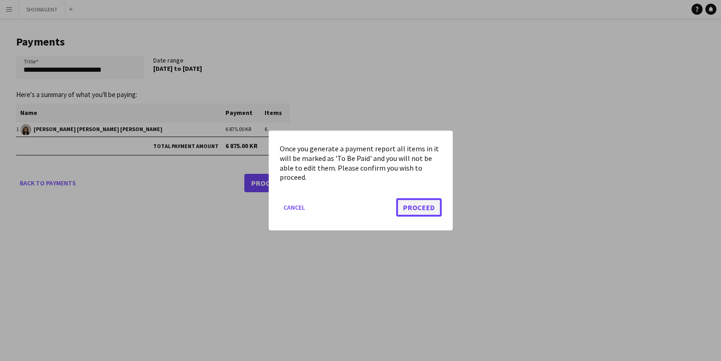
click at [418, 204] on button "Proceed" at bounding box center [419, 207] width 46 height 18
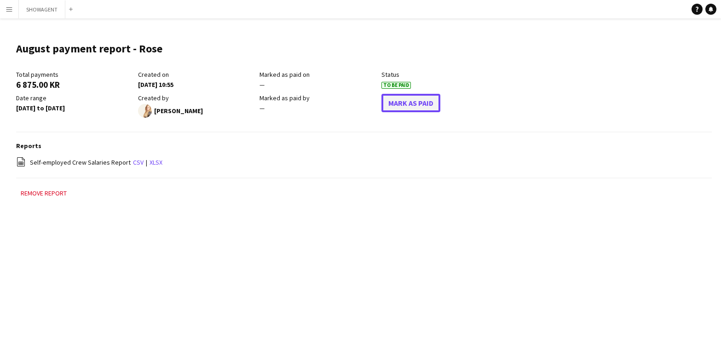
click at [408, 101] on button "Mark As Paid" at bounding box center [411, 103] width 59 height 18
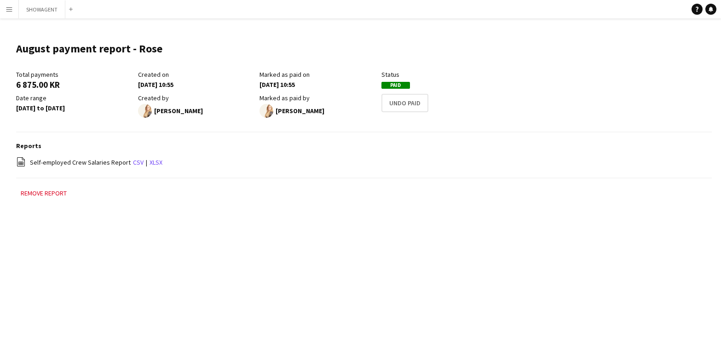
click at [12, 8] on button "Menu" at bounding box center [9, 9] width 18 height 18
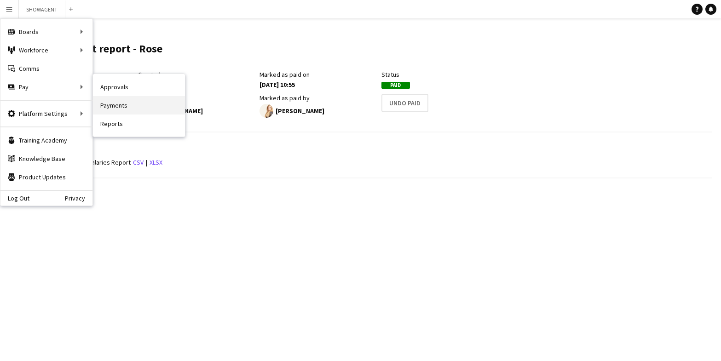
click at [110, 103] on link "Payments" at bounding box center [139, 105] width 92 height 18
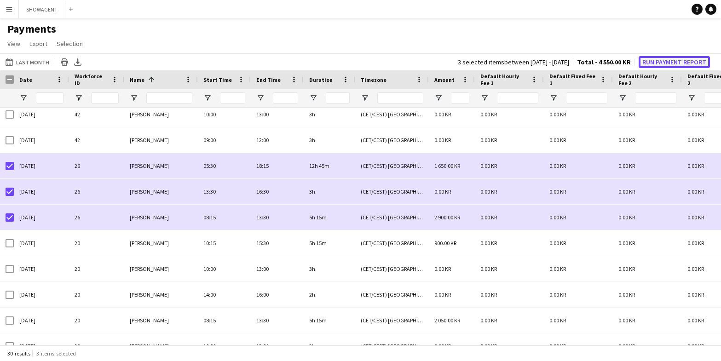
click at [667, 63] on button "Run Payment Report" at bounding box center [674, 62] width 71 height 12
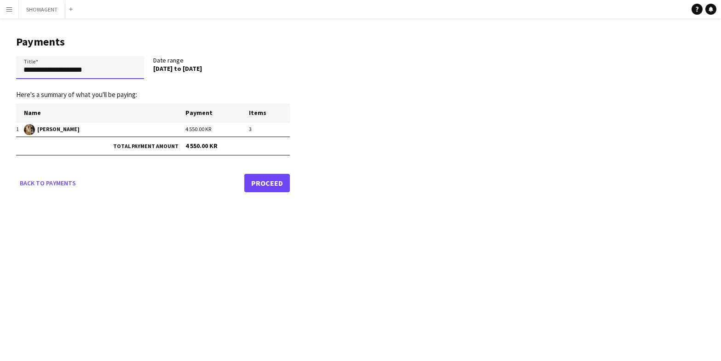
click at [114, 72] on input "**********" at bounding box center [80, 67] width 128 height 23
type input "**********"
click at [263, 181] on link "Proceed" at bounding box center [267, 183] width 46 height 18
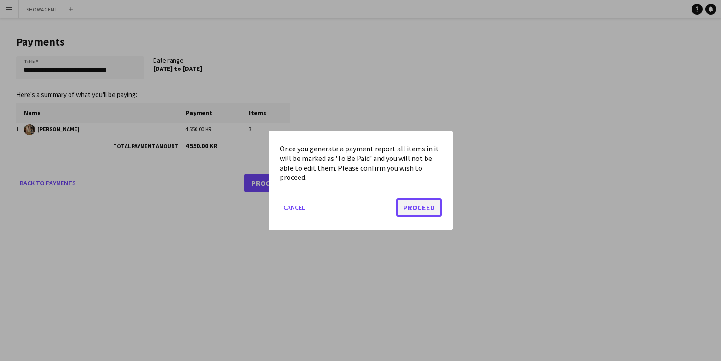
click at [413, 206] on button "Proceed" at bounding box center [419, 207] width 46 height 18
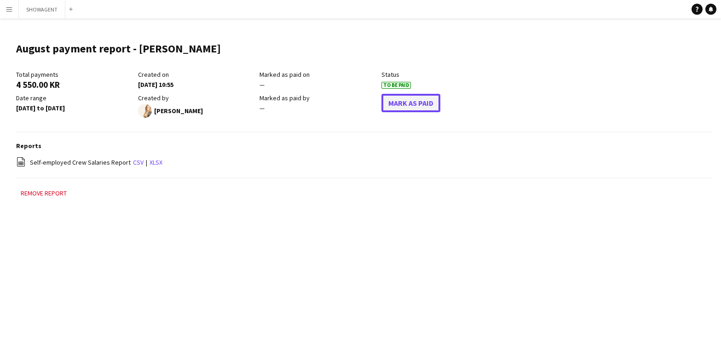
click at [406, 102] on button "Mark As Paid" at bounding box center [411, 103] width 59 height 18
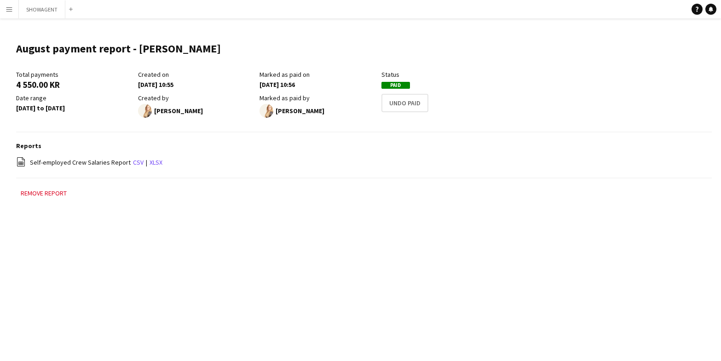
click at [11, 12] on app-icon "Menu" at bounding box center [9, 9] width 7 height 7
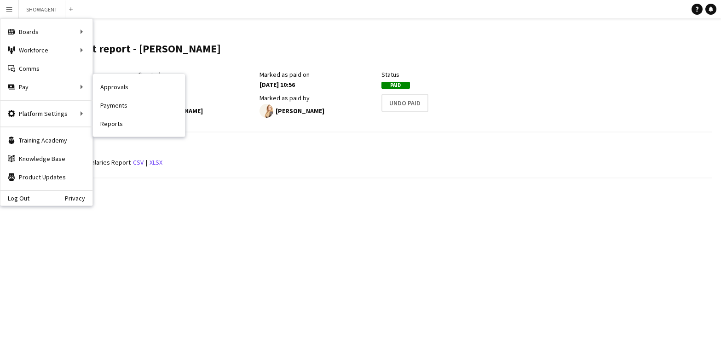
click at [128, 105] on link "Payments" at bounding box center [139, 105] width 92 height 18
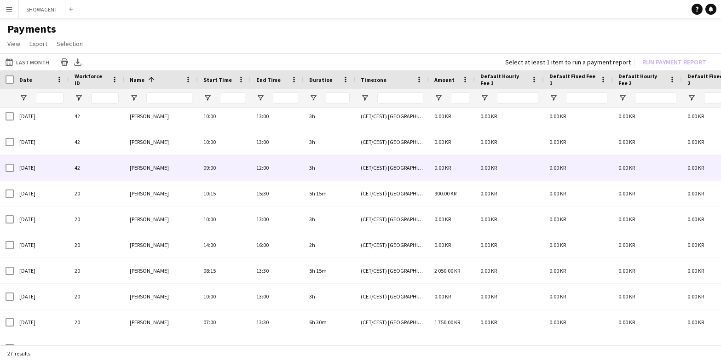
scroll to position [158, 0]
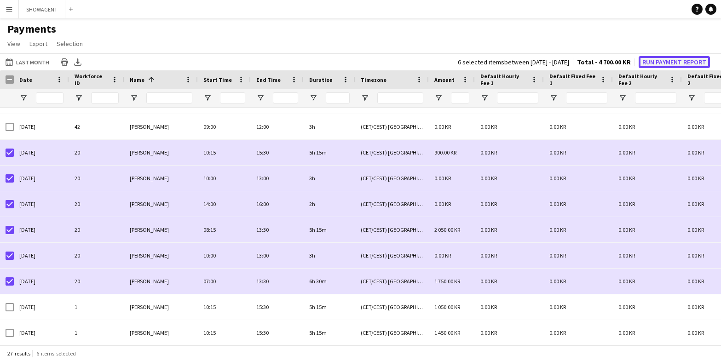
click at [669, 60] on button "Run Payment Report" at bounding box center [674, 62] width 71 height 12
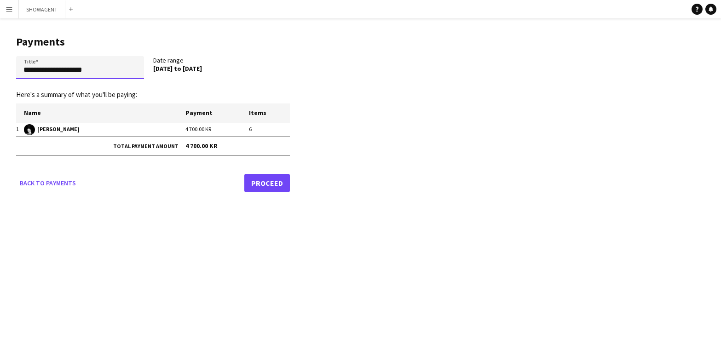
click at [107, 69] on input "**********" at bounding box center [80, 67] width 128 height 23
type input "**********"
click at [261, 181] on link "Proceed" at bounding box center [267, 183] width 46 height 18
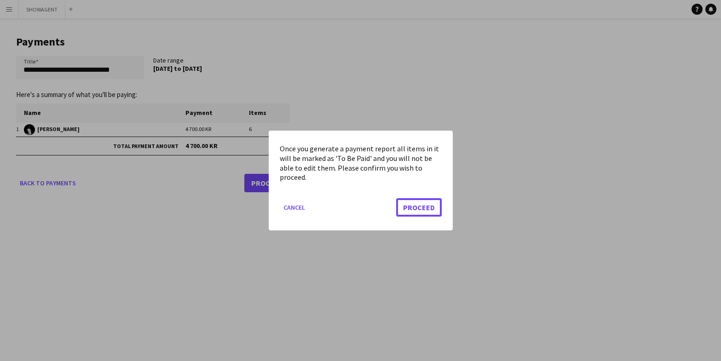
click at [422, 205] on button "Proceed" at bounding box center [419, 207] width 46 height 18
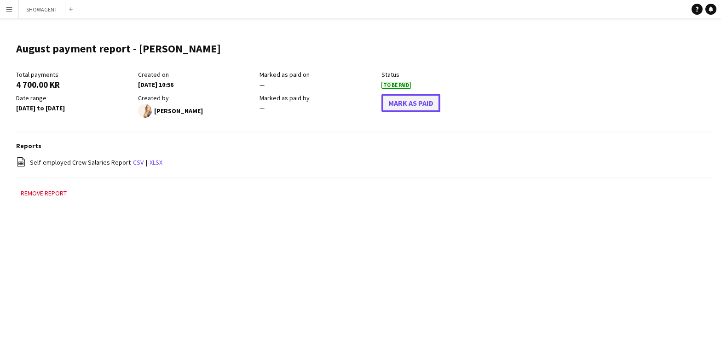
click at [422, 100] on button "Mark As Paid" at bounding box center [411, 103] width 59 height 18
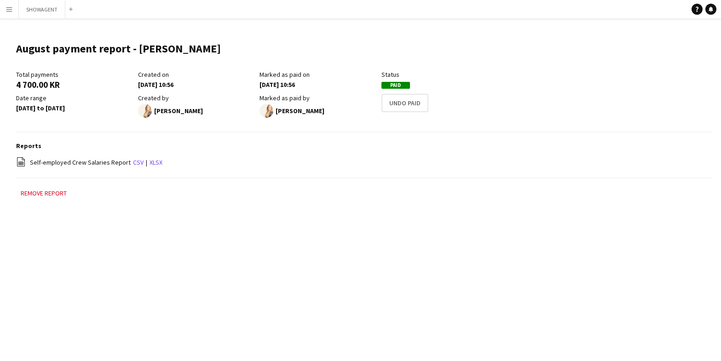
click at [8, 6] on app-icon "Menu" at bounding box center [9, 9] width 7 height 7
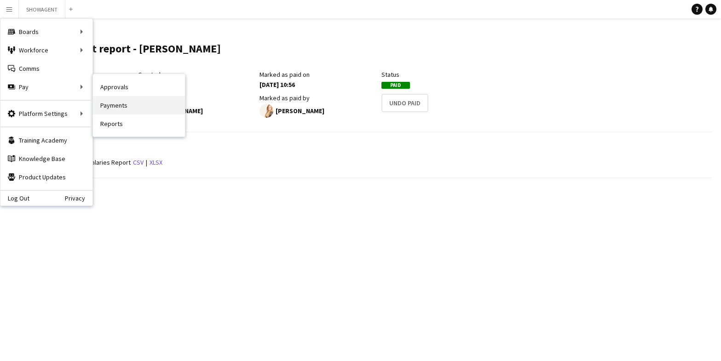
click at [117, 108] on link "Payments" at bounding box center [139, 105] width 92 height 18
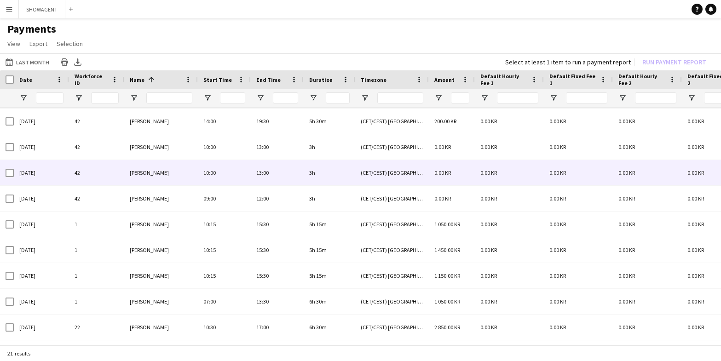
scroll to position [117, 0]
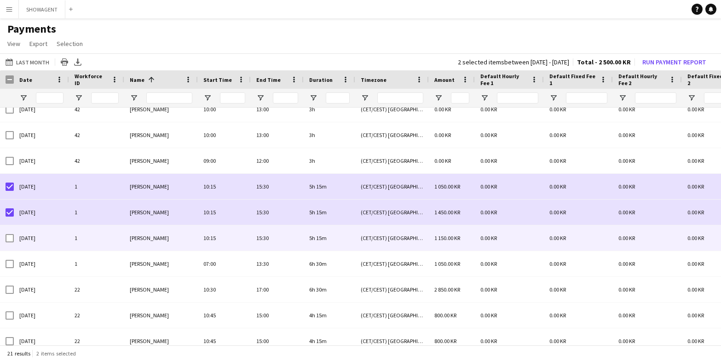
click at [5, 237] on div at bounding box center [7, 238] width 14 height 25
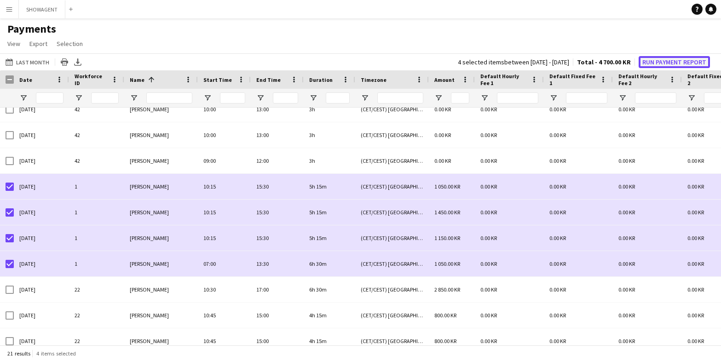
click at [674, 62] on button "Run Payment Report" at bounding box center [674, 62] width 71 height 12
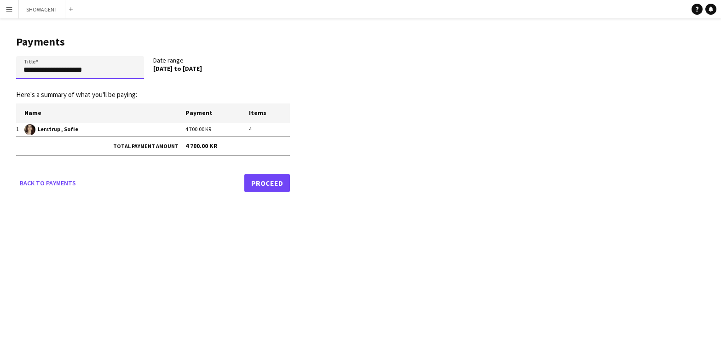
click at [116, 72] on input "**********" at bounding box center [80, 67] width 128 height 23
type input "**********"
click at [255, 186] on link "Proceed" at bounding box center [267, 183] width 46 height 18
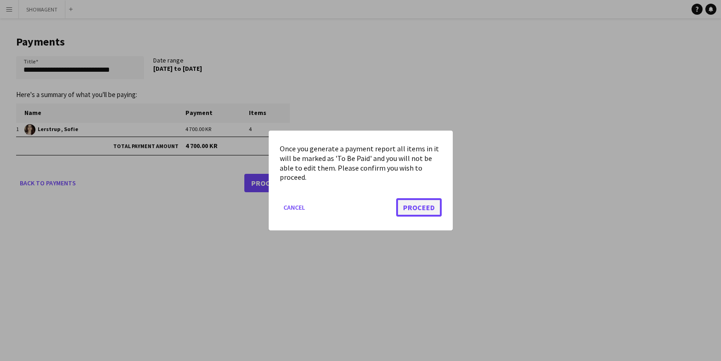
click at [435, 208] on button "Proceed" at bounding box center [419, 207] width 46 height 18
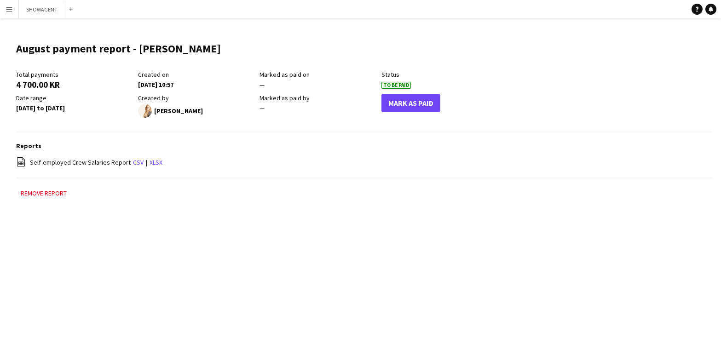
click at [398, 104] on button "Mark As Paid" at bounding box center [411, 103] width 59 height 18
click at [397, 104] on button "Mark As Paid" at bounding box center [411, 103] width 59 height 18
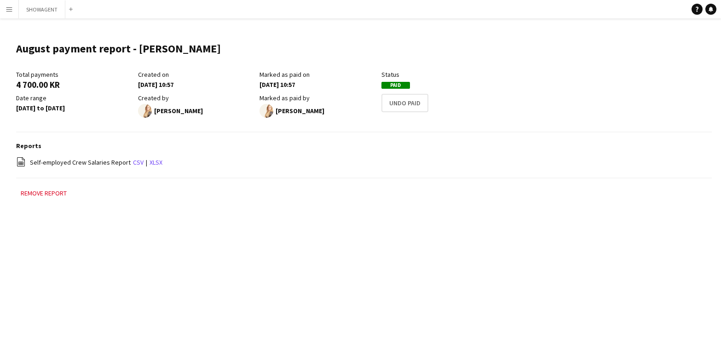
click at [9, 11] on app-icon "Menu" at bounding box center [9, 9] width 7 height 7
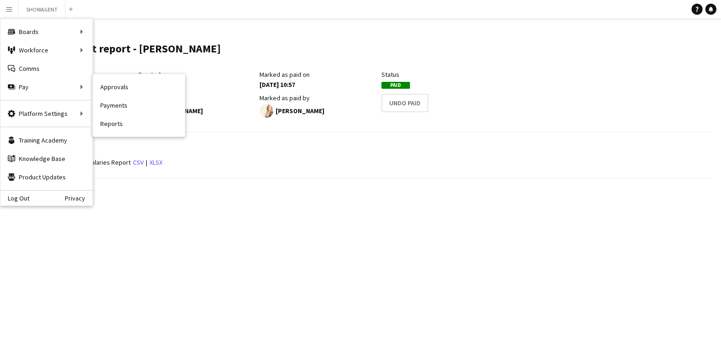
click at [131, 106] on link "Payments" at bounding box center [139, 105] width 92 height 18
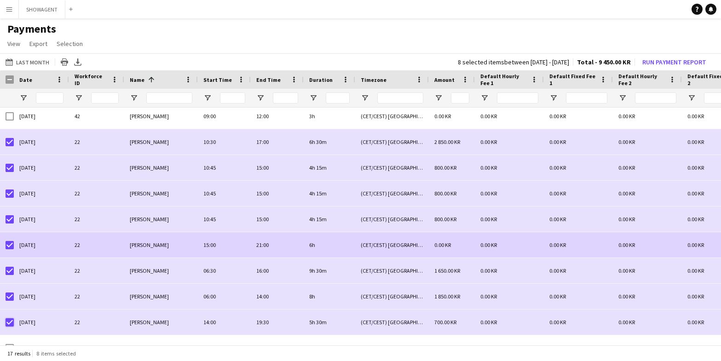
scroll to position [199, 0]
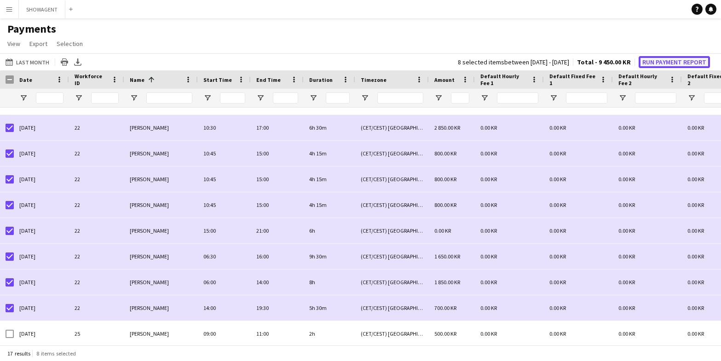
click at [667, 63] on button "Run Payment Report" at bounding box center [674, 62] width 71 height 12
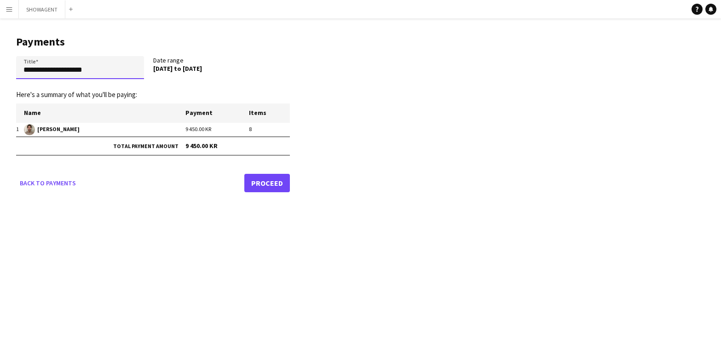
click at [115, 72] on input "**********" at bounding box center [80, 67] width 128 height 23
type input "**********"
click at [269, 185] on link "Proceed" at bounding box center [267, 183] width 46 height 18
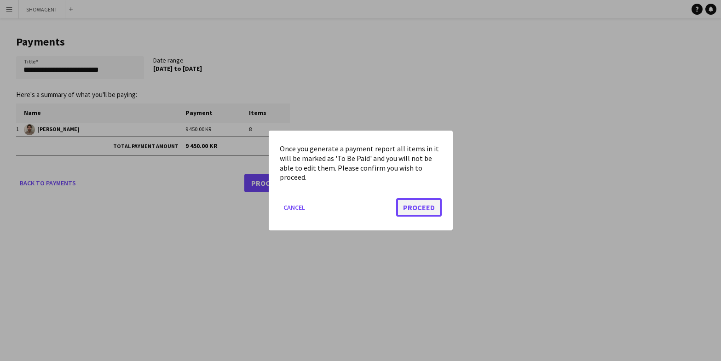
click at [435, 207] on button "Proceed" at bounding box center [419, 207] width 46 height 18
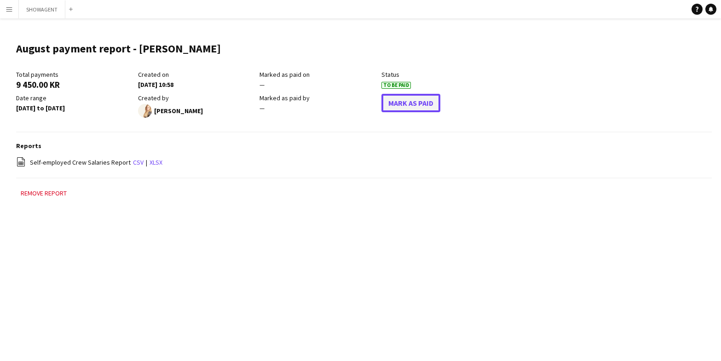
click at [418, 106] on button "Mark As Paid" at bounding box center [411, 103] width 59 height 18
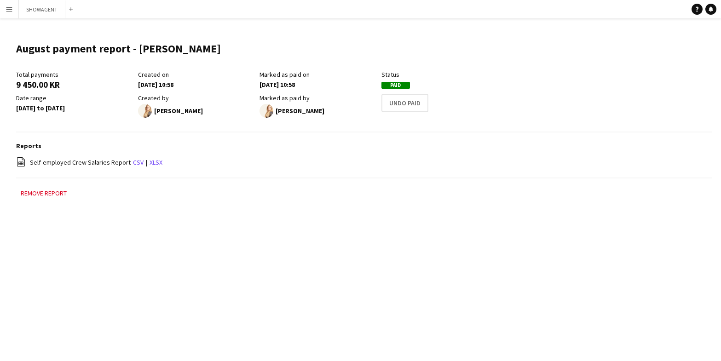
click at [10, 9] on app-icon "Menu" at bounding box center [9, 9] width 7 height 7
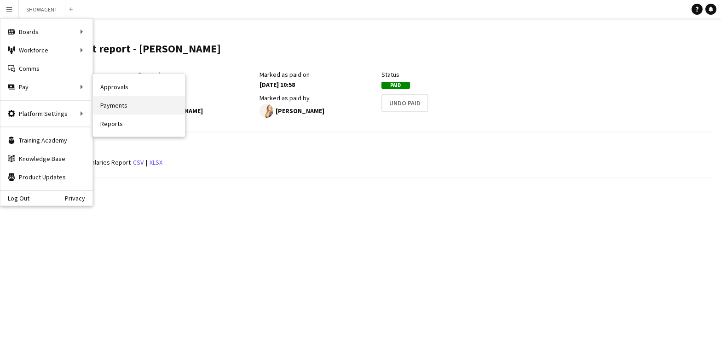
click at [112, 104] on link "Payments" at bounding box center [139, 105] width 92 height 18
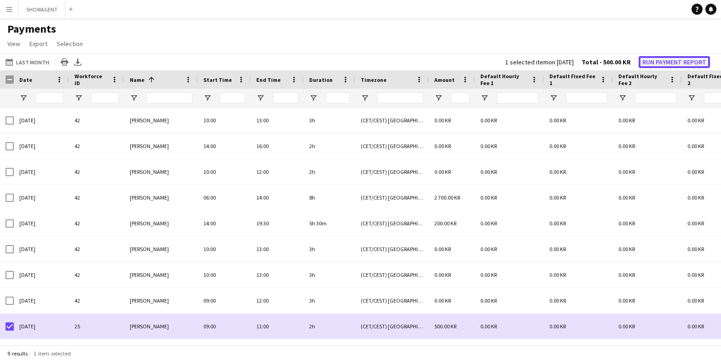
click at [673, 62] on button "Run Payment Report" at bounding box center [674, 62] width 71 height 12
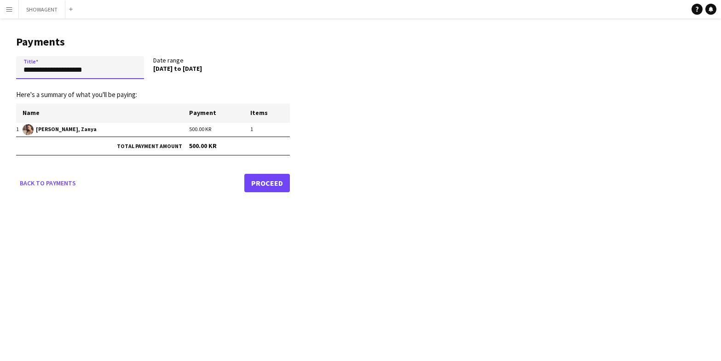
click at [103, 70] on input "**********" at bounding box center [80, 67] width 128 height 23
type input "**********"
click at [267, 186] on link "Proceed" at bounding box center [267, 183] width 46 height 18
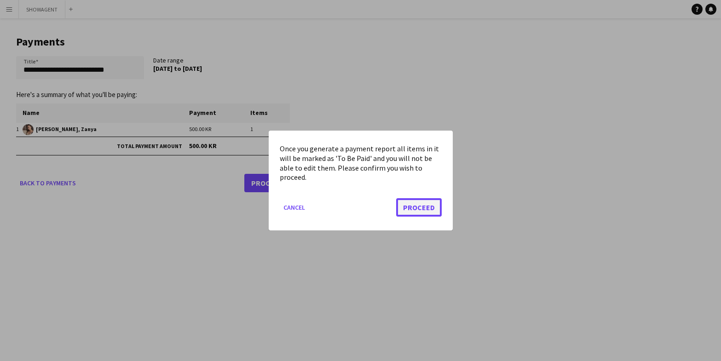
click at [429, 206] on button "Proceed" at bounding box center [419, 207] width 46 height 18
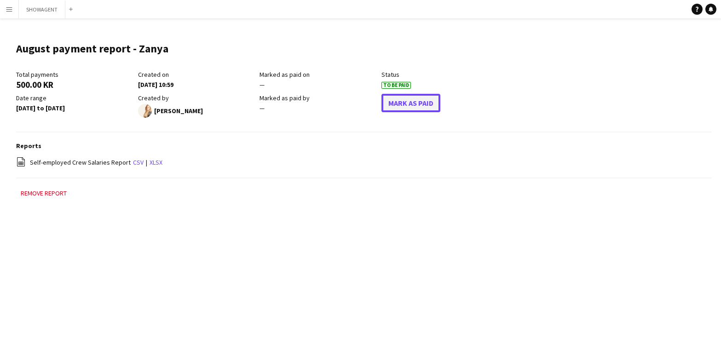
click at [401, 103] on button "Mark As Paid" at bounding box center [411, 103] width 59 height 18
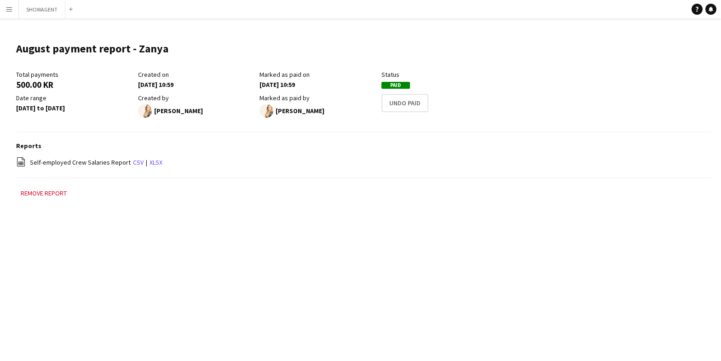
click at [8, 10] on app-icon "Menu" at bounding box center [9, 9] width 7 height 7
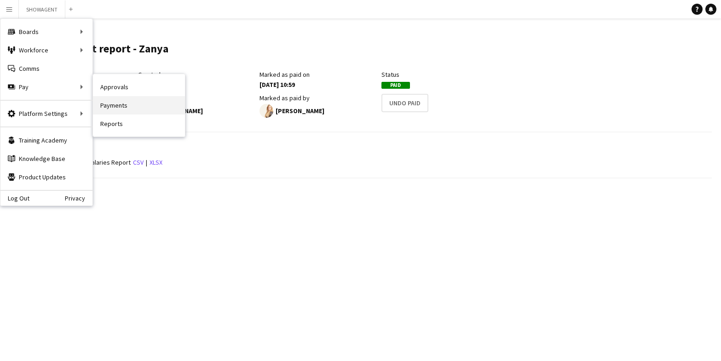
click at [117, 104] on link "Payments" at bounding box center [139, 105] width 92 height 18
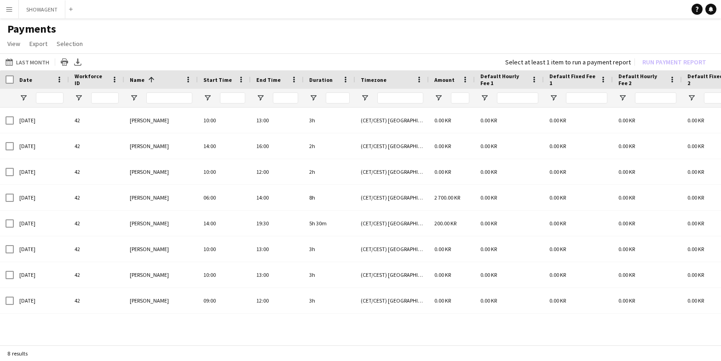
click at [12, 11] on app-icon "Menu" at bounding box center [9, 9] width 7 height 7
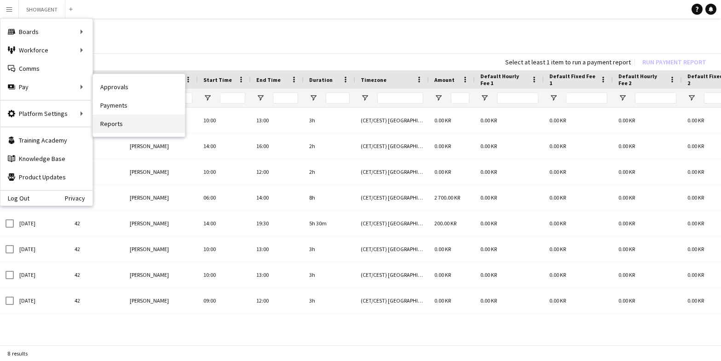
click at [124, 118] on link "Reports" at bounding box center [139, 124] width 92 height 18
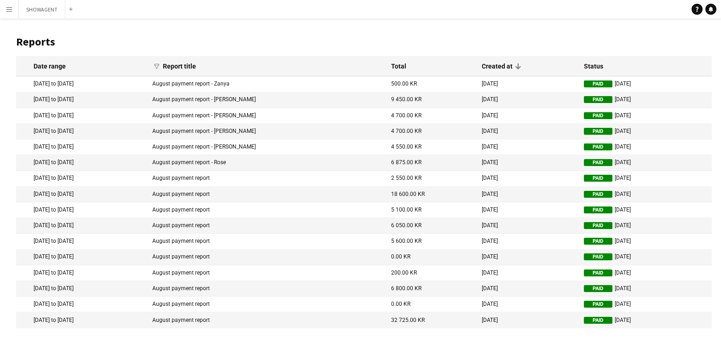
click at [242, 181] on mat-cell "August payment report" at bounding box center [267, 179] width 239 height 16
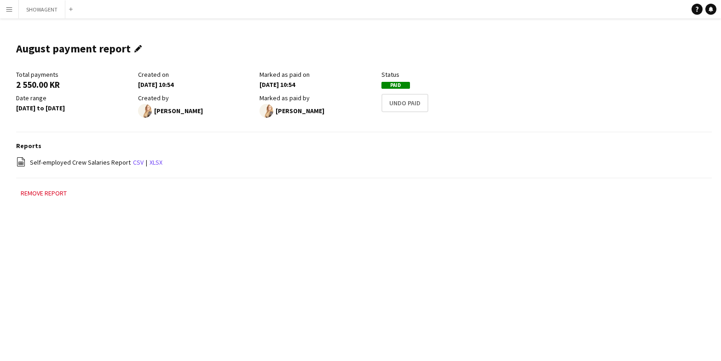
click at [136, 49] on app-icon "Edit this field" at bounding box center [140, 48] width 12 height 7
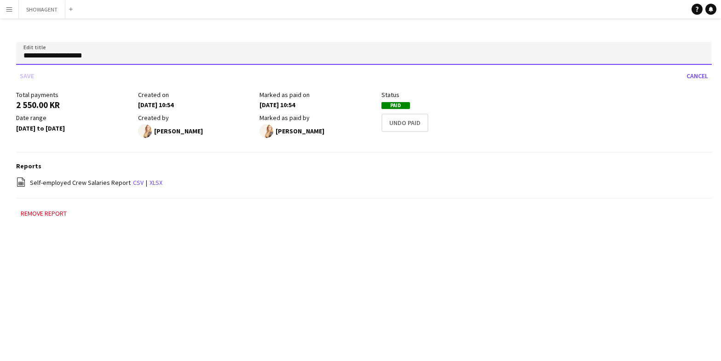
click at [134, 55] on input "**********" at bounding box center [364, 53] width 696 height 23
type input "**********"
click button "Save" at bounding box center [27, 76] width 22 height 15
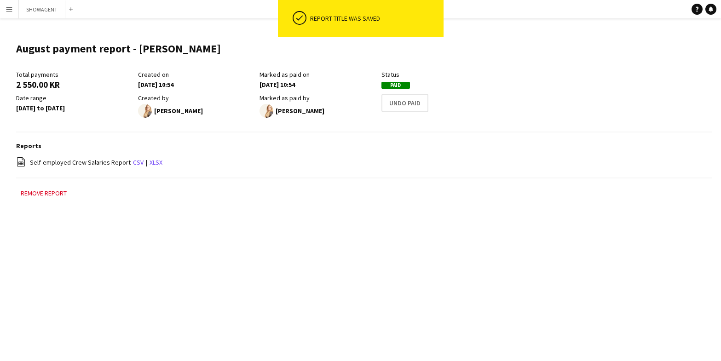
click at [11, 8] on app-icon "Menu" at bounding box center [9, 9] width 7 height 7
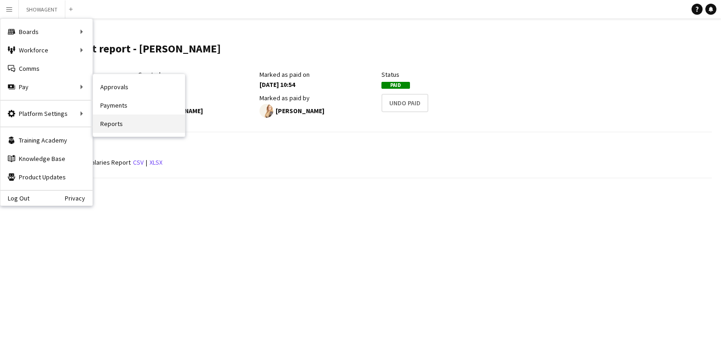
click at [117, 120] on link "Reports" at bounding box center [139, 124] width 92 height 18
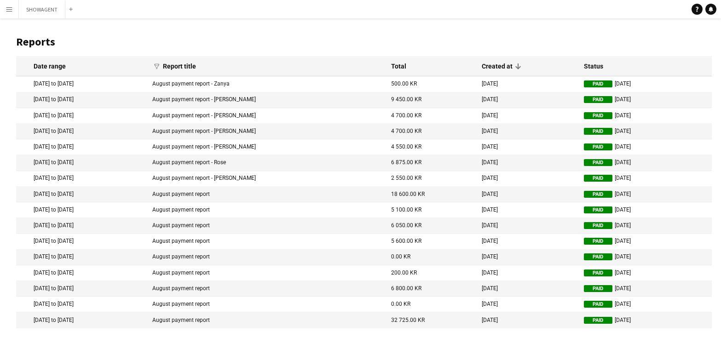
click at [248, 192] on mat-cell "August payment report" at bounding box center [267, 195] width 239 height 16
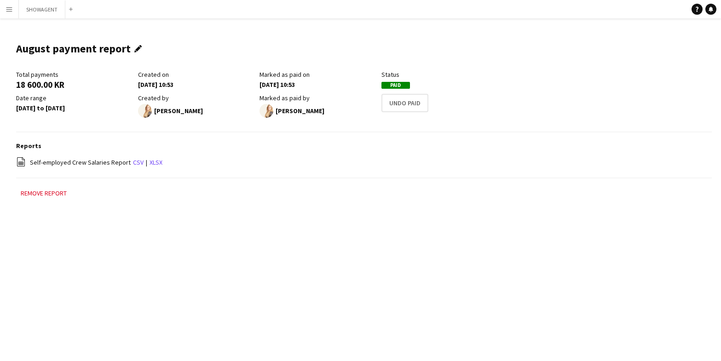
click at [135, 47] on app-icon "Edit this field" at bounding box center [140, 48] width 12 height 7
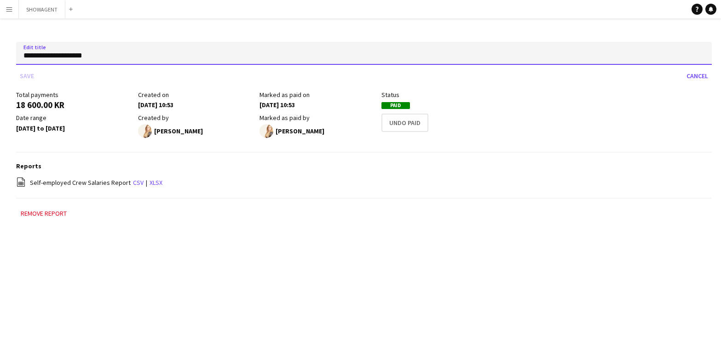
click at [125, 54] on input "**********" at bounding box center [364, 53] width 696 height 23
type input "**********"
click button "Save" at bounding box center [27, 76] width 22 height 15
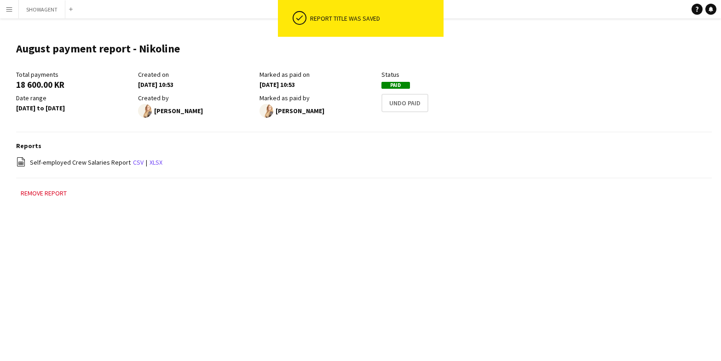
click at [9, 12] on app-icon "Menu" at bounding box center [9, 9] width 7 height 7
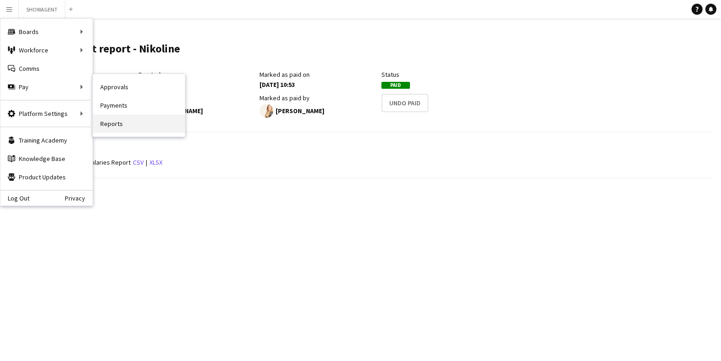
click at [119, 122] on link "Reports" at bounding box center [139, 124] width 92 height 18
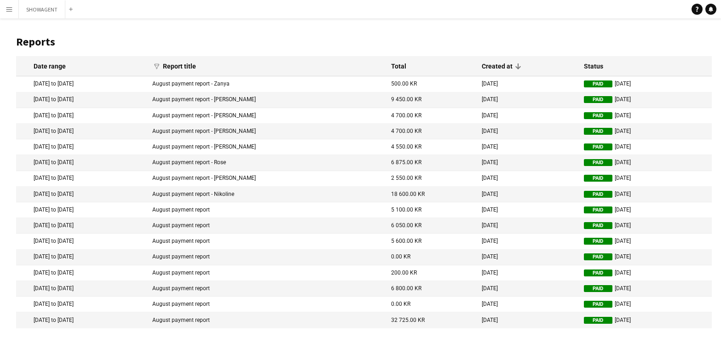
click at [260, 209] on mat-cell "August payment report" at bounding box center [267, 211] width 239 height 16
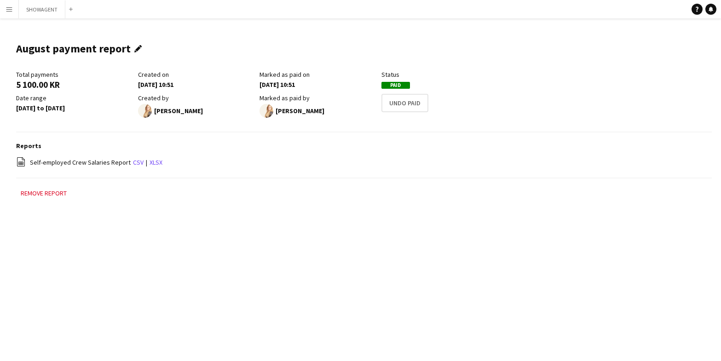
click at [135, 49] on app-icon "Edit this field" at bounding box center [140, 48] width 12 height 7
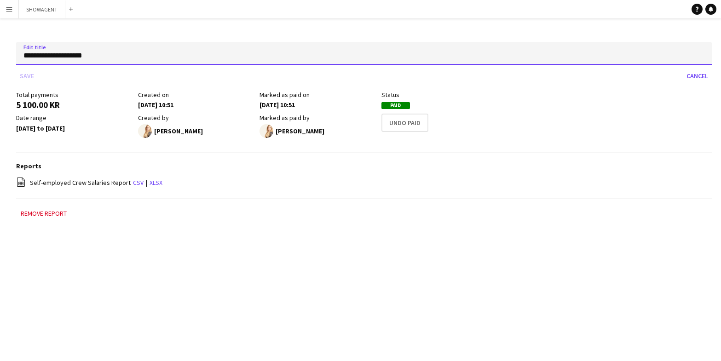
click at [133, 53] on input "**********" at bounding box center [364, 53] width 696 height 23
type input "**********"
click button "Save" at bounding box center [27, 76] width 22 height 15
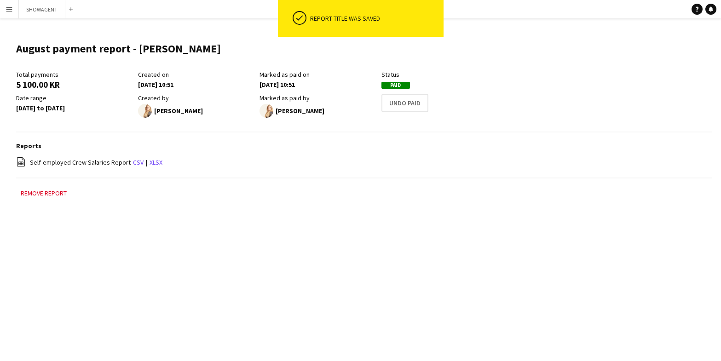
click at [14, 9] on button "Menu" at bounding box center [9, 9] width 18 height 18
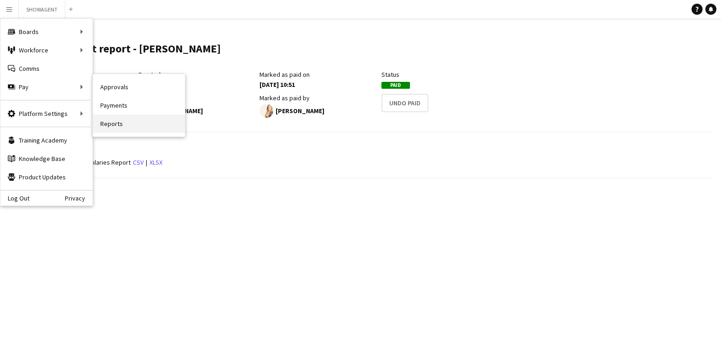
click at [120, 124] on link "Reports" at bounding box center [139, 124] width 92 height 18
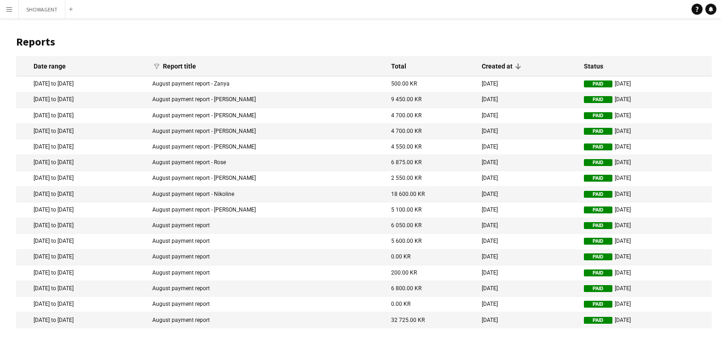
click at [284, 228] on mat-cell "August payment report" at bounding box center [267, 226] width 239 height 16
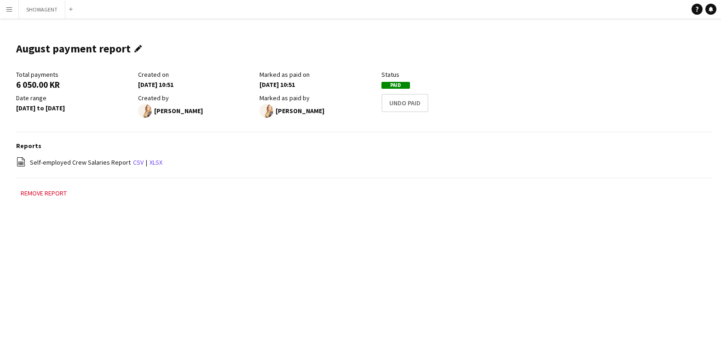
click at [134, 48] on app-icon "Edit this field" at bounding box center [140, 48] width 12 height 7
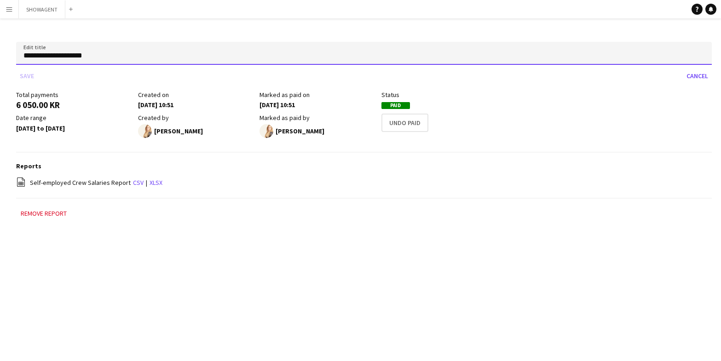
click at [141, 58] on input "**********" at bounding box center [364, 53] width 696 height 23
type input "**********"
click button "Save" at bounding box center [27, 76] width 22 height 15
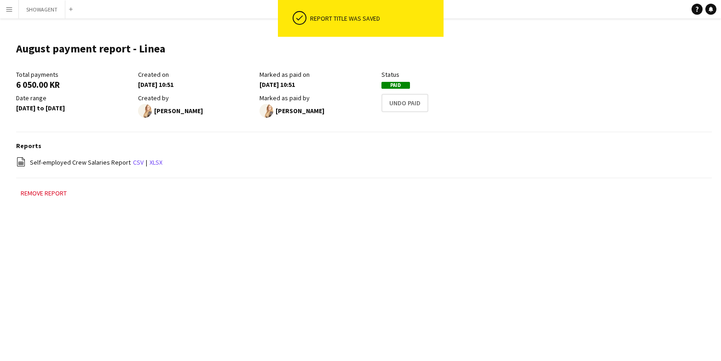
click at [8, 6] on app-icon "Menu" at bounding box center [9, 9] width 7 height 7
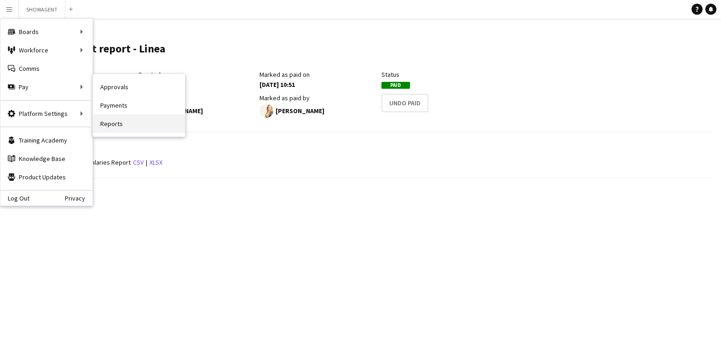
click at [133, 123] on link "Reports" at bounding box center [139, 124] width 92 height 18
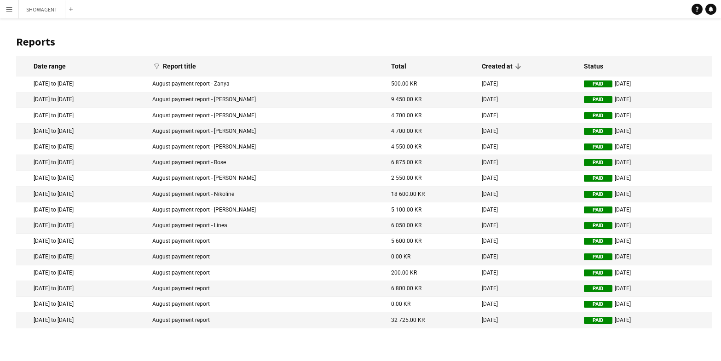
click at [257, 241] on mat-cell "August payment report" at bounding box center [267, 242] width 239 height 16
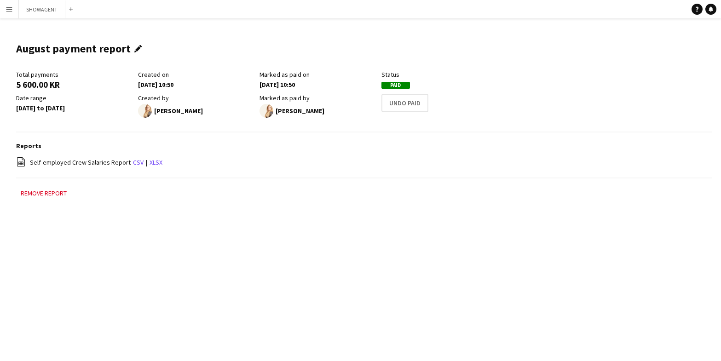
click at [134, 46] on app-icon "Edit this field" at bounding box center [140, 48] width 12 height 7
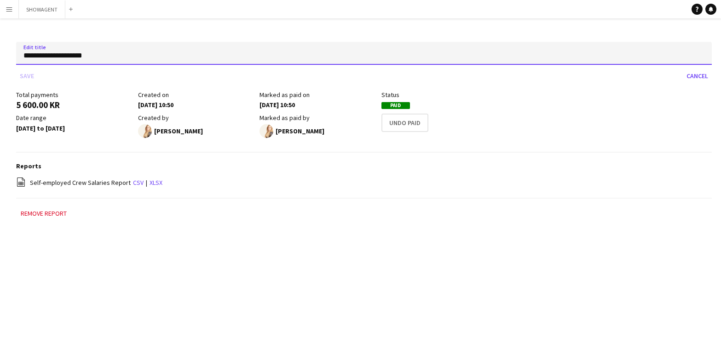
drag, startPoint x: 148, startPoint y: 59, endPoint x: 151, endPoint y: 53, distance: 6.6
click at [149, 57] on input "**********" at bounding box center [364, 53] width 696 height 23
type input "**********"
click button "Save" at bounding box center [27, 76] width 22 height 15
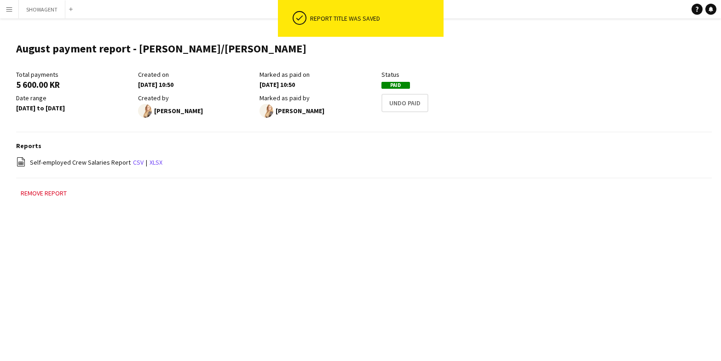
click at [13, 11] on button "Menu" at bounding box center [9, 9] width 18 height 18
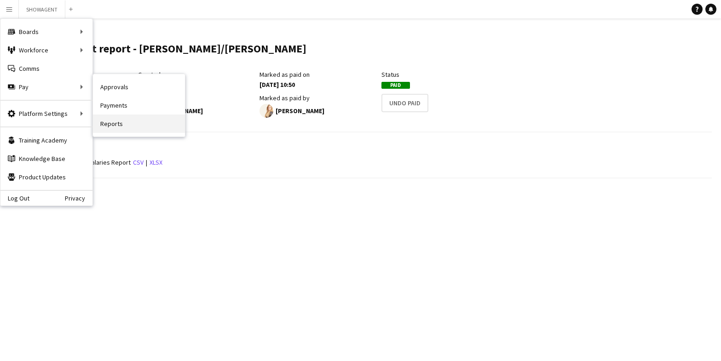
click at [111, 121] on link "Reports" at bounding box center [139, 124] width 92 height 18
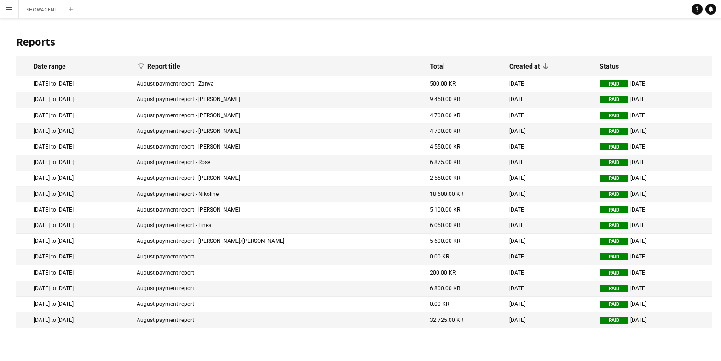
click at [242, 254] on mat-cell "August payment report" at bounding box center [278, 258] width 293 height 16
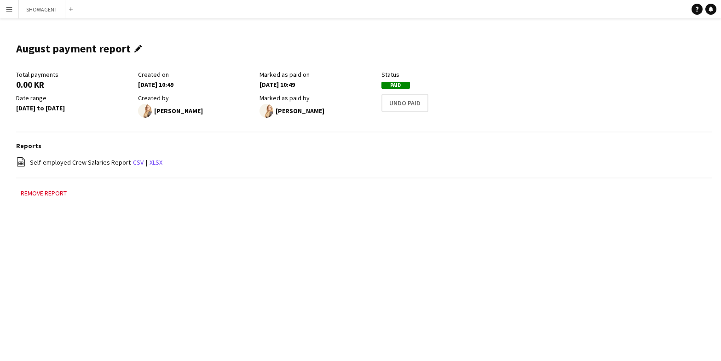
click at [138, 47] on app-icon "Edit this field" at bounding box center [140, 48] width 12 height 7
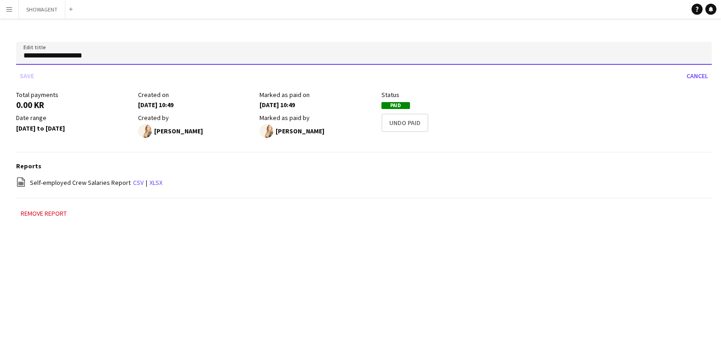
click at [143, 55] on input "**********" at bounding box center [364, 53] width 696 height 23
type input "**********"
click button "Save" at bounding box center [27, 76] width 22 height 15
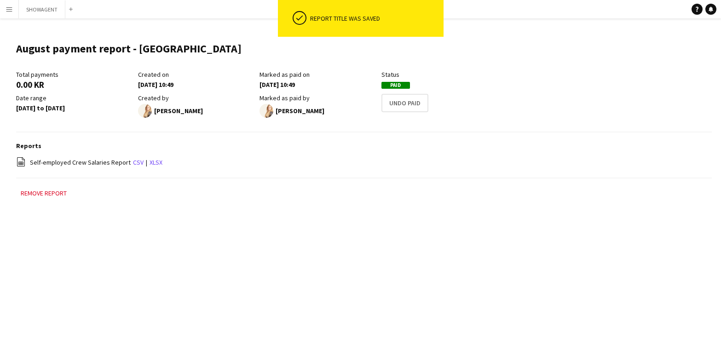
click at [12, 13] on button "Menu" at bounding box center [9, 9] width 18 height 18
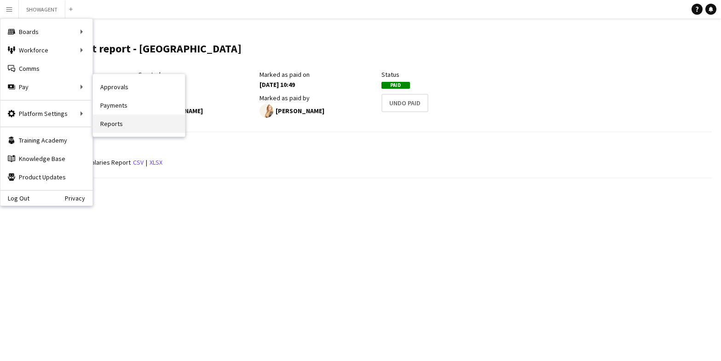
click at [131, 123] on link "Reports" at bounding box center [139, 124] width 92 height 18
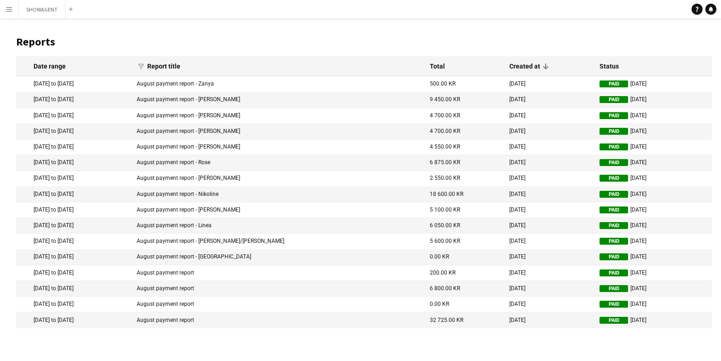
click at [245, 272] on mat-cell "August payment report" at bounding box center [278, 274] width 293 height 16
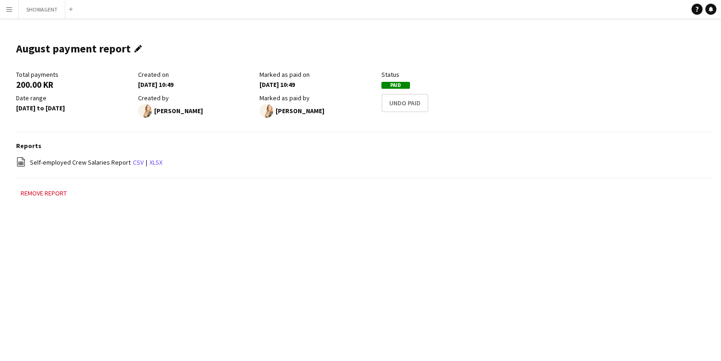
click at [139, 48] on app-icon "Edit this field" at bounding box center [140, 48] width 12 height 7
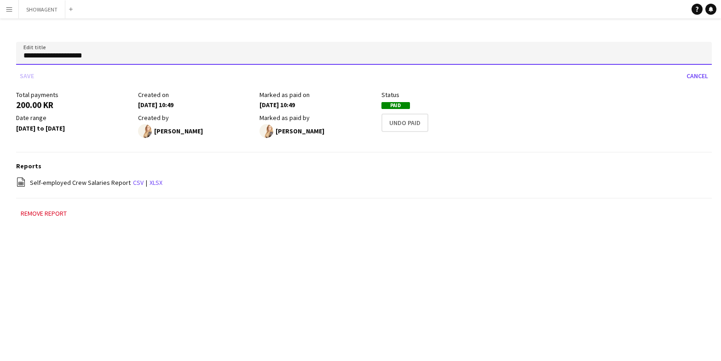
click at [136, 53] on input "**********" at bounding box center [364, 53] width 696 height 23
type input "**********"
click button "Save" at bounding box center [27, 76] width 22 height 15
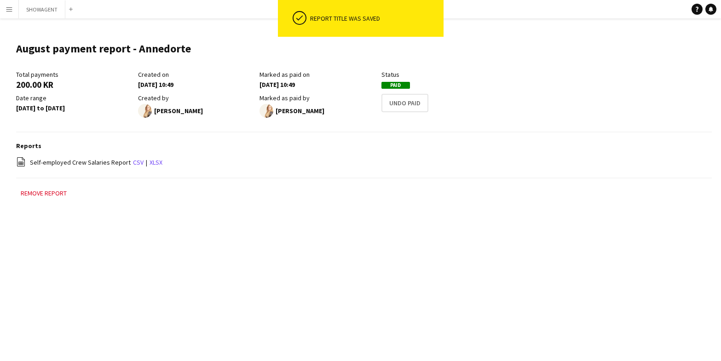
click at [8, 10] on app-icon "Menu" at bounding box center [9, 9] width 7 height 7
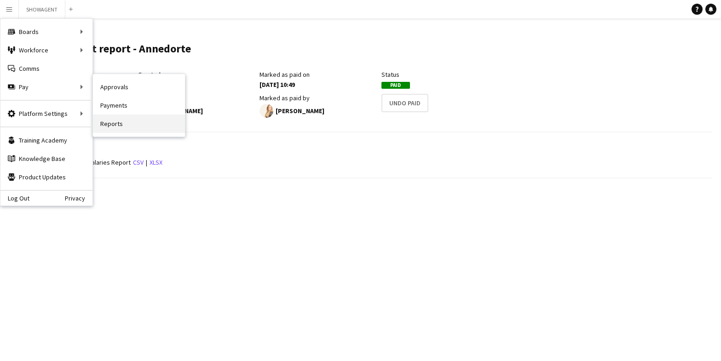
click at [127, 120] on link "Reports" at bounding box center [139, 124] width 92 height 18
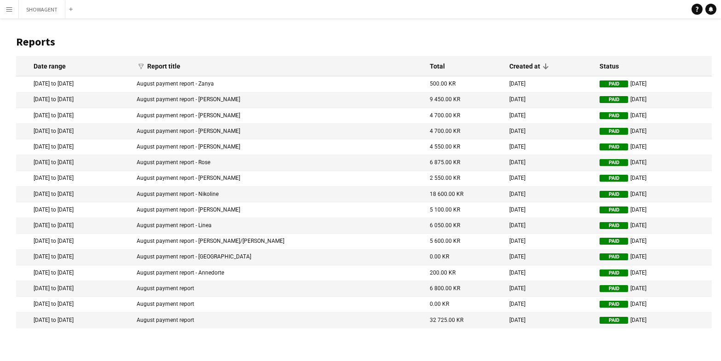
click at [248, 288] on mat-cell "August payment report" at bounding box center [278, 289] width 293 height 16
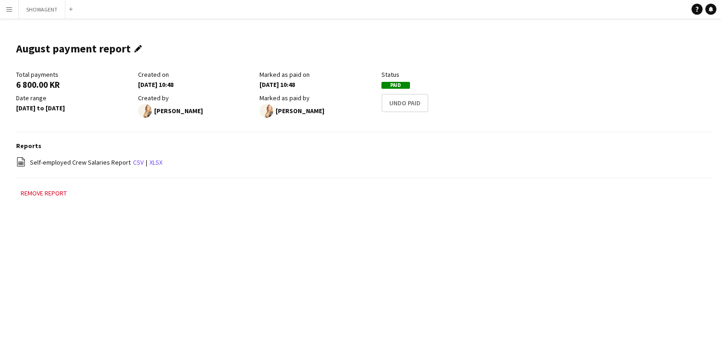
click at [135, 48] on app-icon "Edit this field" at bounding box center [140, 48] width 12 height 7
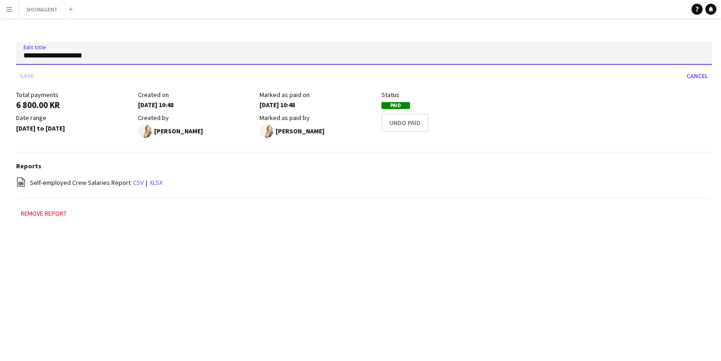
click at [151, 54] on input "**********" at bounding box center [364, 53] width 696 height 23
type input "**********"
click button "Save" at bounding box center [27, 76] width 22 height 15
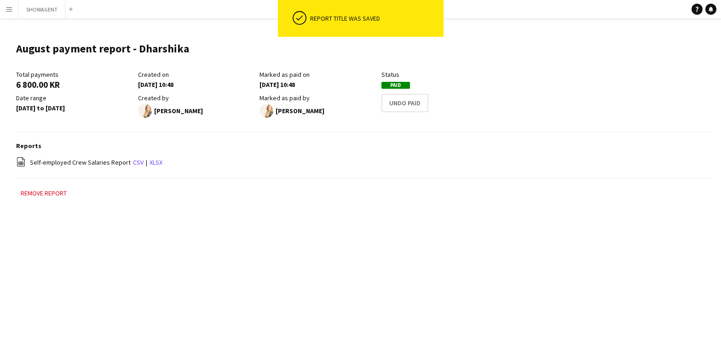
click at [8, 9] on app-icon "Menu" at bounding box center [9, 9] width 7 height 7
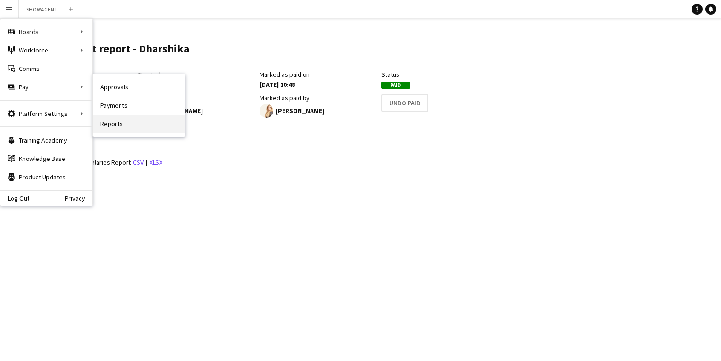
click at [121, 120] on link "Reports" at bounding box center [139, 124] width 92 height 18
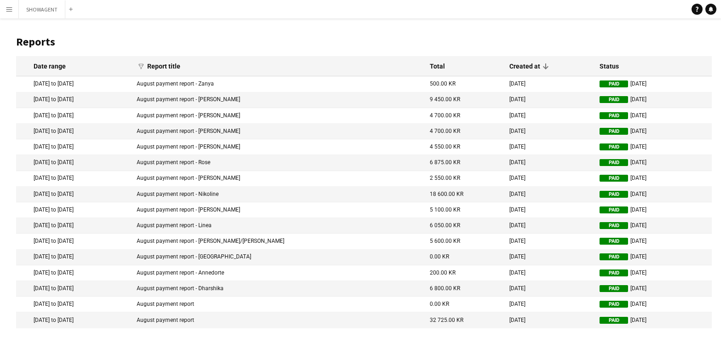
click at [281, 302] on mat-cell "August payment report" at bounding box center [278, 305] width 293 height 16
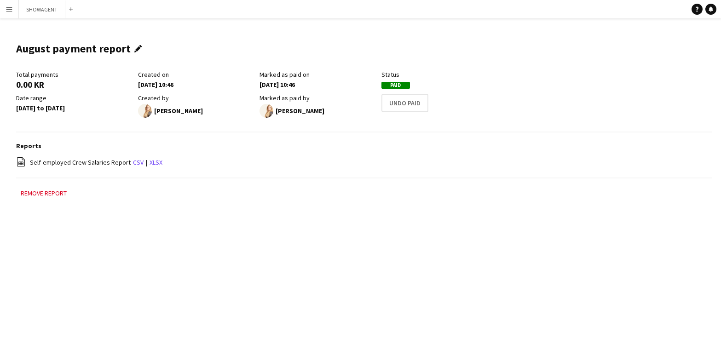
click at [135, 47] on app-icon "Edit this field" at bounding box center [140, 48] width 12 height 7
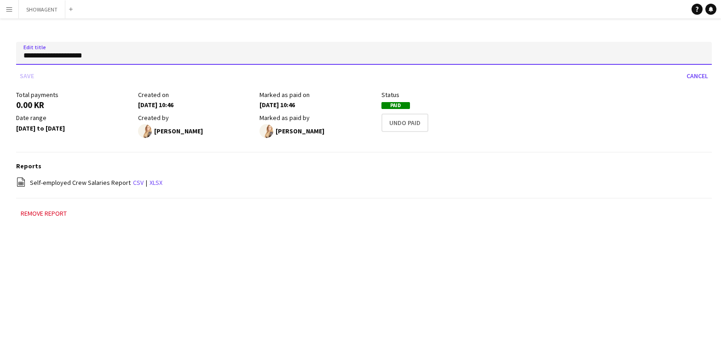
click at [142, 58] on input "**********" at bounding box center [364, 53] width 696 height 23
type input "**********"
click button "Save" at bounding box center [27, 76] width 22 height 15
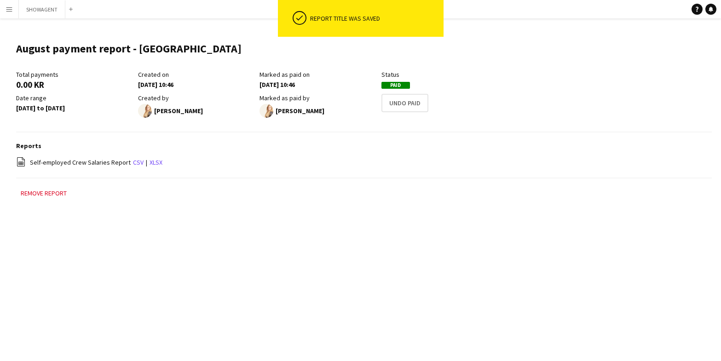
click at [8, 10] on app-icon "Menu" at bounding box center [9, 9] width 7 height 7
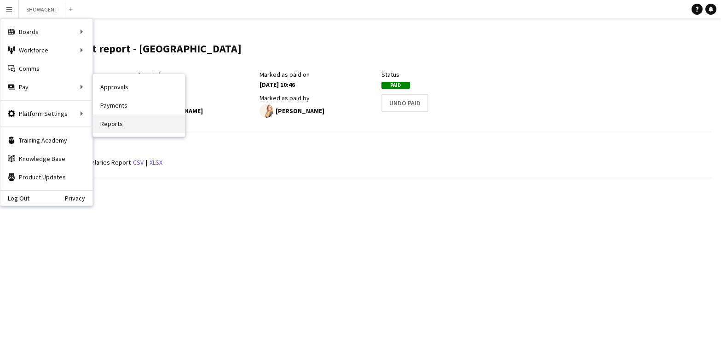
click at [120, 124] on link "Reports" at bounding box center [139, 124] width 92 height 18
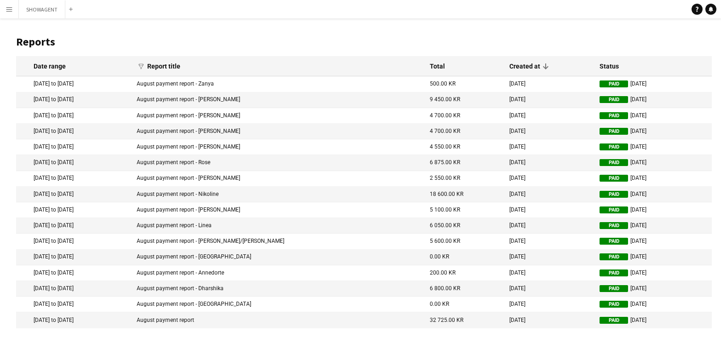
click at [257, 318] on mat-cell "August payment report" at bounding box center [278, 321] width 293 height 16
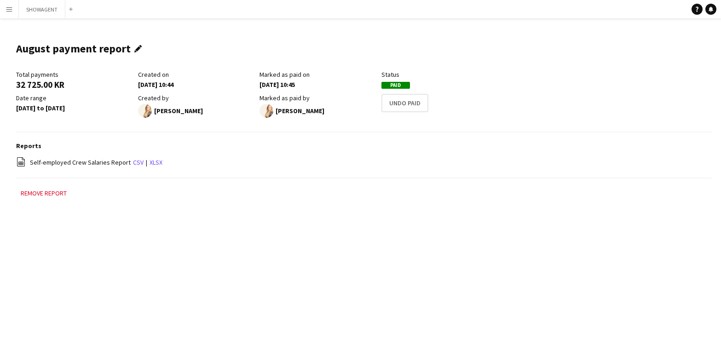
click at [134, 46] on app-icon "Edit this field" at bounding box center [140, 48] width 12 height 7
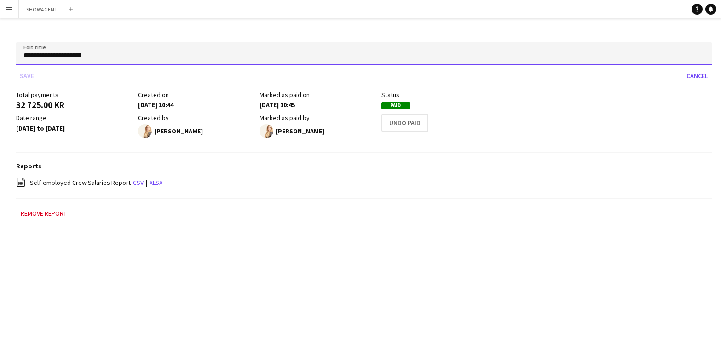
click at [142, 52] on input "**********" at bounding box center [364, 53] width 696 height 23
type input "**********"
click button "Save" at bounding box center [27, 76] width 22 height 15
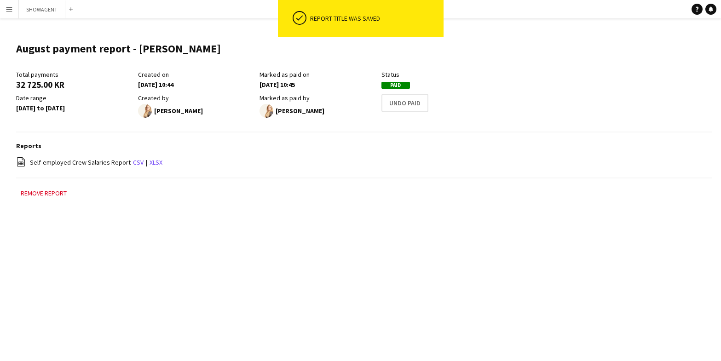
click at [17, 7] on button "Menu" at bounding box center [9, 9] width 18 height 18
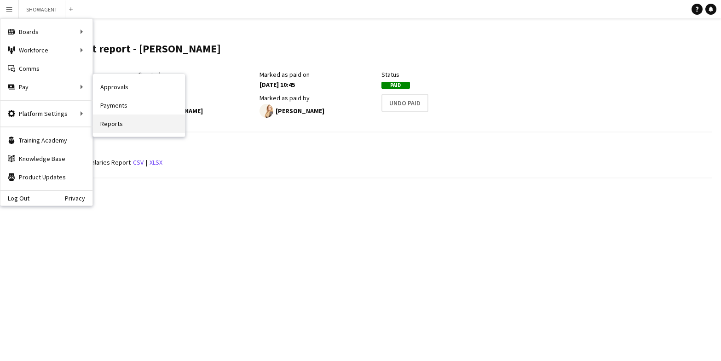
click at [118, 124] on link "Reports" at bounding box center [139, 124] width 92 height 18
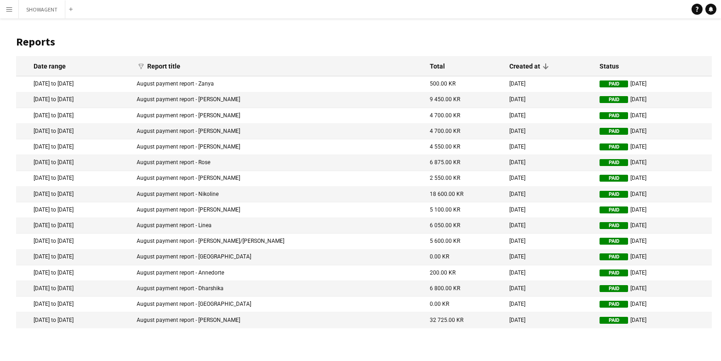
click at [10, 10] on app-icon "Menu" at bounding box center [9, 9] width 7 height 7
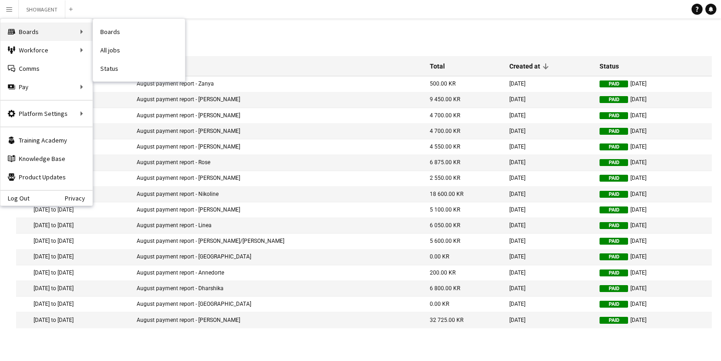
click at [35, 30] on div "Boards Boards" at bounding box center [46, 32] width 92 height 18
click at [36, 7] on button "SHOWAGENT Close" at bounding box center [42, 9] width 46 height 18
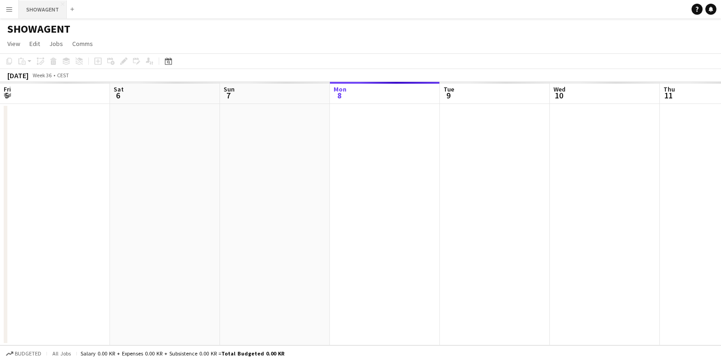
scroll to position [0, 220]
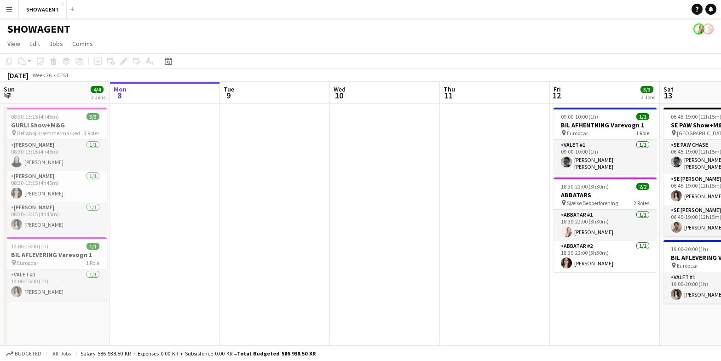
click at [14, 11] on button "Menu" at bounding box center [9, 9] width 18 height 18
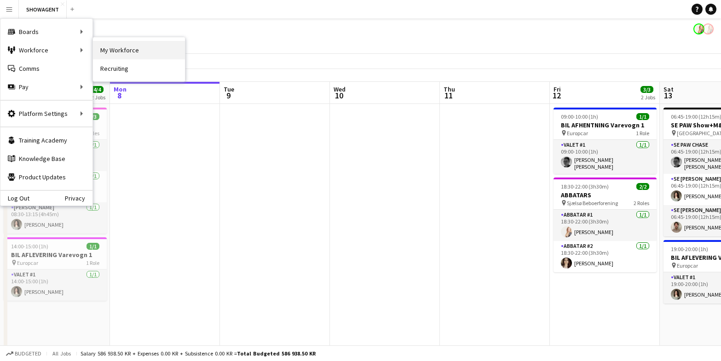
click at [129, 52] on link "My Workforce" at bounding box center [139, 50] width 92 height 18
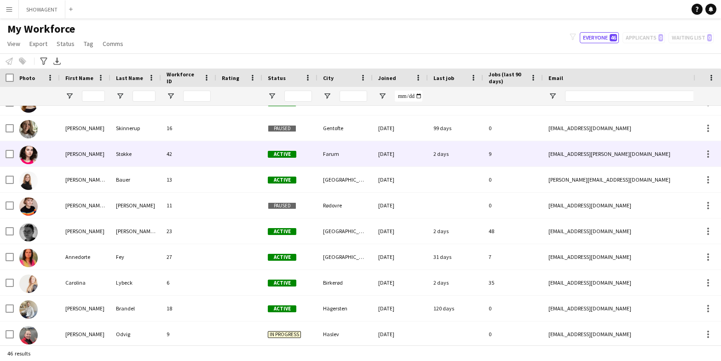
scroll to position [47, 0]
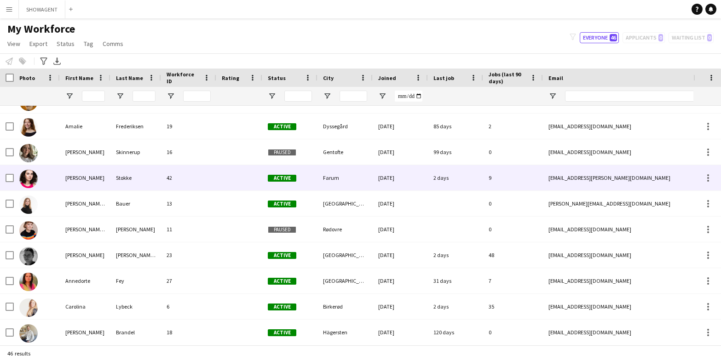
drag, startPoint x: 58, startPoint y: 180, endPoint x: 50, endPoint y: 177, distance: 7.9
click at [57, 179] on div at bounding box center [37, 177] width 46 height 25
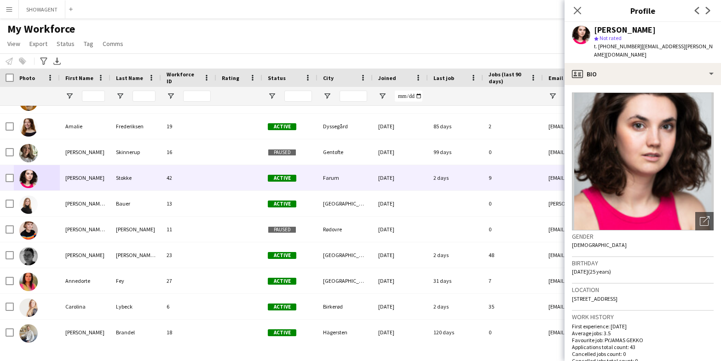
drag, startPoint x: 644, startPoint y: 290, endPoint x: 568, endPoint y: 290, distance: 76.9
click at [567, 291] on app-crew-profile-bio "Open photos pop-in Gender Female Birthday 15-11-1999 (25 years) Location 62 Gar…" at bounding box center [643, 223] width 157 height 276
copy span "62 Garnisonsvej, Farum, 3520"
click at [12, 11] on app-icon "Menu" at bounding box center [9, 9] width 7 height 7
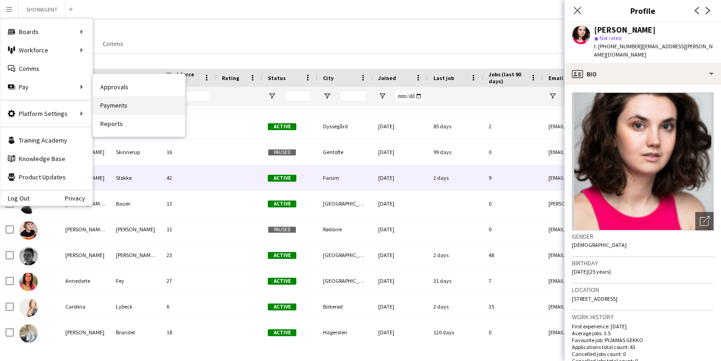
click at [121, 109] on link "Payments" at bounding box center [139, 105] width 92 height 18
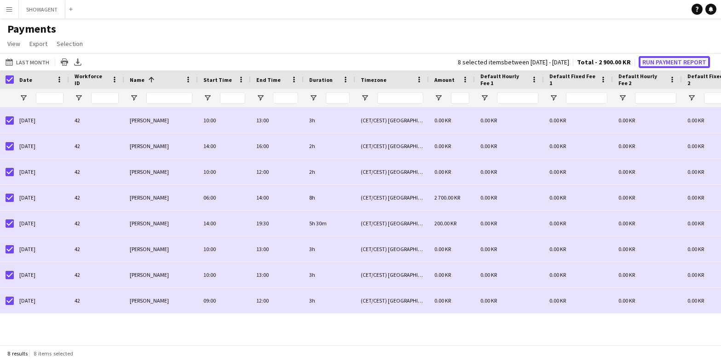
click at [667, 60] on button "Run Payment Report" at bounding box center [674, 62] width 71 height 12
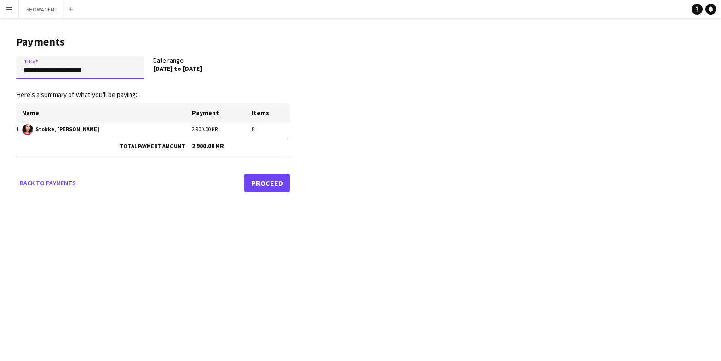
click at [110, 71] on input "**********" at bounding box center [80, 67] width 128 height 23
click at [122, 69] on input "**********" at bounding box center [80, 67] width 128 height 23
type input "**********"
click at [193, 87] on form "**********" at bounding box center [153, 124] width 274 height 136
click at [272, 186] on link "Proceed" at bounding box center [267, 183] width 46 height 18
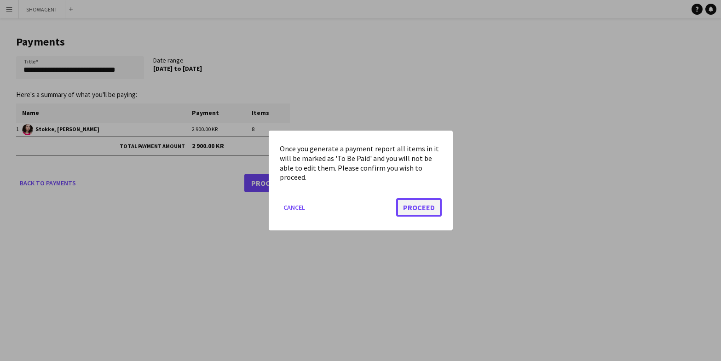
click at [419, 213] on button "Proceed" at bounding box center [419, 207] width 46 height 18
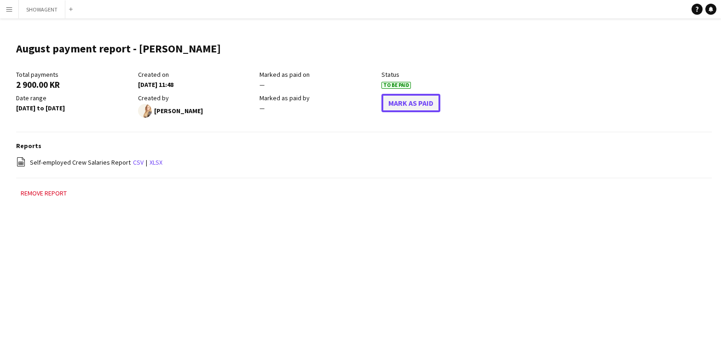
click at [416, 105] on button "Mark As Paid" at bounding box center [411, 103] width 59 height 18
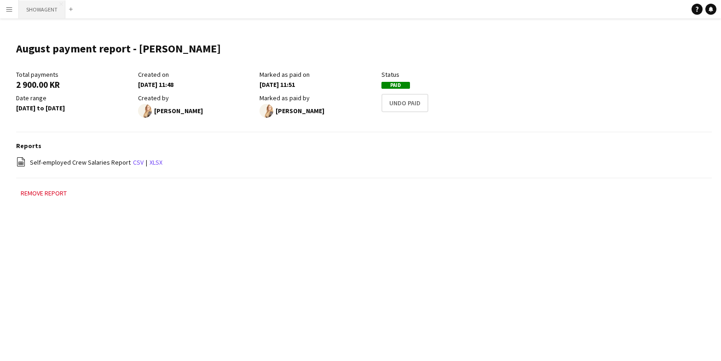
click at [41, 12] on button "SHOWAGENT Close" at bounding box center [42, 9] width 46 height 18
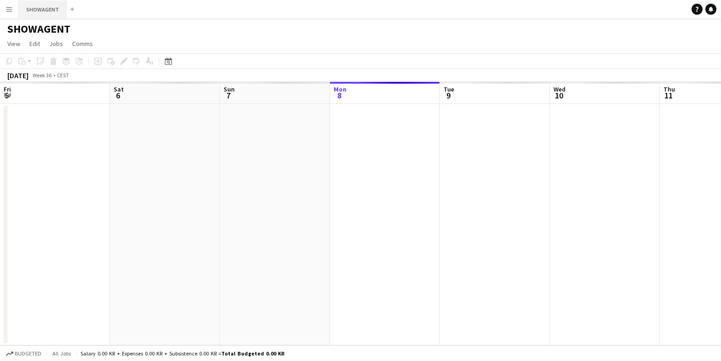
scroll to position [0, 220]
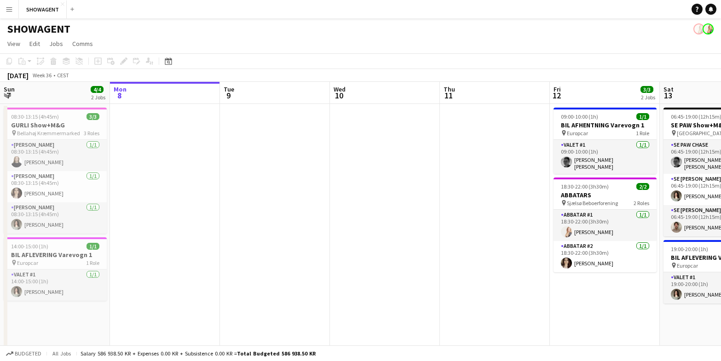
click at [13, 7] on button "Menu" at bounding box center [9, 9] width 18 height 18
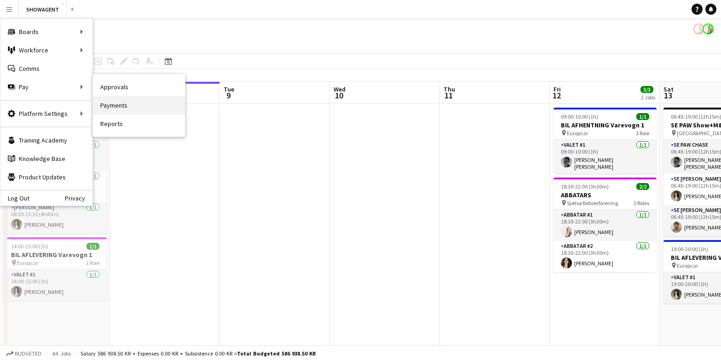
click at [124, 101] on link "Payments" at bounding box center [139, 105] width 92 height 18
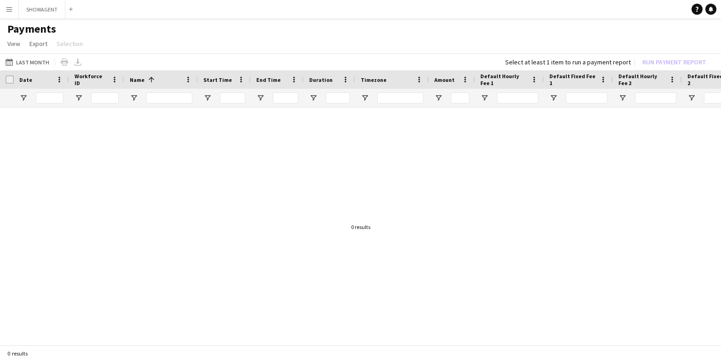
click at [10, 8] on app-icon "Menu" at bounding box center [9, 9] width 7 height 7
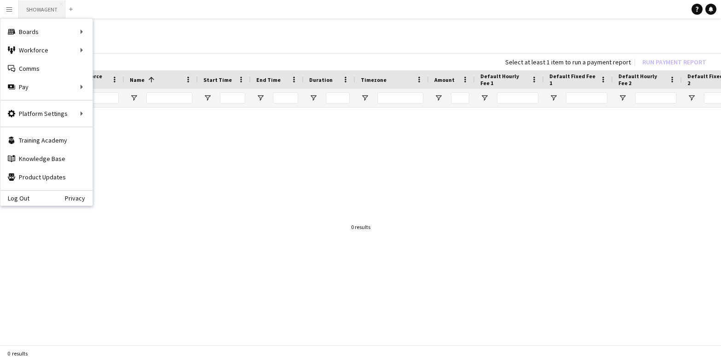
click at [48, 13] on button "SHOWAGENT Close" at bounding box center [42, 9] width 46 height 18
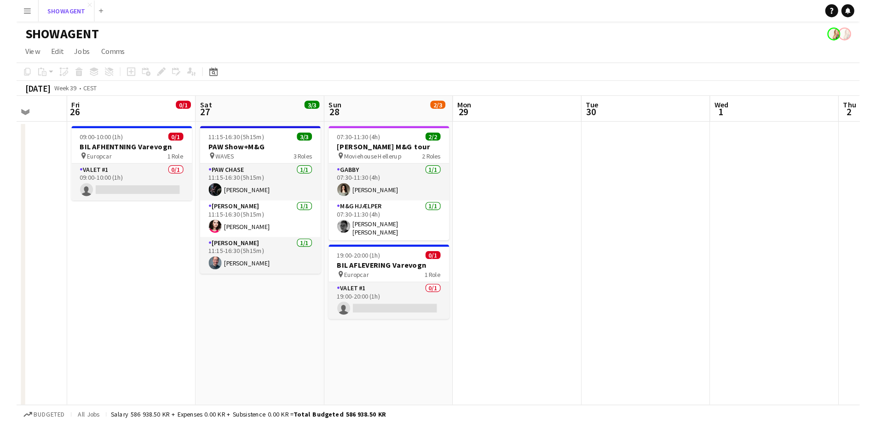
scroll to position [0, 399]
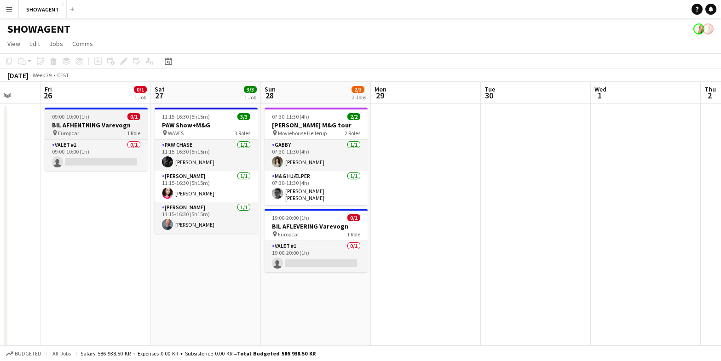
click at [86, 128] on h3 "BIL AFHENTNING Varevogn" at bounding box center [96, 125] width 103 height 8
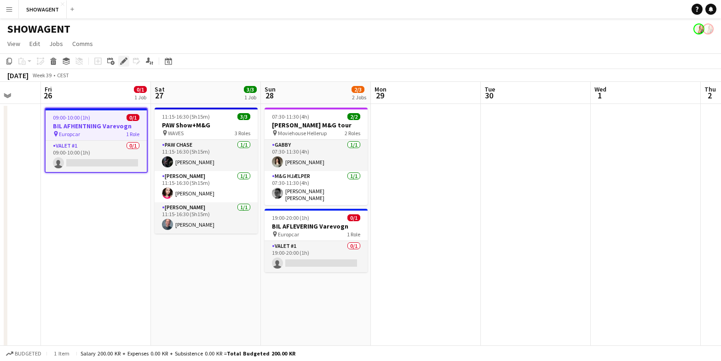
click at [123, 59] on icon "Edit" at bounding box center [123, 61] width 7 height 7
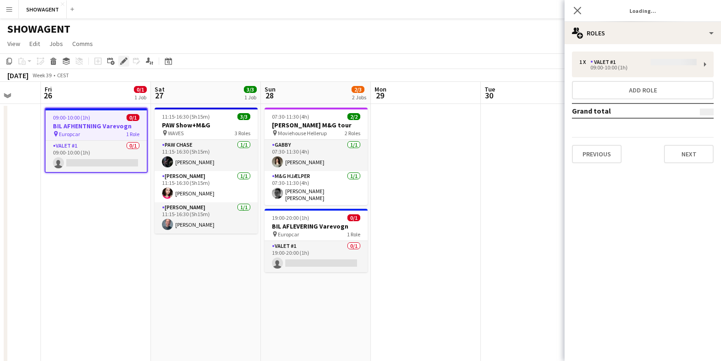
type input "**********"
click at [691, 152] on button "Next" at bounding box center [689, 154] width 50 height 18
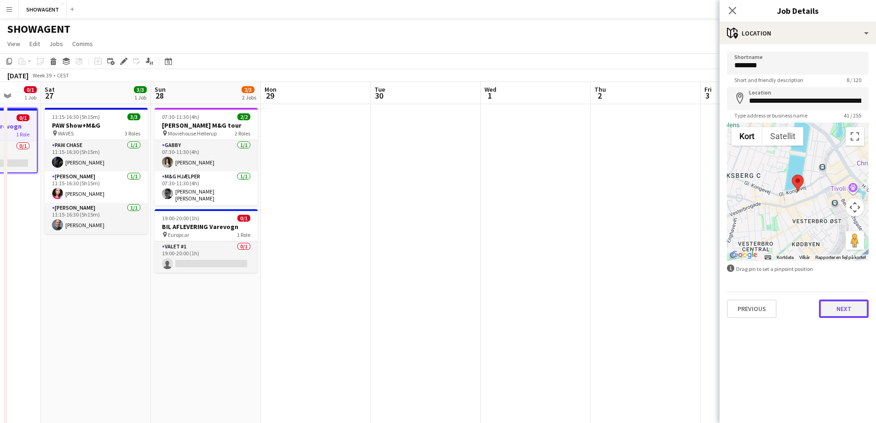
click at [721, 312] on button "Next" at bounding box center [844, 308] width 50 height 18
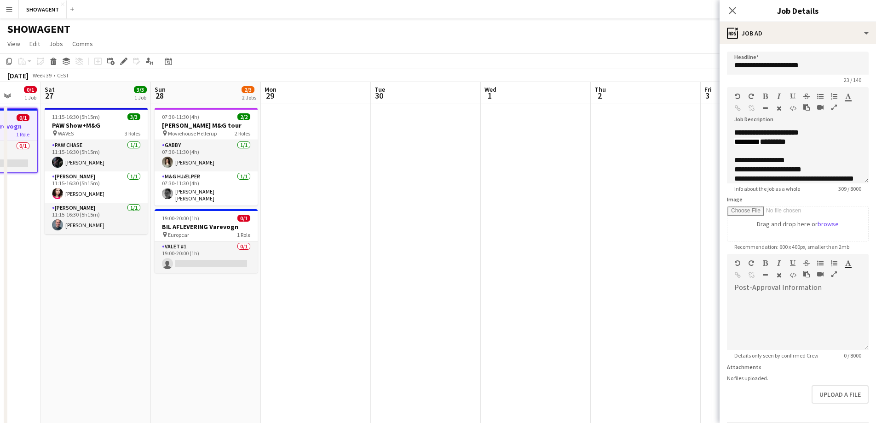
type input "**********"
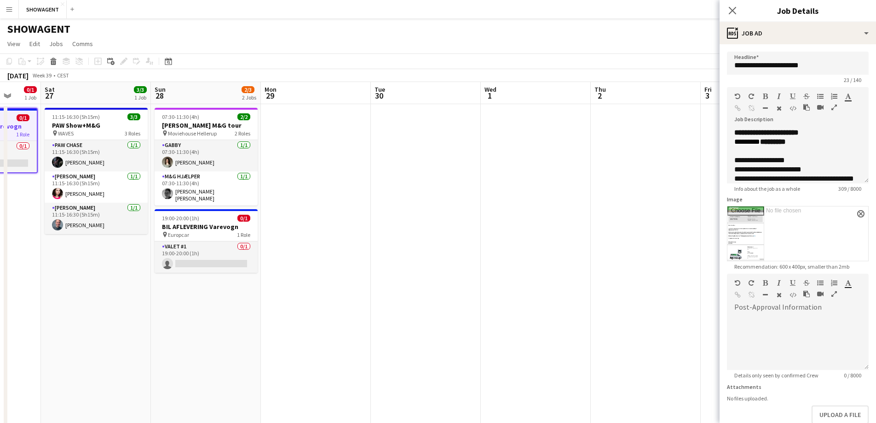
scroll to position [53, 0]
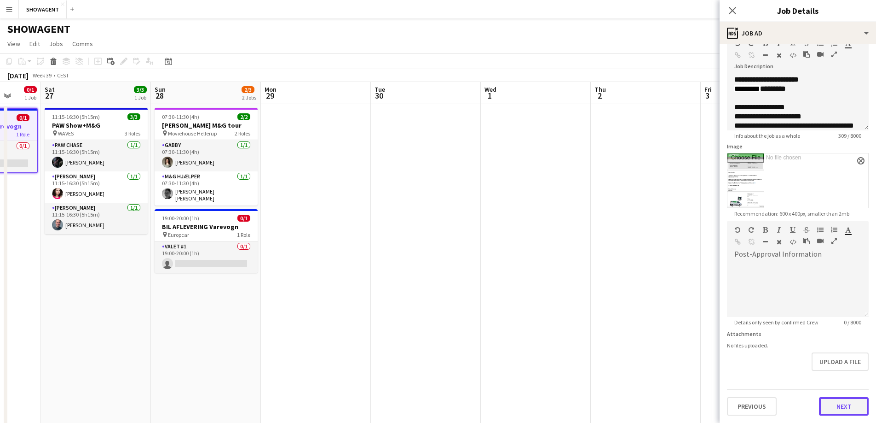
click at [721, 361] on button "Next" at bounding box center [844, 406] width 50 height 18
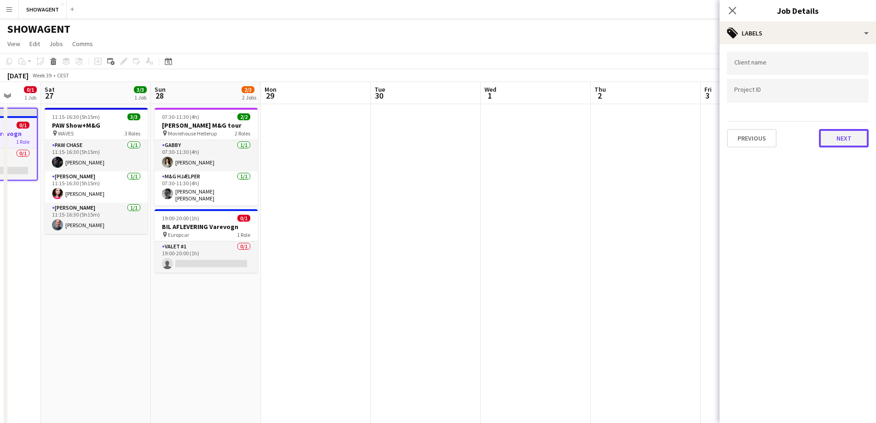
click at [721, 135] on button "Next" at bounding box center [844, 138] width 50 height 18
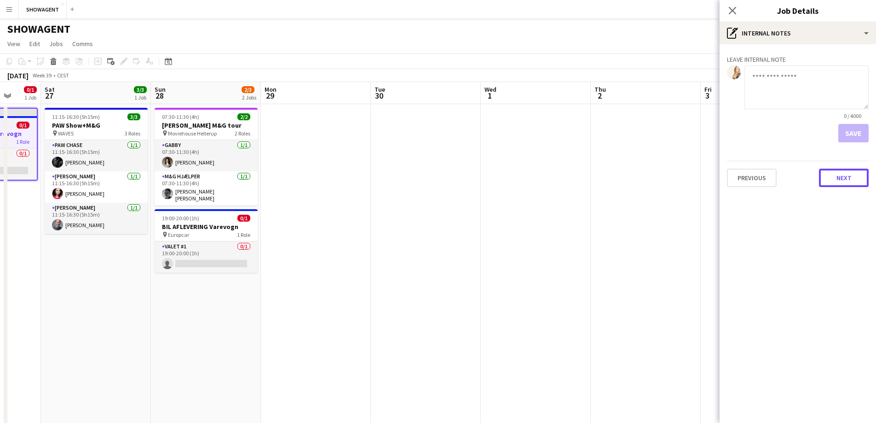
click at [721, 186] on button "Next" at bounding box center [844, 177] width 50 height 18
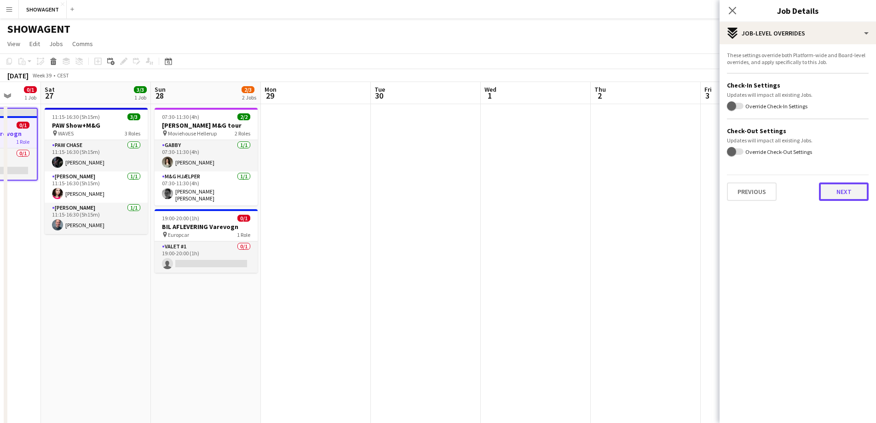
click at [721, 192] on button "Next" at bounding box center [844, 191] width 50 height 18
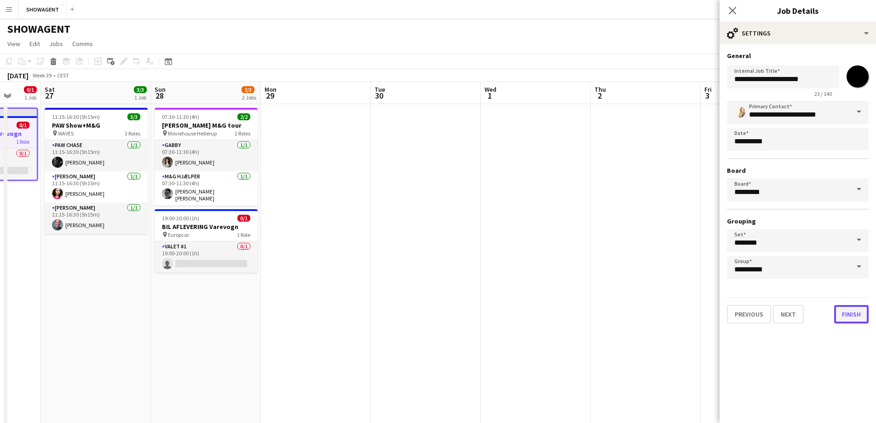
click at [721, 317] on button "Finish" at bounding box center [852, 314] width 35 height 18
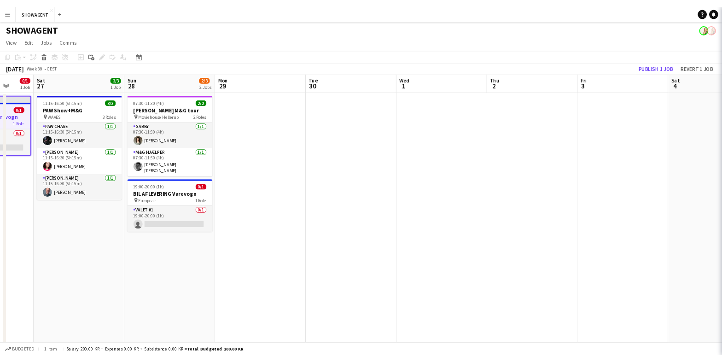
scroll to position [0, 0]
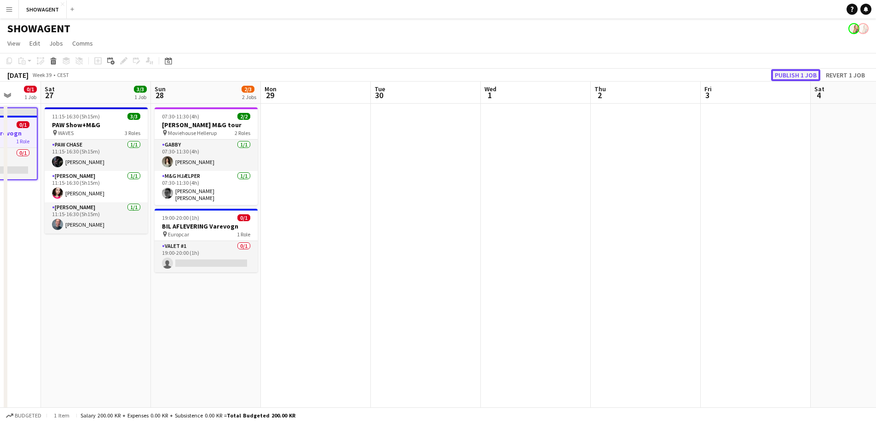
click at [721, 72] on button "Publish 1 job" at bounding box center [796, 75] width 49 height 12
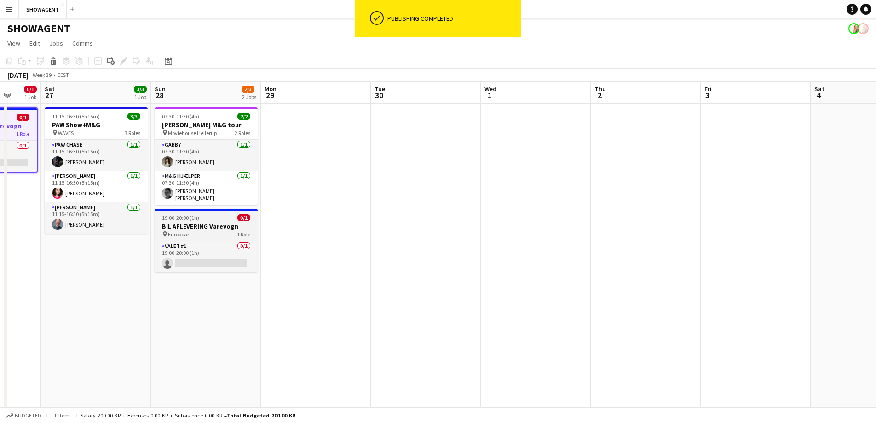
click at [199, 218] on app-job-card "19:00-20:00 (1h) 0/1 BIL AFLEVERING Varevogn pin Europcar 1 Role Valet #1 0/1 1…" at bounding box center [206, 241] width 103 height 64
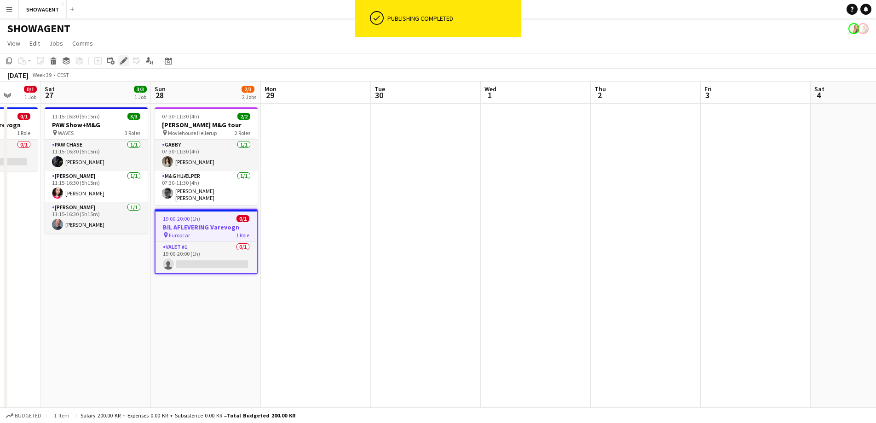
click at [123, 59] on icon "Edit" at bounding box center [123, 60] width 7 height 7
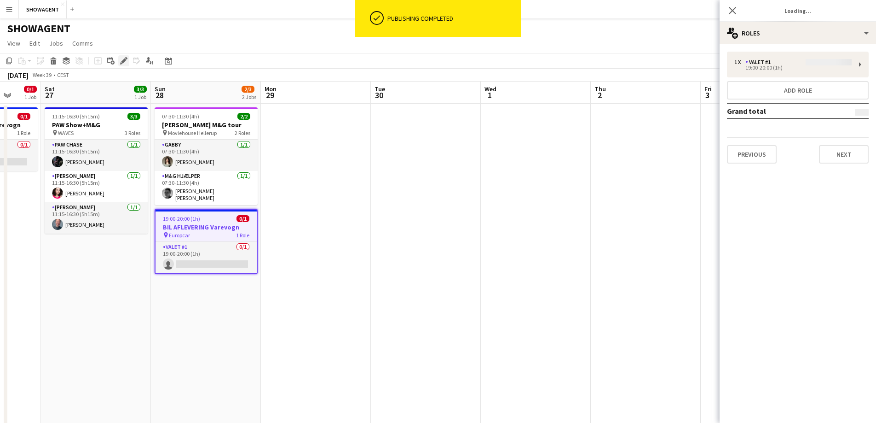
type input "**********"
click at [721, 152] on button "Next" at bounding box center [844, 154] width 50 height 18
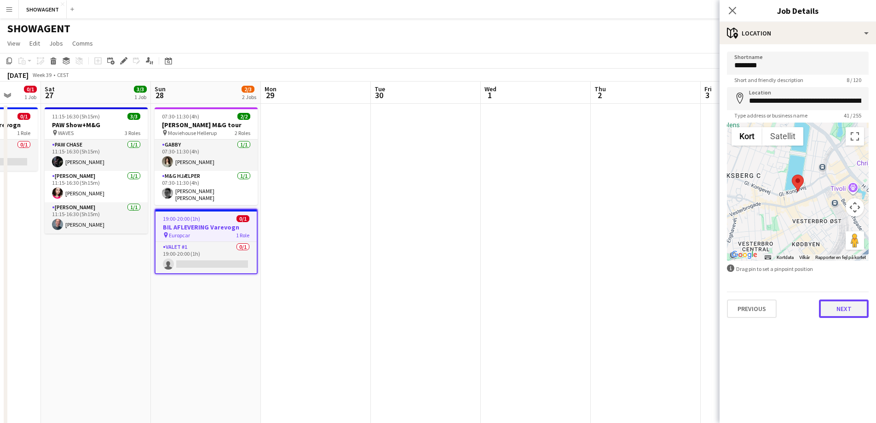
click at [721, 308] on button "Next" at bounding box center [844, 308] width 50 height 18
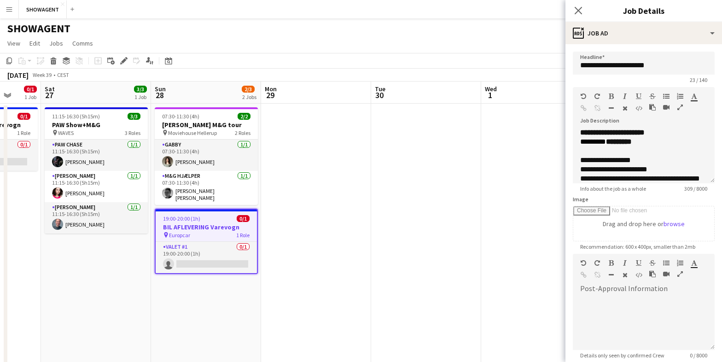
scroll to position [1, 0]
click at [126, 61] on icon "Edit" at bounding box center [123, 60] width 7 height 7
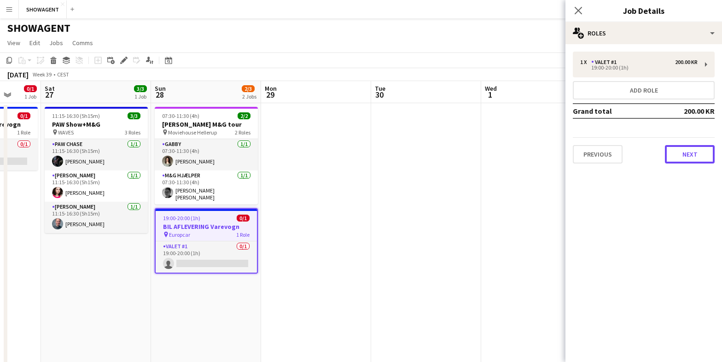
click at [690, 148] on button "Next" at bounding box center [690, 154] width 50 height 18
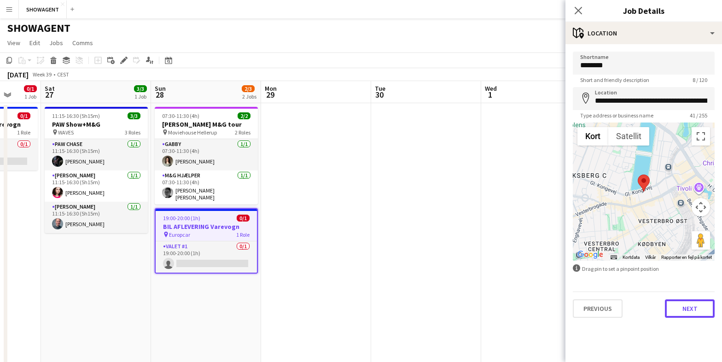
click at [699, 311] on button "Next" at bounding box center [690, 308] width 50 height 18
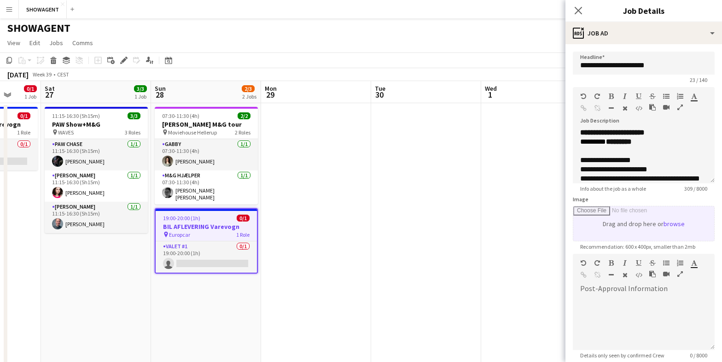
type input "**********"
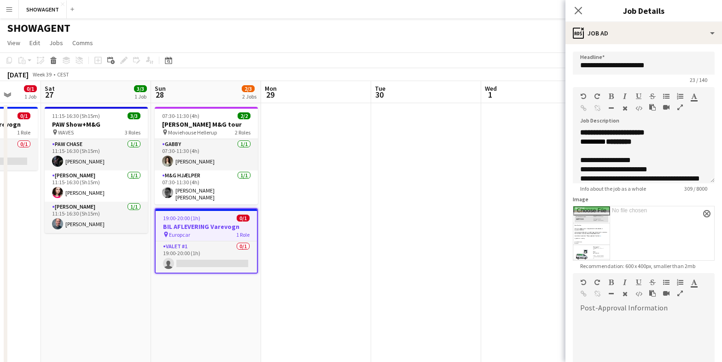
scroll to position [113, 0]
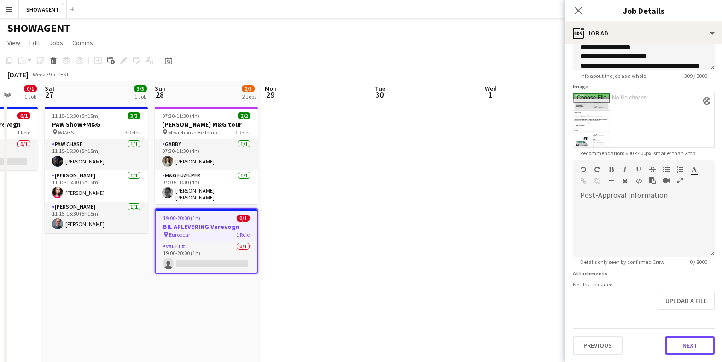
click at [687, 350] on button "Next" at bounding box center [690, 345] width 50 height 18
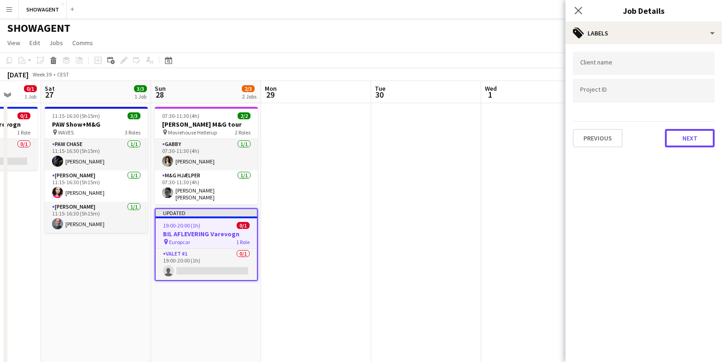
click at [694, 131] on button "Next" at bounding box center [690, 138] width 50 height 18
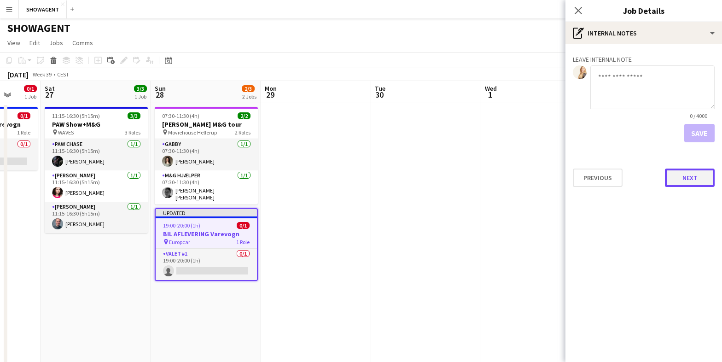
click at [701, 178] on button "Next" at bounding box center [690, 177] width 50 height 18
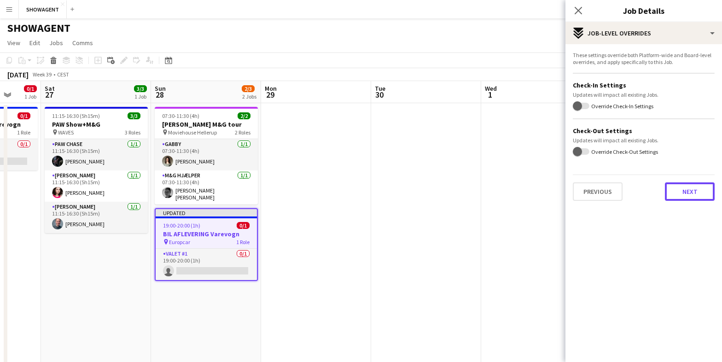
click at [694, 194] on button "Next" at bounding box center [690, 191] width 50 height 18
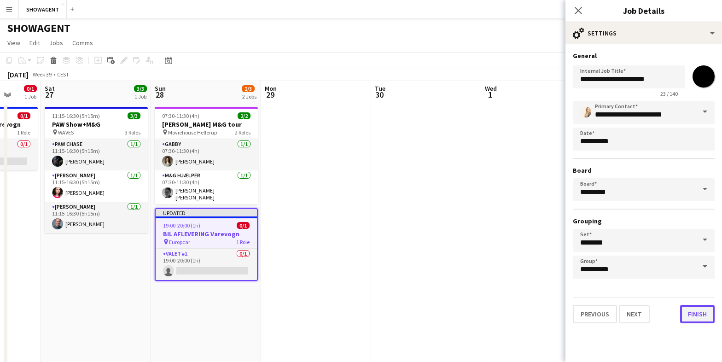
click at [705, 314] on button "Finish" at bounding box center [697, 314] width 35 height 18
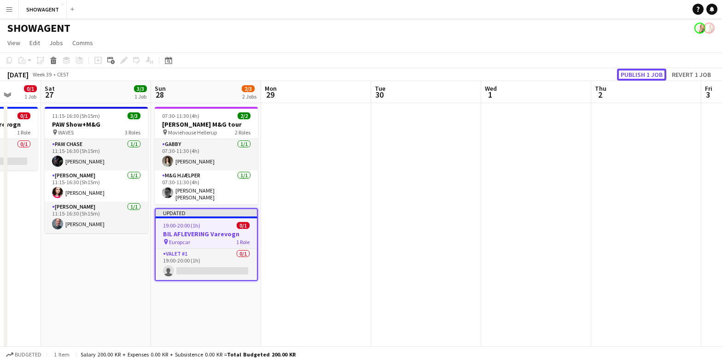
click at [631, 75] on button "Publish 1 job" at bounding box center [641, 75] width 49 height 12
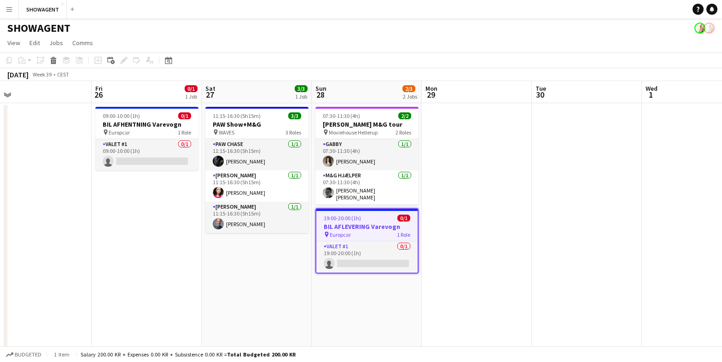
scroll to position [0, 230]
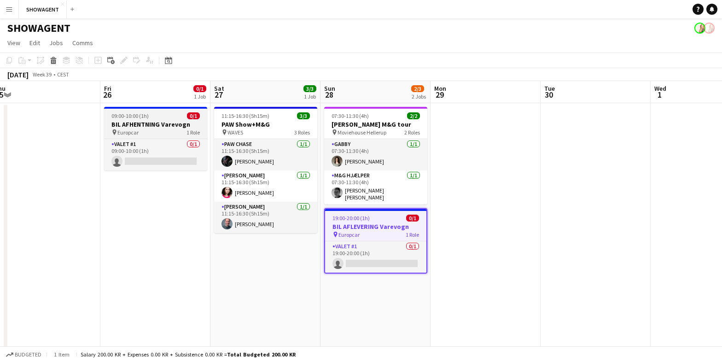
click at [139, 122] on h3 "BIL AFHENTNING Varevogn" at bounding box center [155, 124] width 103 height 8
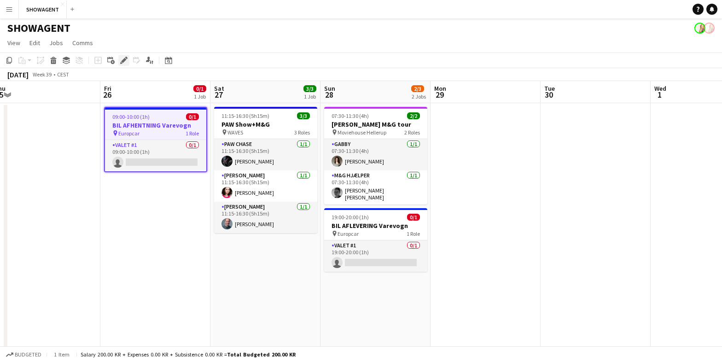
click at [126, 60] on icon "Edit" at bounding box center [123, 60] width 7 height 7
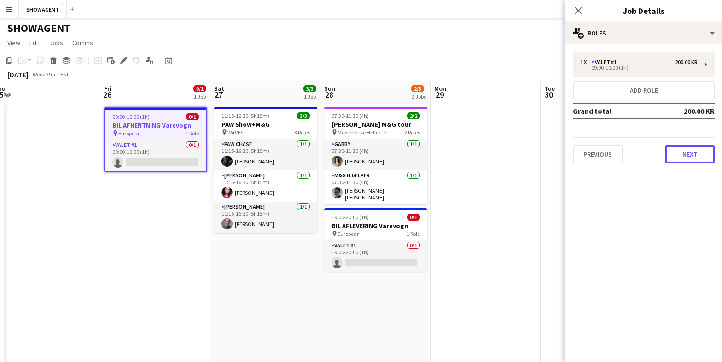
click at [682, 150] on button "Next" at bounding box center [690, 154] width 50 height 18
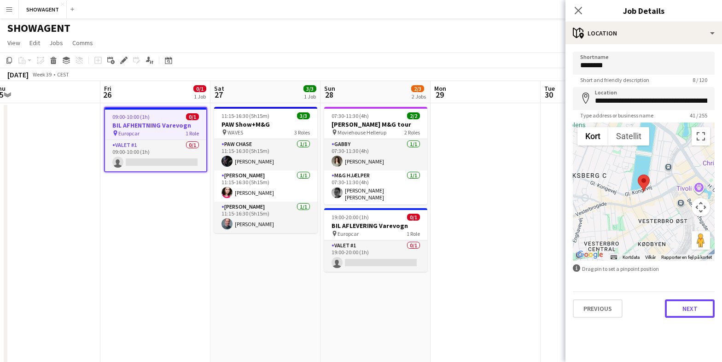
click at [704, 311] on button "Next" at bounding box center [690, 308] width 50 height 18
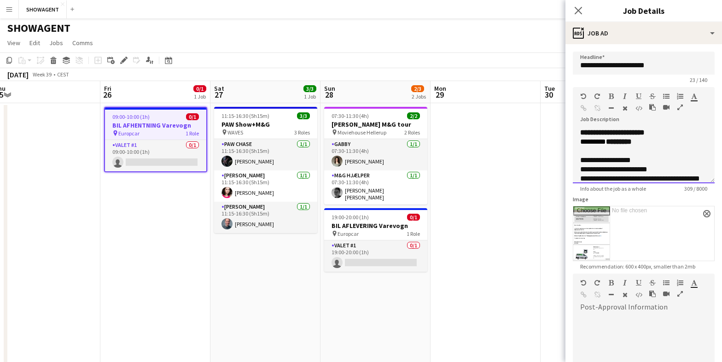
click at [609, 142] on div "********* ********" at bounding box center [643, 141] width 127 height 9
click at [607, 141] on span "********" at bounding box center [617, 141] width 23 height 7
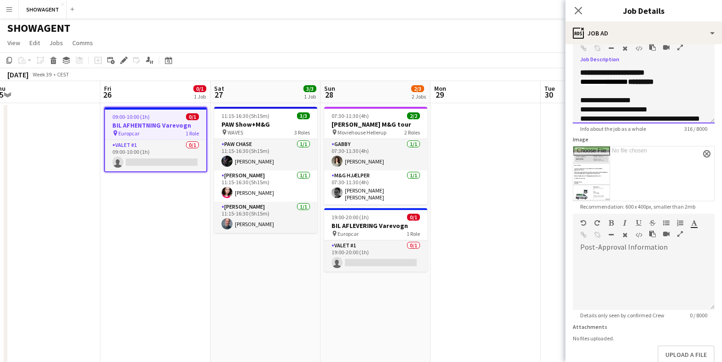
scroll to position [114, 0]
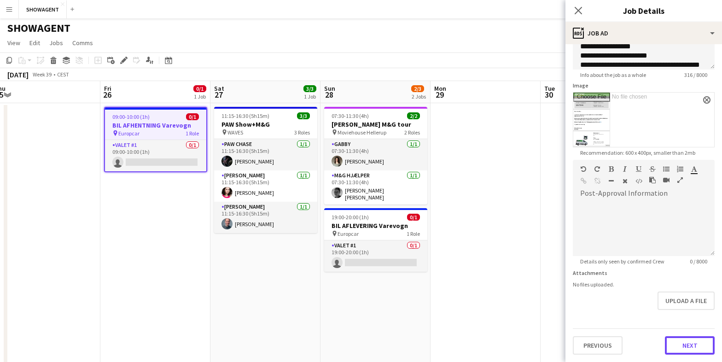
drag, startPoint x: 686, startPoint y: 343, endPoint x: 683, endPoint y: 330, distance: 13.7
click at [686, 342] on button "Next" at bounding box center [690, 345] width 50 height 18
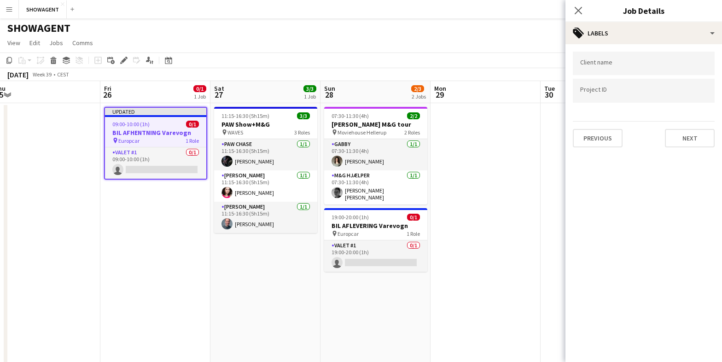
click at [580, 4] on div "Close pop-in" at bounding box center [578, 10] width 26 height 21
click at [580, 7] on icon "Close pop-in" at bounding box center [578, 10] width 9 height 9
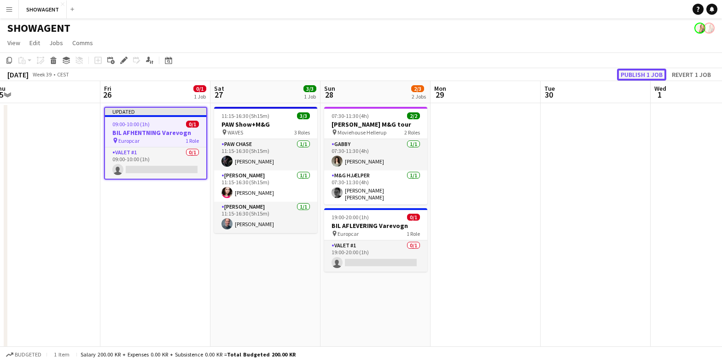
click at [639, 75] on button "Publish 1 job" at bounding box center [641, 75] width 49 height 12
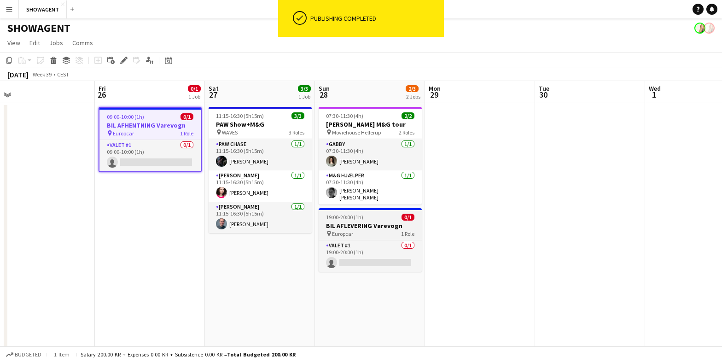
drag, startPoint x: 346, startPoint y: 219, endPoint x: 340, endPoint y: 218, distance: 6.5
click at [346, 221] on h3 "BIL AFLEVERING Varevogn" at bounding box center [370, 225] width 103 height 8
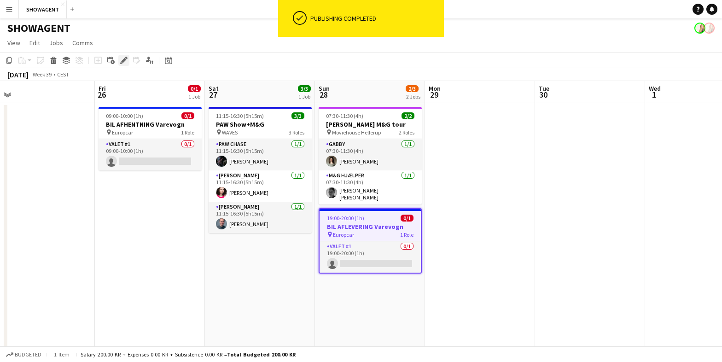
click at [122, 64] on icon "Edit" at bounding box center [123, 60] width 7 height 7
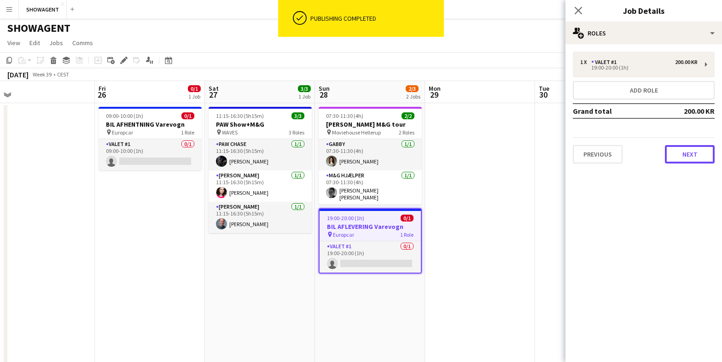
click at [689, 157] on button "Next" at bounding box center [690, 154] width 50 height 18
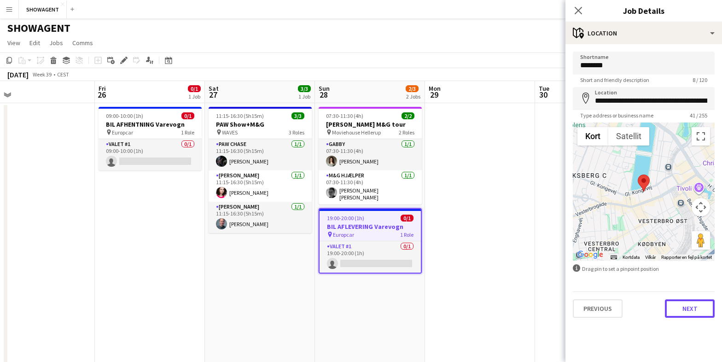
click at [691, 304] on button "Next" at bounding box center [690, 308] width 50 height 18
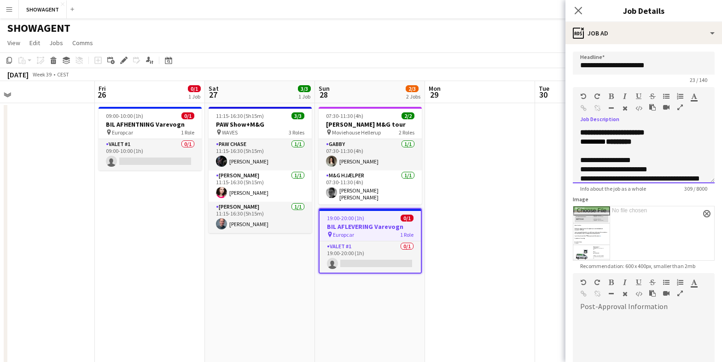
click at [606, 143] on span "*********" at bounding box center [593, 141] width 26 height 7
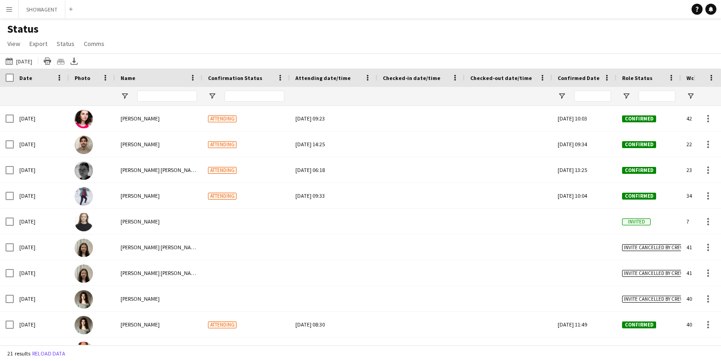
click at [6, 8] on app-icon "Menu" at bounding box center [9, 9] width 7 height 7
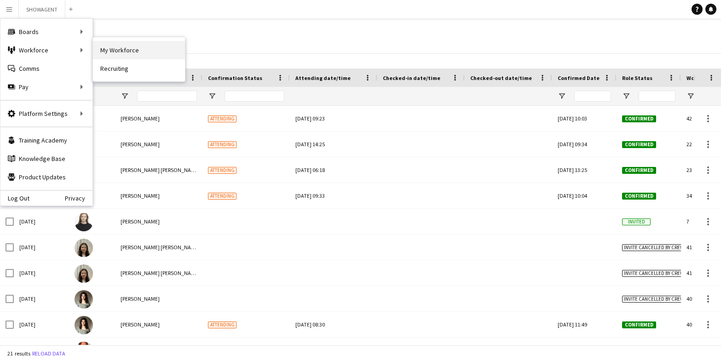
click at [124, 45] on link "My Workforce" at bounding box center [139, 50] width 92 height 18
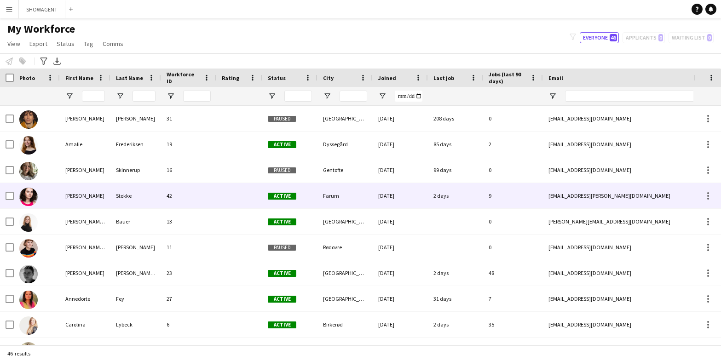
click at [73, 197] on div "Ane Marte" at bounding box center [85, 195] width 51 height 25
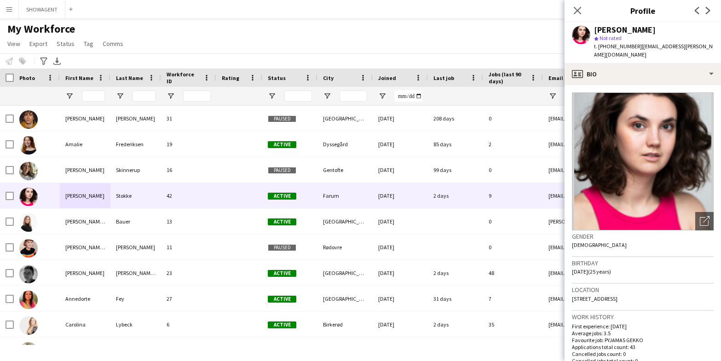
drag, startPoint x: 655, startPoint y: 29, endPoint x: 592, endPoint y: 29, distance: 62.6
click at [592, 29] on div "Ane Marte Stokke star Not rated t. +4741845089 | ane.marte.stokke@gmail.com" at bounding box center [643, 42] width 157 height 41
copy div "[PERSON_NAME]"
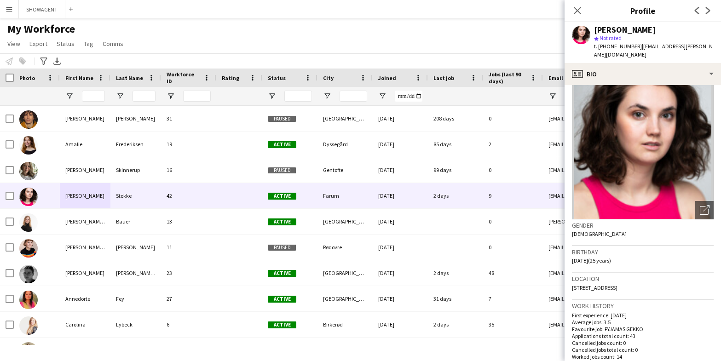
scroll to position [23, 0]
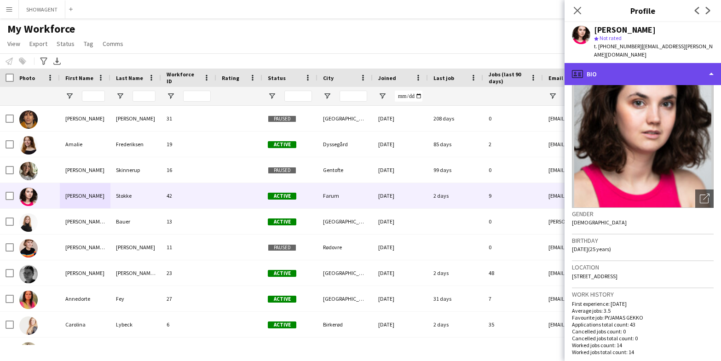
click at [710, 63] on div "profile Bio" at bounding box center [643, 74] width 157 height 22
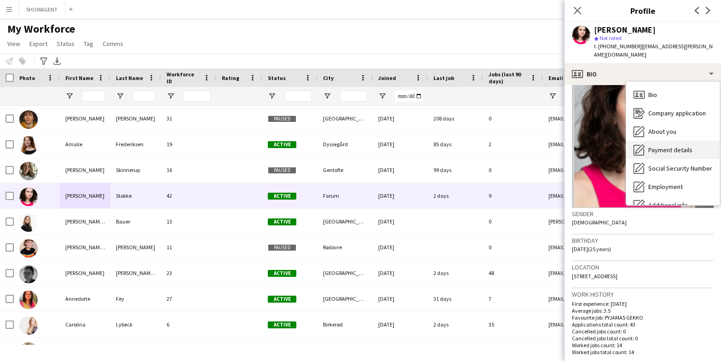
click at [686, 146] on span "Payment details" at bounding box center [671, 150] width 44 height 8
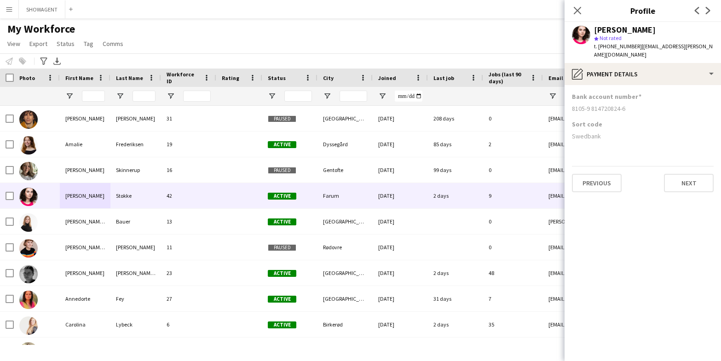
click at [608, 120] on div "Sort code" at bounding box center [643, 124] width 142 height 8
click at [628, 104] on div "8105-9 814720824-6" at bounding box center [643, 108] width 142 height 8
drag, startPoint x: 605, startPoint y: 99, endPoint x: 569, endPoint y: 99, distance: 35.4
click at [569, 99] on app-section-data-types "Bank account number 8105-9 814720824-6 Sort code Swedbank Previous Next" at bounding box center [643, 223] width 157 height 276
copy div "8105-9 814720824-6"
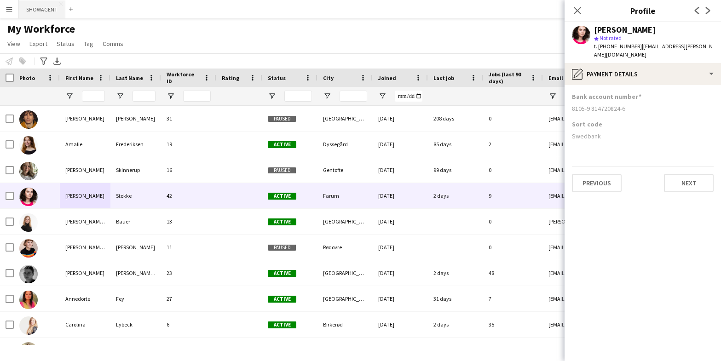
click at [47, 15] on button "SHOWAGENT Close" at bounding box center [42, 9] width 46 height 18
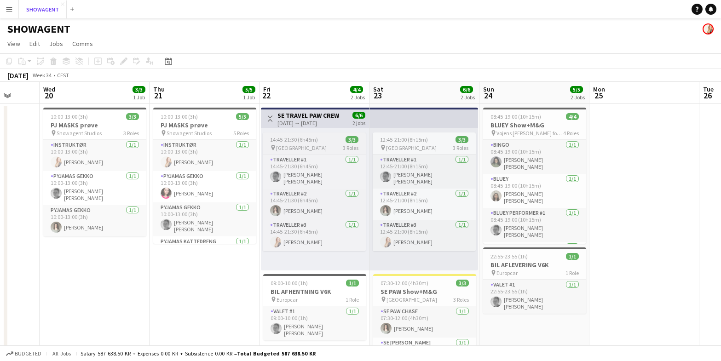
scroll to position [0, 290]
click at [304, 142] on span "14:45-21:30 (6h45m)" at bounding box center [295, 139] width 48 height 7
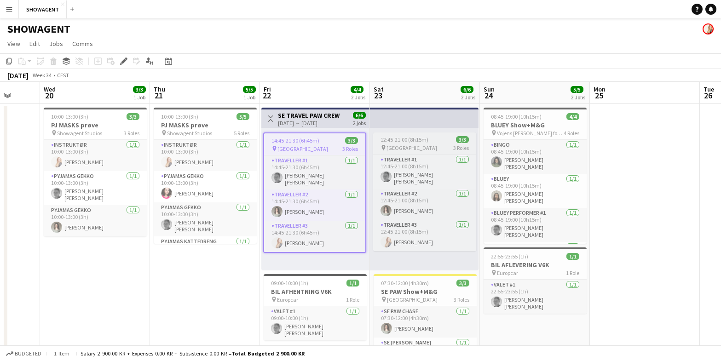
click at [419, 145] on span "[GEOGRAPHIC_DATA]" at bounding box center [412, 148] width 51 height 7
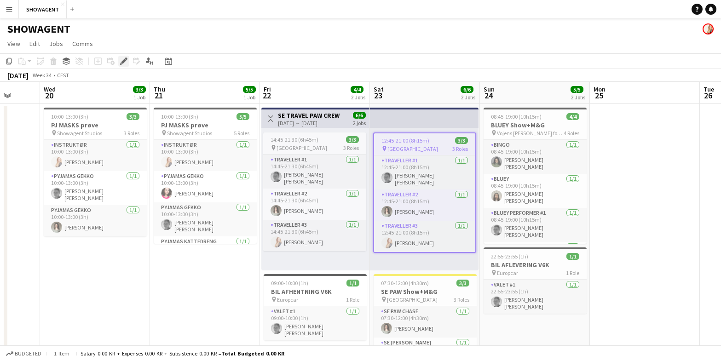
click at [124, 61] on icon at bounding box center [123, 61] width 5 height 5
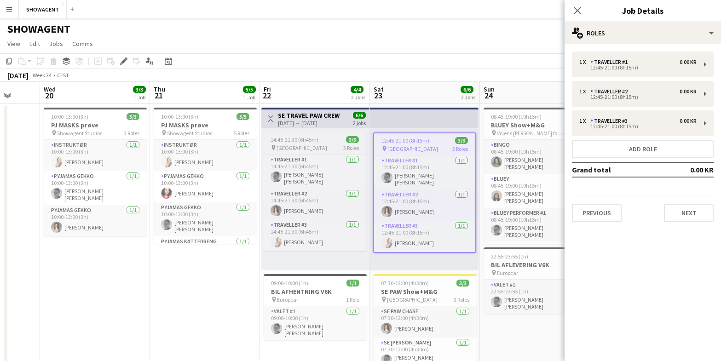
click at [284, 144] on div "pin Kumla Stadspark 3 Roles" at bounding box center [314, 147] width 103 height 7
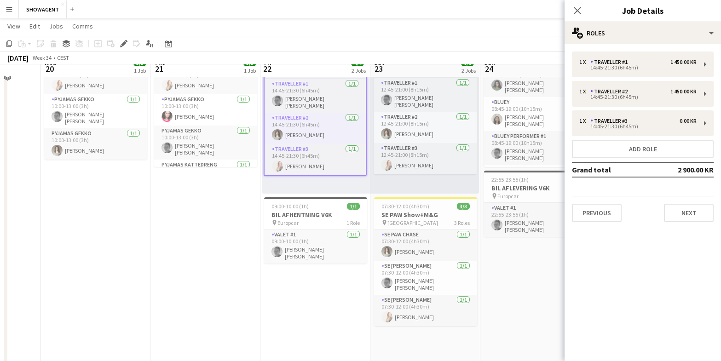
scroll to position [79, 0]
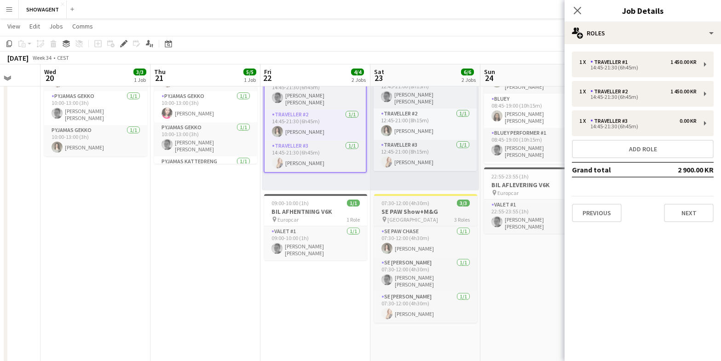
click at [419, 203] on span "07:30-12:00 (4h30m)" at bounding box center [406, 203] width 48 height 7
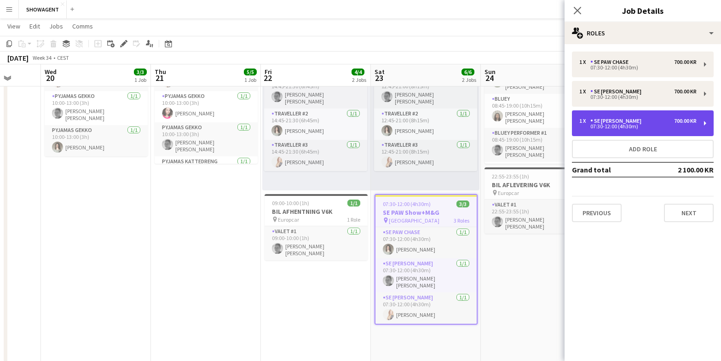
click at [623, 133] on div "1 x SE PAW RYDER 700.00 KR 07:30-12:00 (4h30m)" at bounding box center [643, 123] width 142 height 26
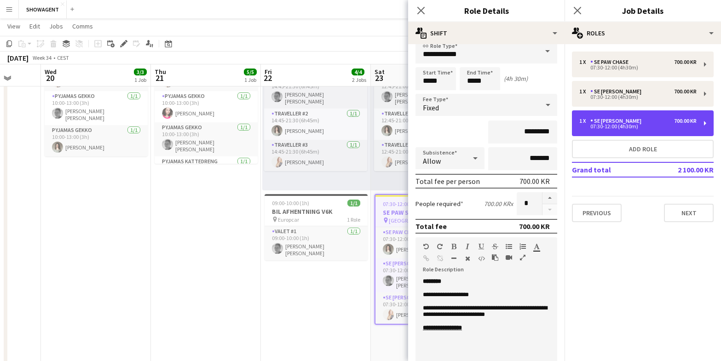
scroll to position [13, 0]
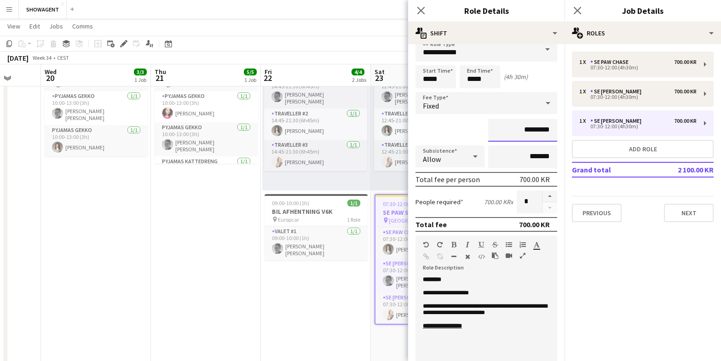
click at [526, 132] on input "*********" at bounding box center [522, 130] width 69 height 23
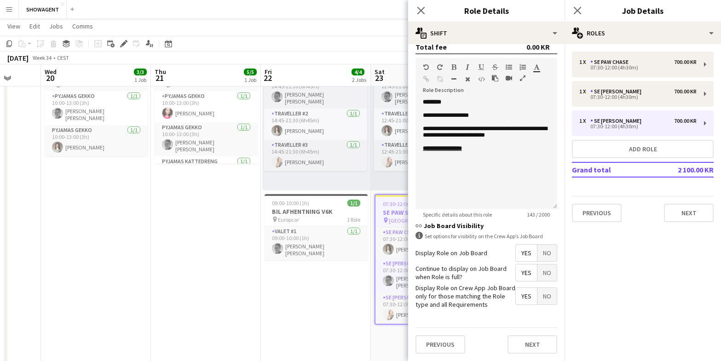
type input "****"
click at [538, 345] on button "Next" at bounding box center [533, 345] width 50 height 18
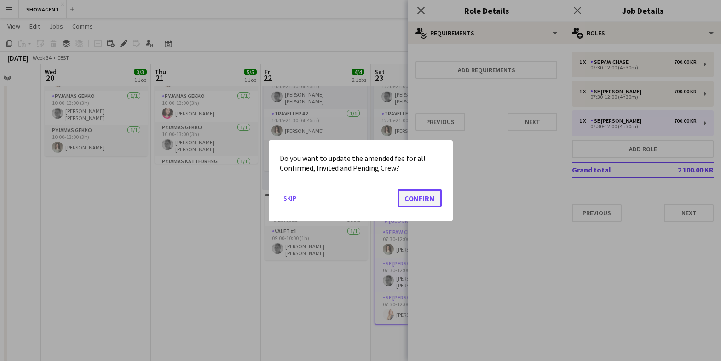
click at [418, 200] on button "Confirm" at bounding box center [420, 198] width 44 height 18
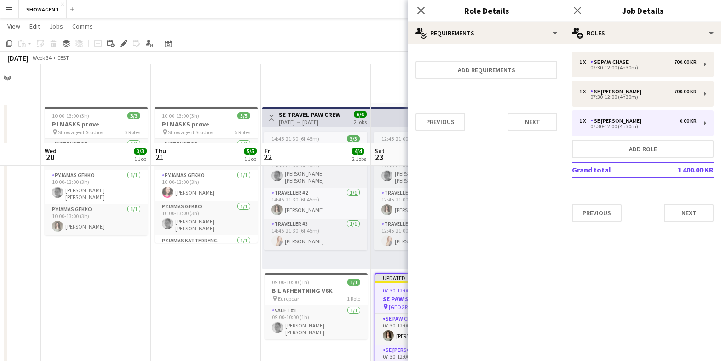
scroll to position [79, 0]
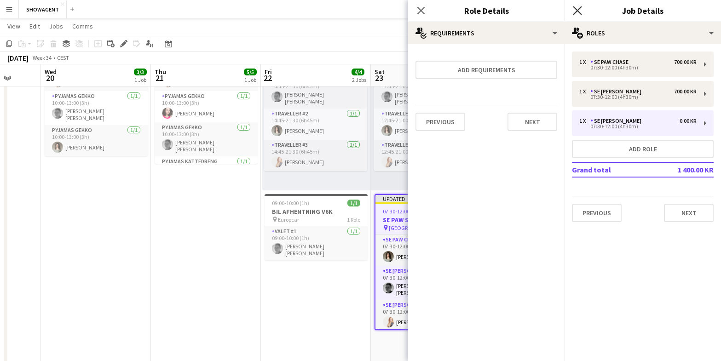
click at [580, 10] on icon "Close pop-in" at bounding box center [577, 10] width 9 height 9
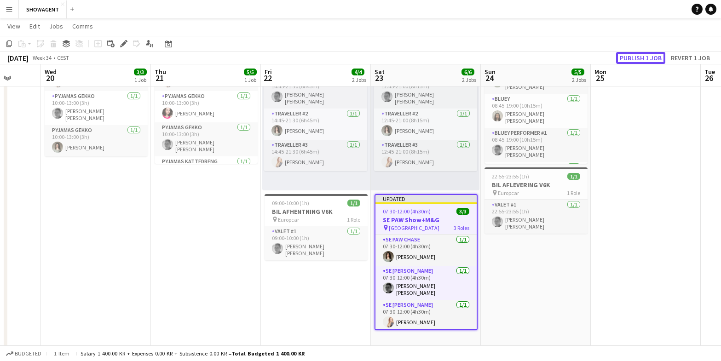
click at [635, 59] on button "Publish 1 job" at bounding box center [640, 58] width 49 height 12
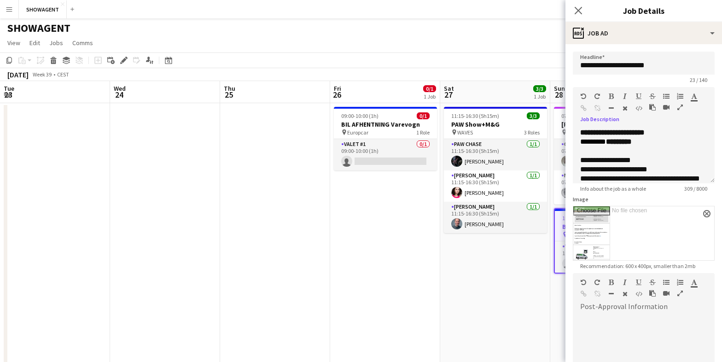
scroll to position [0, 235]
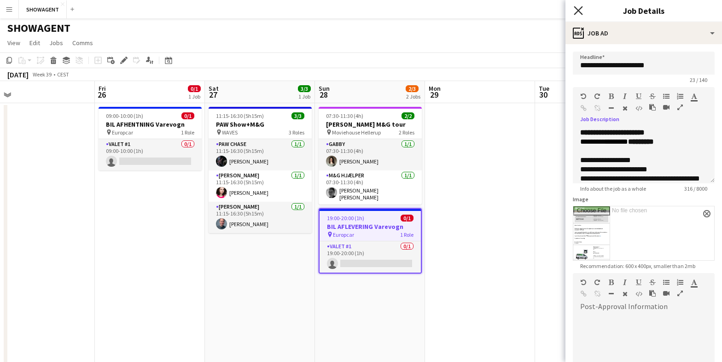
click at [576, 10] on icon "Close pop-in" at bounding box center [578, 10] width 9 height 9
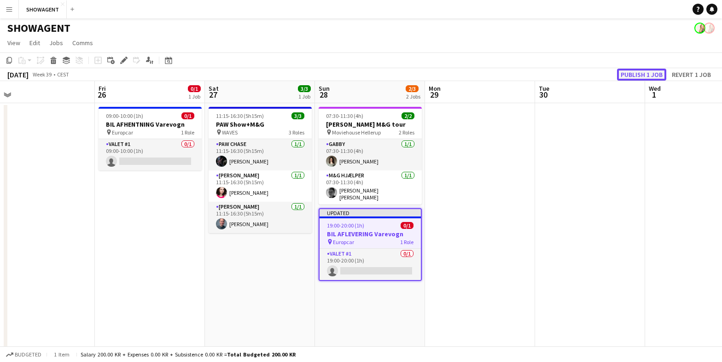
click at [636, 72] on button "Publish 1 job" at bounding box center [641, 75] width 49 height 12
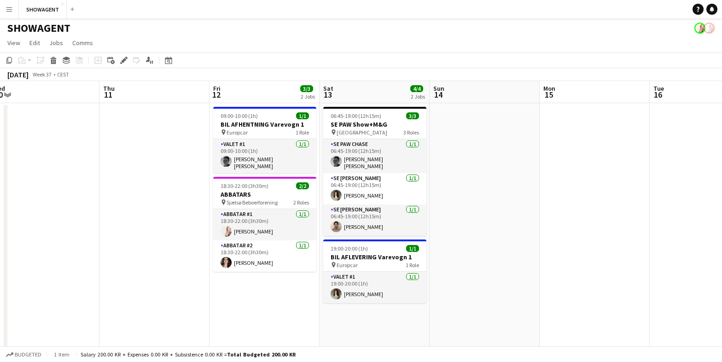
scroll to position [0, 230]
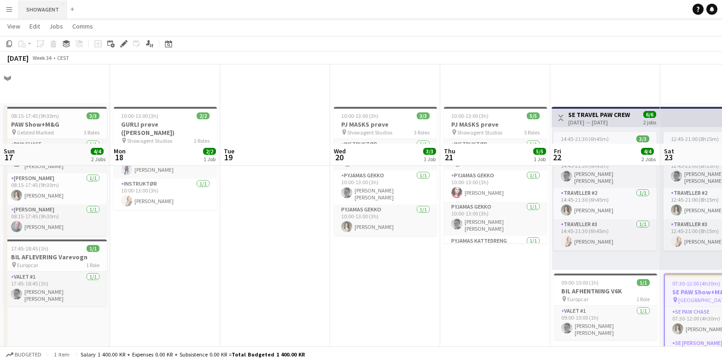
click at [48, 10] on button "SHOWAGENT Close" at bounding box center [43, 9] width 48 height 18
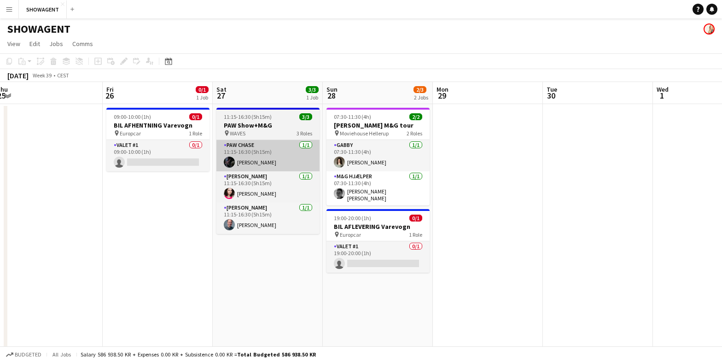
scroll to position [0, 337]
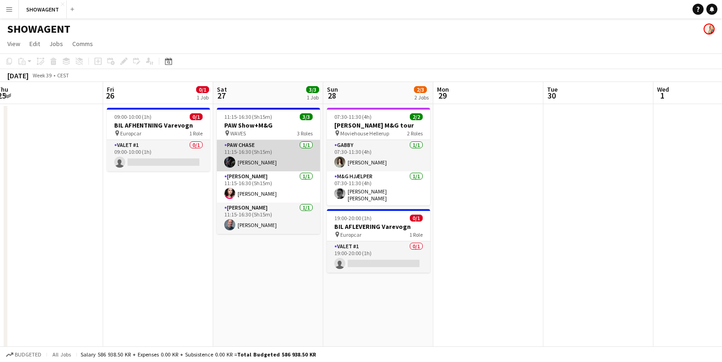
click at [284, 149] on app-card-role "PAW CHASE [DATE] 11:15-16:30 (5h15m) [PERSON_NAME]" at bounding box center [268, 155] width 103 height 31
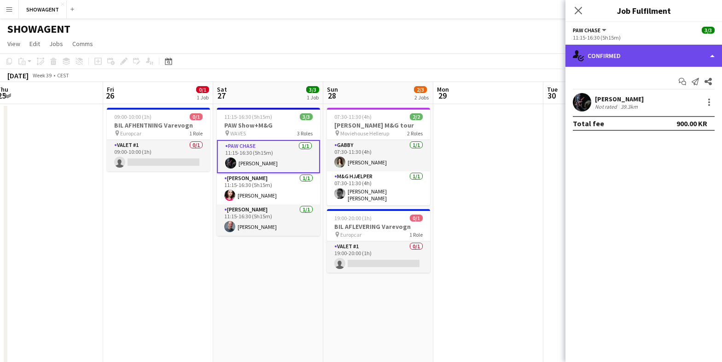
click at [710, 56] on div "single-neutral-actions-check-2 Confirmed" at bounding box center [643, 56] width 157 height 22
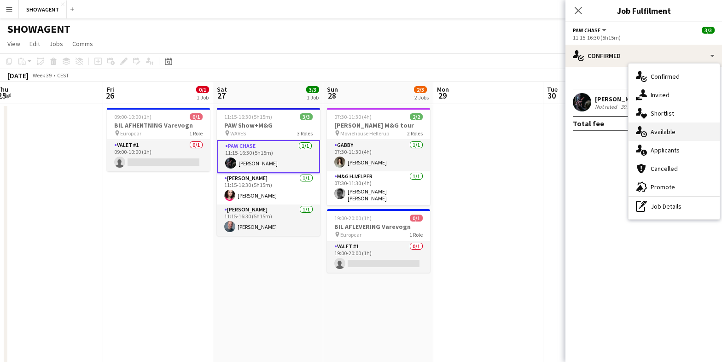
click at [683, 131] on div "single-neutral-actions-upload Available" at bounding box center [673, 131] width 91 height 18
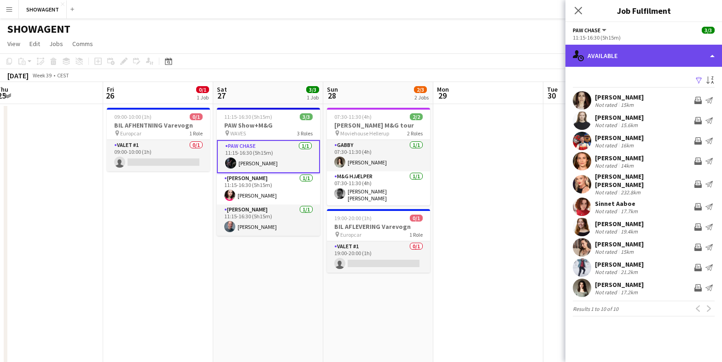
click at [709, 52] on div "single-neutral-actions-upload Available" at bounding box center [643, 56] width 157 height 22
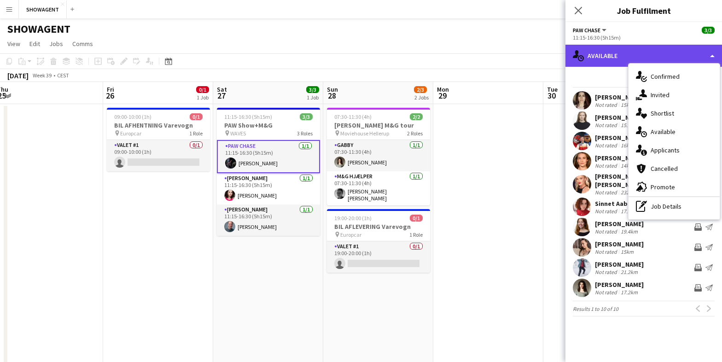
click at [714, 54] on div "single-neutral-actions-upload Available" at bounding box center [643, 56] width 157 height 22
click at [709, 56] on div "single-neutral-actions-upload Available" at bounding box center [643, 56] width 157 height 22
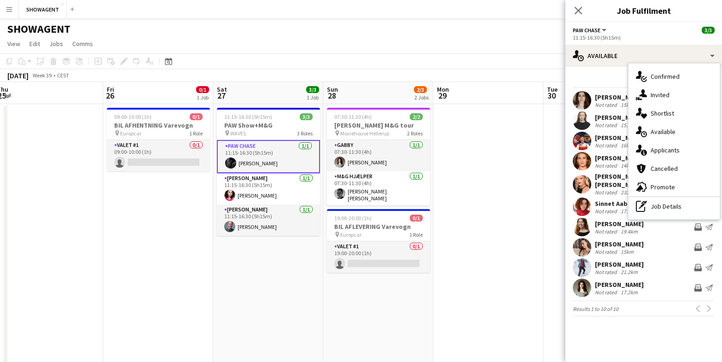
click at [560, 61] on app-toolbar "Copy Paste Paste Command V Paste with crew Command Shift V Paste linked Job [GE…" at bounding box center [361, 61] width 722 height 16
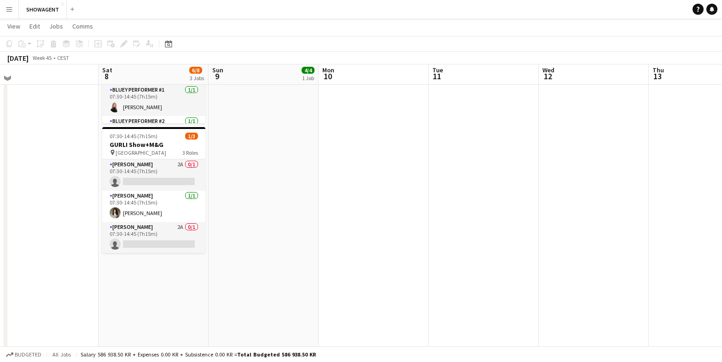
scroll to position [192, 0]
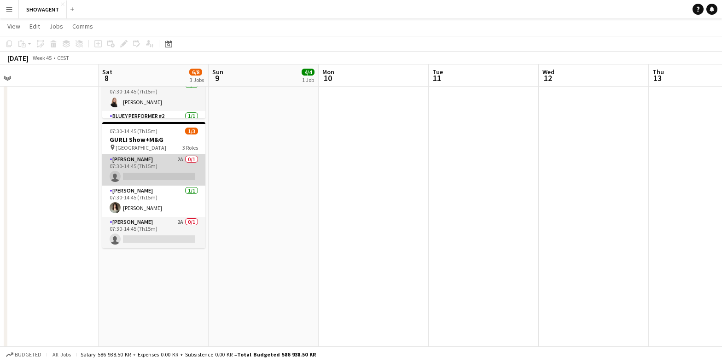
click at [145, 162] on app-card-role "[PERSON_NAME] 2A 0/1 07:30-14:45 (7h15m) single-neutral-actions" at bounding box center [153, 169] width 103 height 31
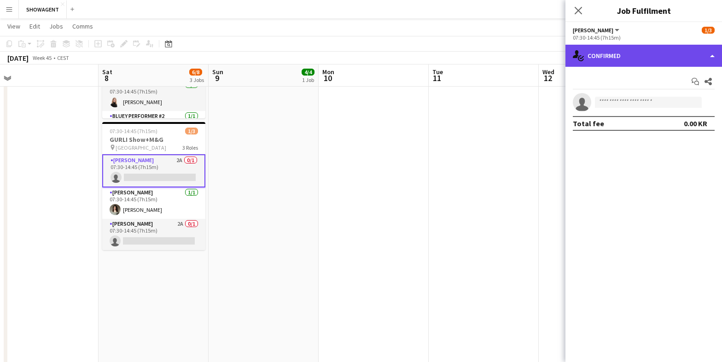
click at [702, 55] on div "single-neutral-actions-check-2 Confirmed" at bounding box center [643, 56] width 157 height 22
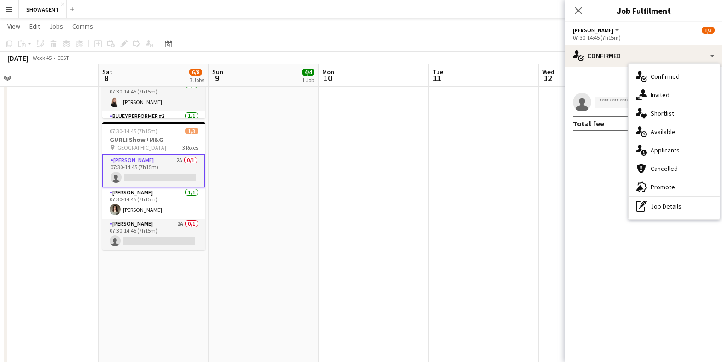
click at [667, 146] on span "Applicants" at bounding box center [664, 150] width 29 height 8
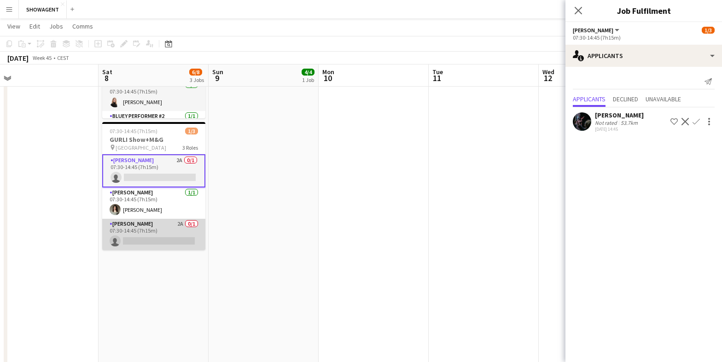
click at [164, 225] on app-card-role "[PERSON_NAME] 2A 0/1 07:30-14:45 (7h15m) single-neutral-actions" at bounding box center [153, 234] width 103 height 31
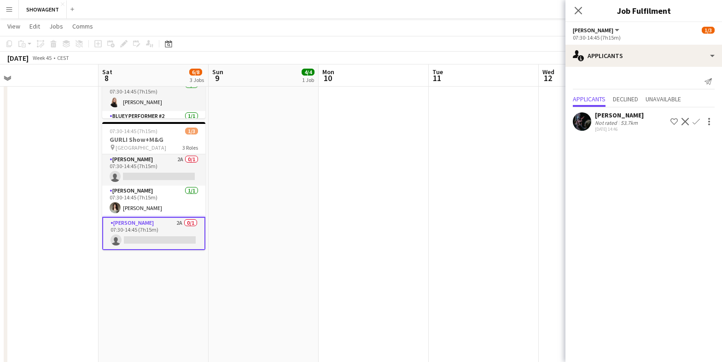
click at [694, 119] on app-icon "Confirm" at bounding box center [695, 121] width 7 height 7
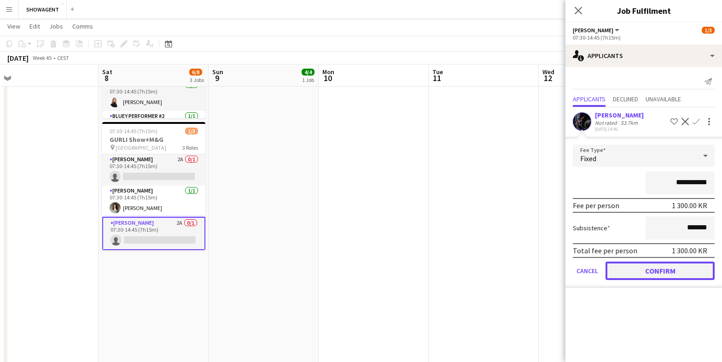
click at [651, 263] on button "Confirm" at bounding box center [659, 270] width 109 height 18
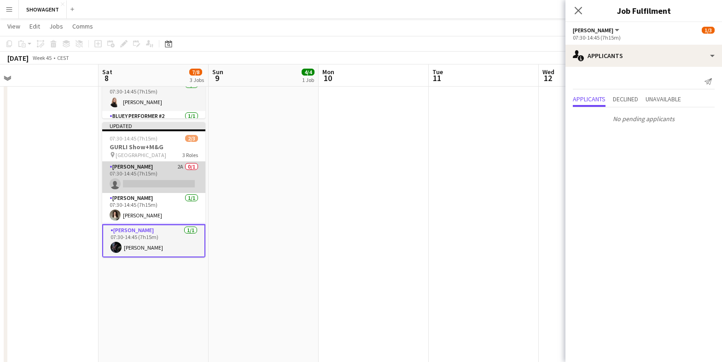
click at [165, 170] on app-card-role "[PERSON_NAME] 2A 0/1 07:30-14:45 (7h15m) single-neutral-actions" at bounding box center [153, 177] width 103 height 31
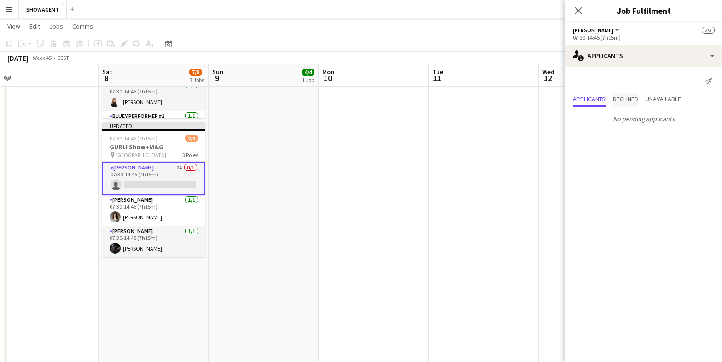
click at [629, 101] on span "Declined" at bounding box center [625, 99] width 25 height 6
click at [678, 83] on span "Unavailable" at bounding box center [662, 80] width 35 height 6
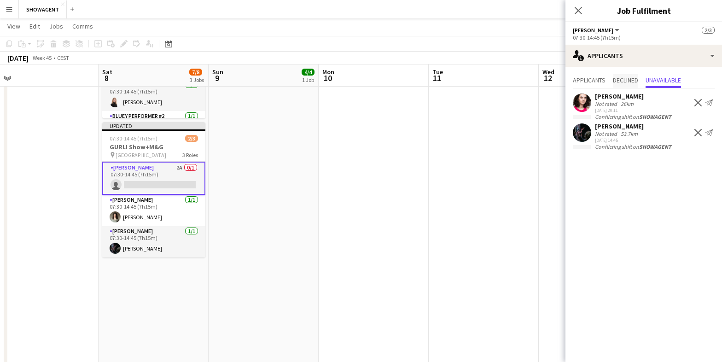
click at [627, 80] on span "Declined" at bounding box center [625, 80] width 25 height 6
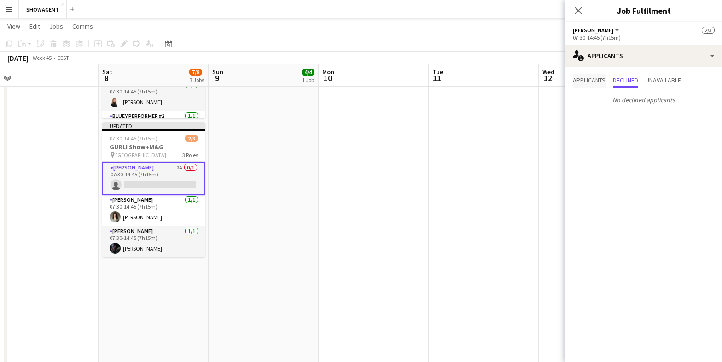
click at [592, 78] on span "Applicants" at bounding box center [589, 80] width 33 height 6
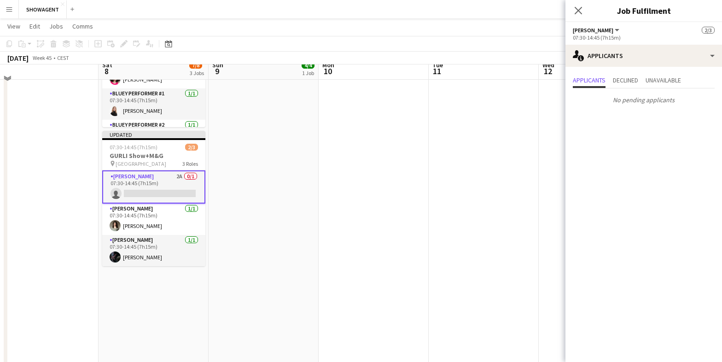
scroll to position [185, 0]
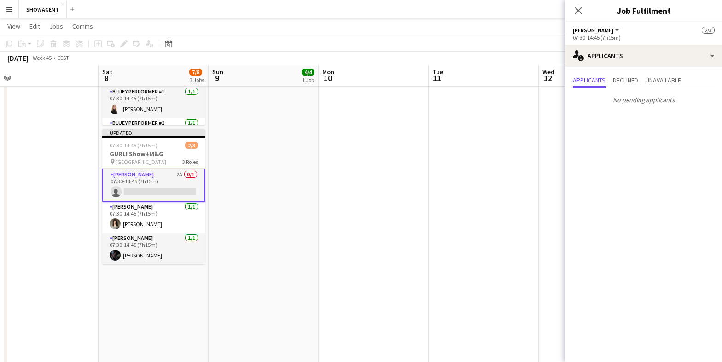
click at [257, 164] on app-date-cell "09:00-14:45 (5h45m) 4/4 PAW Show+M&G pin Bella Center Bogforum 4 Roles PAW CHAS…" at bounding box center [264, 242] width 110 height 649
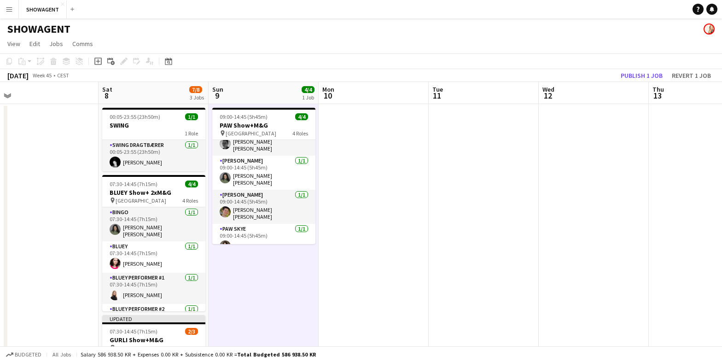
scroll to position [0, 0]
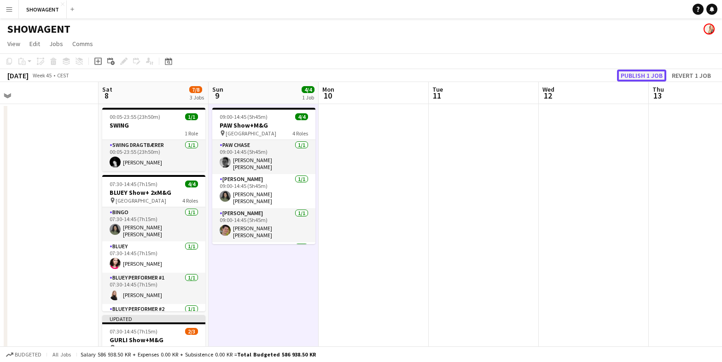
click at [634, 75] on button "Publish 1 job" at bounding box center [641, 76] width 49 height 12
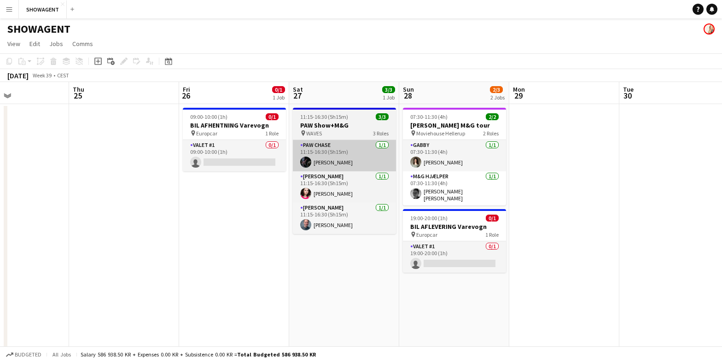
scroll to position [0, 257]
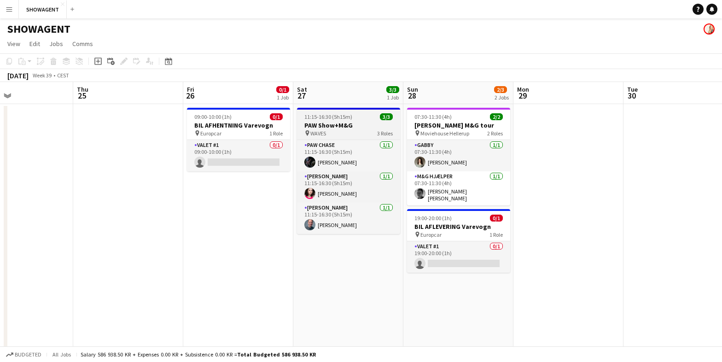
click at [335, 128] on h3 "PAW Show+M&G" at bounding box center [348, 125] width 103 height 8
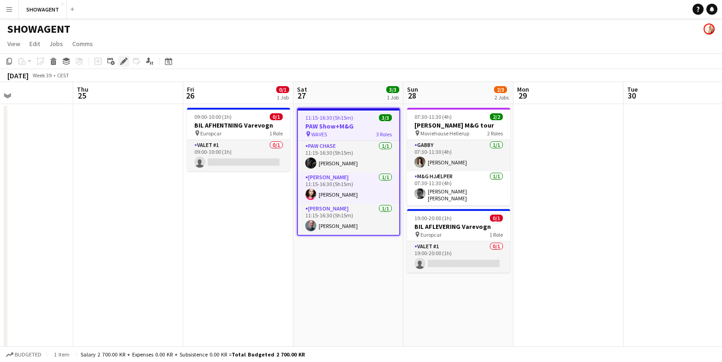
click at [123, 58] on icon "Edit" at bounding box center [123, 61] width 7 height 7
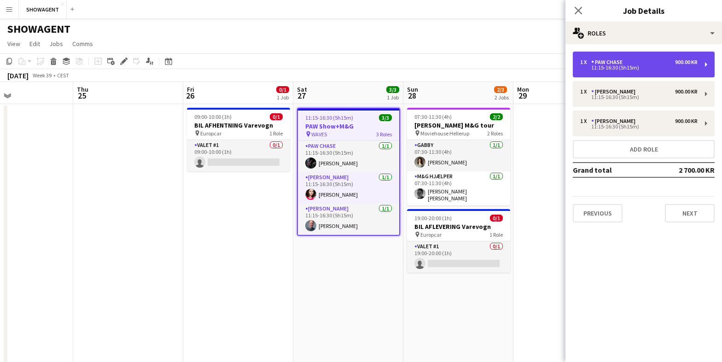
click at [662, 59] on div "1 x PAW CHASE 900.00 KR" at bounding box center [638, 62] width 117 height 6
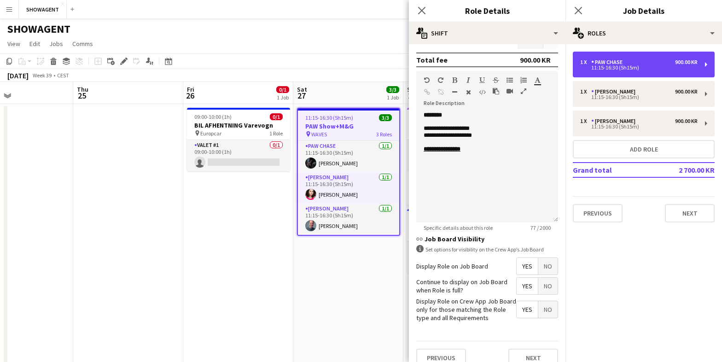
scroll to position [190, 0]
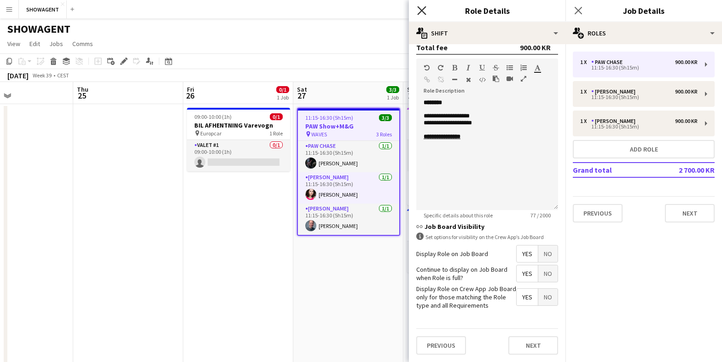
click at [422, 11] on icon at bounding box center [421, 10] width 9 height 9
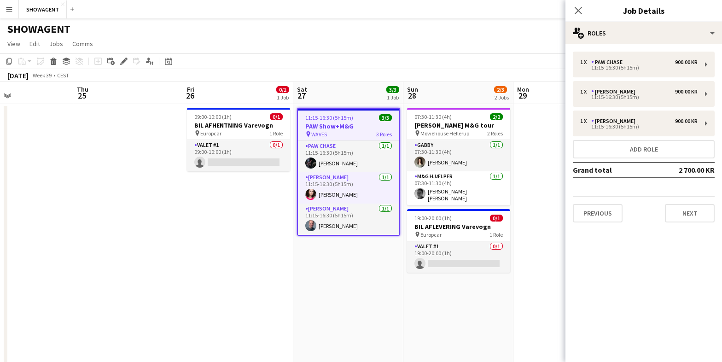
click at [349, 94] on app-board-header-date "Sat 27 3/3 1 Job" at bounding box center [348, 93] width 110 height 22
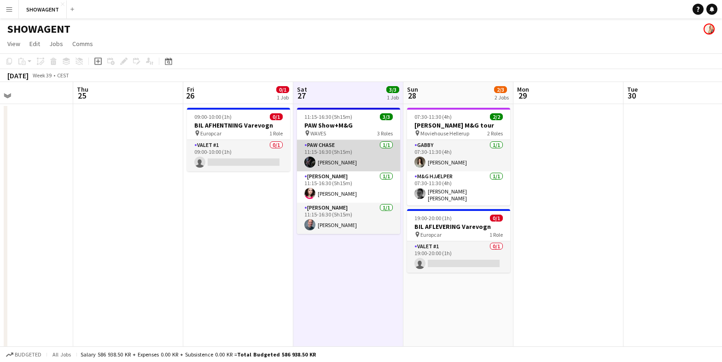
click at [346, 157] on app-card-role "PAW CHASE [DATE] 11:15-16:30 (5h15m) [PERSON_NAME]" at bounding box center [348, 155] width 103 height 31
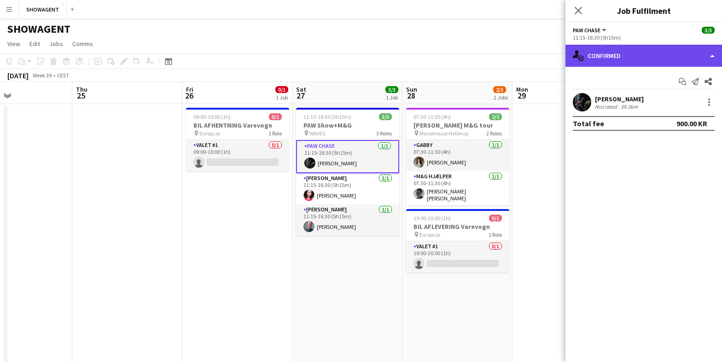
click at [715, 55] on div "single-neutral-actions-check-2 Confirmed" at bounding box center [643, 56] width 157 height 22
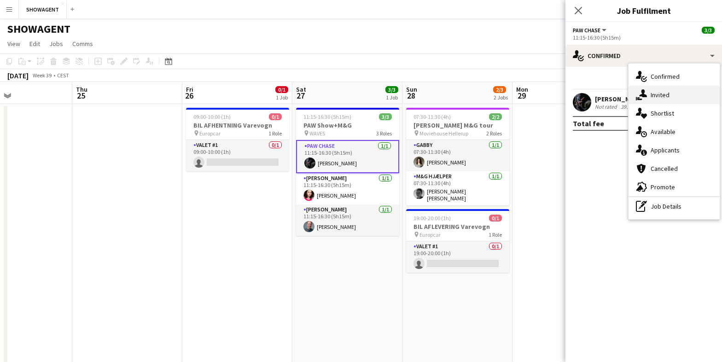
click at [673, 96] on div "single-neutral-actions-share-1 Invited" at bounding box center [673, 95] width 91 height 18
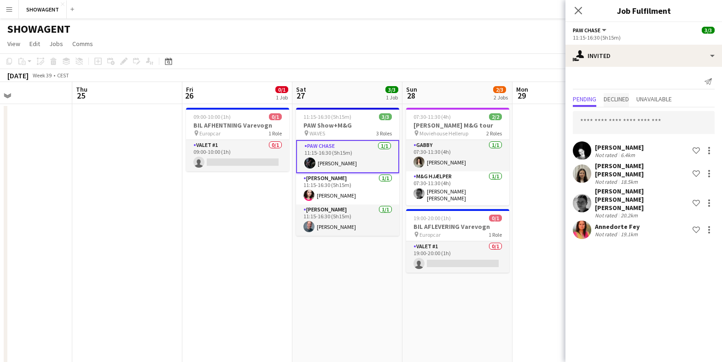
click at [629, 99] on span "Declined" at bounding box center [616, 99] width 25 height 6
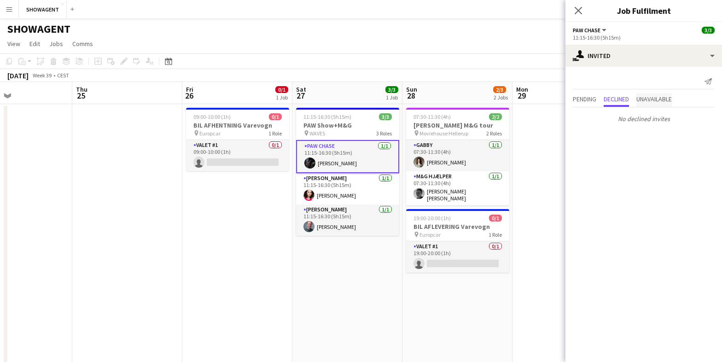
click at [667, 99] on span "Unavailable" at bounding box center [653, 99] width 35 height 6
click at [592, 99] on span "Pending" at bounding box center [584, 99] width 23 height 6
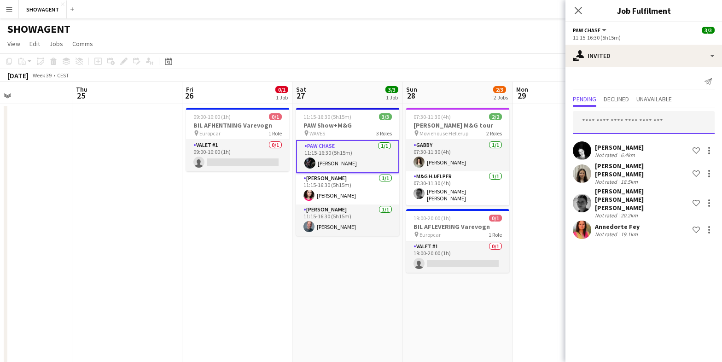
click at [612, 126] on input "text" at bounding box center [644, 122] width 142 height 23
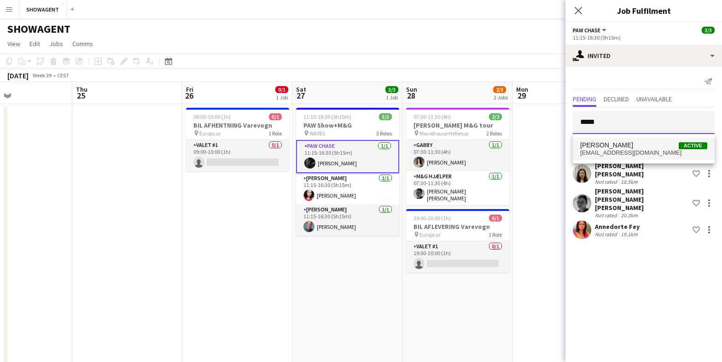
type input "*****"
click at [612, 145] on span "[PERSON_NAME]" at bounding box center [606, 145] width 53 height 8
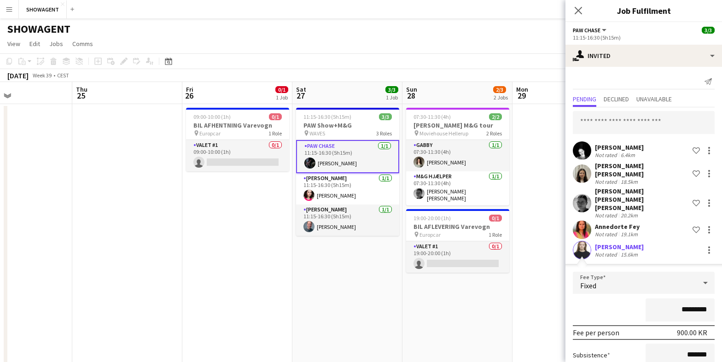
scroll to position [44, 0]
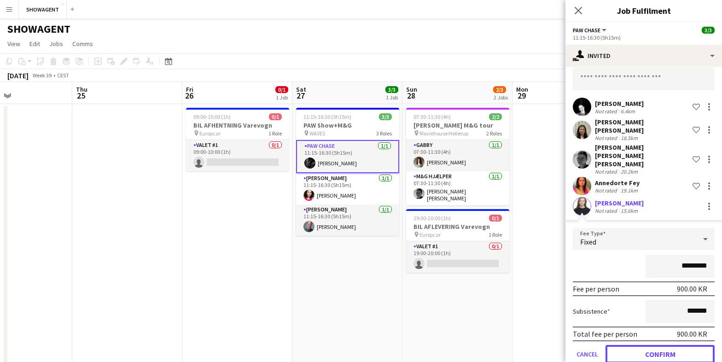
click at [663, 345] on button "Confirm" at bounding box center [659, 354] width 109 height 18
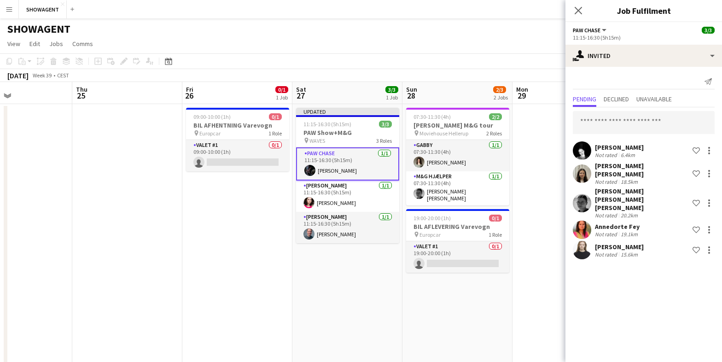
scroll to position [0, 0]
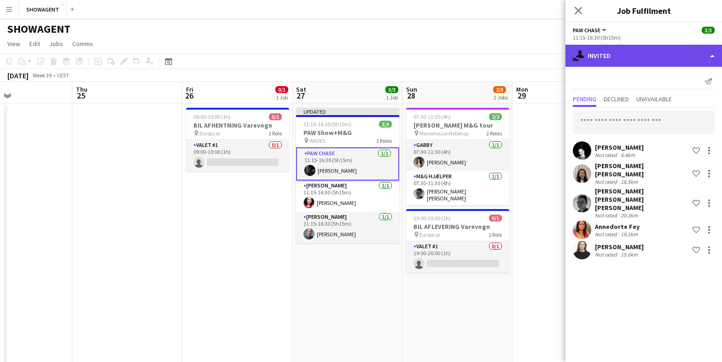
click at [659, 56] on div "single-neutral-actions-share-1 Invited" at bounding box center [643, 56] width 157 height 22
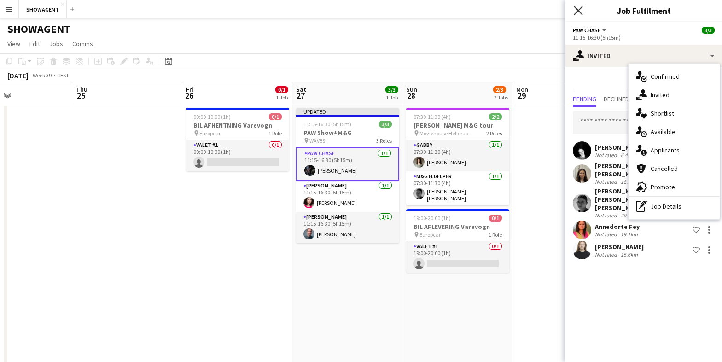
click at [578, 9] on icon "Close pop-in" at bounding box center [578, 10] width 9 height 9
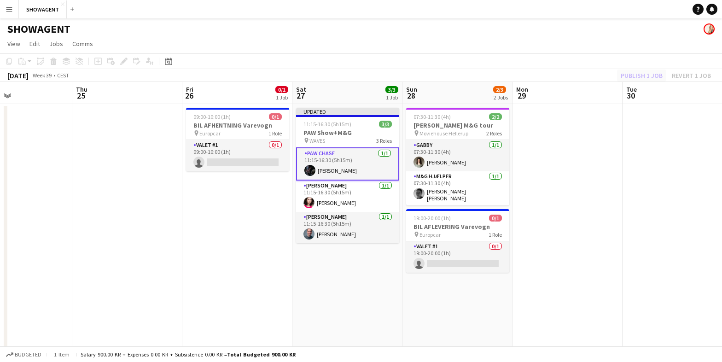
click at [639, 74] on div "Publish 1 job Revert 1 job" at bounding box center [665, 76] width 112 height 12
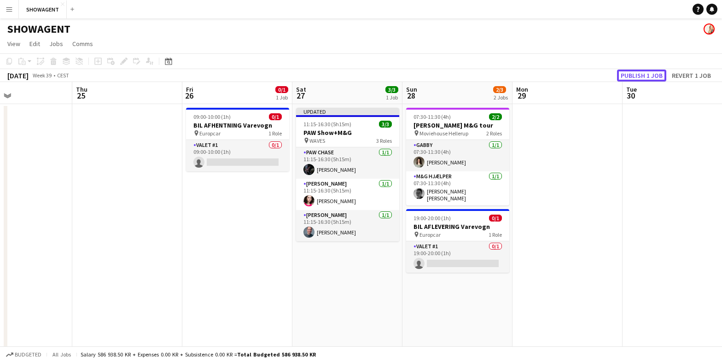
click at [639, 76] on button "Publish 1 job" at bounding box center [641, 76] width 49 height 12
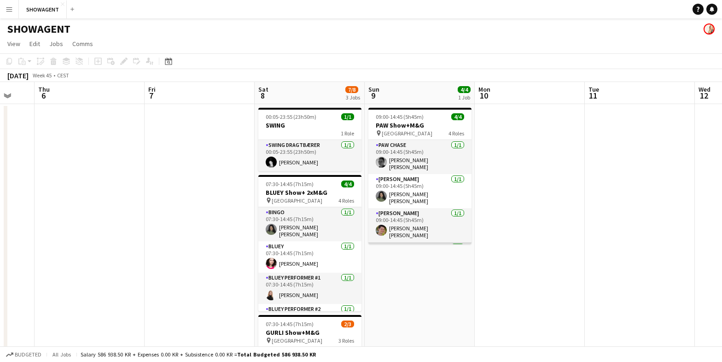
click at [409, 242] on app-card-role "PAW SKYE [DATE] 09:00-14:45 (5h45m) [PERSON_NAME]" at bounding box center [419, 257] width 103 height 31
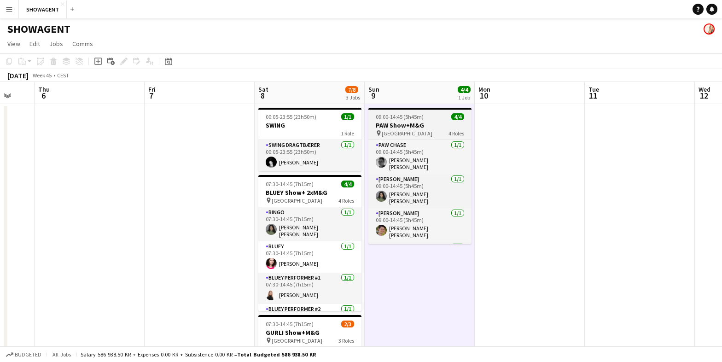
click at [405, 127] on h3 "PAW Show+M&G" at bounding box center [419, 125] width 103 height 8
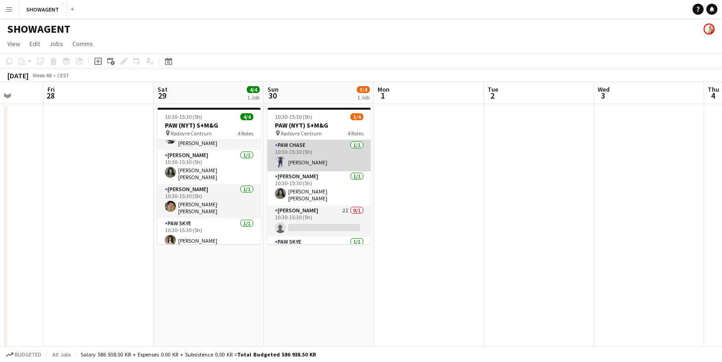
scroll to position [24, 0]
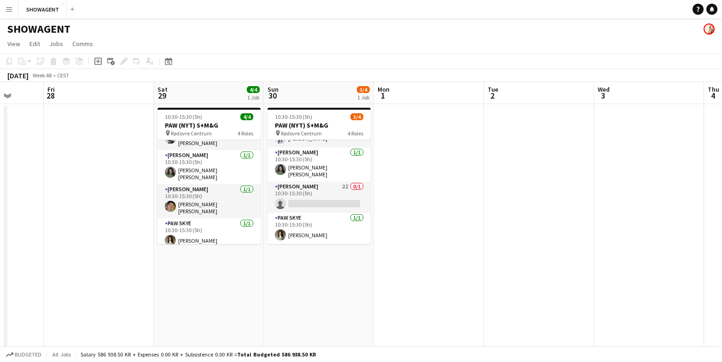
click at [11, 11] on app-icon "Menu" at bounding box center [9, 9] width 7 height 7
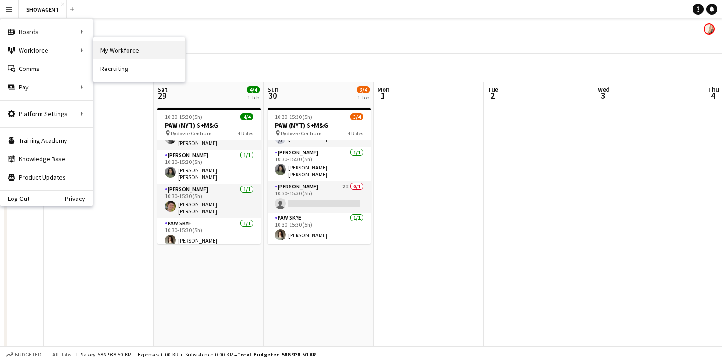
click at [102, 55] on link "My Workforce" at bounding box center [139, 50] width 92 height 18
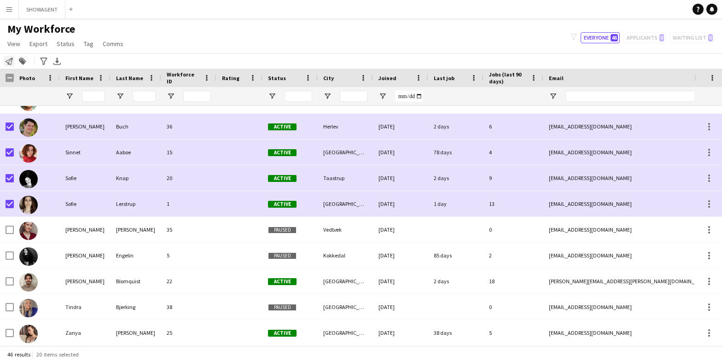
click at [10, 59] on icon "Notify workforce" at bounding box center [9, 61] width 7 height 7
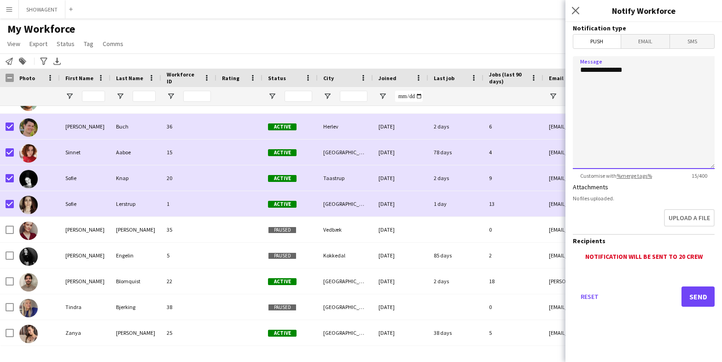
drag, startPoint x: 649, startPoint y: 73, endPoint x: 570, endPoint y: 73, distance: 78.7
click at [570, 73] on form "**********" at bounding box center [643, 177] width 157 height 310
click at [619, 70] on textarea "**********" at bounding box center [644, 112] width 142 height 113
drag, startPoint x: 606, startPoint y: 72, endPoint x: 573, endPoint y: 69, distance: 32.8
click at [573, 69] on textarea "**********" at bounding box center [644, 112] width 142 height 113
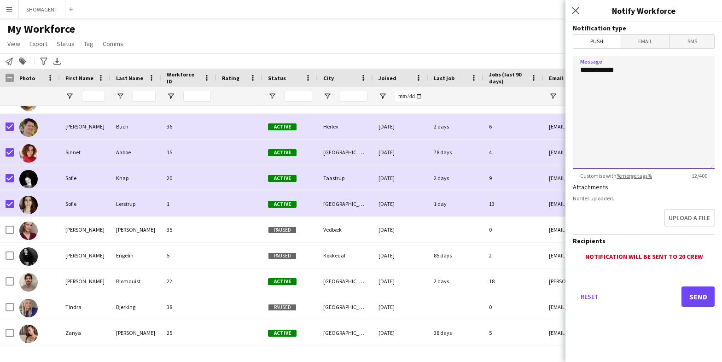
paste textarea "**********"
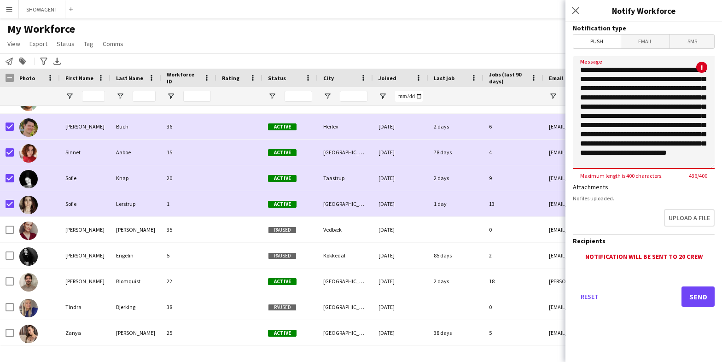
scroll to position [6, 0]
click at [601, 120] on textarea "**********" at bounding box center [644, 112] width 142 height 113
drag, startPoint x: 621, startPoint y: 138, endPoint x: 617, endPoint y: 130, distance: 9.1
click at [617, 130] on textarea "**********" at bounding box center [644, 112] width 142 height 113
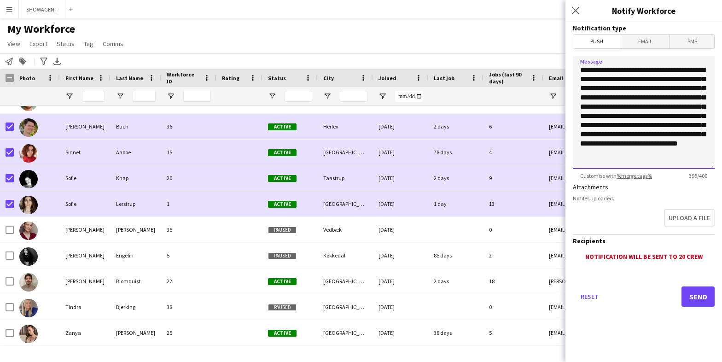
scroll to position [2, 0]
click at [615, 132] on textarea "**********" at bounding box center [644, 112] width 142 height 113
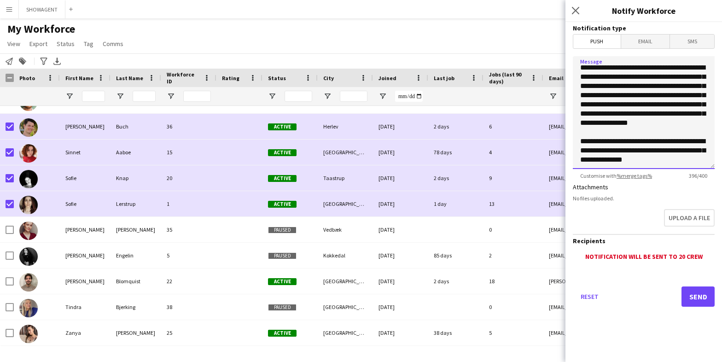
scroll to position [0, 0]
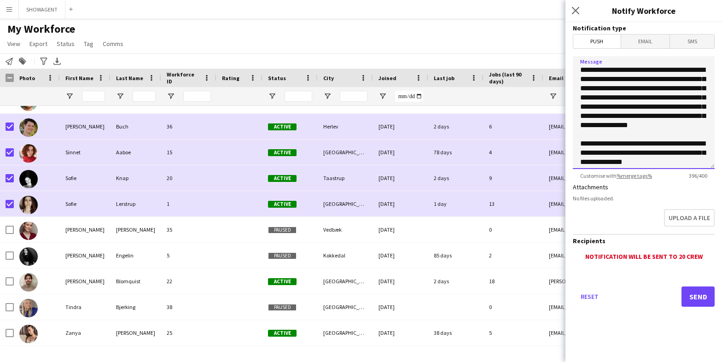
drag, startPoint x: 703, startPoint y: 70, endPoint x: 659, endPoint y: 79, distance: 45.1
click at [703, 70] on textarea "**********" at bounding box center [644, 112] width 142 height 113
click at [591, 80] on textarea "**********" at bounding box center [644, 112] width 142 height 113
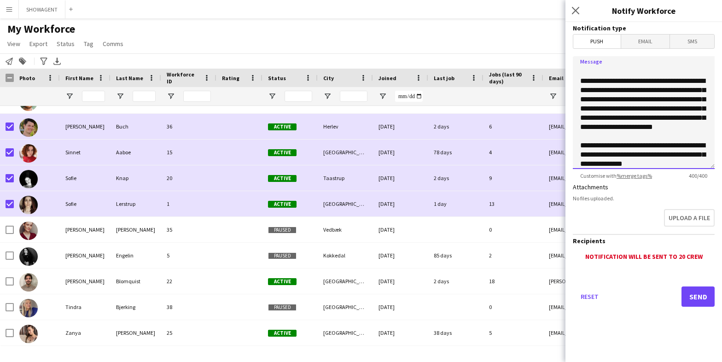
scroll to position [12, 0]
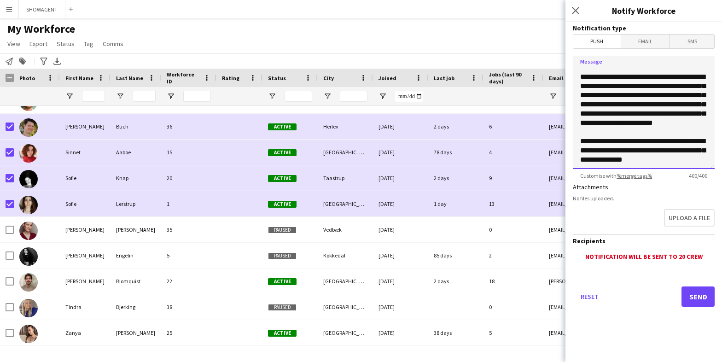
click at [597, 86] on textarea "**********" at bounding box center [644, 112] width 142 height 113
type textarea "**********"
click at [702, 296] on button "Send" at bounding box center [697, 296] width 33 height 20
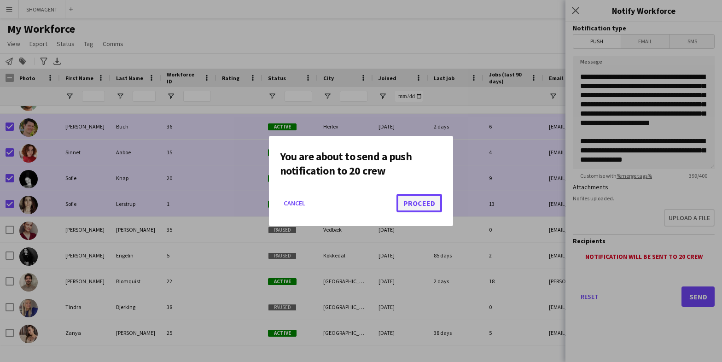
click at [422, 203] on button "Proceed" at bounding box center [419, 203] width 46 height 18
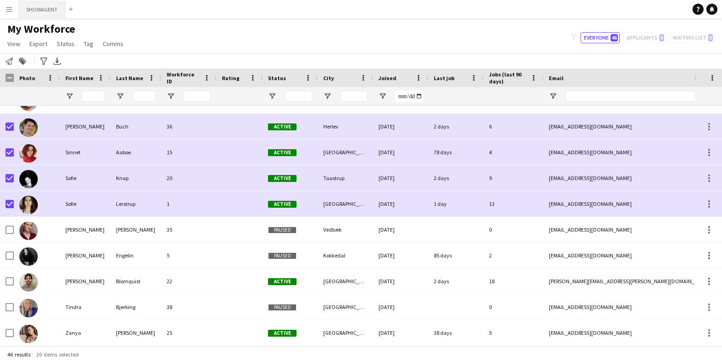
click at [48, 7] on button "SHOWAGENT Close" at bounding box center [42, 9] width 46 height 18
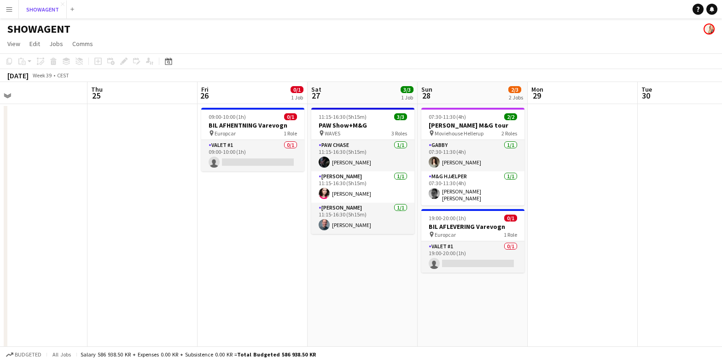
scroll to position [0, 393]
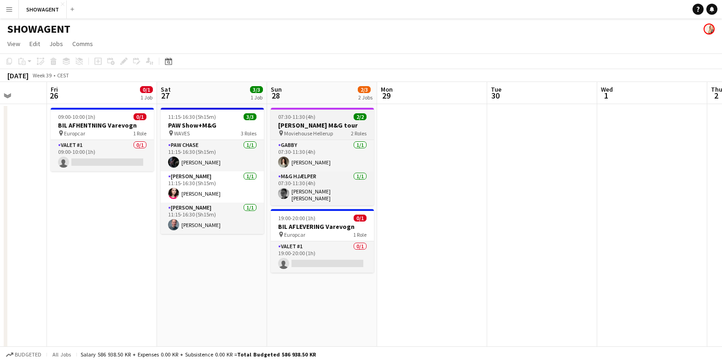
click at [338, 125] on h3 "[PERSON_NAME] M&G tour" at bounding box center [322, 125] width 103 height 8
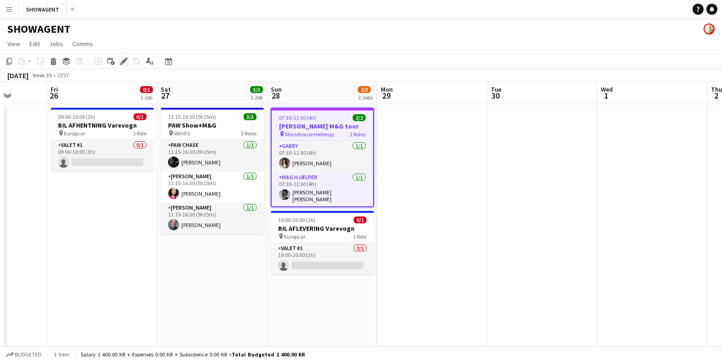
click at [125, 60] on icon at bounding box center [123, 61] width 5 height 5
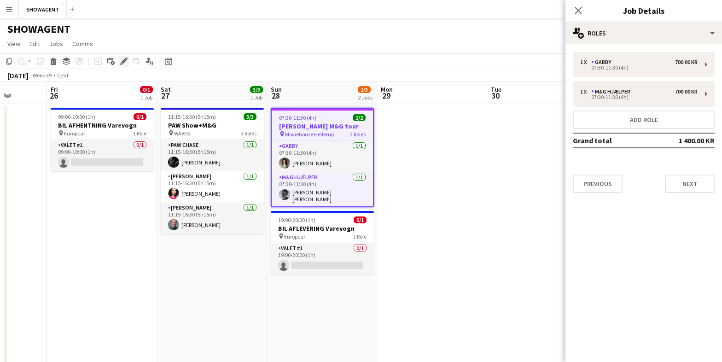
click at [125, 60] on icon at bounding box center [123, 61] width 5 height 5
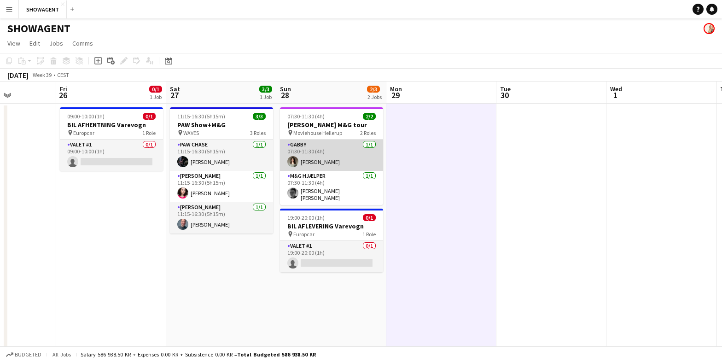
click at [351, 143] on app-card-role "GABBY [DATE] 07:30-11:30 (4h) [PERSON_NAME]" at bounding box center [331, 154] width 103 height 31
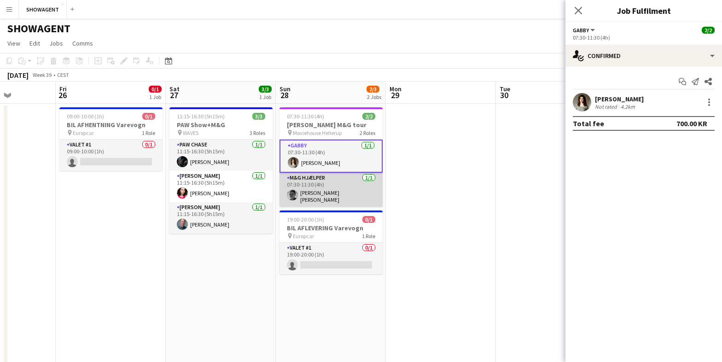
click at [341, 181] on app-card-role "M&G Hjælper [DATE] 07:30-11:30 (4h) [PERSON_NAME] [PERSON_NAME] [PERSON_NAME]" at bounding box center [330, 190] width 103 height 34
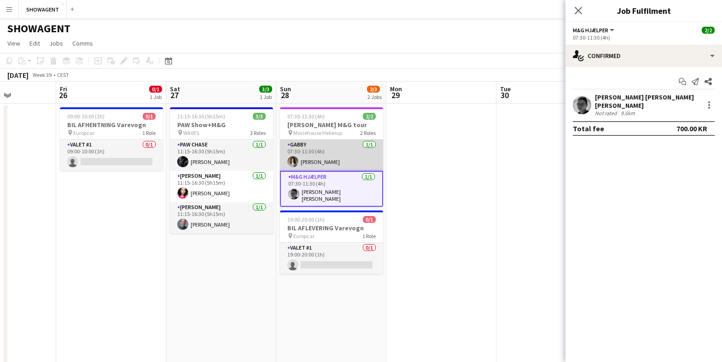
click at [347, 154] on app-card-role "GABBY [DATE] 07:30-11:30 (4h) [PERSON_NAME]" at bounding box center [331, 154] width 103 height 31
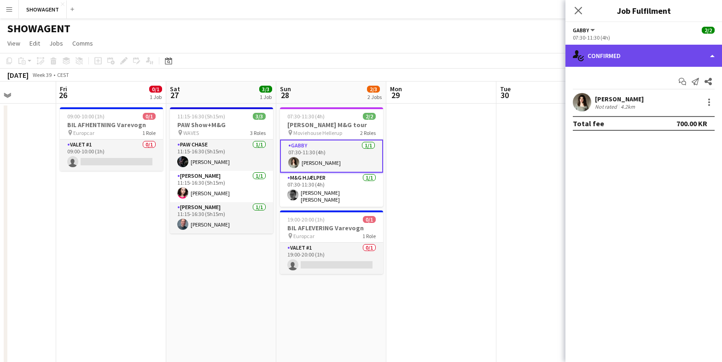
click at [710, 56] on div "single-neutral-actions-check-2 Confirmed" at bounding box center [643, 56] width 157 height 22
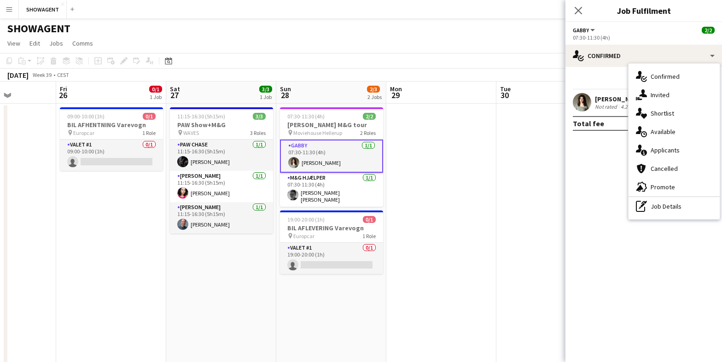
click at [663, 134] on span "Available" at bounding box center [662, 132] width 25 height 8
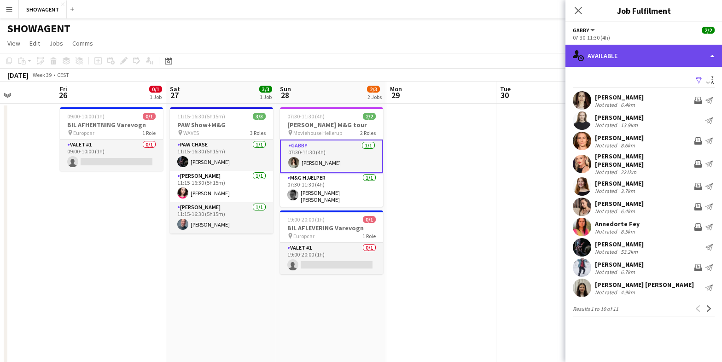
click at [693, 57] on div "single-neutral-actions-upload Available" at bounding box center [643, 56] width 157 height 22
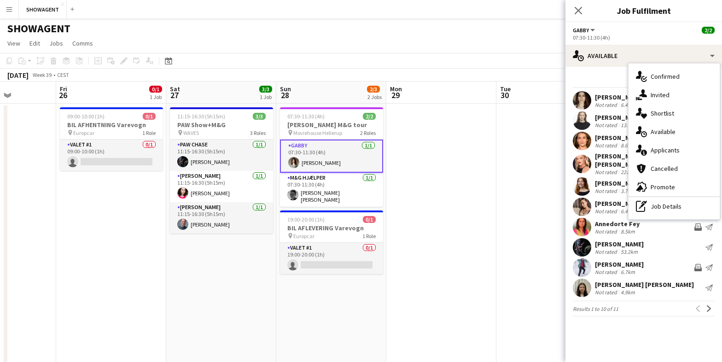
click at [669, 148] on span "Applicants" at bounding box center [664, 150] width 29 height 8
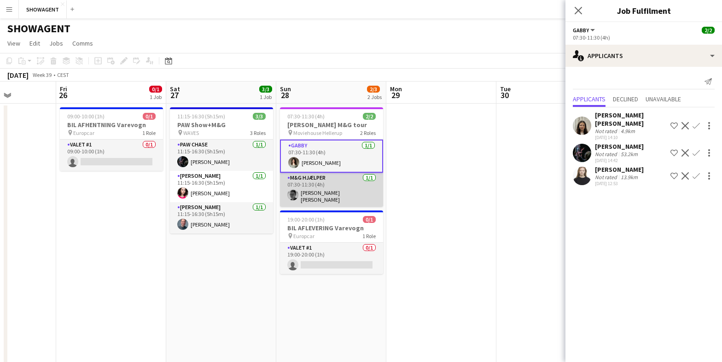
click at [356, 185] on app-card-role "M&G Hjælper [DATE] 07:30-11:30 (4h) [PERSON_NAME] [PERSON_NAME] [PERSON_NAME]" at bounding box center [331, 190] width 103 height 34
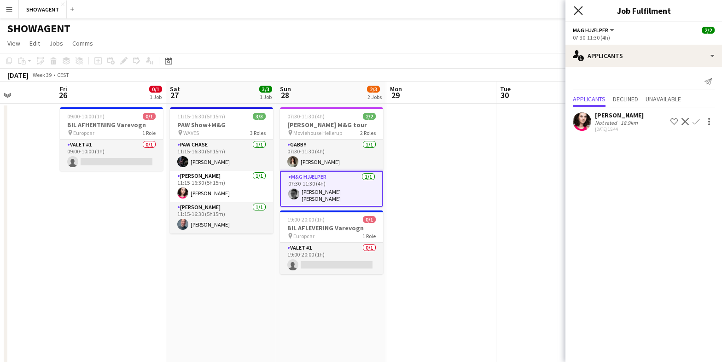
click at [580, 9] on icon at bounding box center [578, 10] width 9 height 9
